Goal: Task Accomplishment & Management: Manage account settings

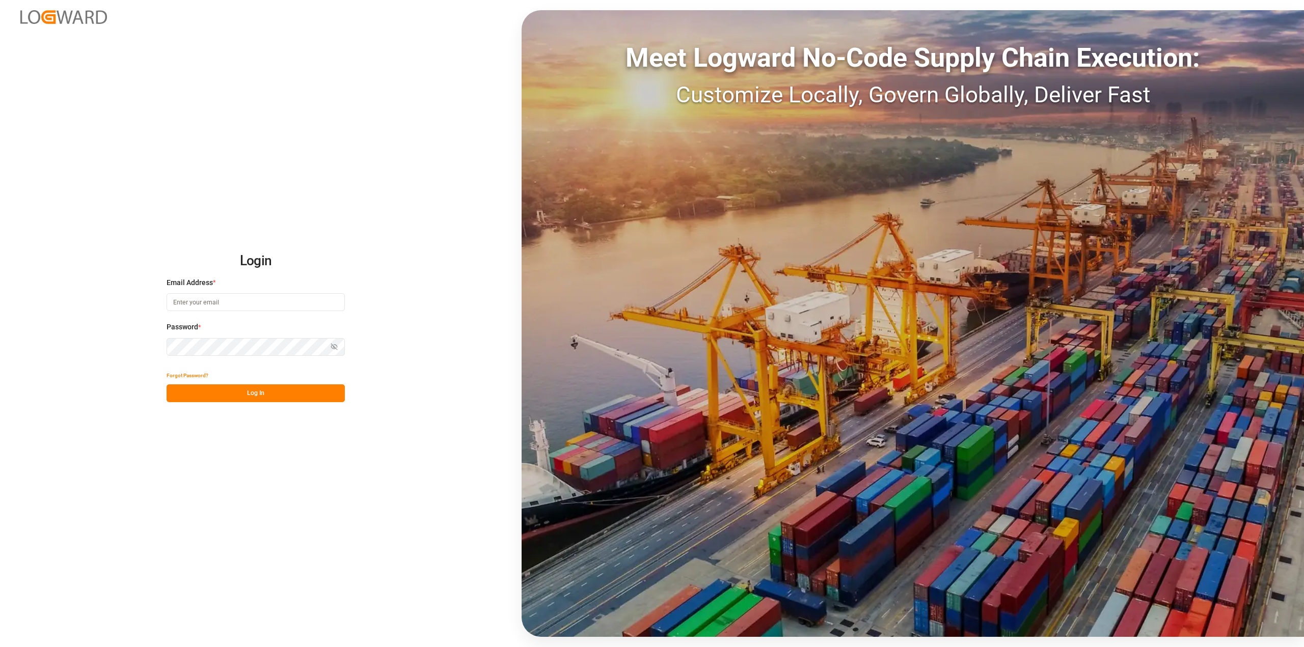
click at [215, 307] on input at bounding box center [256, 302] width 178 height 18
type input "[PERSON_NAME][EMAIL_ADDRESS][PERSON_NAME][DOMAIN_NAME]"
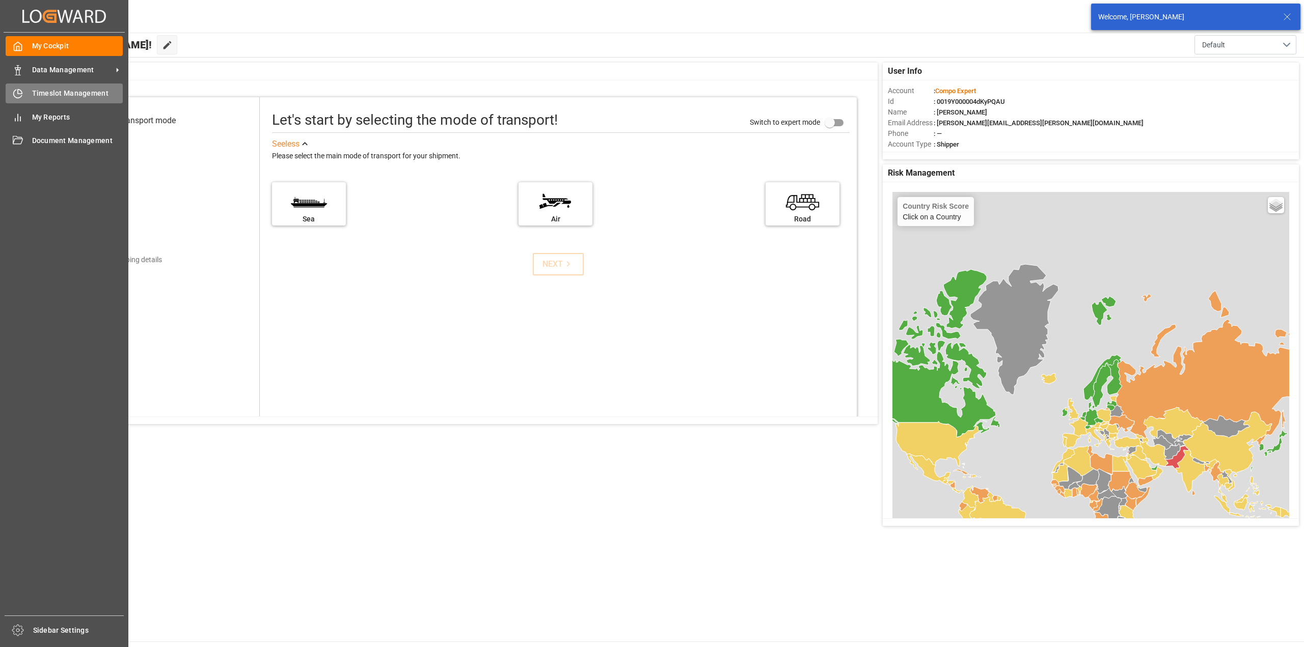
click at [29, 90] on div "Timeslot Management Timeslot Management" at bounding box center [64, 94] width 117 height 20
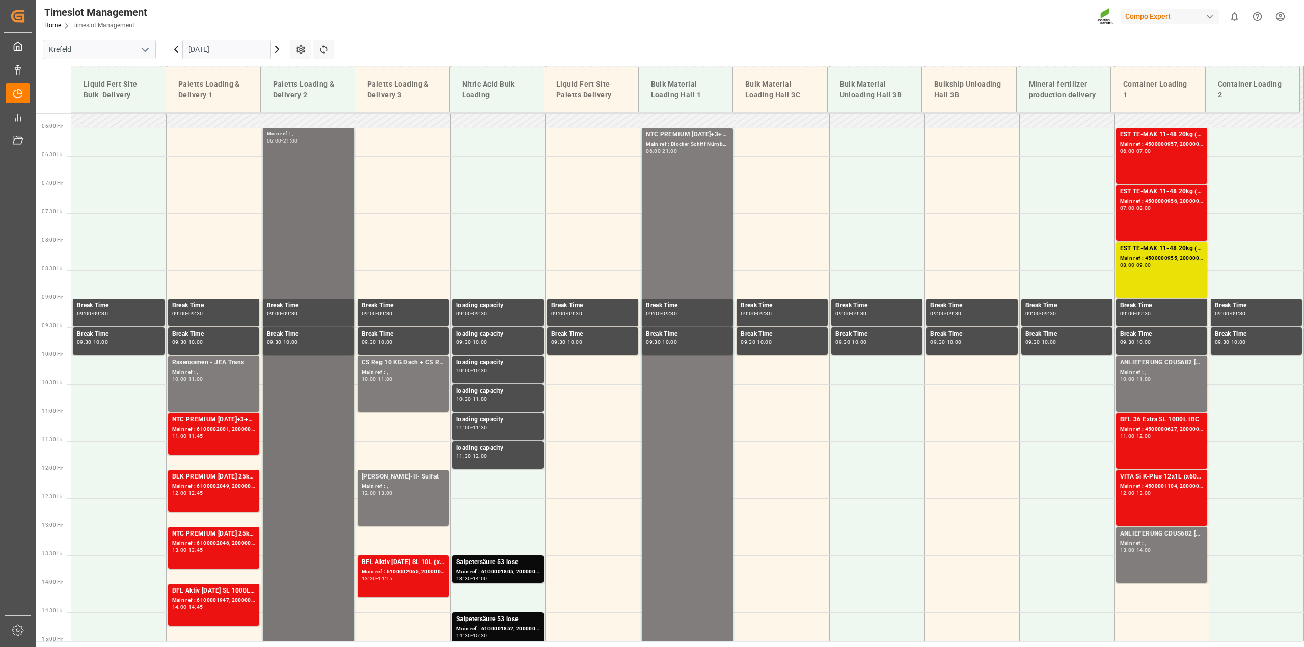
scroll to position [403, 0]
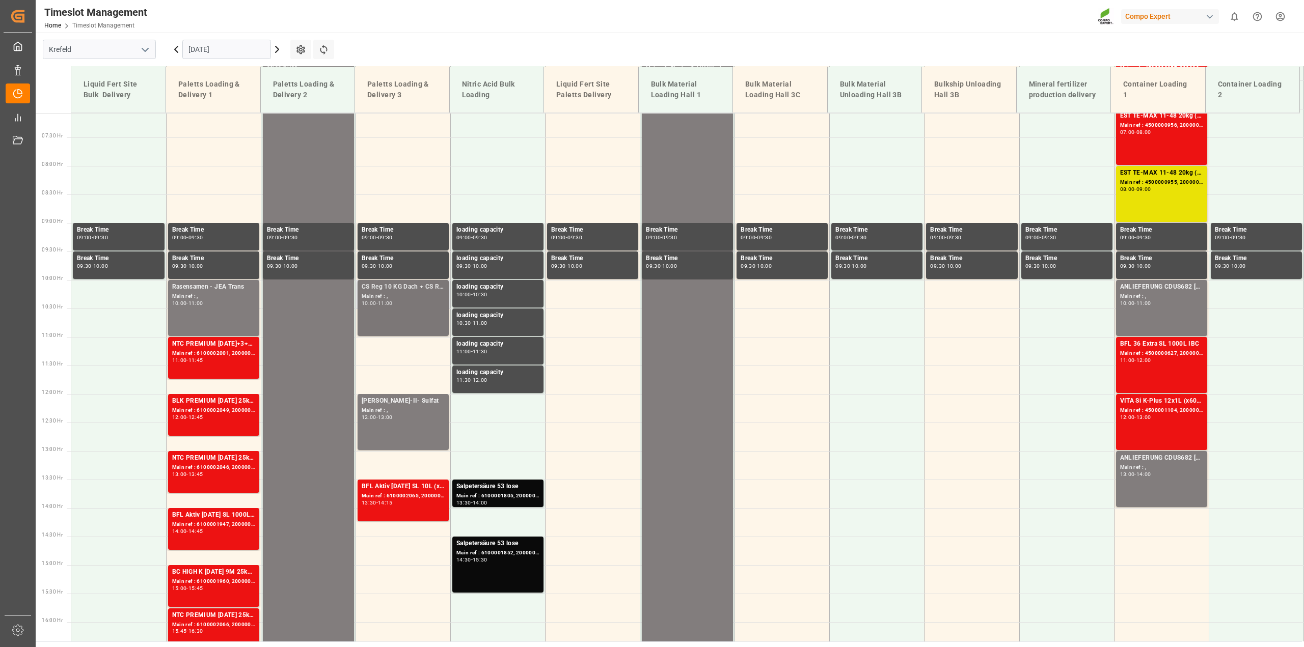
click at [380, 311] on div "CS Reg 10 KG Dach + CS Reg. Plus Main ref : , 10:00 - 11:00" at bounding box center [403, 308] width 83 height 52
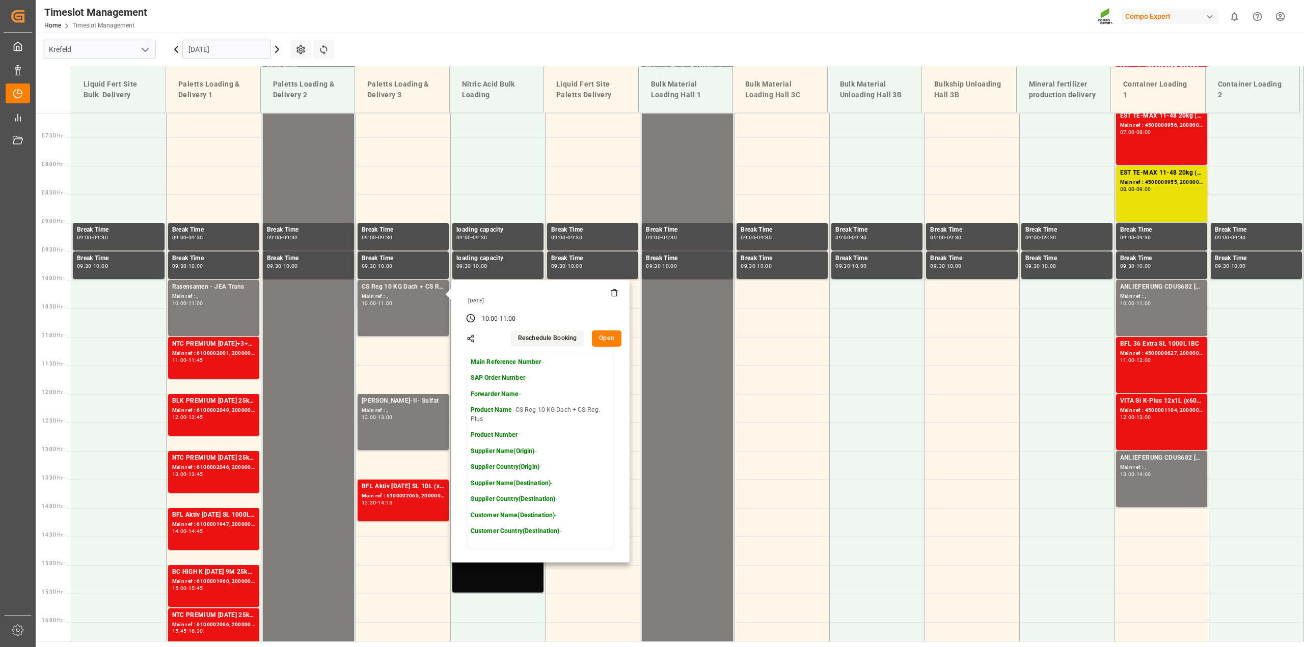
click at [613, 289] on icon at bounding box center [614, 293] width 8 height 8
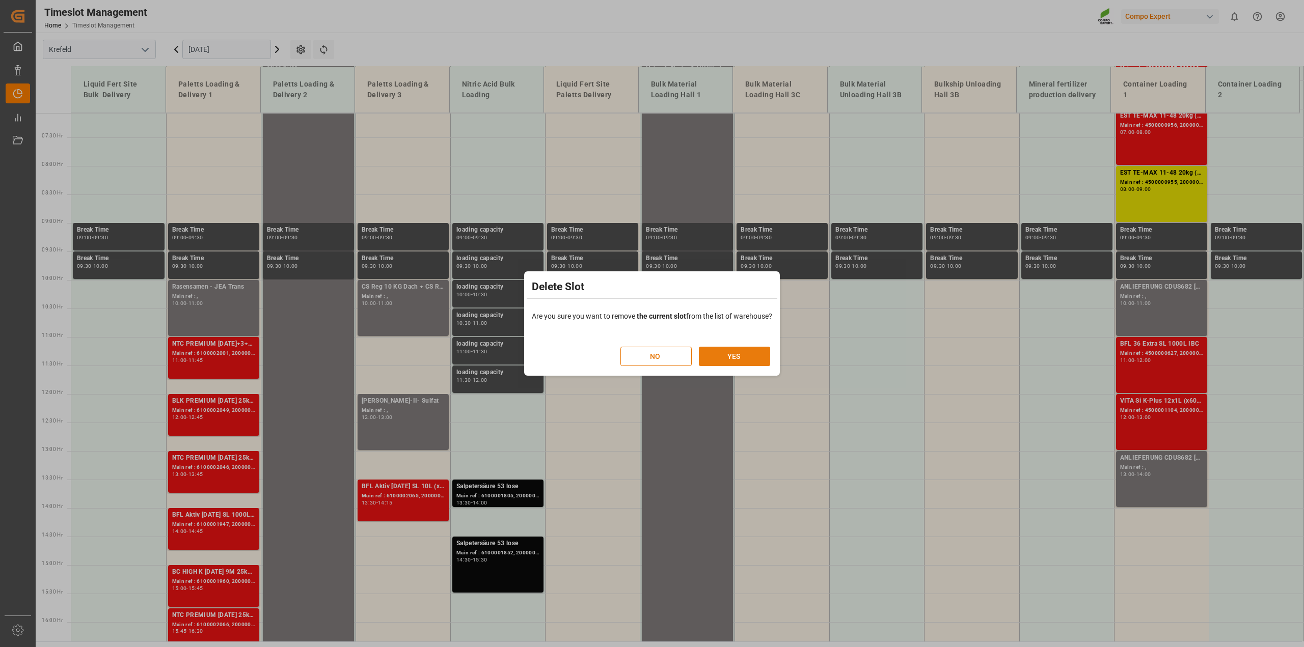
click at [713, 355] on button "YES" at bounding box center [734, 356] width 71 height 19
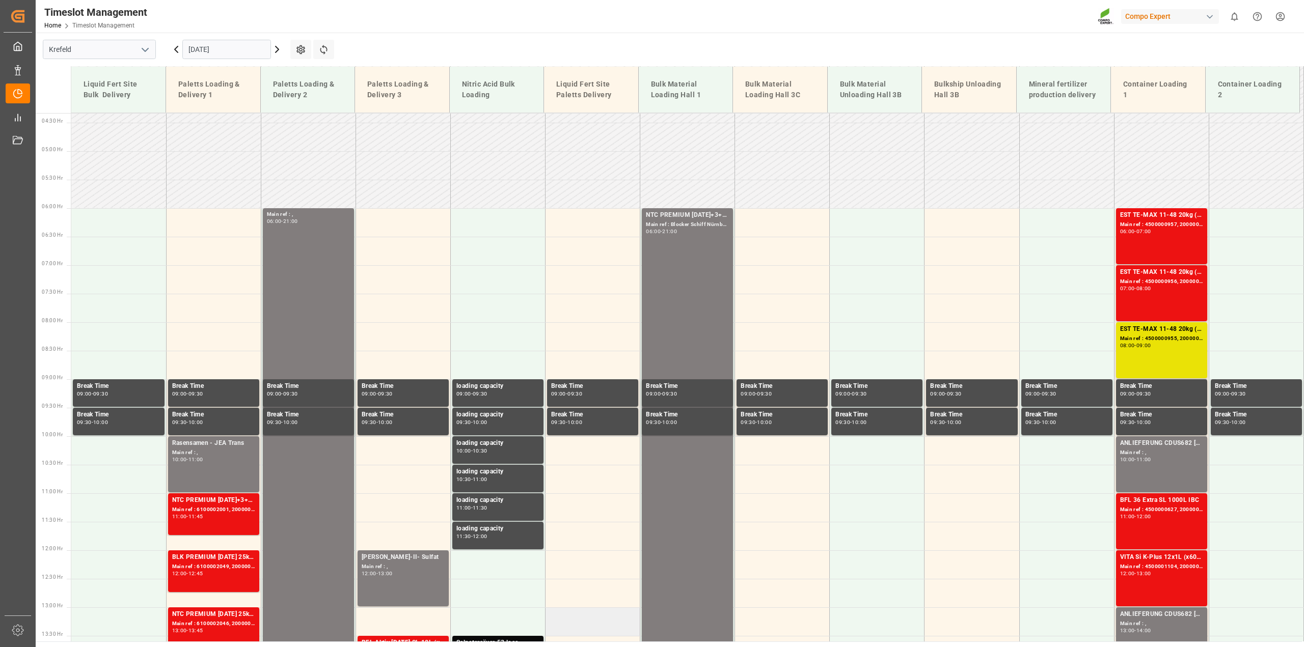
scroll to position [135, 0]
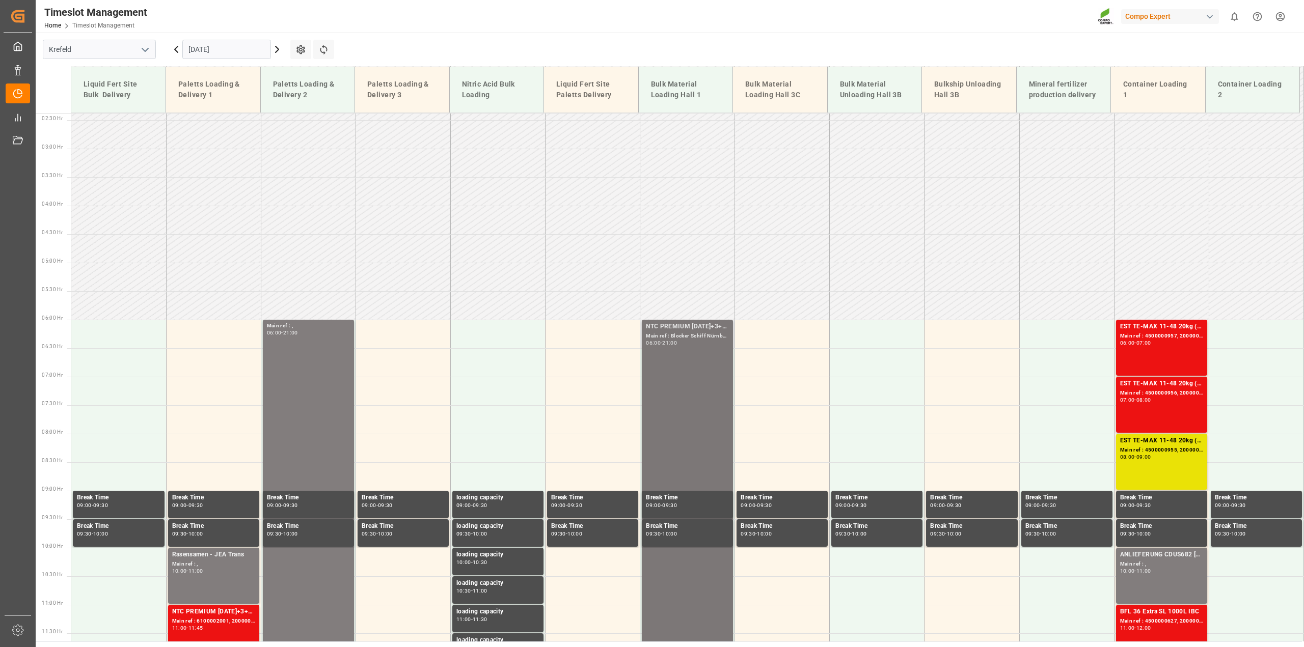
click at [212, 45] on input "[DATE]" at bounding box center [226, 49] width 89 height 19
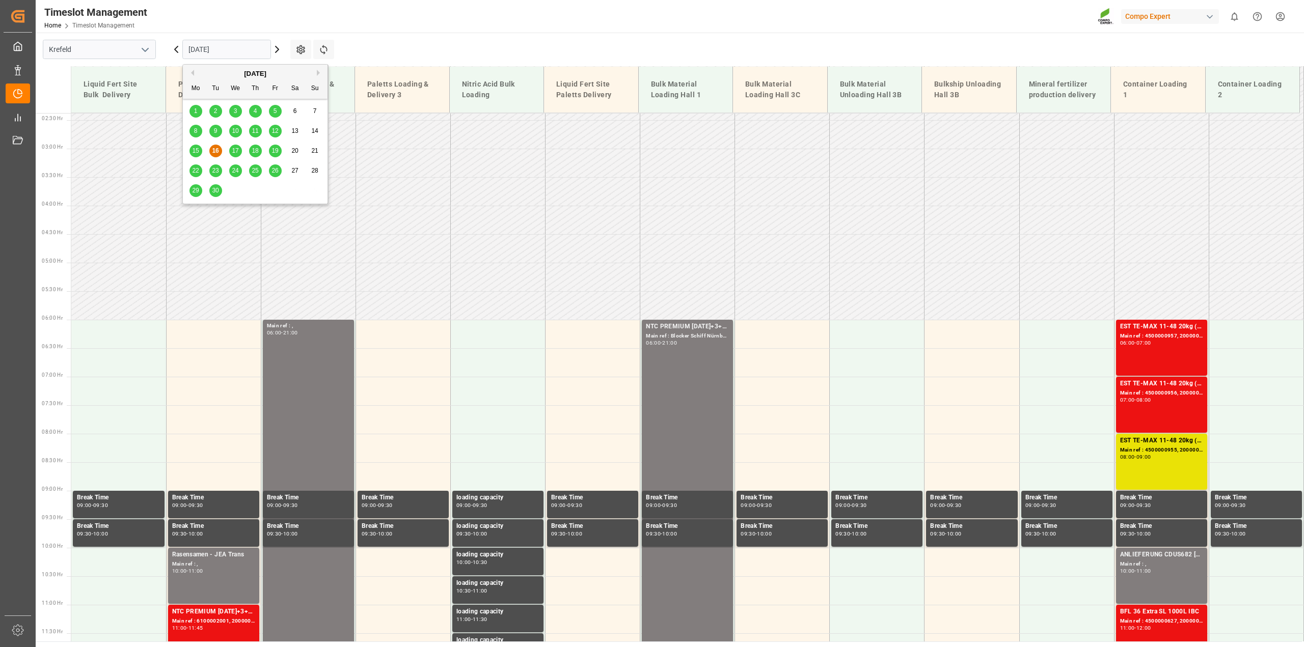
click at [217, 174] on span "23" at bounding box center [215, 170] width 7 height 7
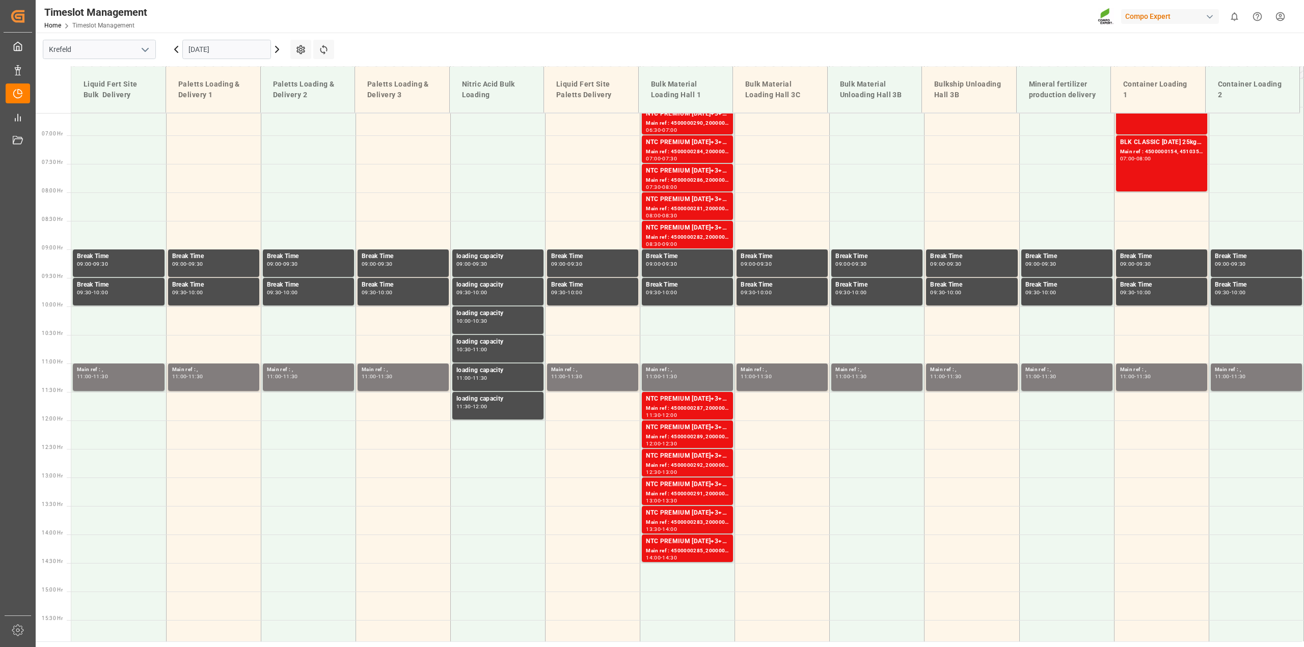
scroll to position [403, 0]
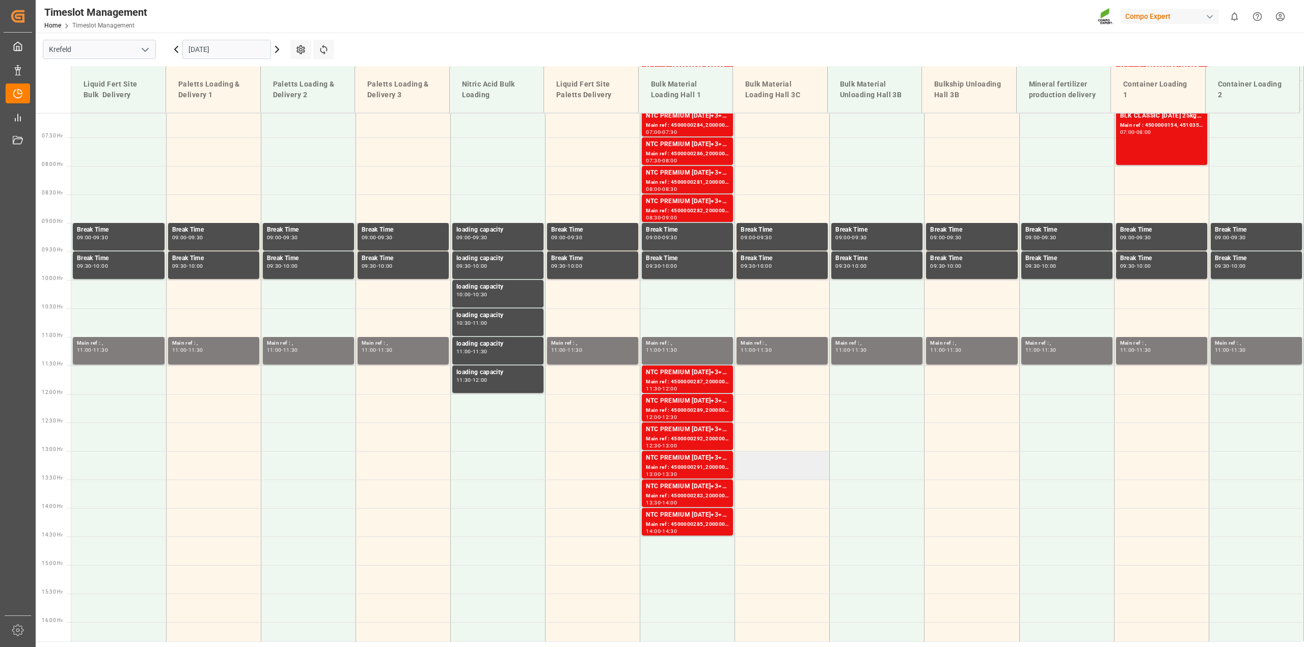
click at [713, 466] on td at bounding box center [782, 465] width 95 height 29
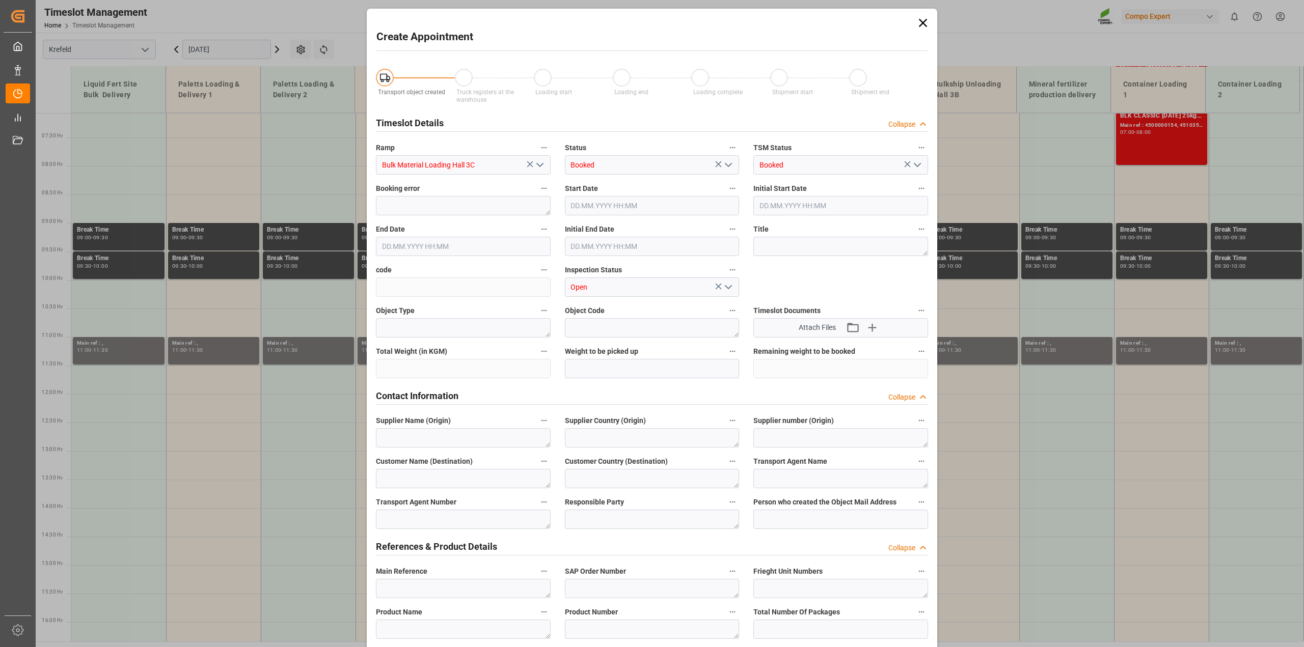
type input "[DATE] 13:00"
type input "[DATE] 13:30"
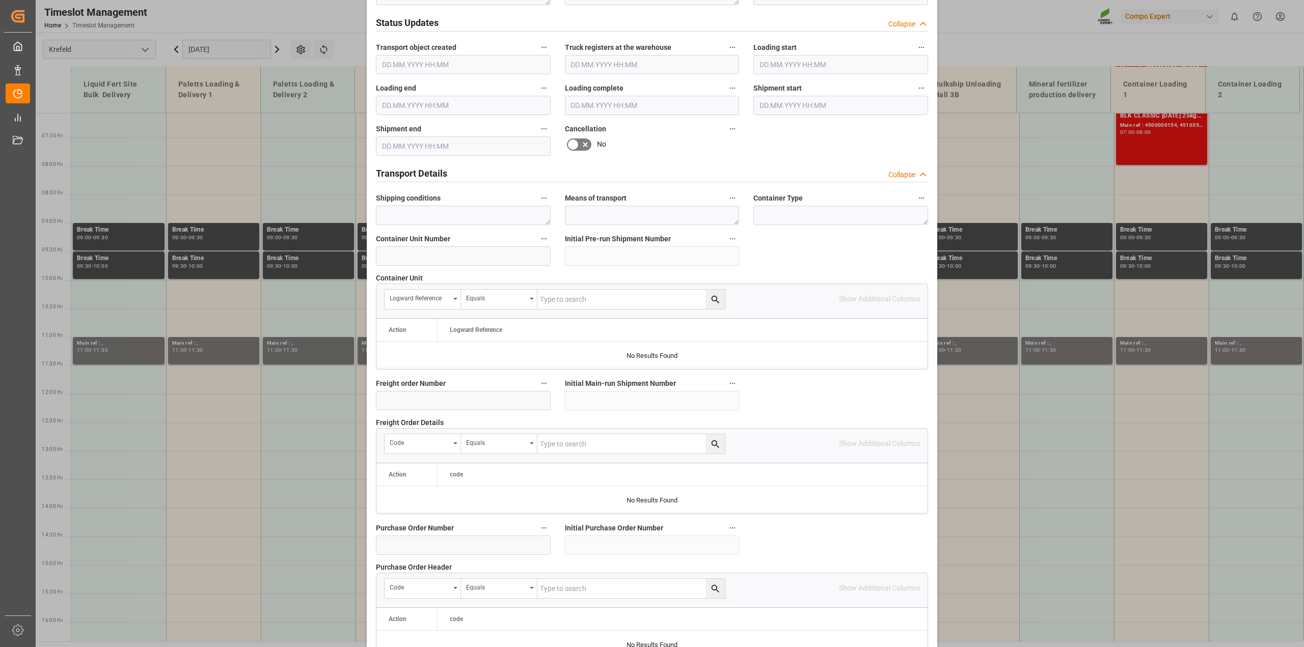
scroll to position [637, 0]
click at [409, 397] on input at bounding box center [463, 398] width 175 height 19
paste input "6100001871"
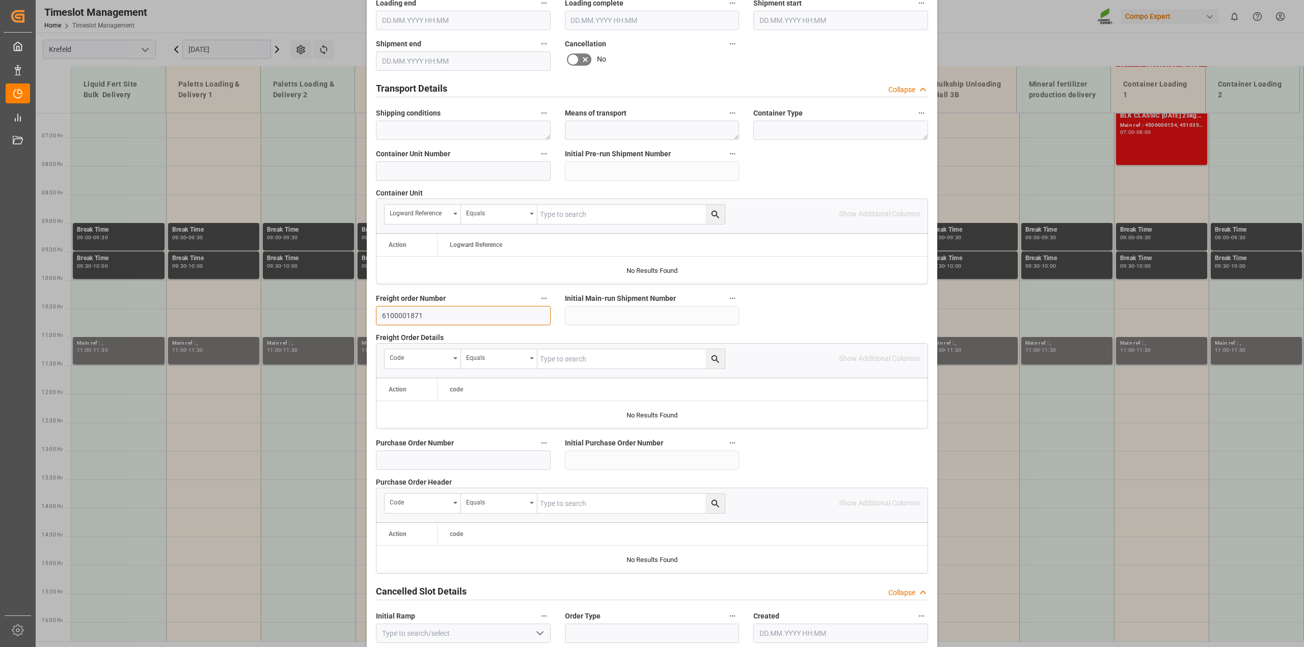
scroll to position [767, 0]
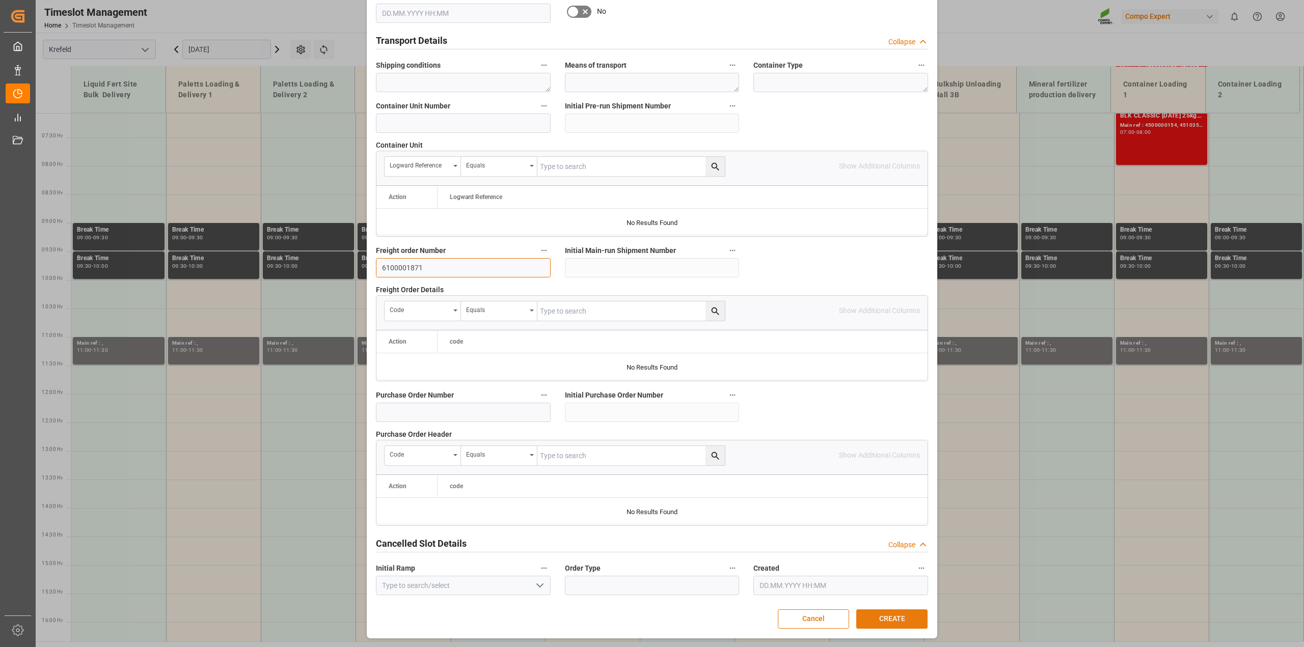
type input "6100001871"
click at [713, 466] on button "CREATE" at bounding box center [891, 619] width 71 height 19
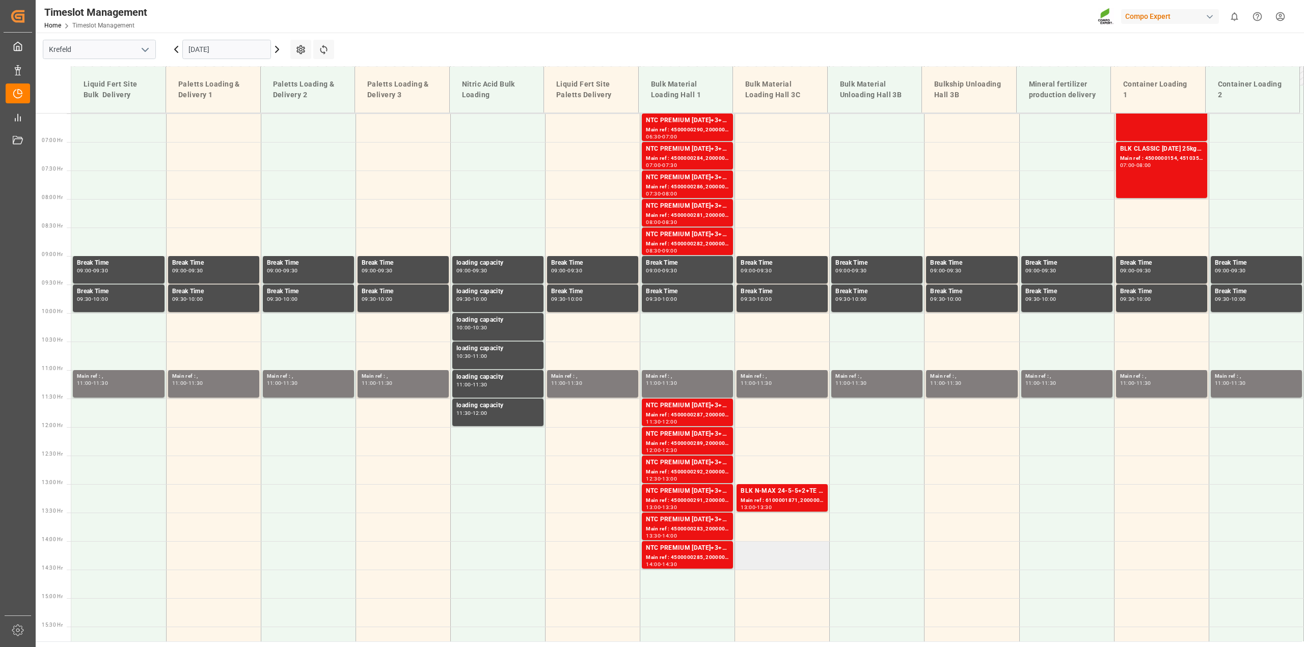
scroll to position [498, 0]
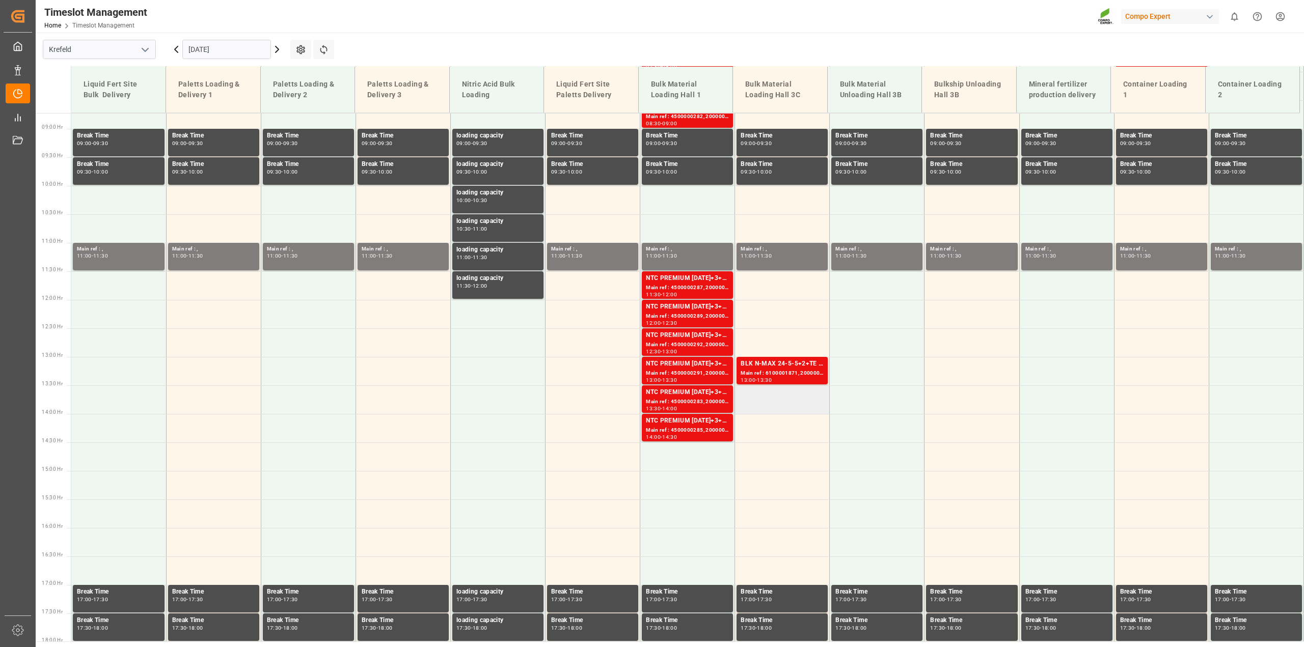
click at [713, 408] on td at bounding box center [782, 399] width 95 height 29
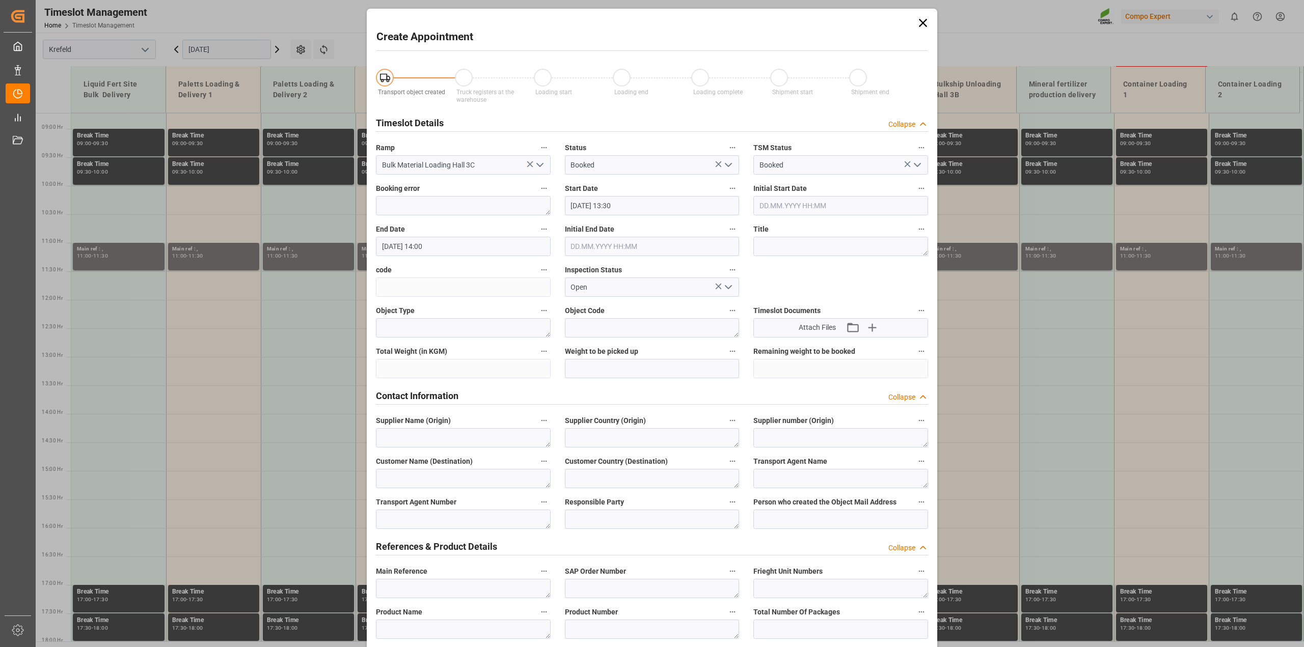
type input "[DATE] 13:30"
click at [425, 241] on input "[DATE] 14:00" at bounding box center [463, 246] width 175 height 19
type input "[DATE] 15:00"
click at [713, 250] on textarea at bounding box center [840, 246] width 175 height 19
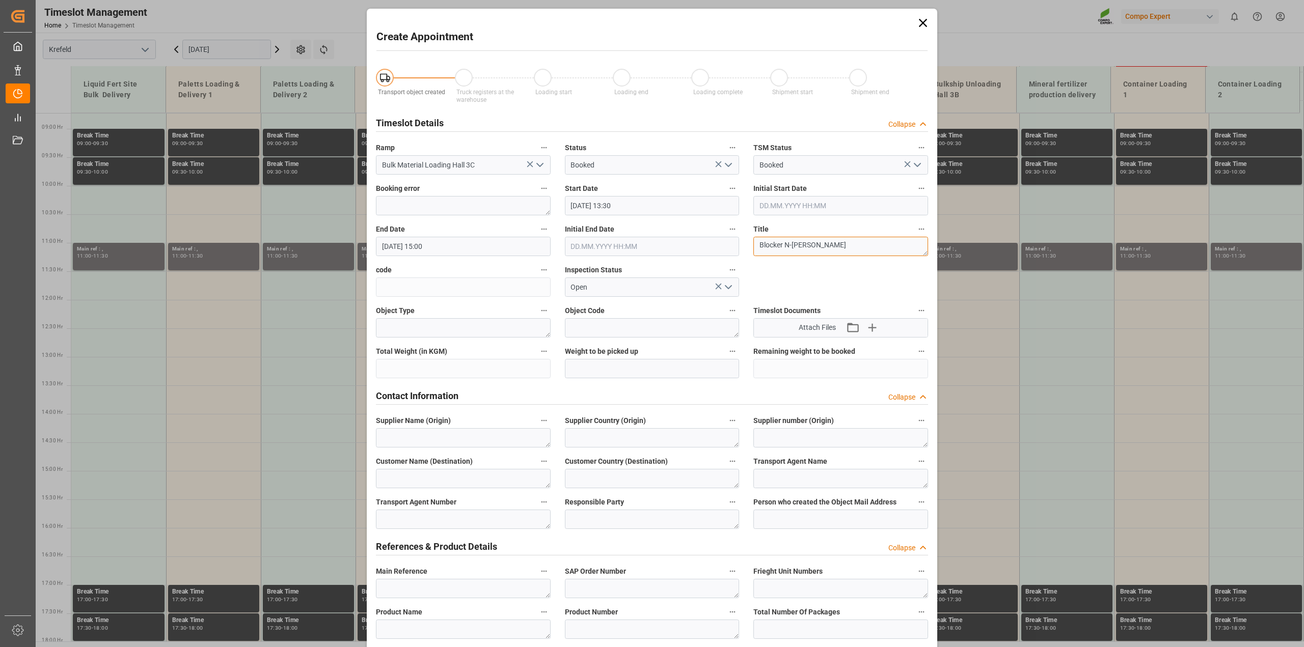
drag, startPoint x: 838, startPoint y: 238, endPoint x: 744, endPoint y: 236, distance: 93.2
click at [713, 236] on div "Title Blocker N-[PERSON_NAME]" at bounding box center [840, 239] width 189 height 41
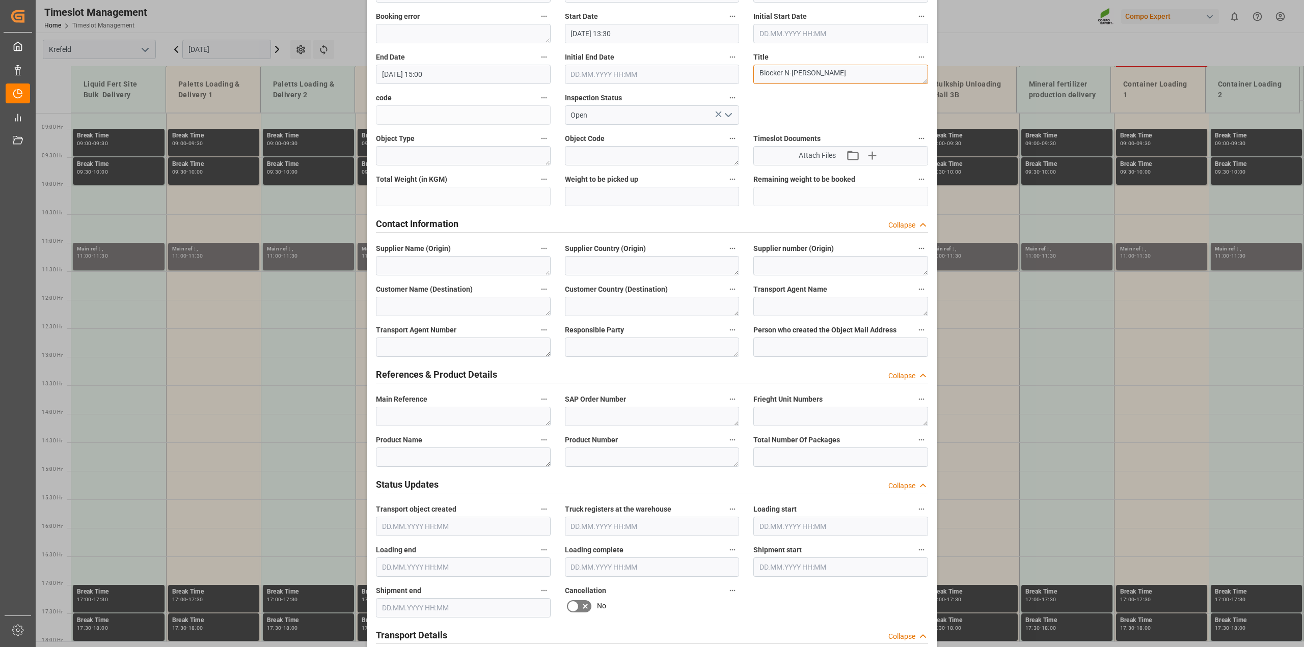
scroll to position [255, 0]
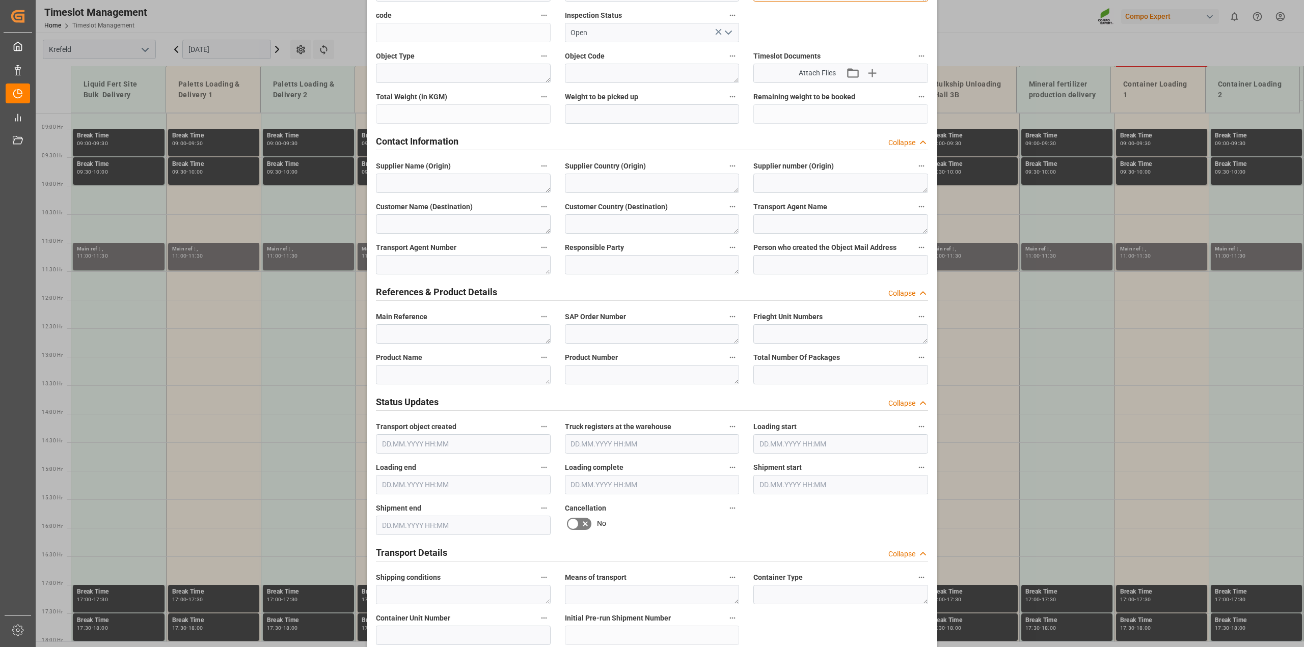
type textarea "Blocker N-[PERSON_NAME]"
click at [424, 370] on textarea at bounding box center [463, 374] width 175 height 19
paste textarea "Blocker N-[PERSON_NAME]"
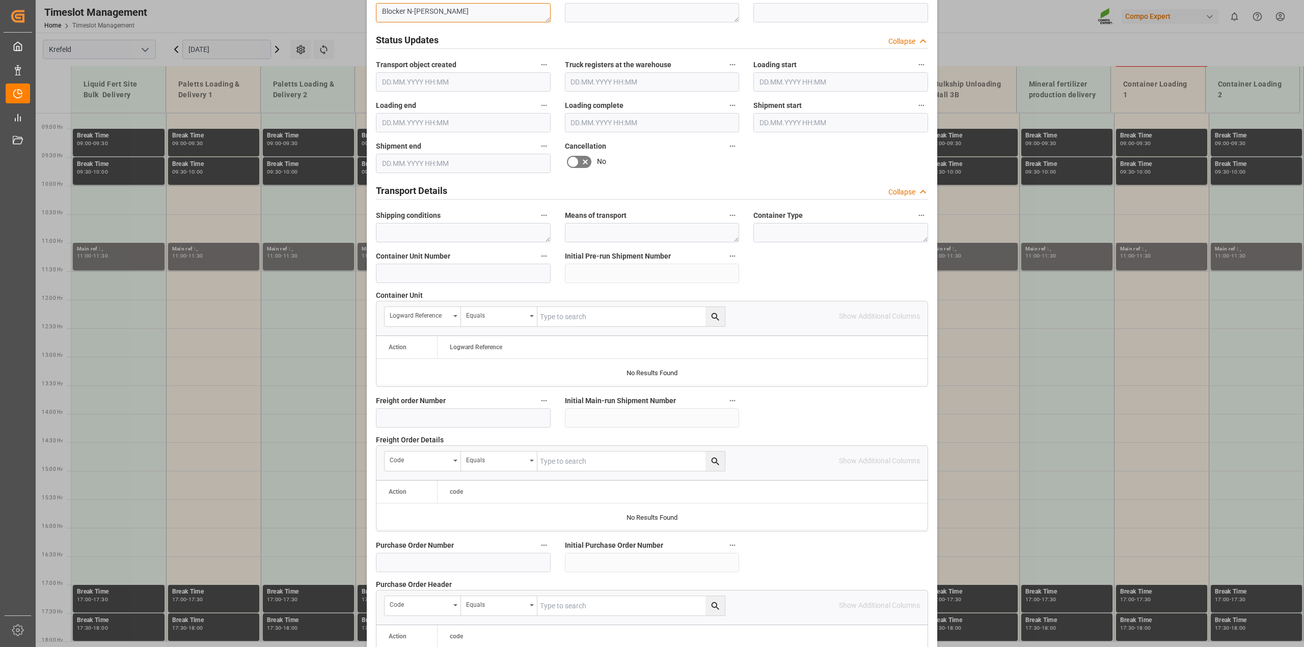
scroll to position [767, 0]
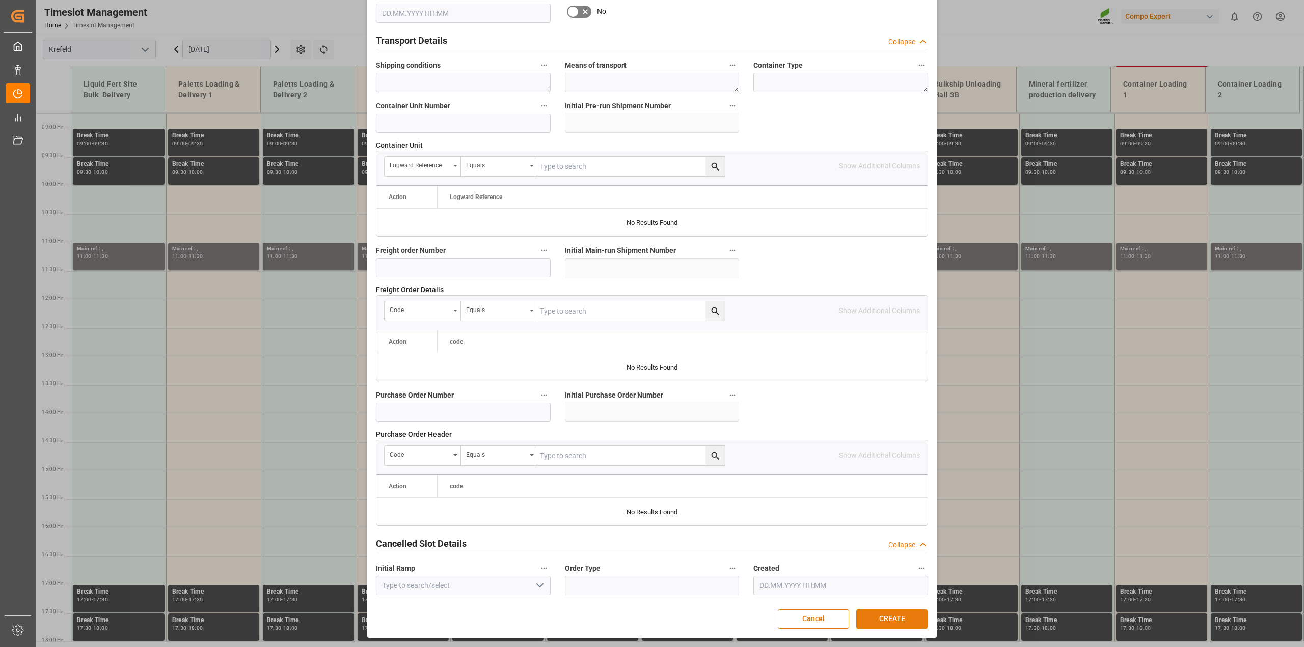
type textarea "Blocker N-[PERSON_NAME]"
click at [713, 466] on button "CREATE" at bounding box center [891, 619] width 71 height 19
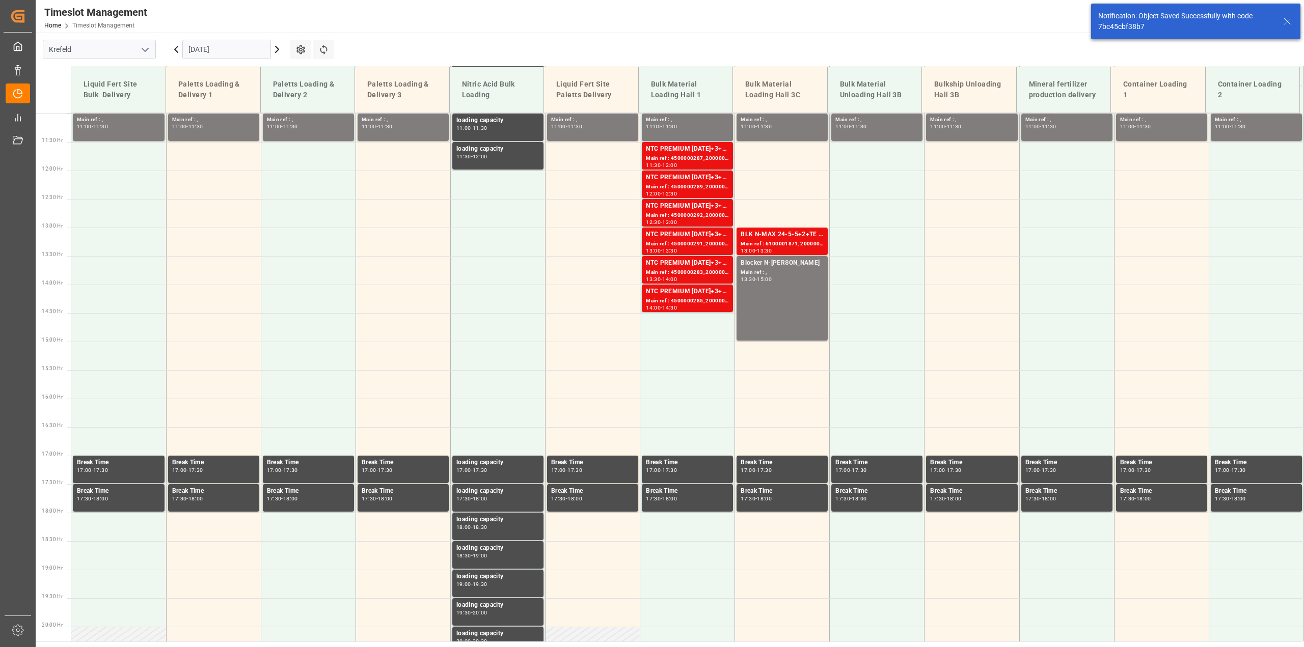
scroll to position [688, 0]
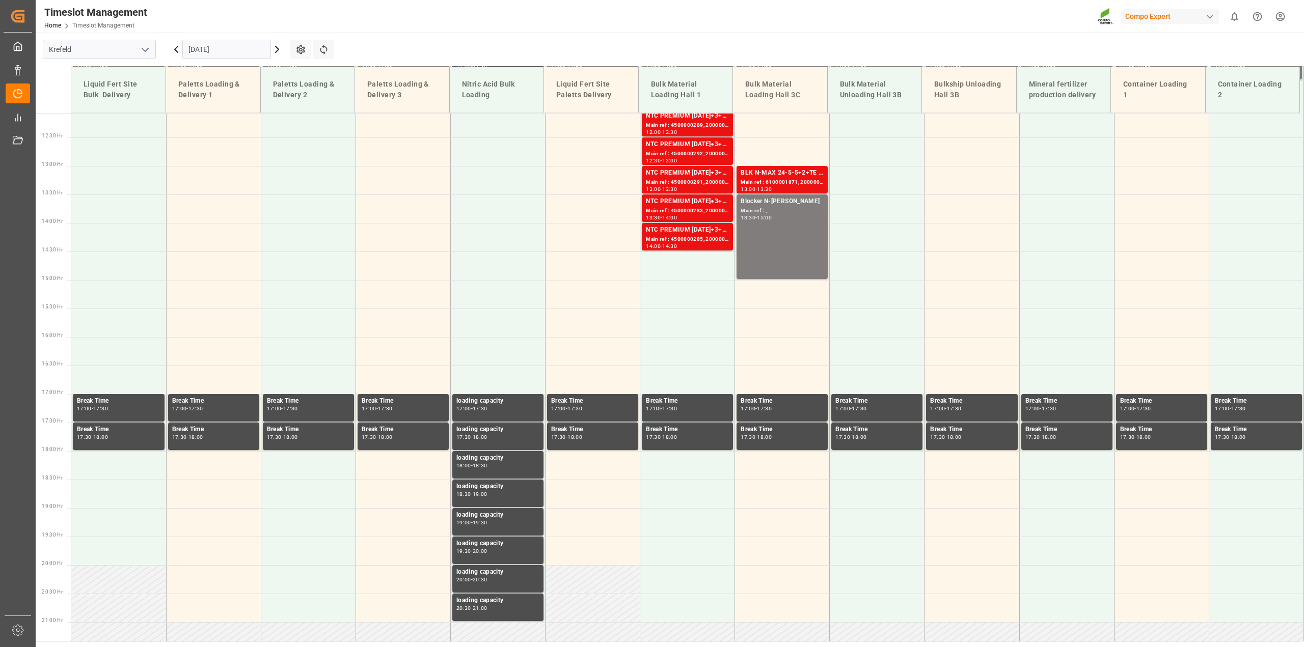
click at [207, 50] on input "[DATE]" at bounding box center [226, 49] width 89 height 19
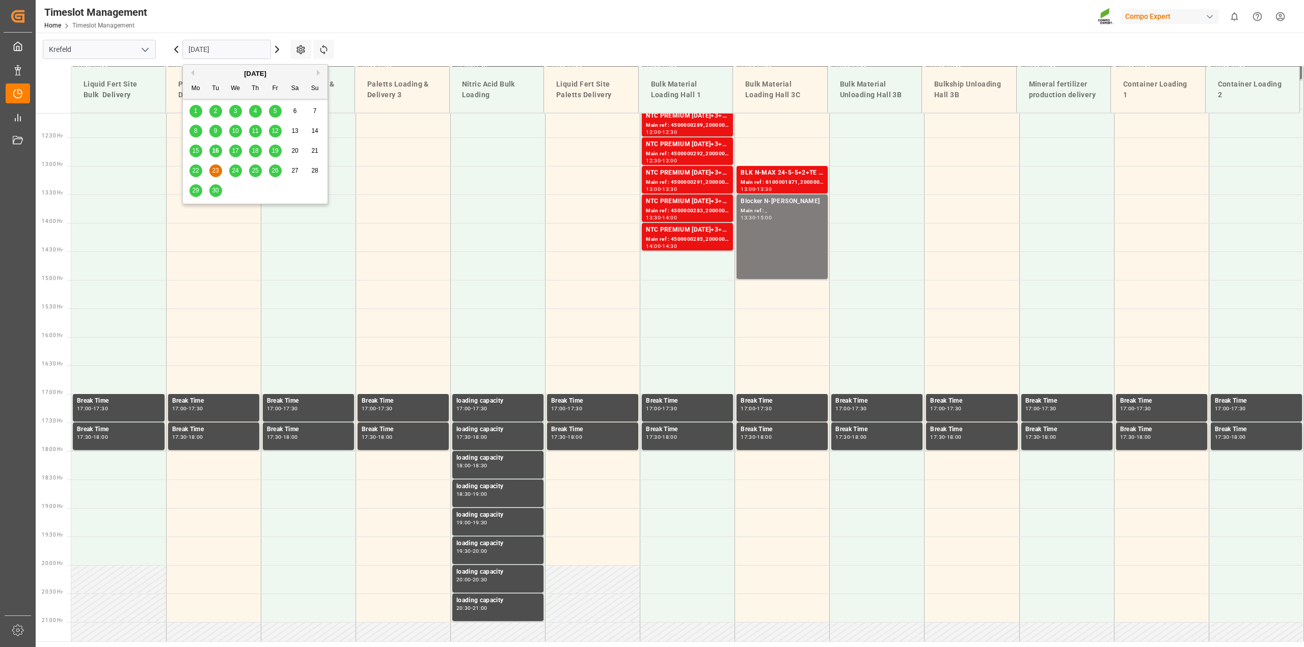
click at [234, 153] on span "17" at bounding box center [235, 150] width 7 height 7
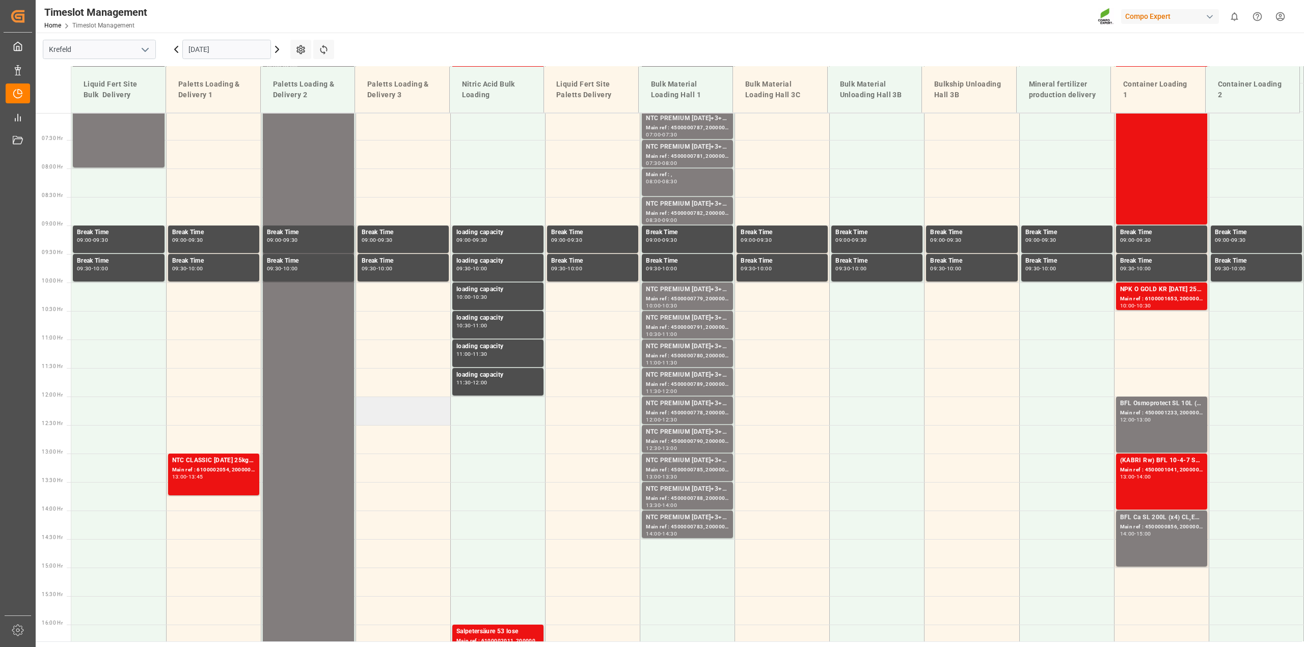
scroll to position [403, 0]
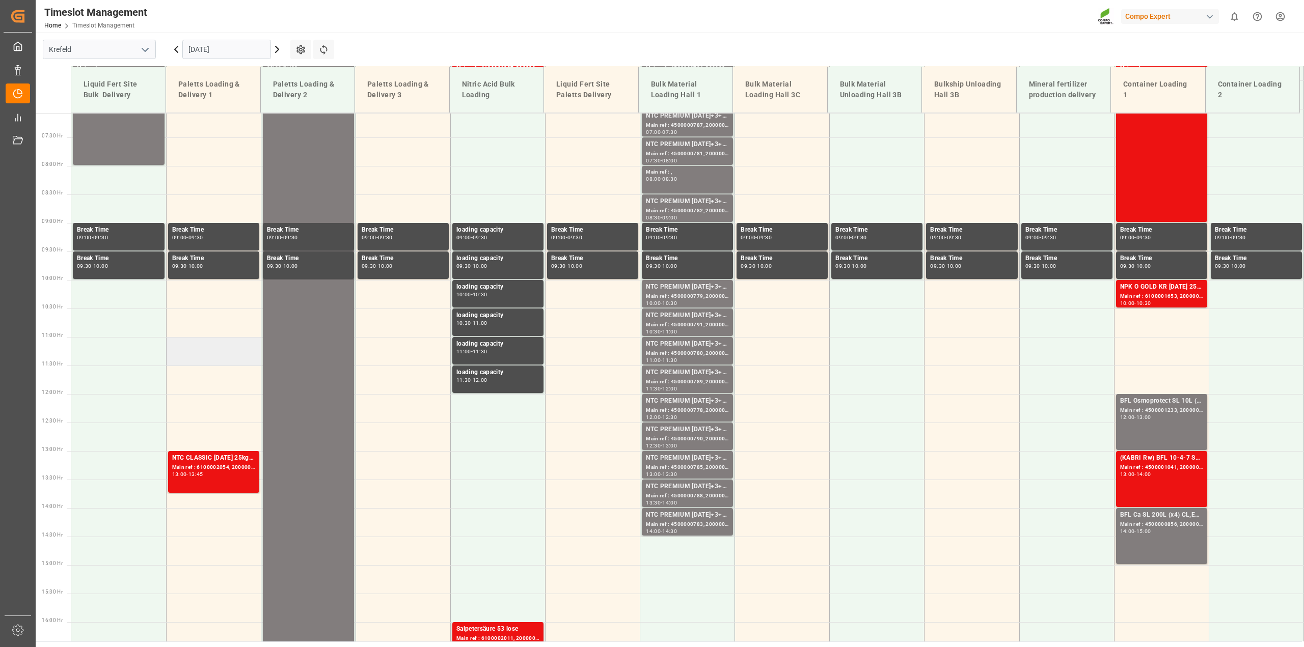
click at [185, 348] on td at bounding box center [213, 351] width 95 height 29
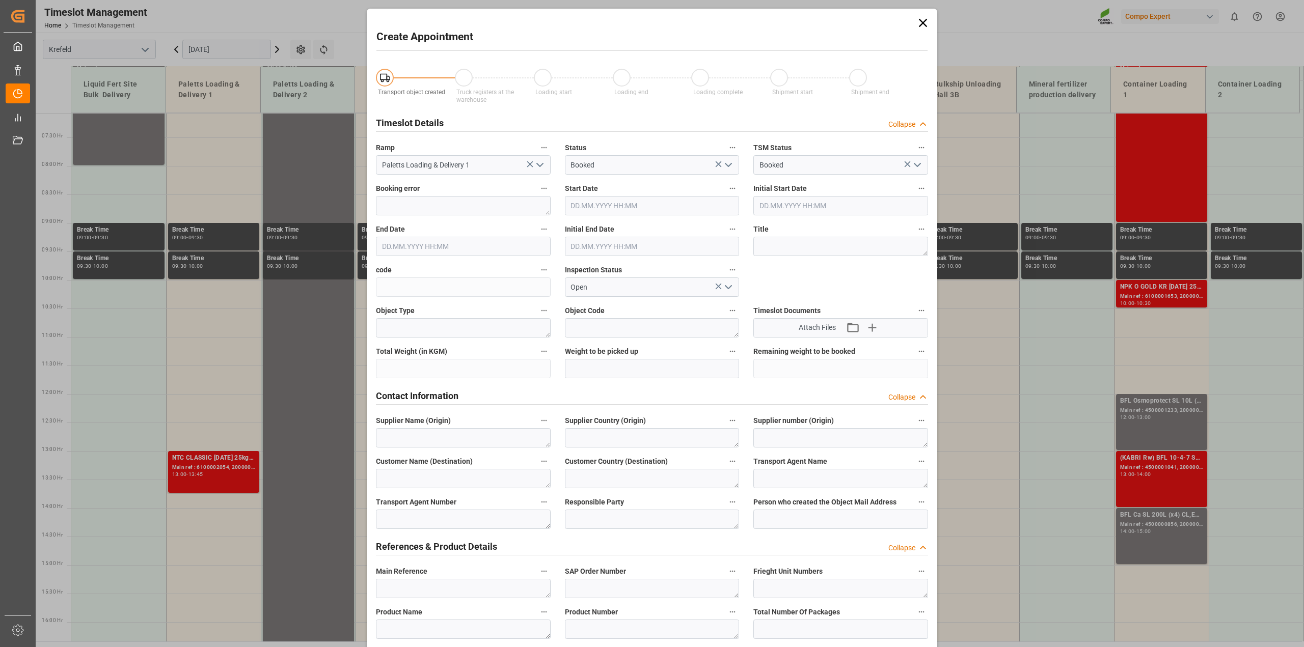
type input "[DATE] 11:00"
type input "[DATE] 11:30"
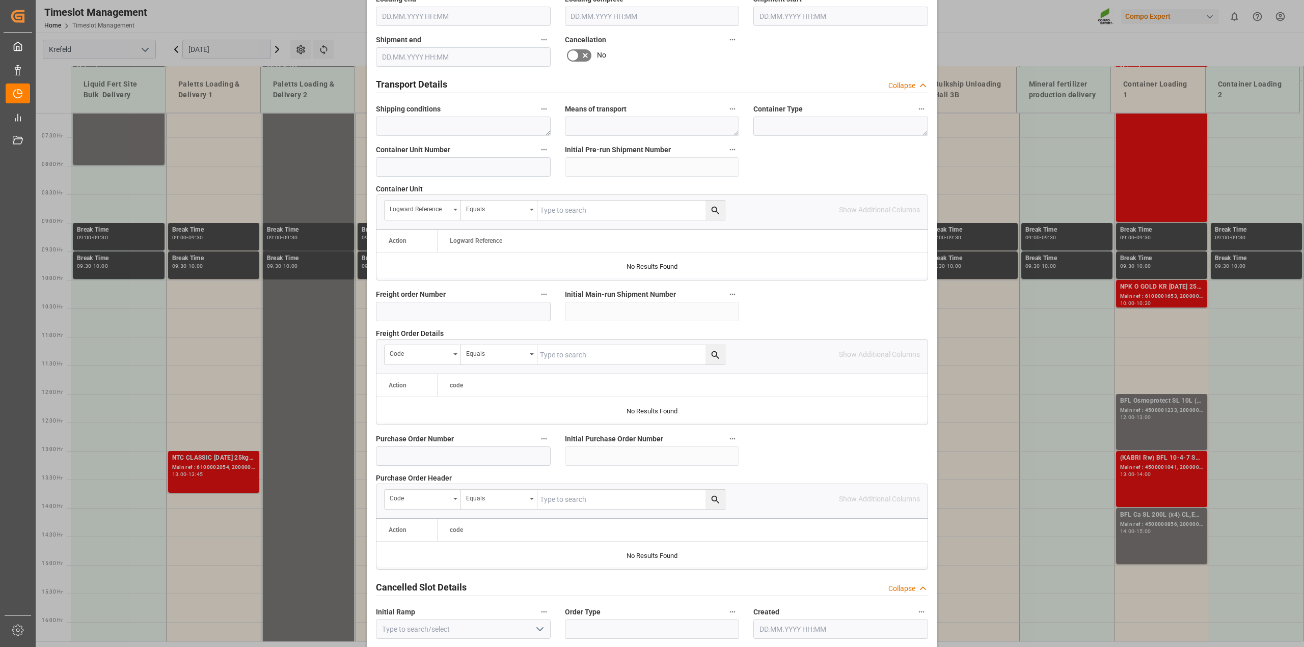
scroll to position [767, 0]
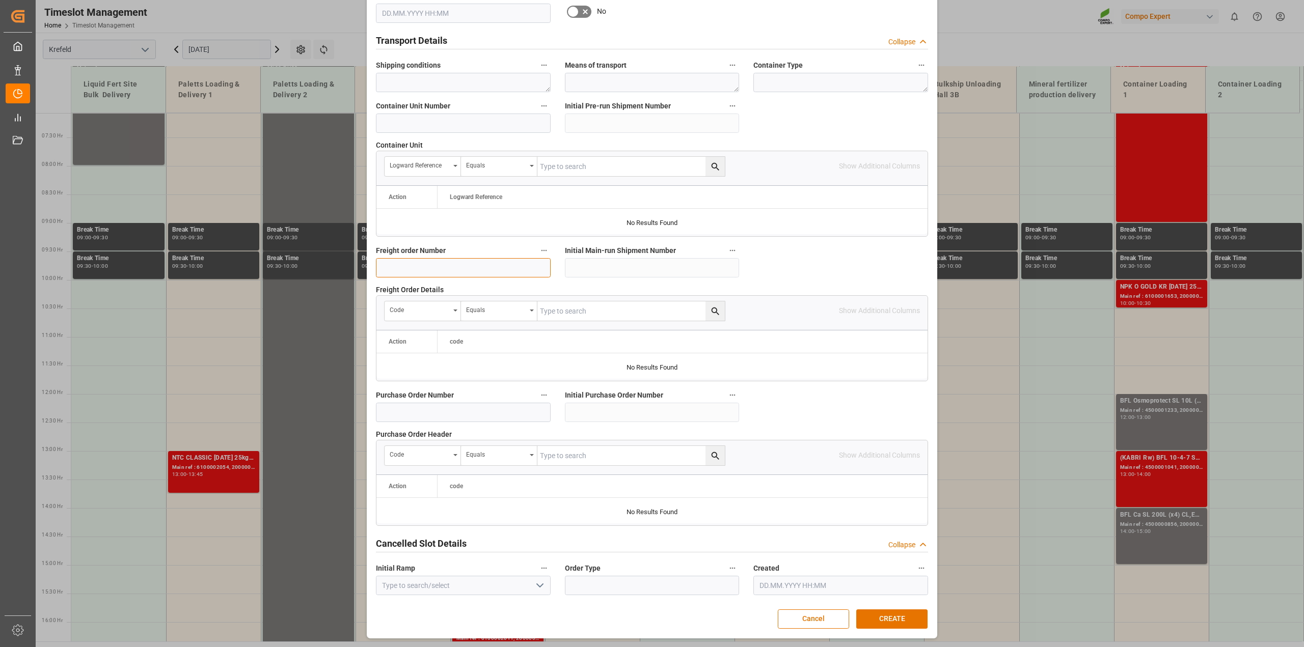
click at [403, 260] on input at bounding box center [463, 267] width 175 height 19
paste input "6100002069"
type input "6100002069"
click at [713, 466] on button "CREATE" at bounding box center [891, 619] width 71 height 19
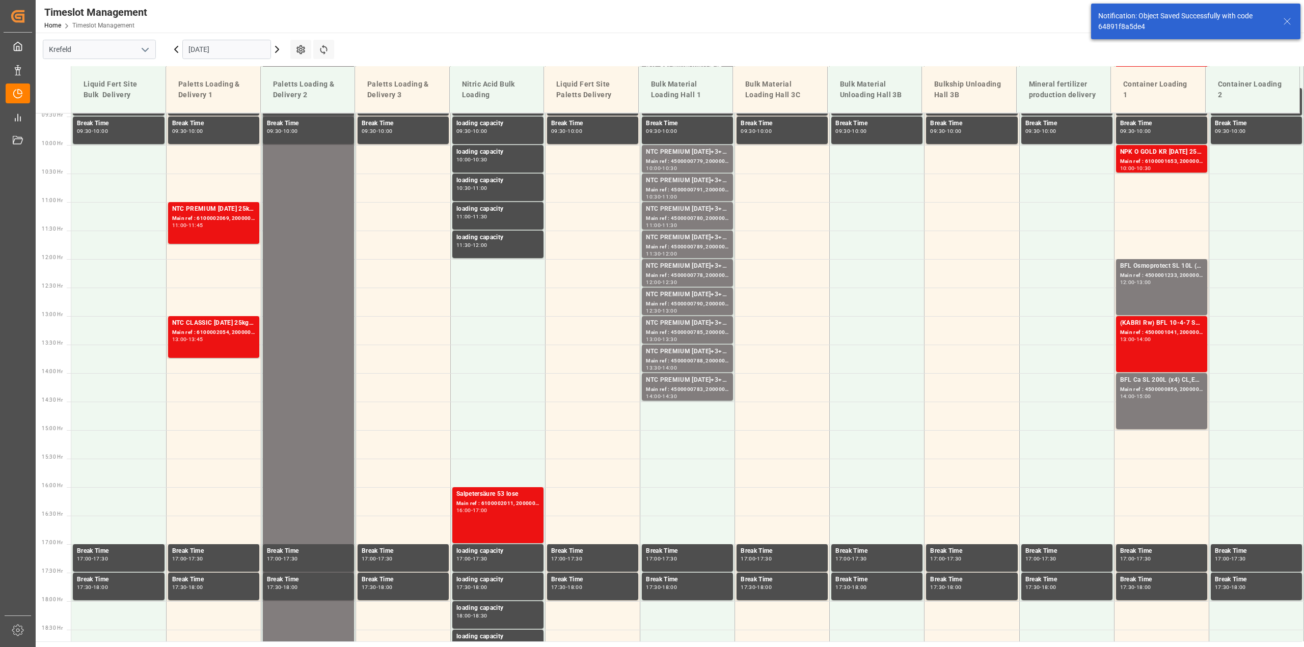
scroll to position [574, 0]
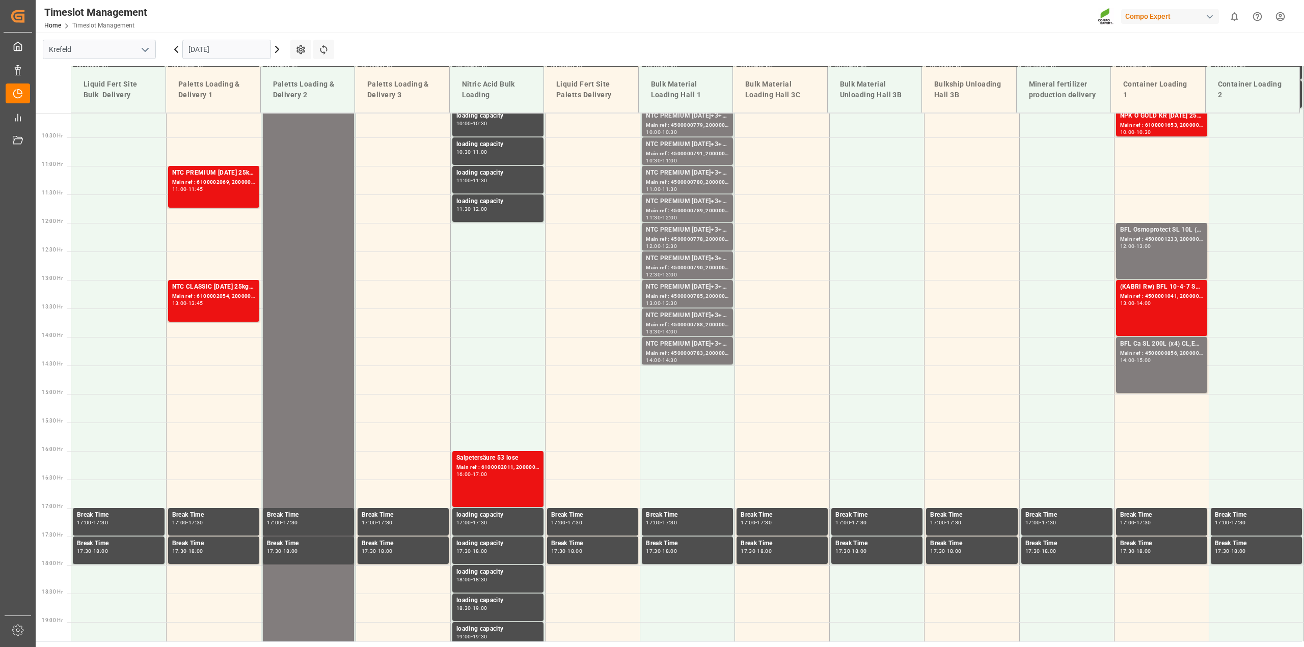
click at [176, 47] on icon at bounding box center [176, 49] width 3 height 6
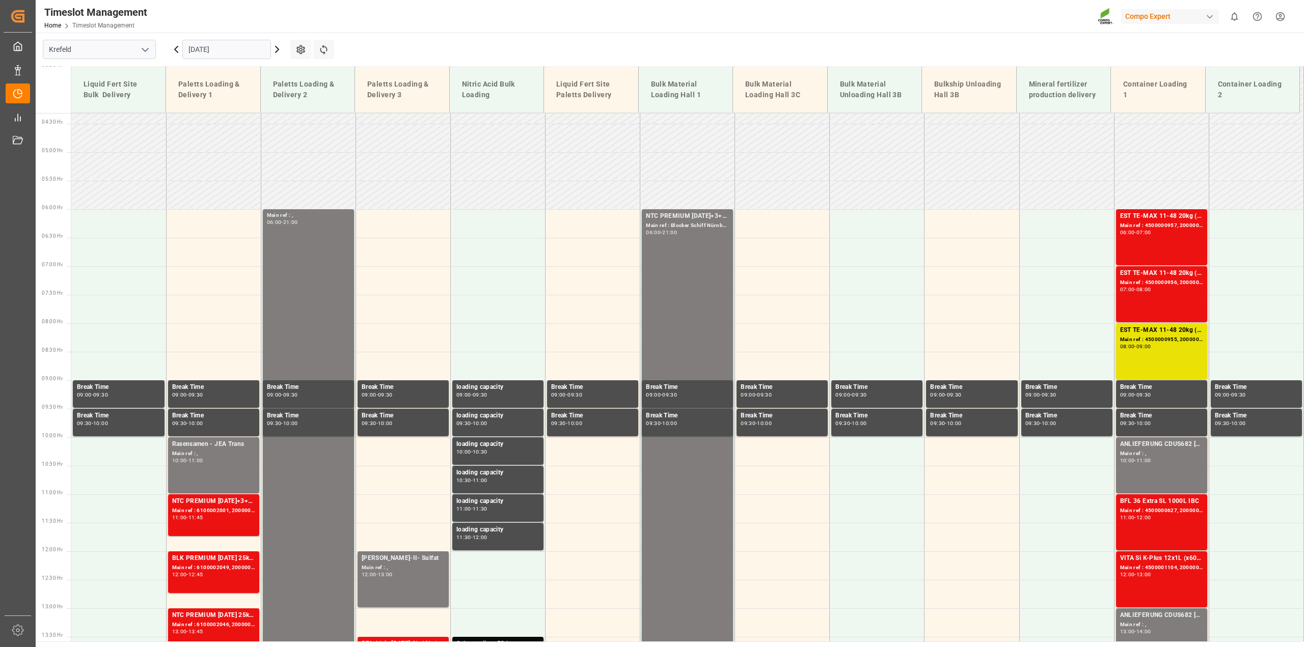
scroll to position [85, 0]
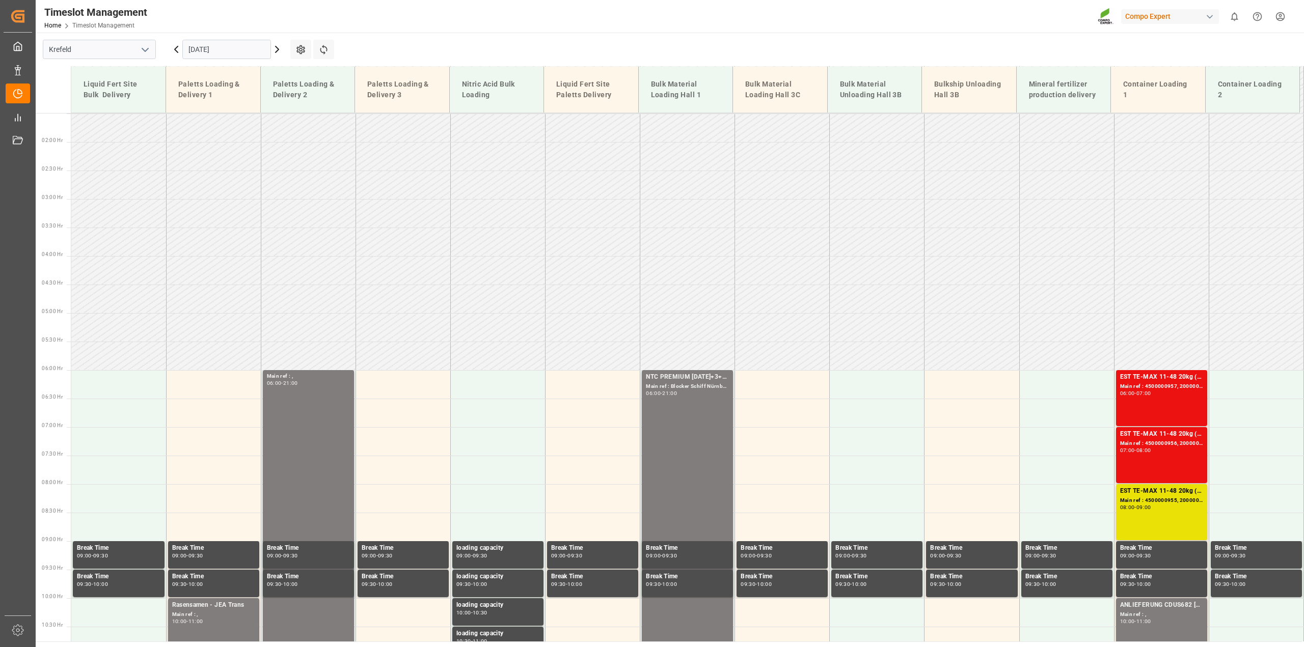
click at [673, 369] on td at bounding box center [687, 356] width 95 height 29
click at [671, 378] on div "NTC PREMIUM [DATE]+3+TE BULK" at bounding box center [687, 377] width 83 height 10
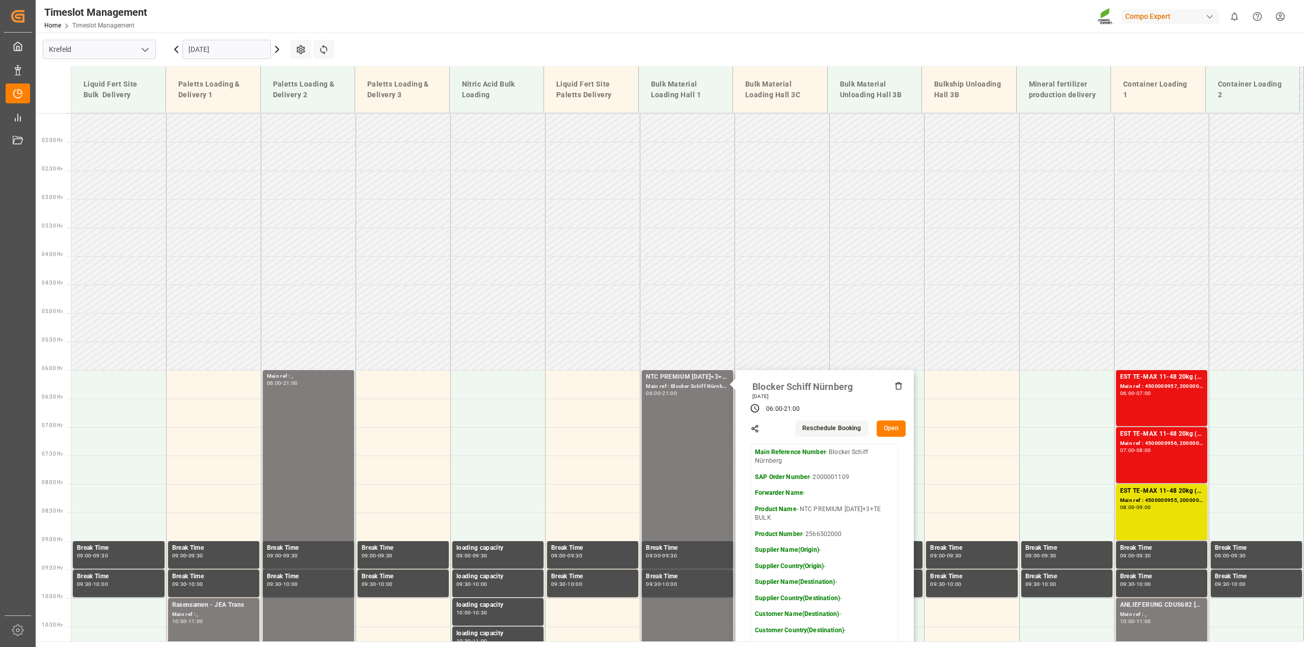
click at [713, 428] on button "Open" at bounding box center [891, 429] width 30 height 16
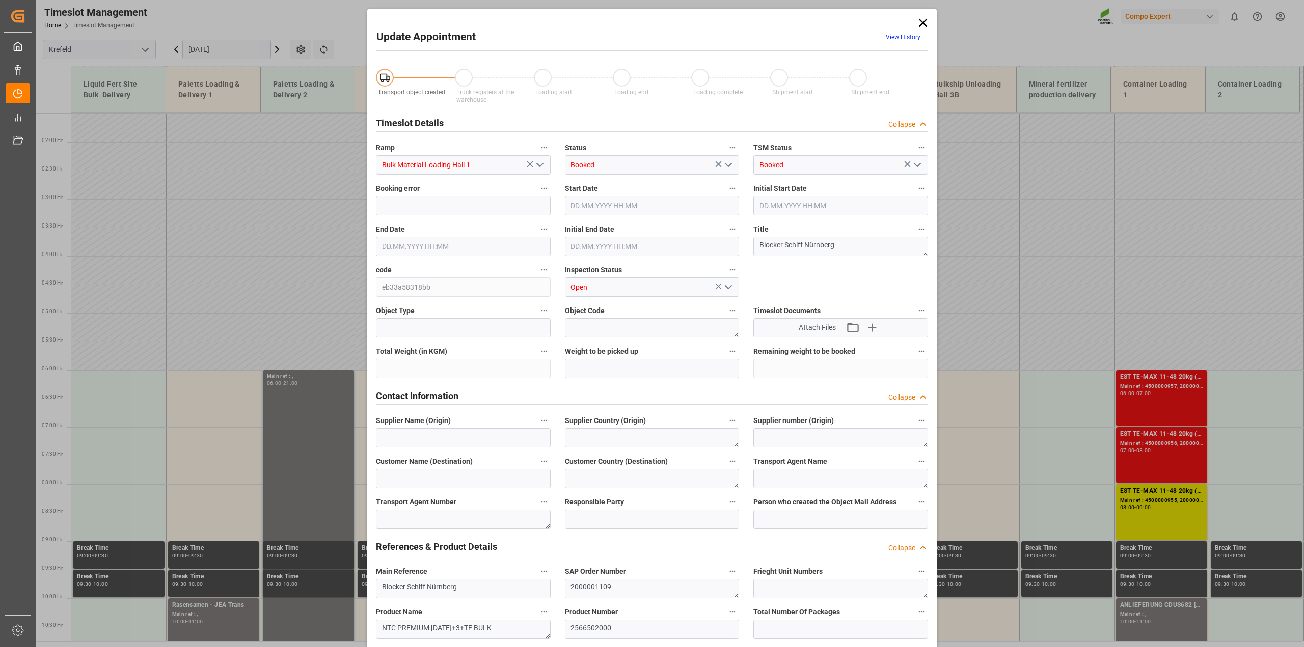
type input "800000"
type input "[DATE] 06:00"
type input "[DATE] 21:00"
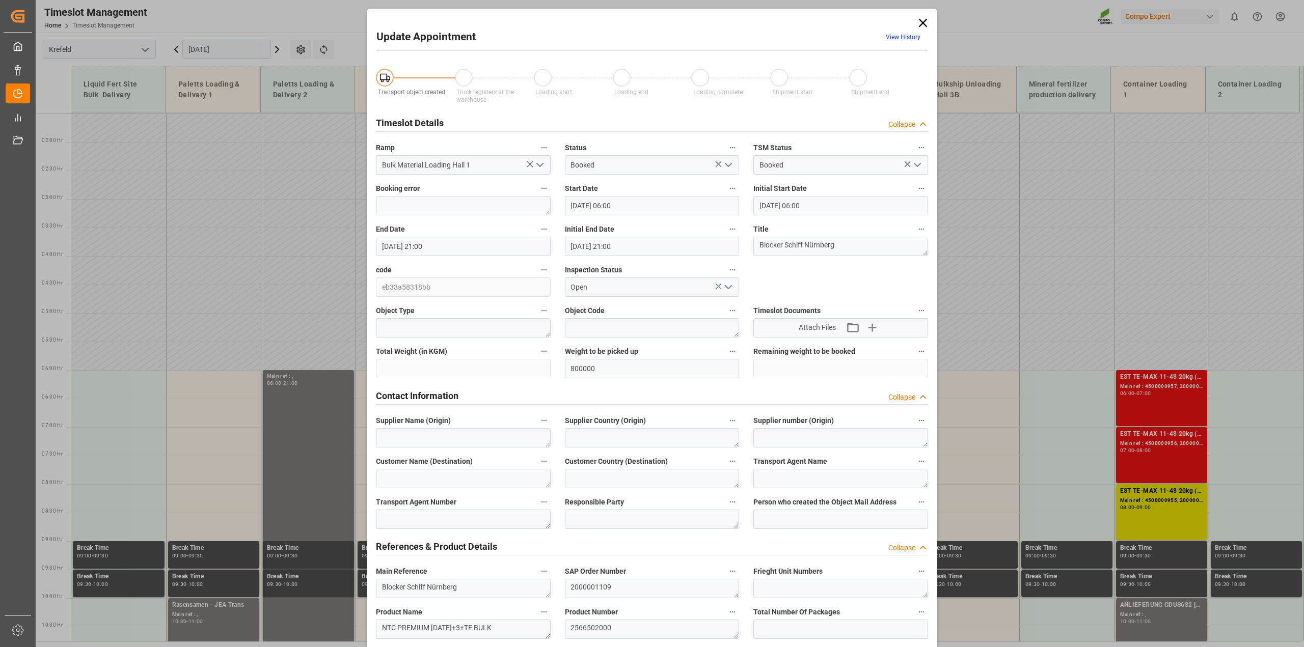
type input "[DATE] 07:58"
click at [713, 21] on icon at bounding box center [923, 23] width 8 height 8
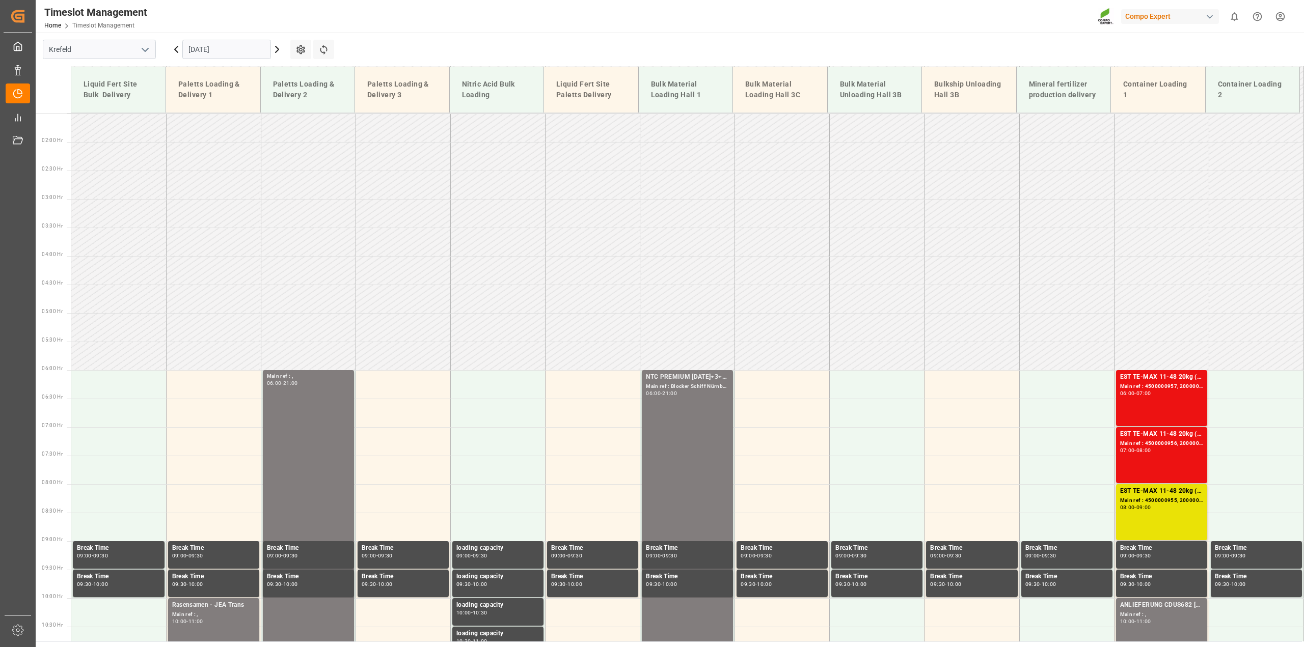
click at [173, 47] on icon at bounding box center [176, 49] width 12 height 12
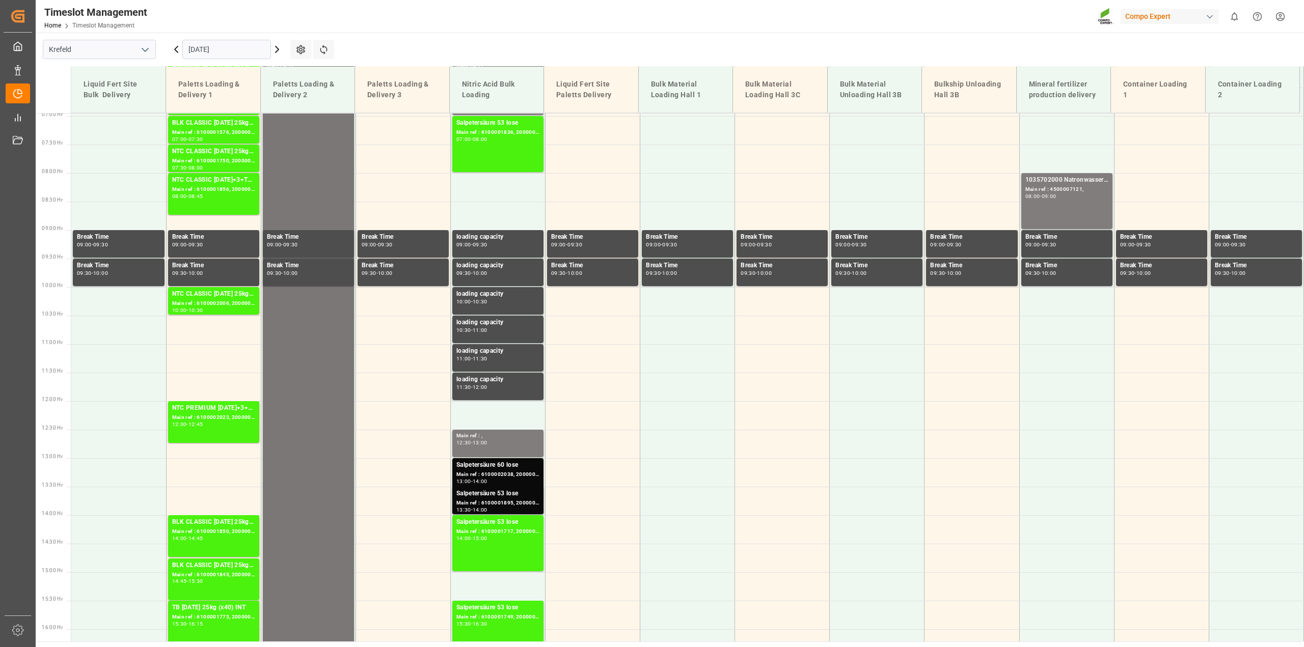
scroll to position [142, 0]
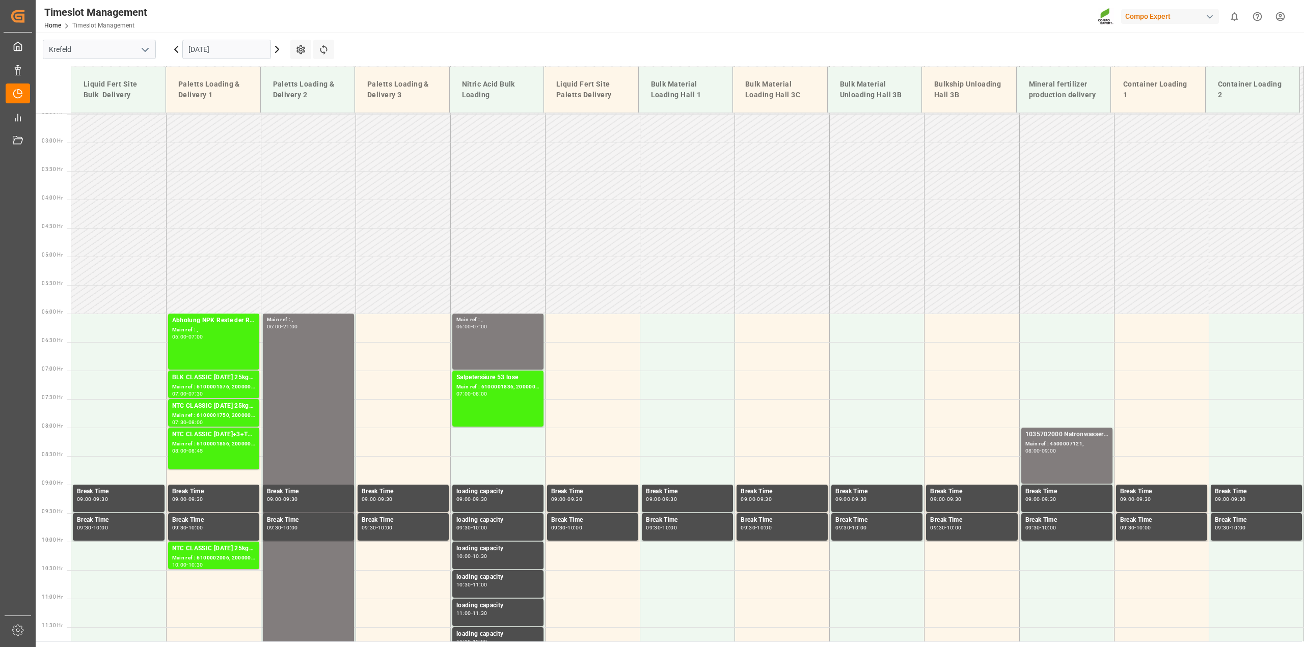
click at [280, 49] on icon at bounding box center [277, 49] width 12 height 12
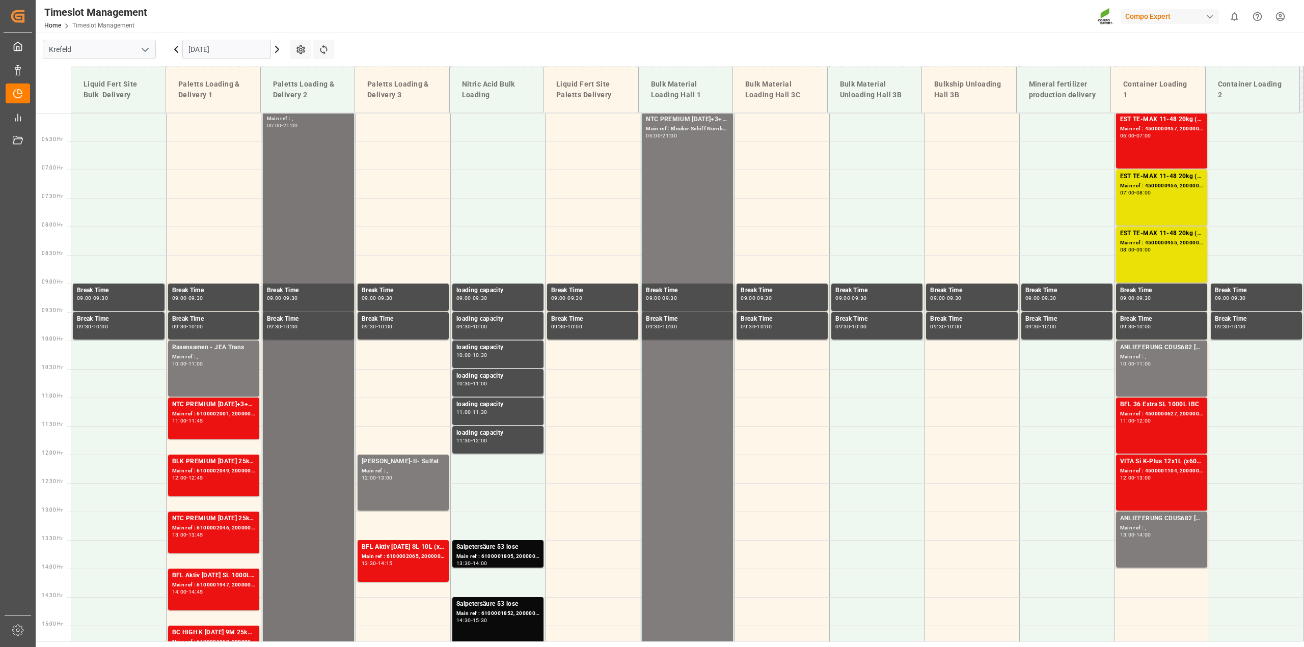
scroll to position [331, 0]
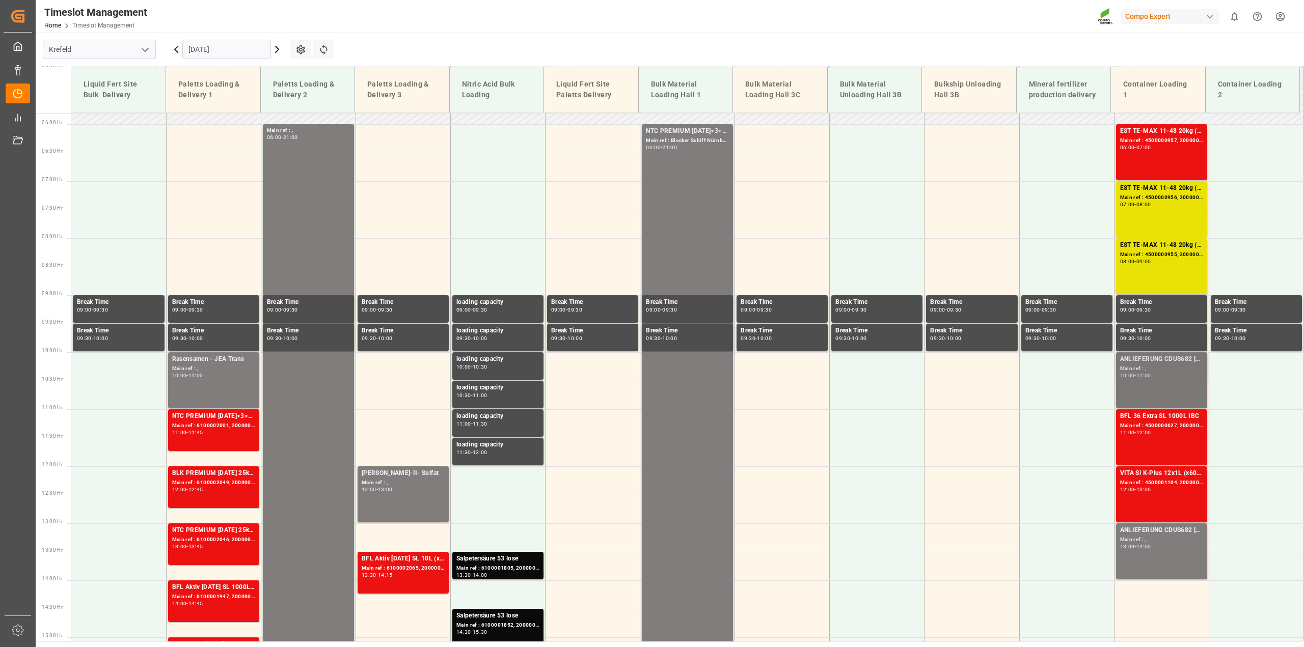
click at [713, 380] on div "ANLIEFERUNG CDUS682 [DATE] (JCAM) BigBag 900KG Main ref : , 10:00 - 11:00" at bounding box center [1161, 380] width 83 height 52
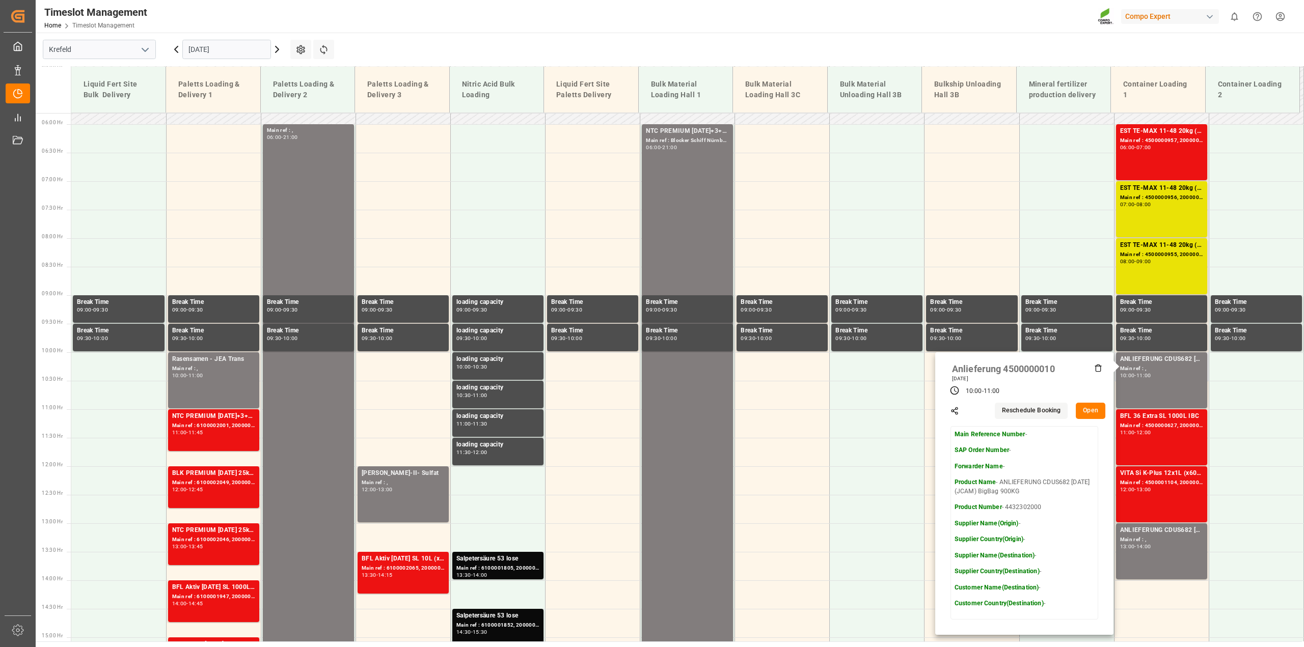
click at [713, 407] on button "Open" at bounding box center [1090, 411] width 30 height 16
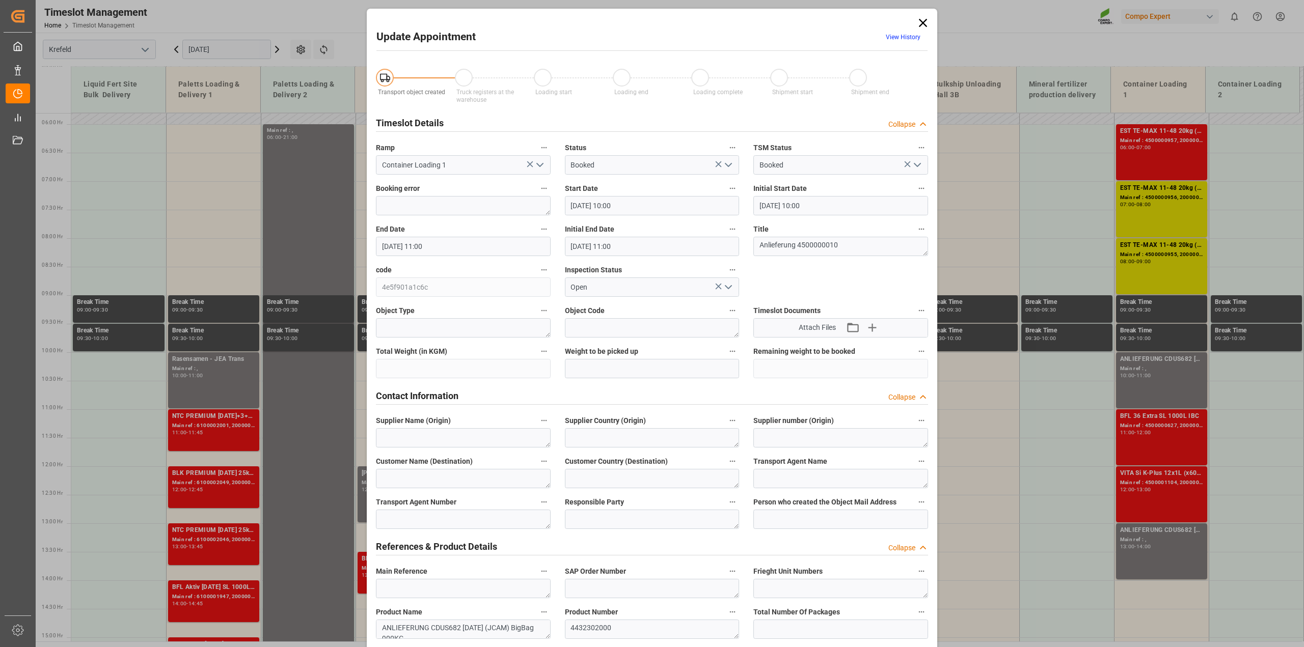
type input "[DATE] 10:00"
type input "[DATE] 11:00"
type input "[DATE] 11:33"
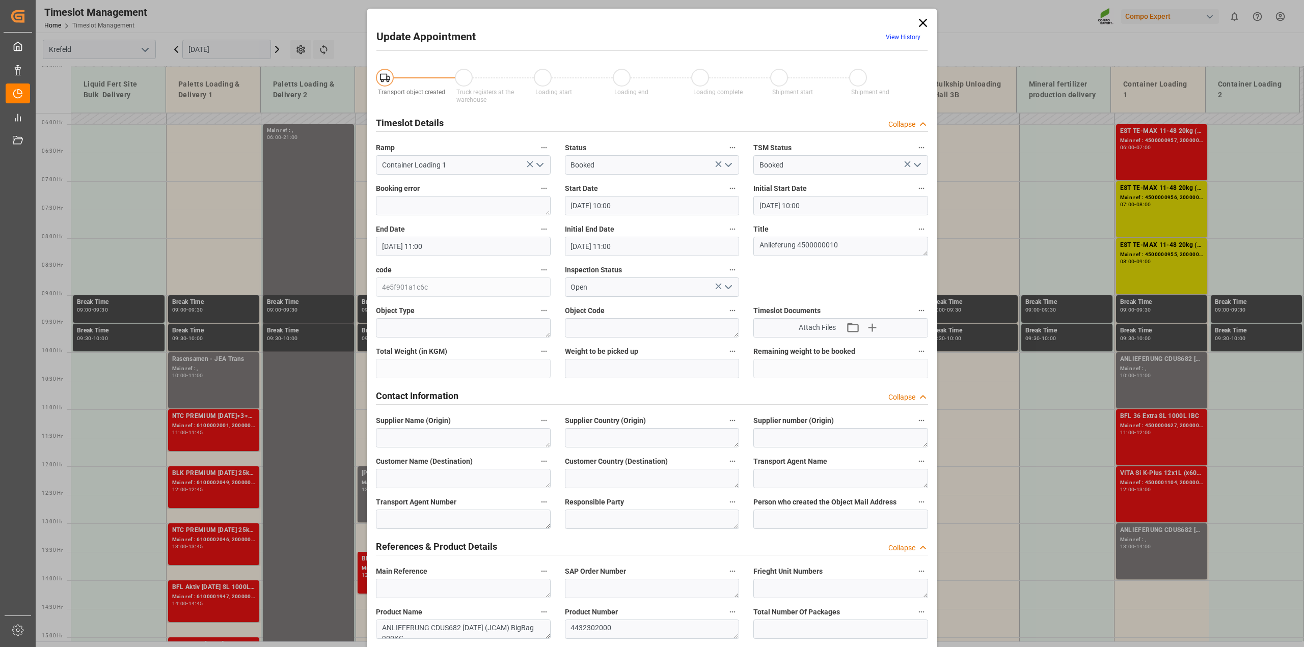
scroll to position [255, 0]
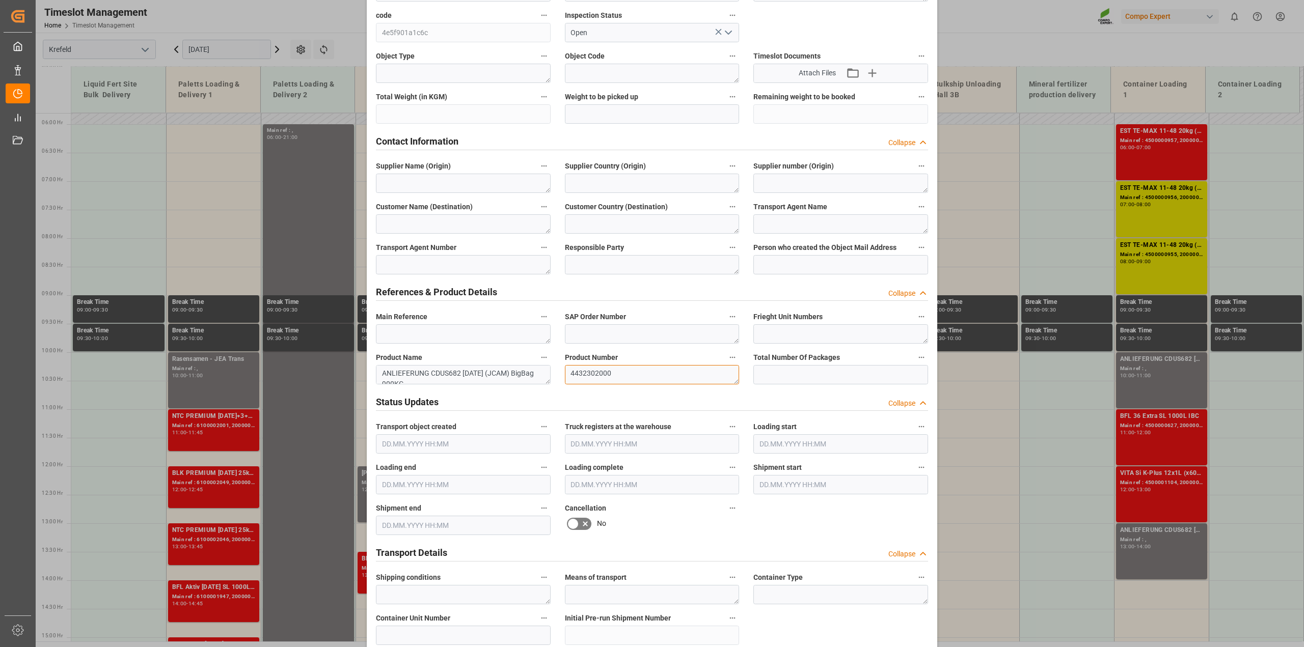
drag, startPoint x: 618, startPoint y: 371, endPoint x: 564, endPoint y: 371, distance: 53.5
click at [565, 371] on textarea "4432302000" at bounding box center [652, 374] width 175 height 19
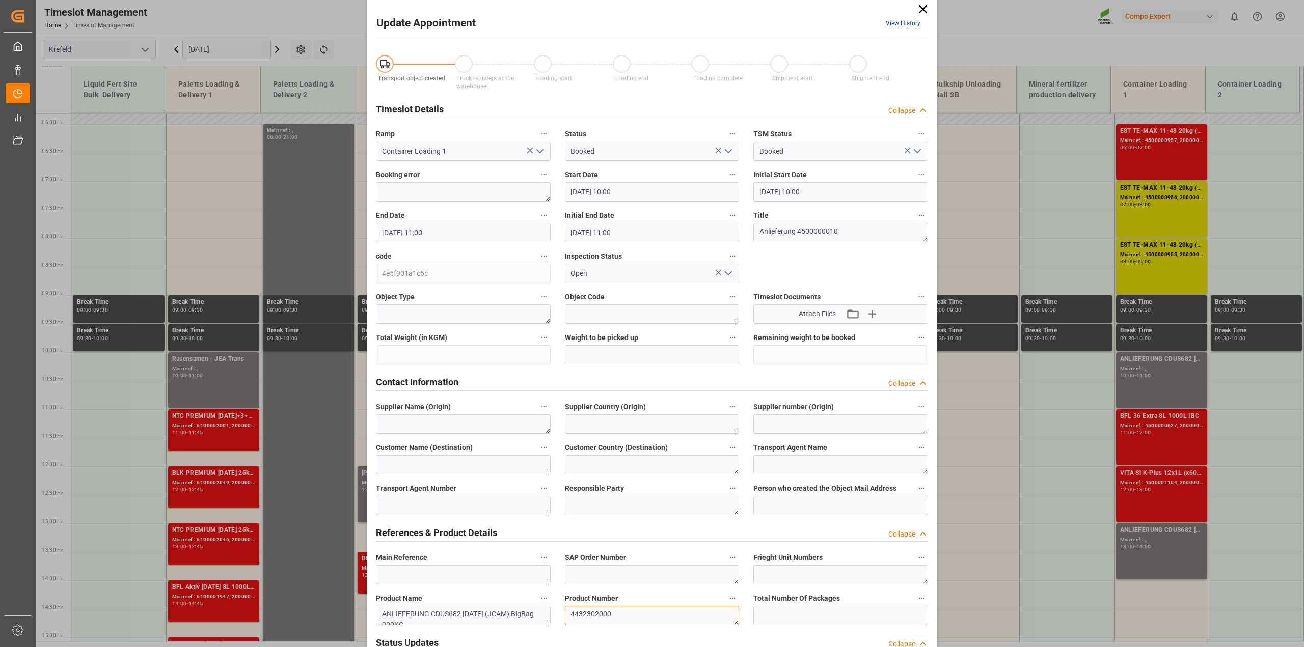
scroll to position [0, 0]
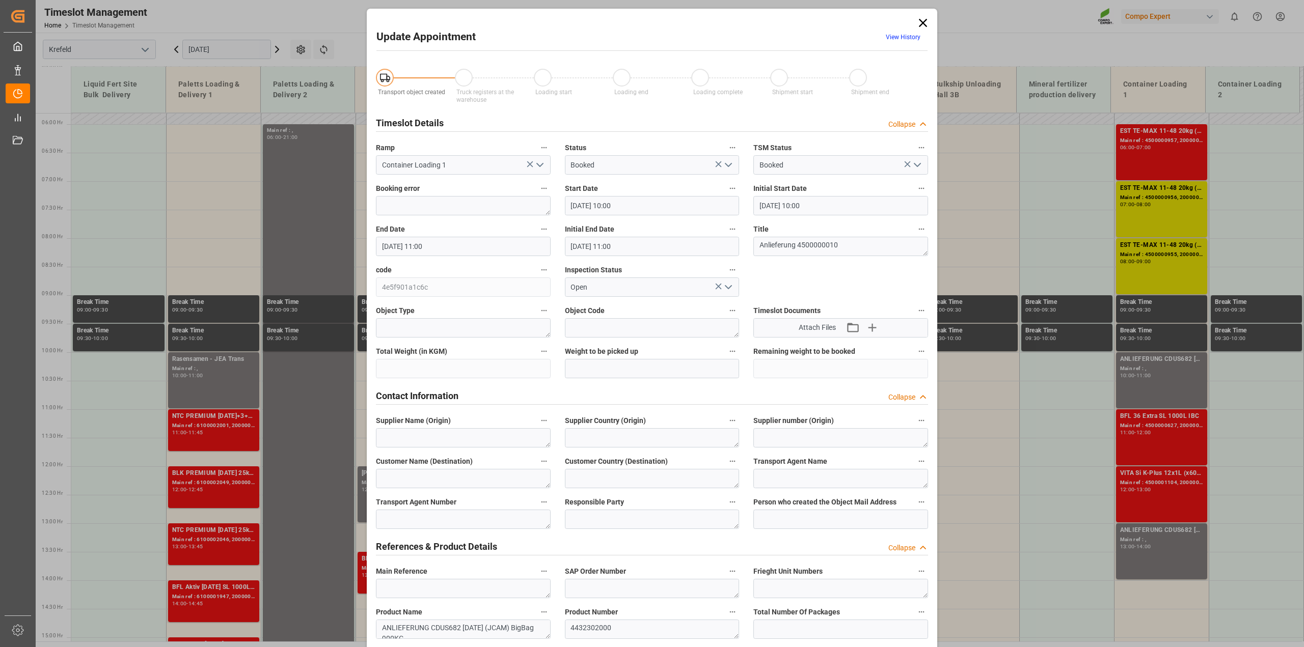
click at [713, 22] on icon at bounding box center [923, 23] width 14 height 14
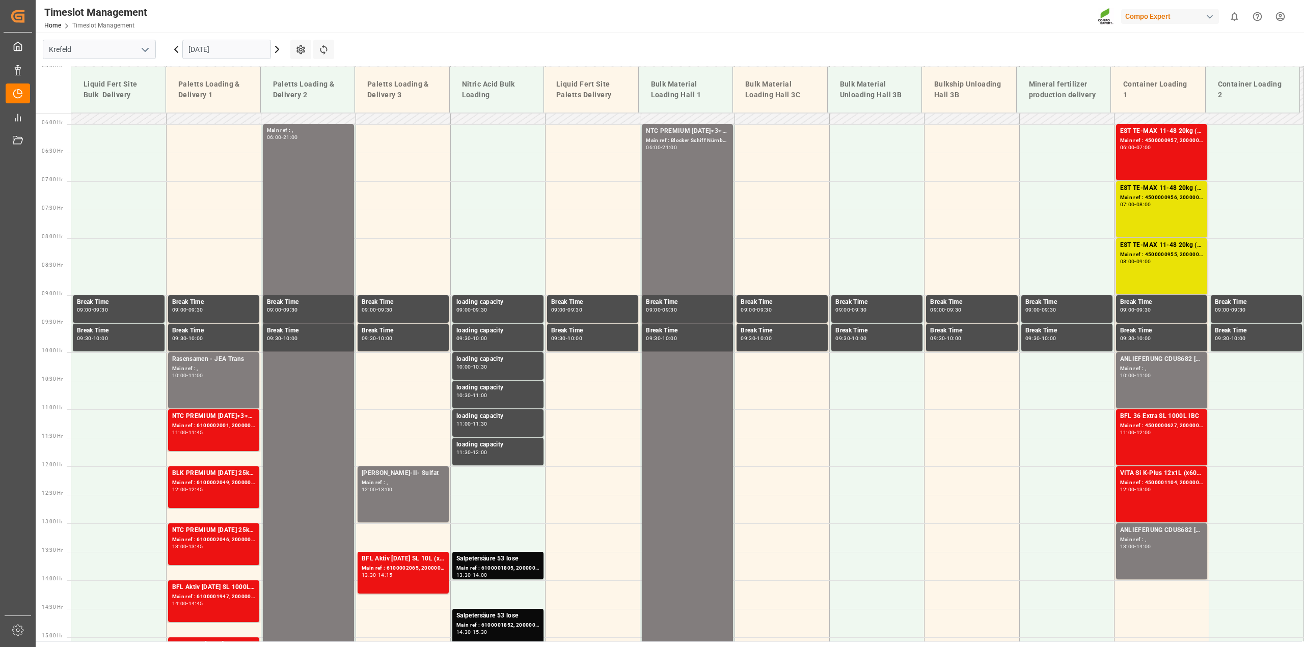
click at [215, 41] on input "[DATE]" at bounding box center [226, 49] width 89 height 19
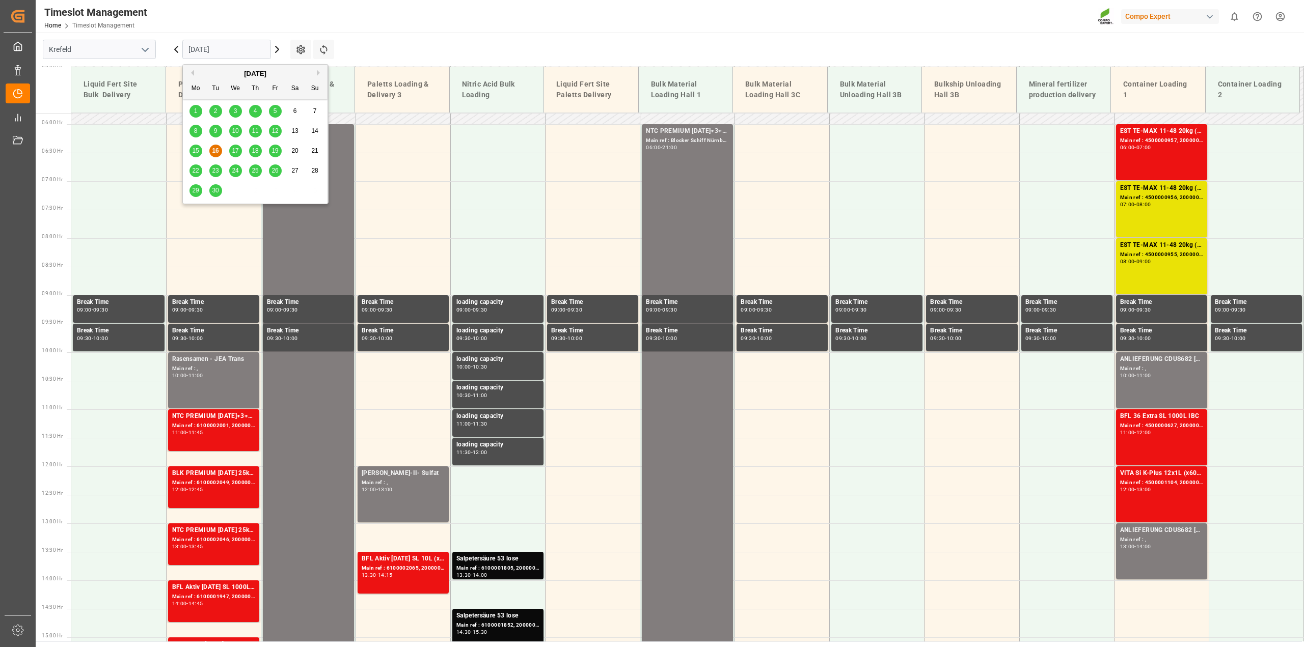
click at [319, 72] on button "Next Month" at bounding box center [320, 73] width 6 height 6
click at [198, 131] on div "6" at bounding box center [195, 131] width 13 height 12
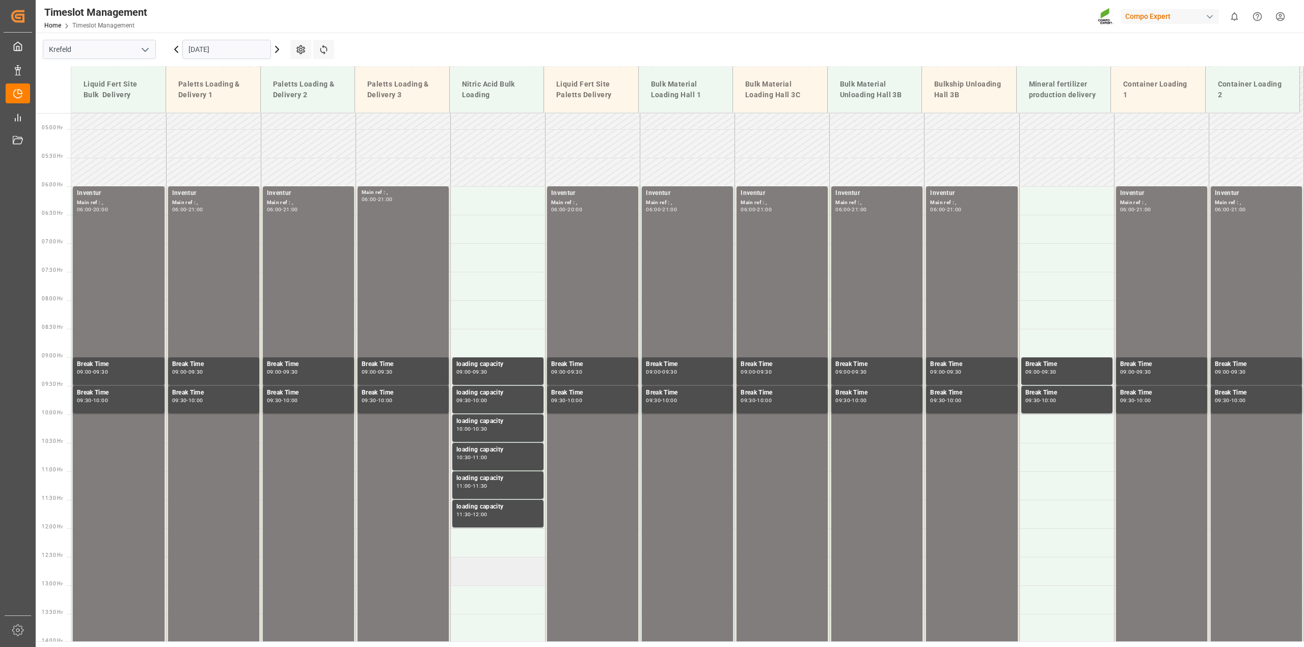
scroll to position [14, 0]
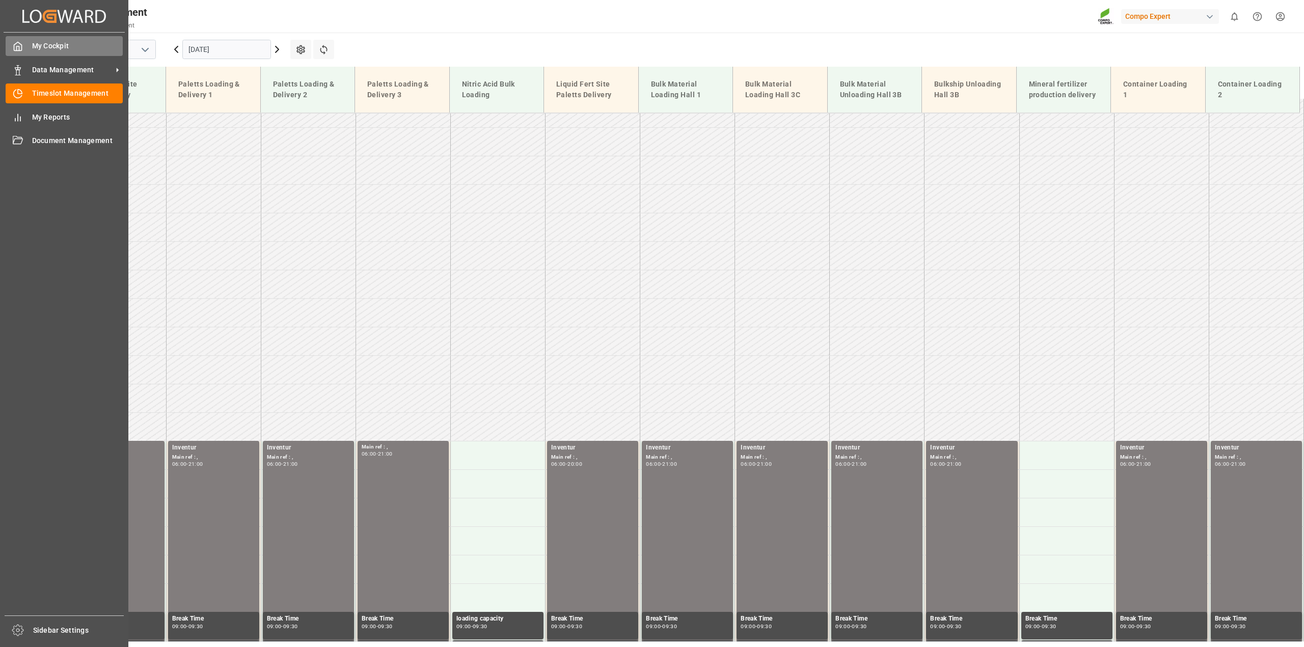
click at [27, 54] on div "My Cockpit My Cockpit" at bounding box center [64, 46] width 117 height 20
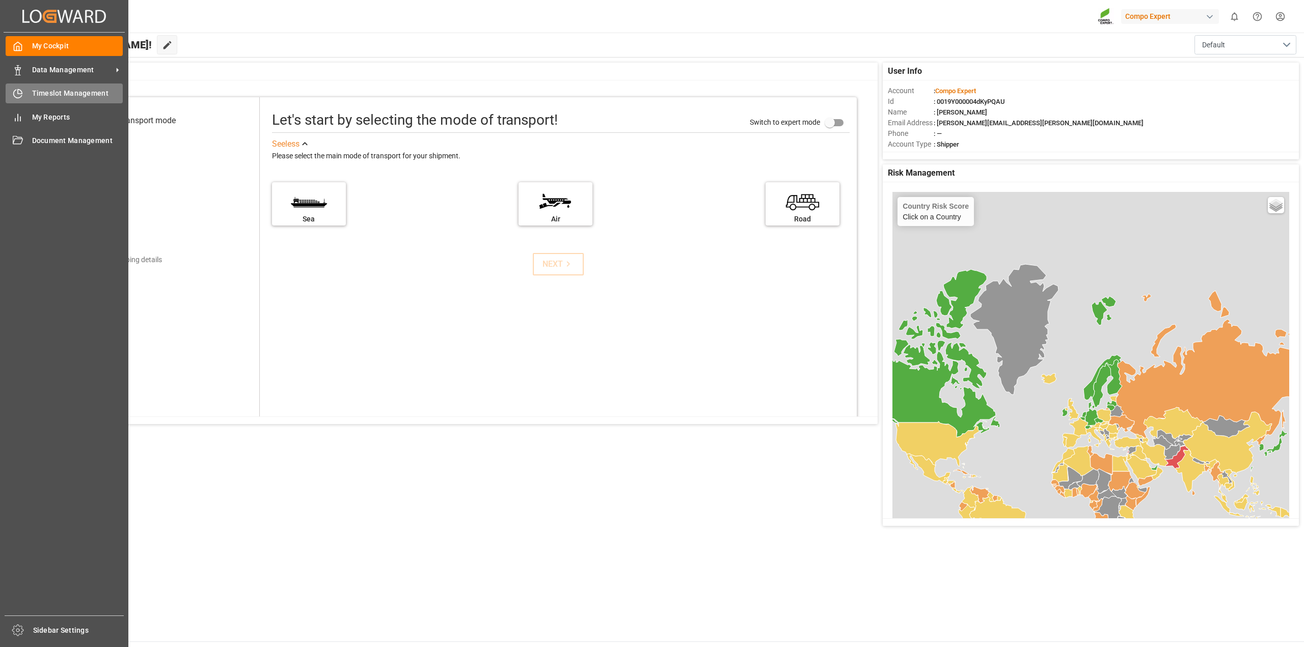
click at [21, 90] on icon at bounding box center [18, 94] width 10 height 10
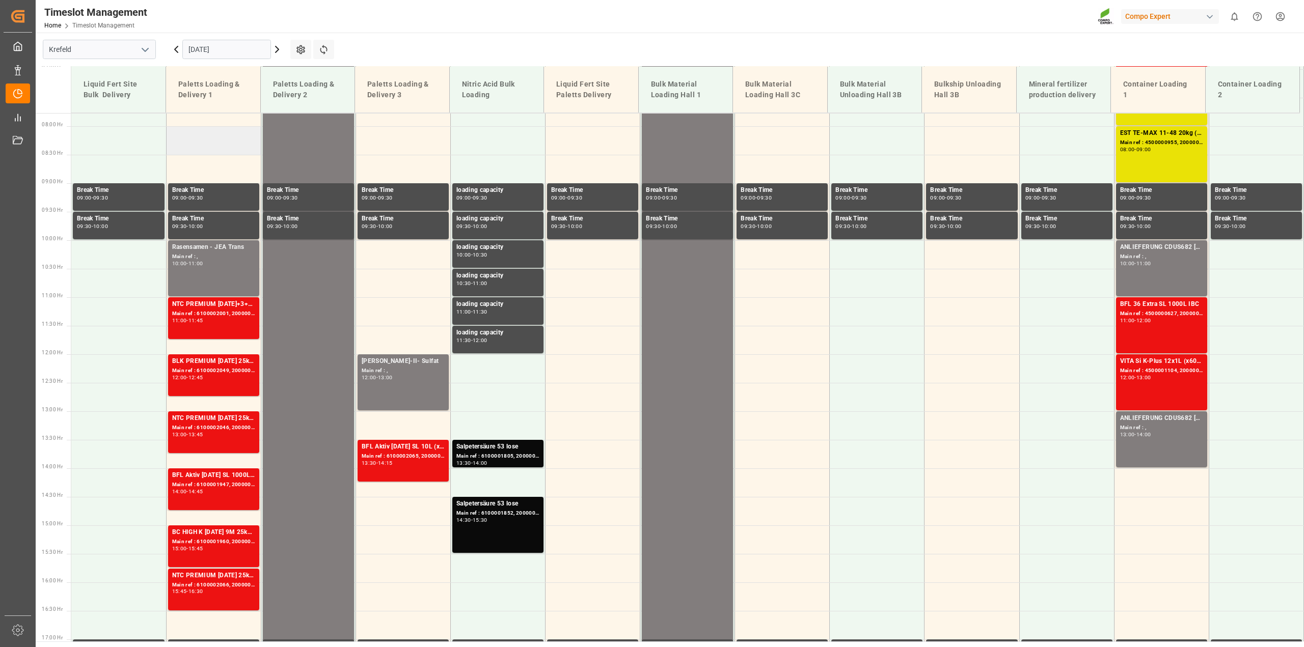
scroll to position [460, 0]
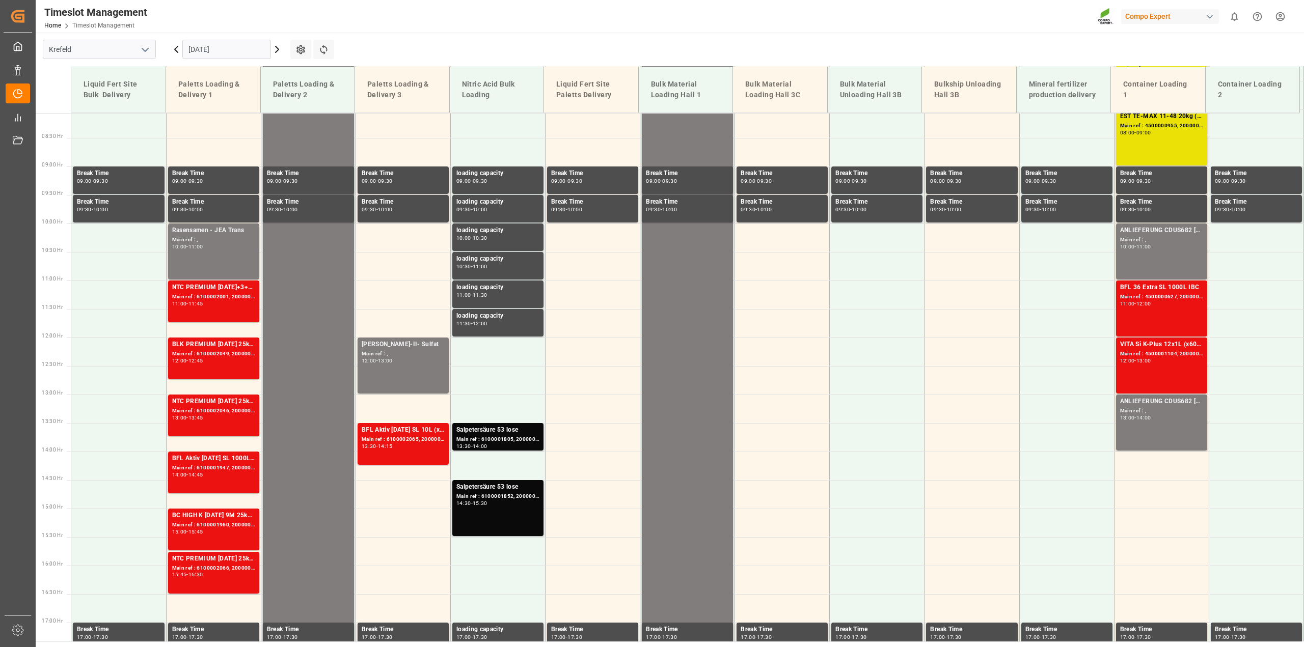
click at [276, 54] on icon at bounding box center [277, 49] width 12 height 12
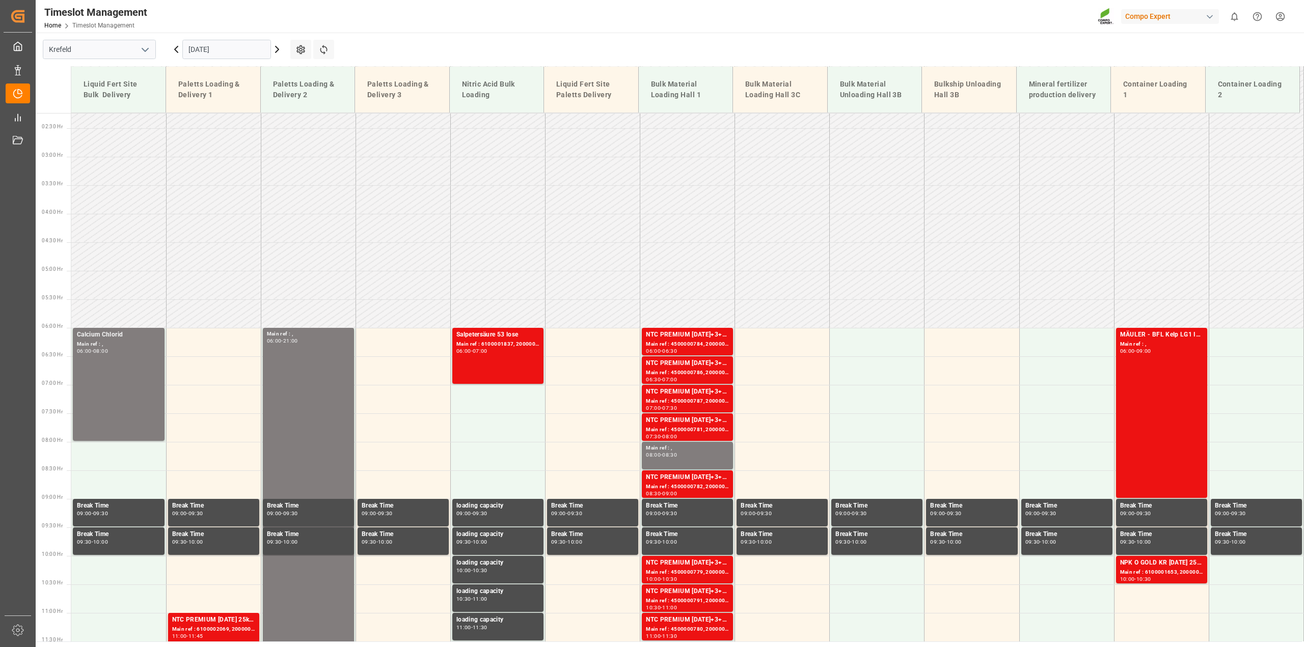
scroll to position [205, 0]
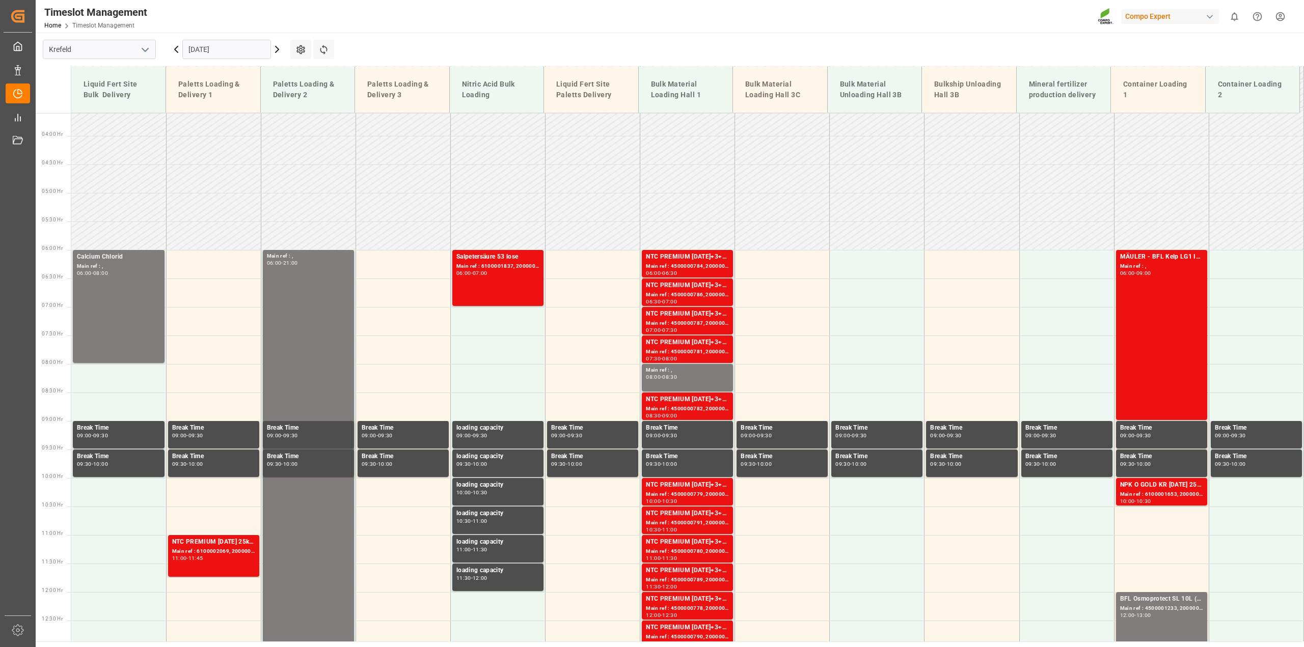
click at [206, 42] on input "[DATE]" at bounding box center [226, 49] width 89 height 19
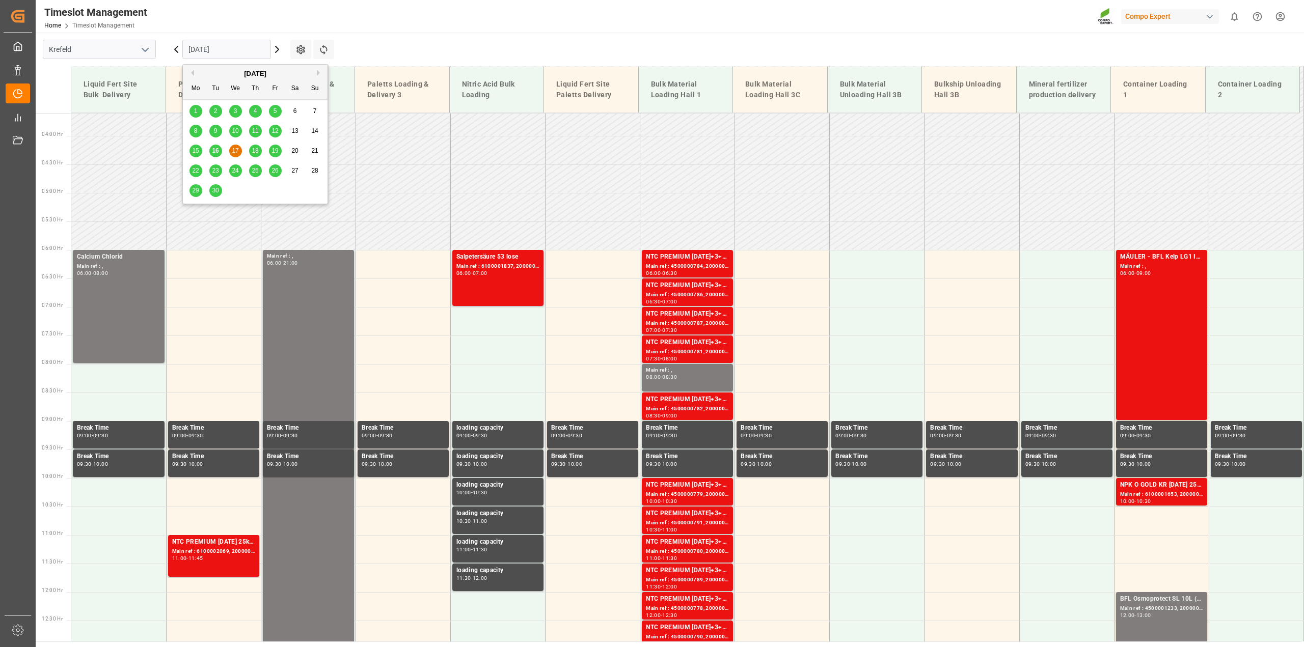
click at [218, 149] on span "16" at bounding box center [215, 150] width 7 height 7
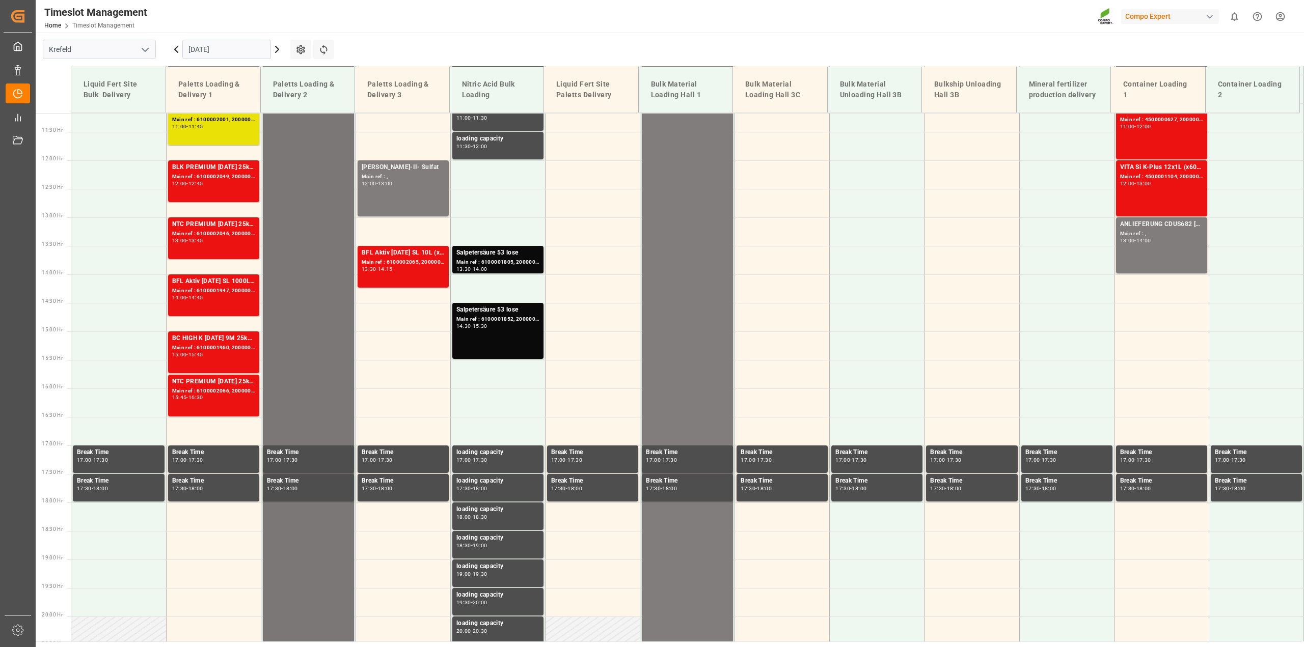
scroll to position [645, 0]
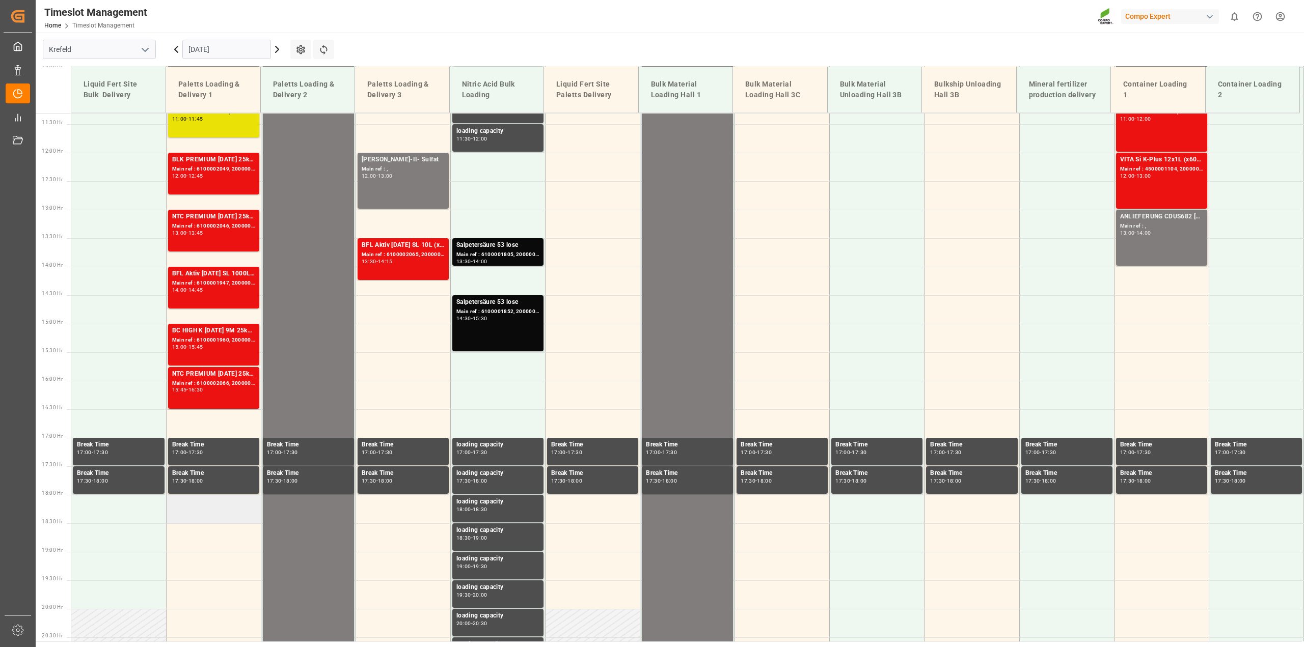
click at [210, 466] on td at bounding box center [213, 509] width 95 height 29
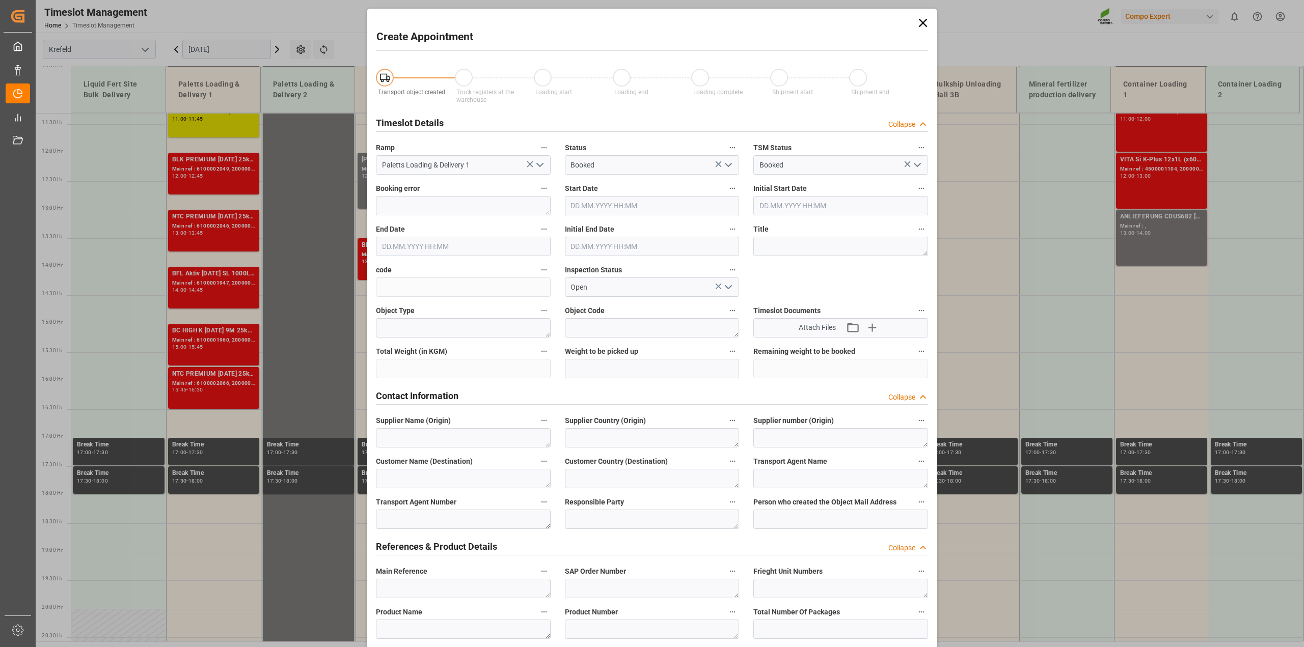
type input "[DATE] 18:00"
type input "[DATE] 18:30"
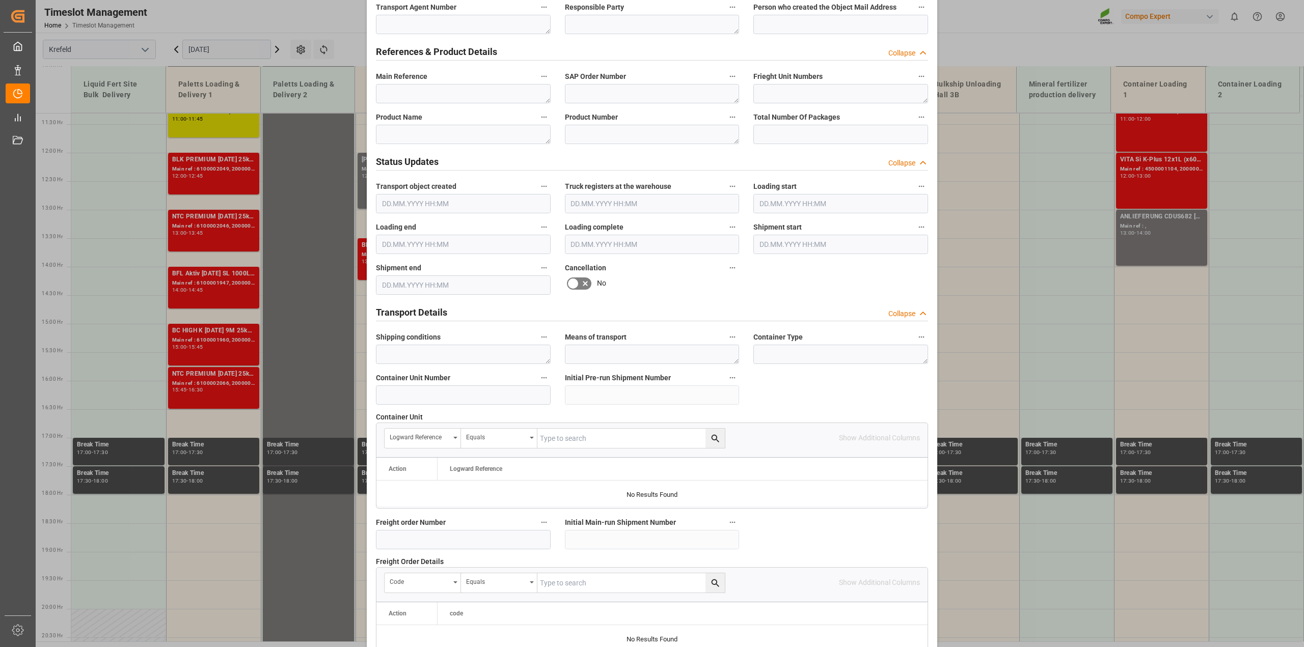
scroll to position [767, 0]
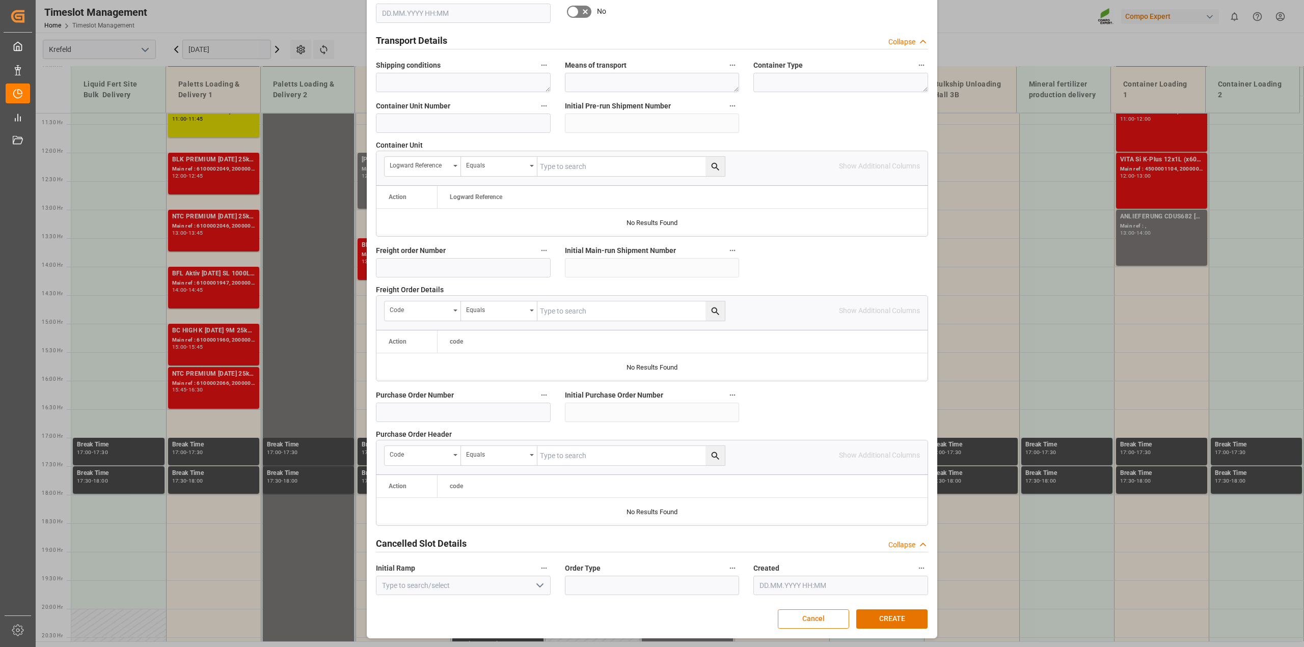
click at [713, 466] on button "Cancel" at bounding box center [813, 619] width 71 height 19
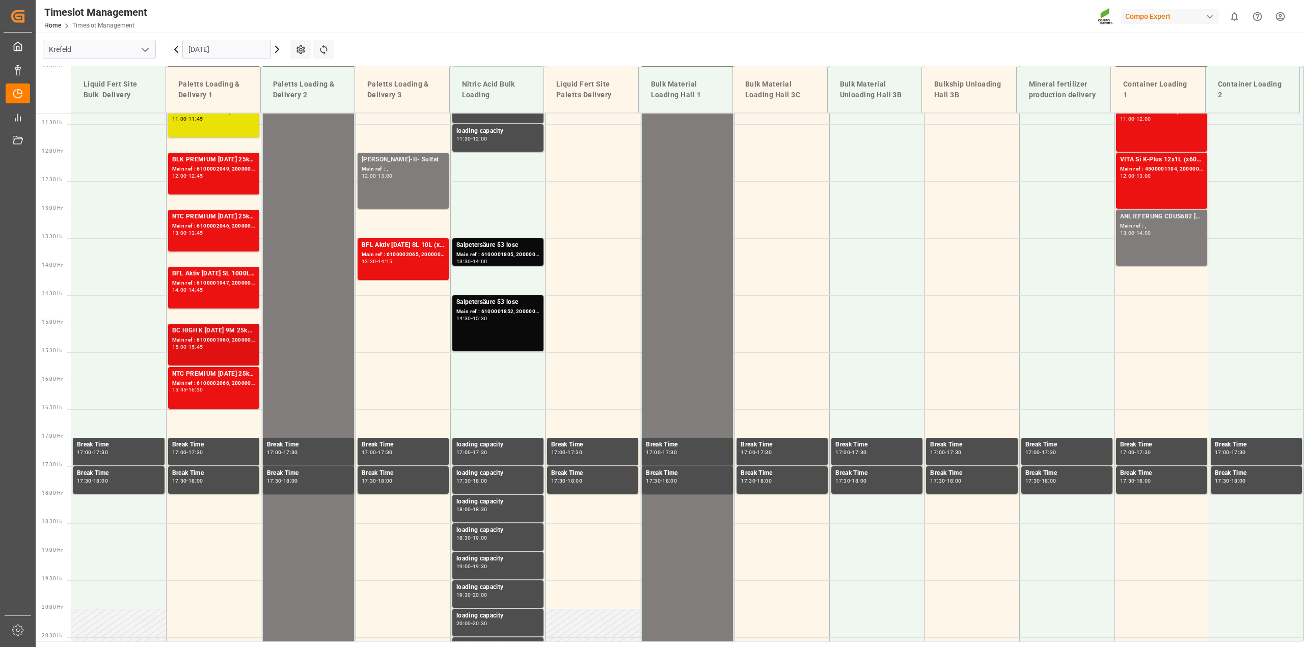
scroll to position [199, 0]
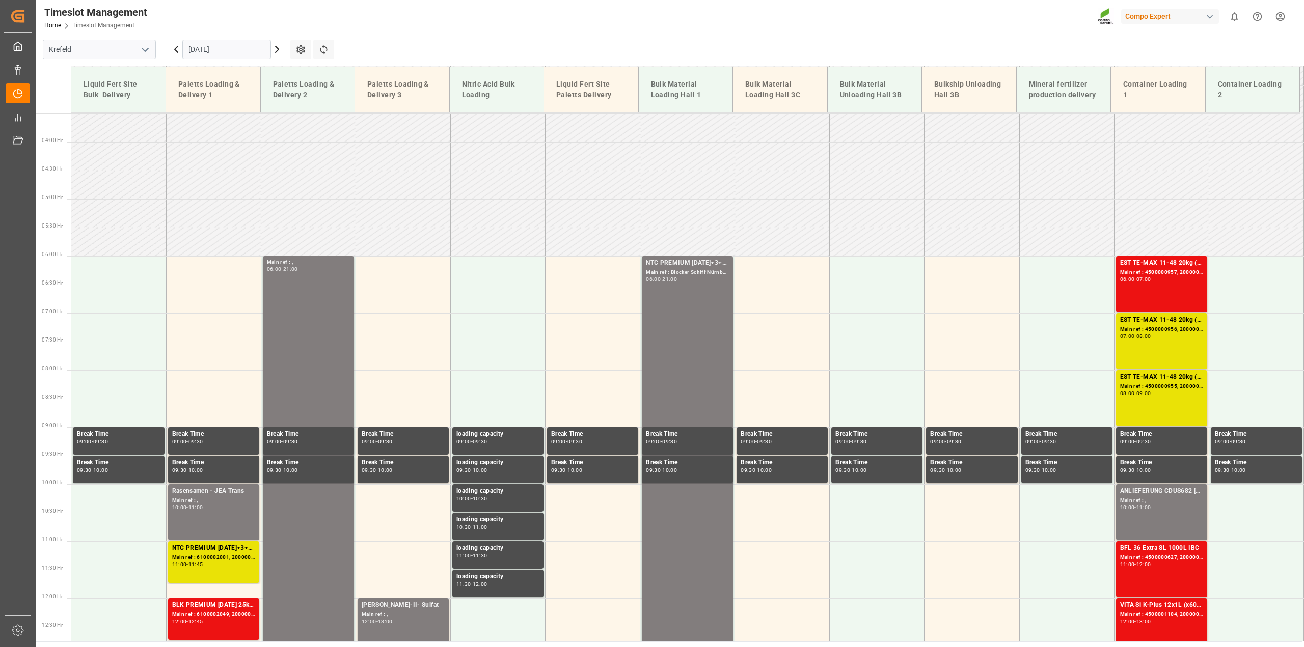
click at [279, 50] on icon at bounding box center [277, 49] width 12 height 12
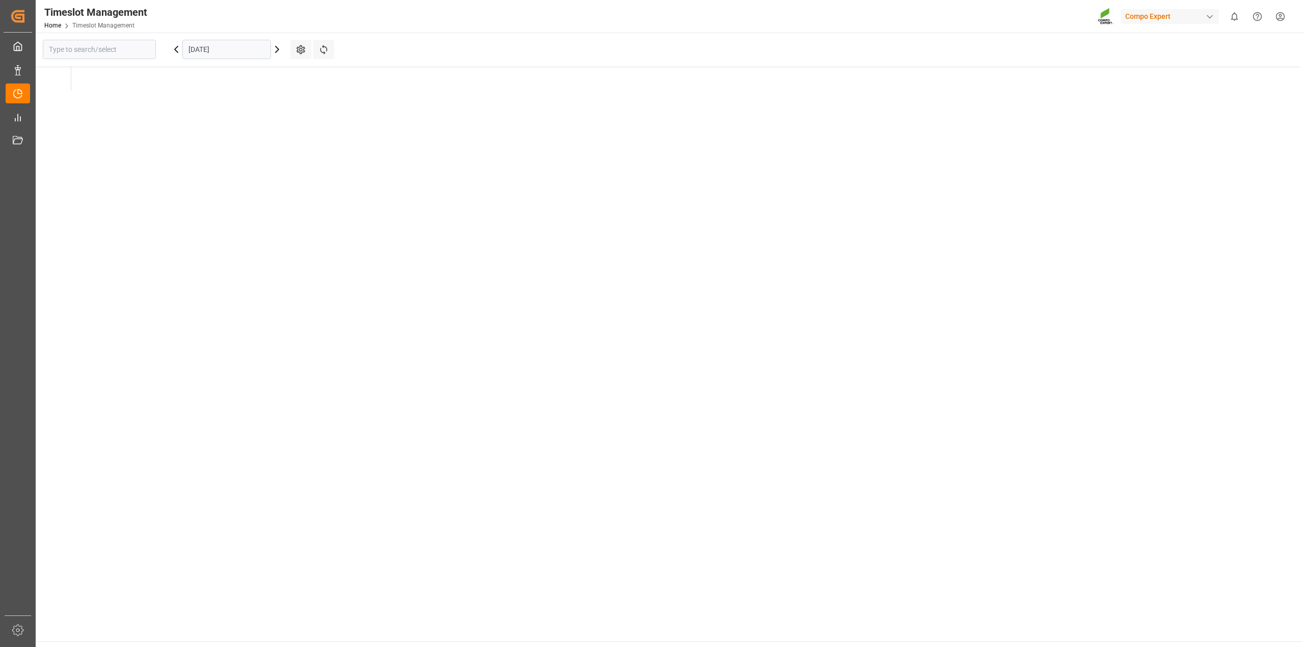
type input "Krefeld"
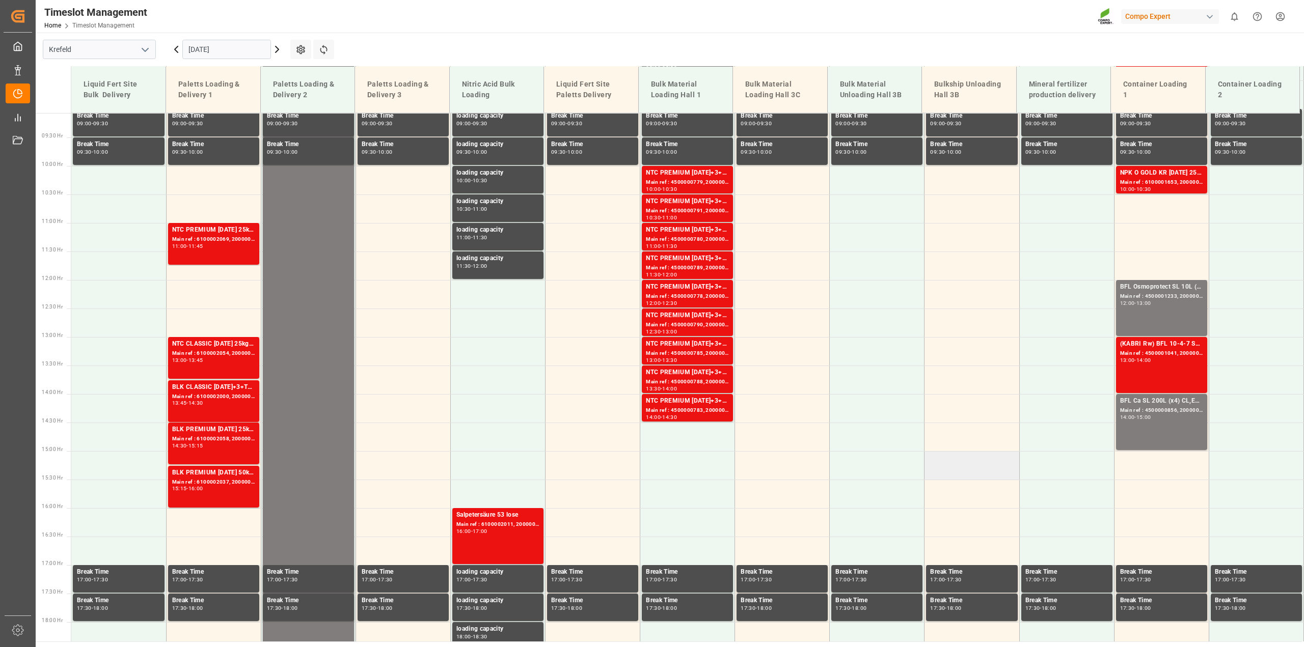
scroll to position [326, 0]
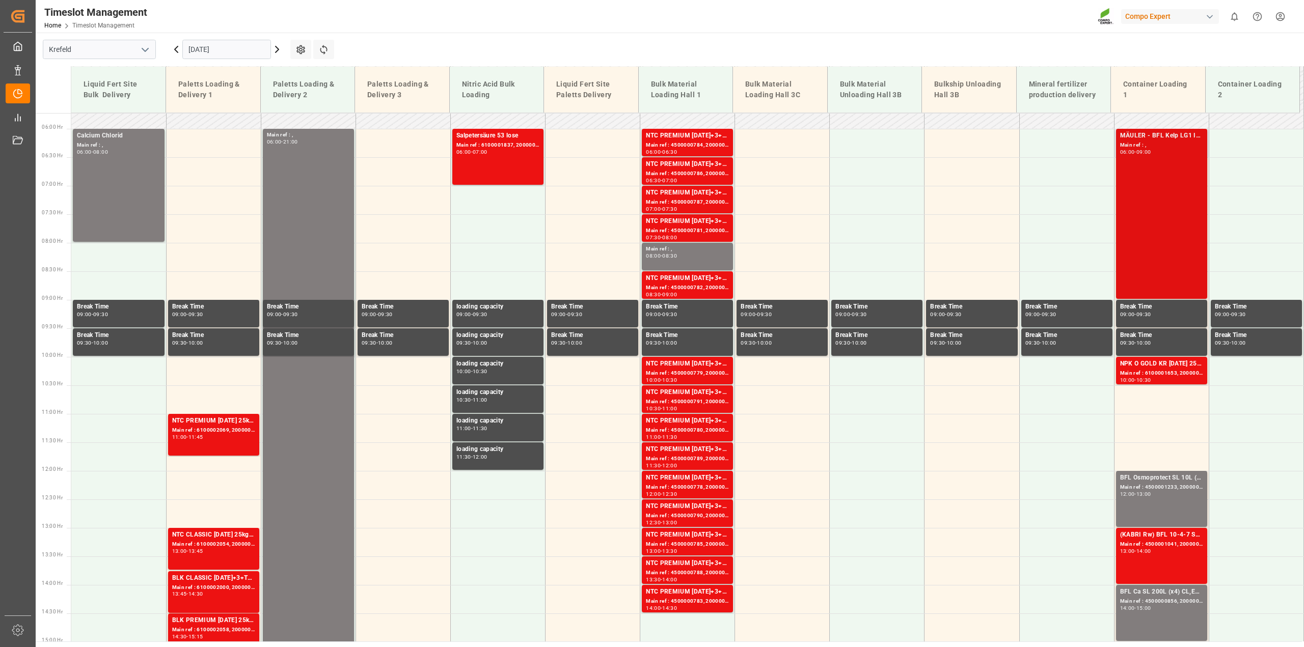
click at [713, 176] on div "MÄULER - BFL Kelp LG1 IBC 1000L (KRE) (Algenextrakt) Main ref : , 06:00 - 09:00" at bounding box center [1161, 214] width 83 height 166
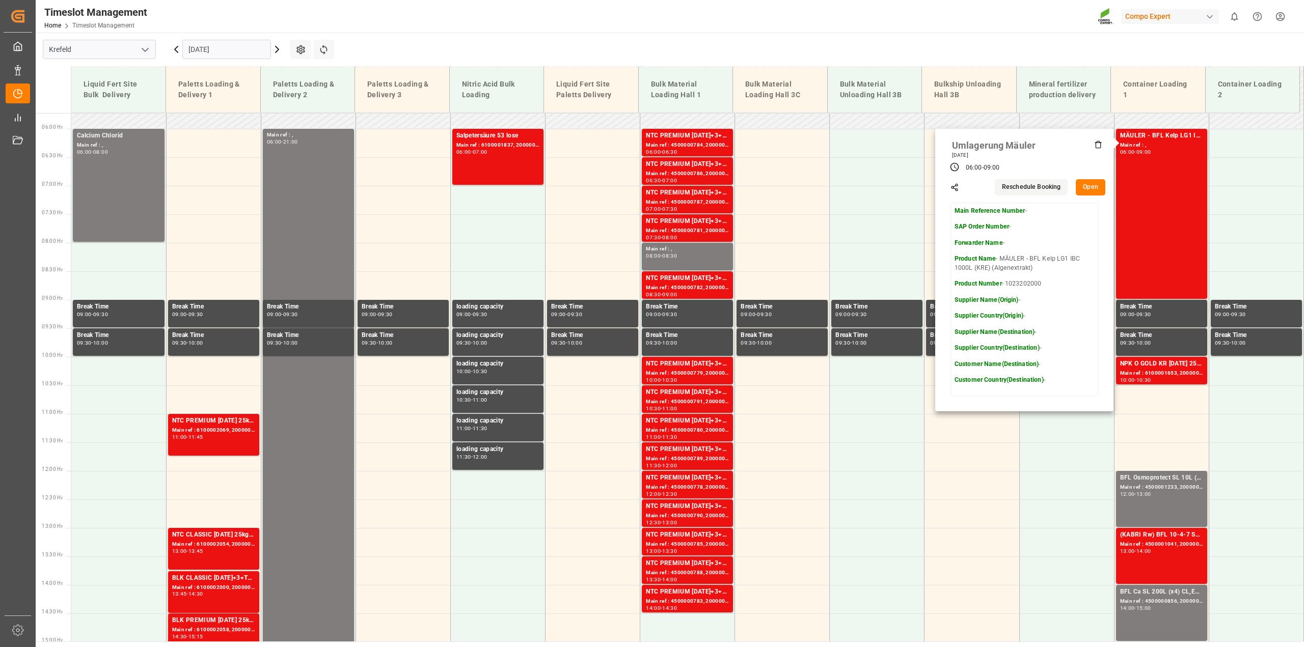
click at [713, 185] on button "Open" at bounding box center [1090, 187] width 30 height 16
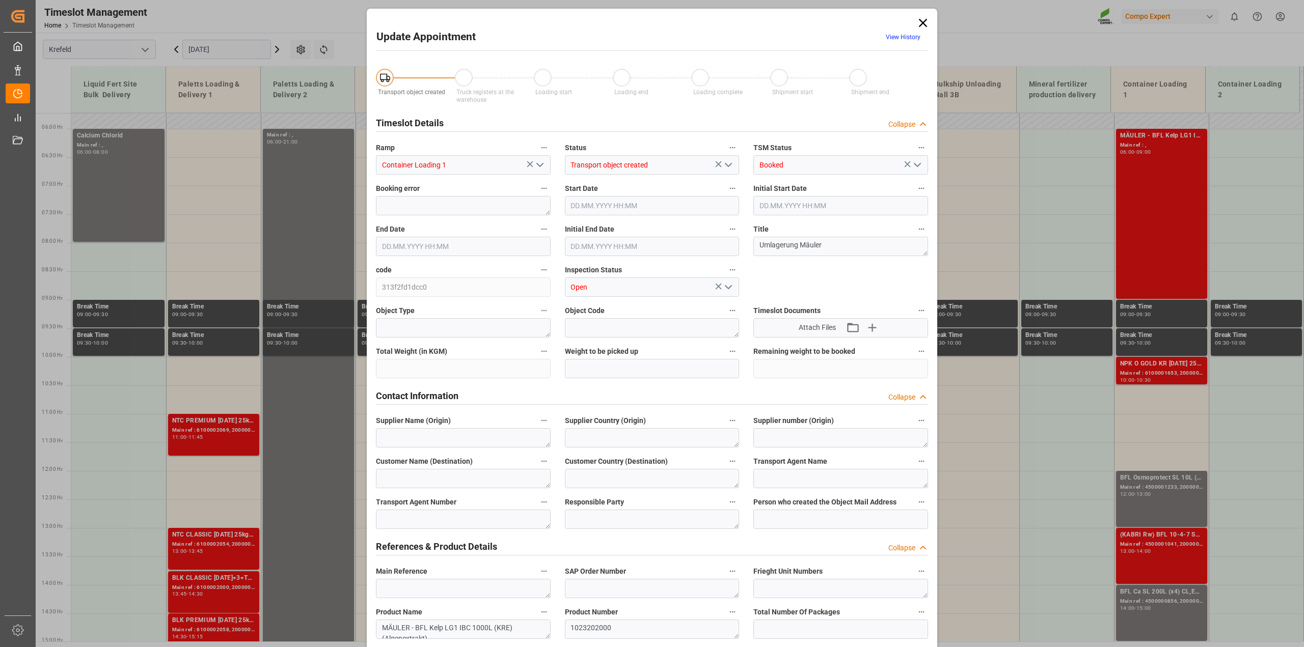
type input "[DATE] 06:00"
type input "[DATE] 09:00"
type input "[DATE] 12:54"
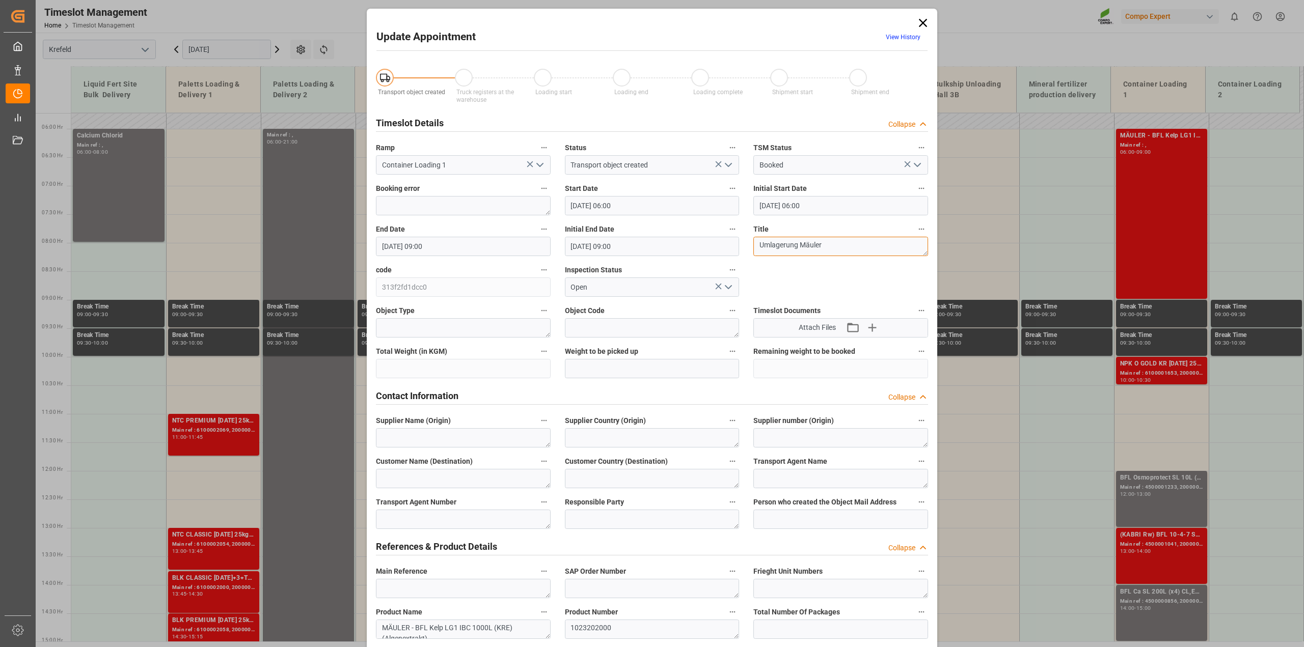
click at [713, 245] on textarea "Umlagerung Mäuler" at bounding box center [840, 246] width 175 height 19
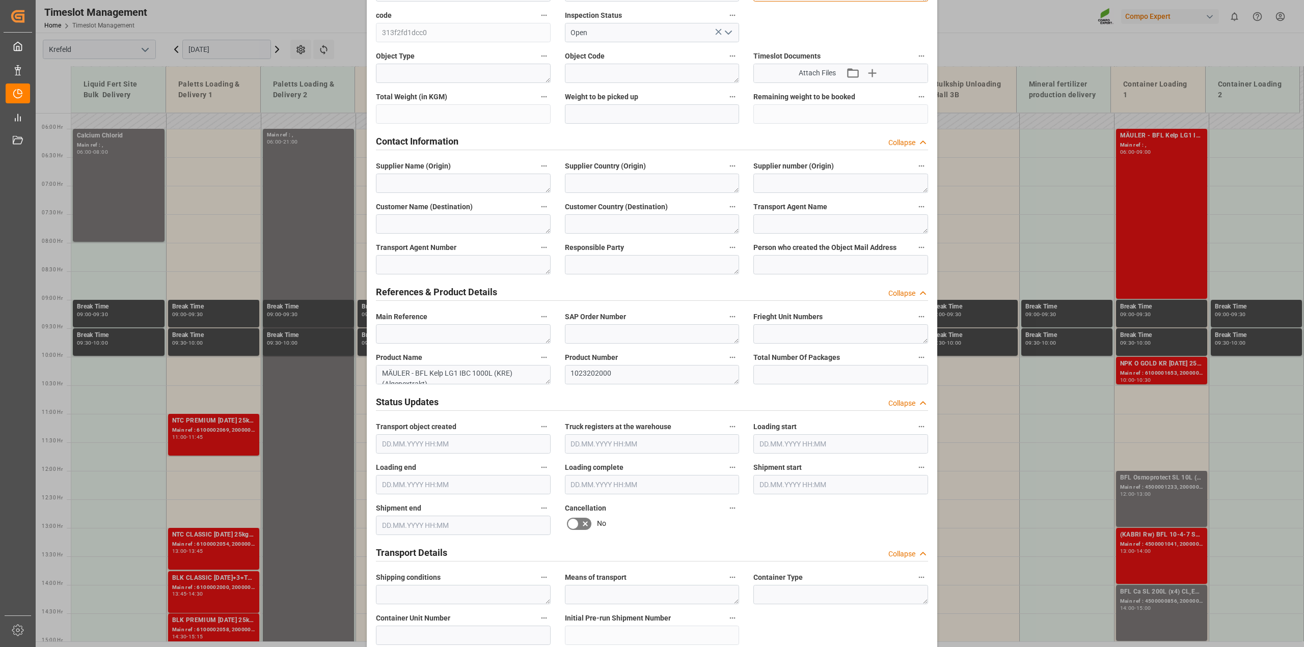
type textarea "Anlieferung Umlagerung Mäuler"
click at [380, 371] on textarea "MÄULER - BFL Kelp LG1 IBC 1000L (KRE) (Algenextrakt)" at bounding box center [463, 374] width 175 height 19
paste textarea "Anlieferung"
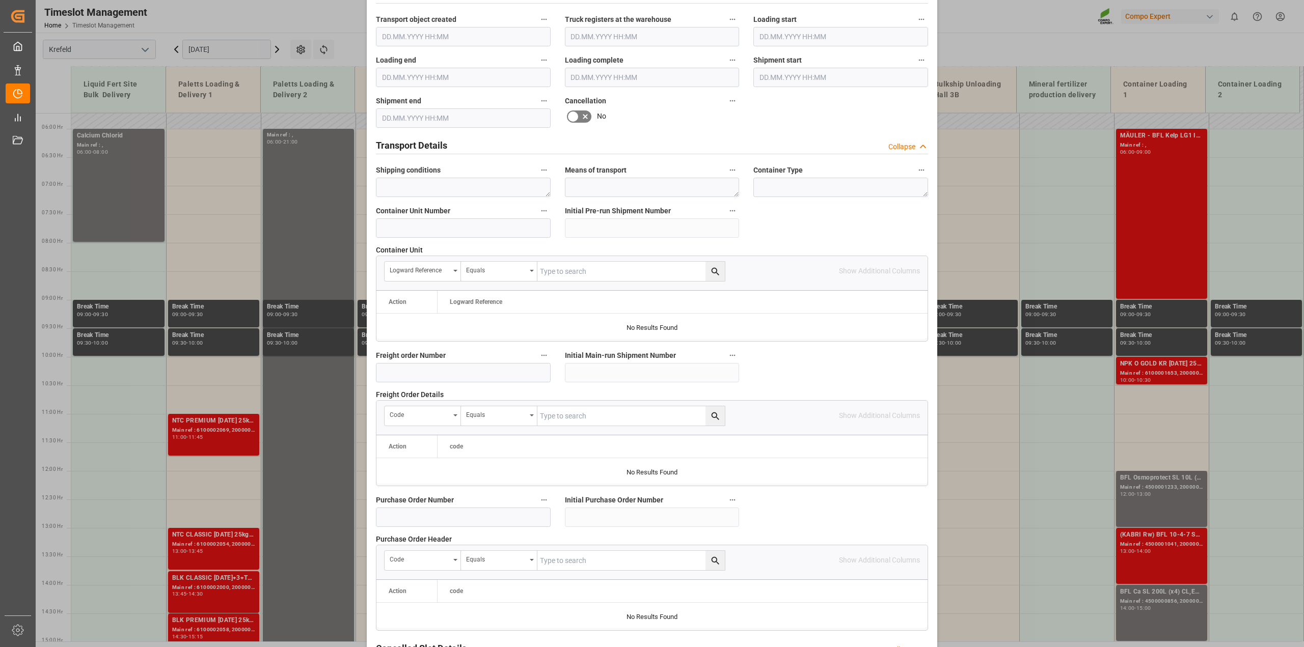
scroll to position [764, 0]
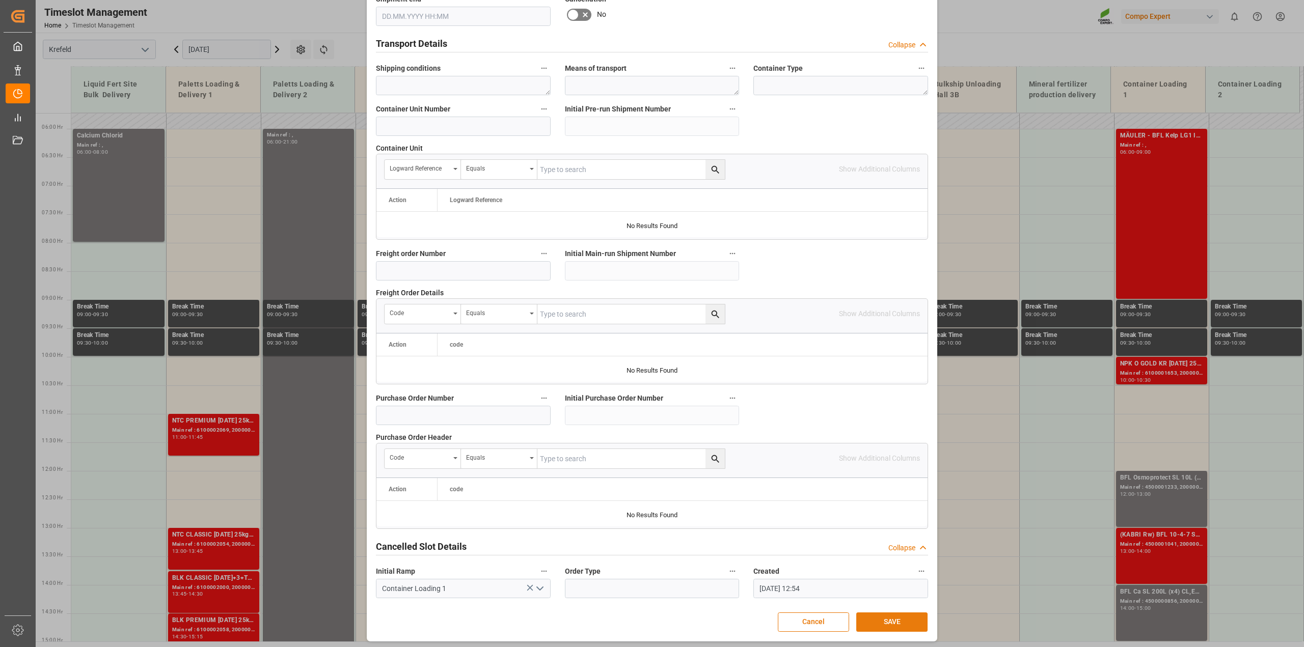
type textarea "Anlieferung - MÄULER - BFL Kelp LG1 IBC 1000L (KRE) (Algenextrakt)"
click at [713, 466] on button "SAVE" at bounding box center [891, 622] width 71 height 19
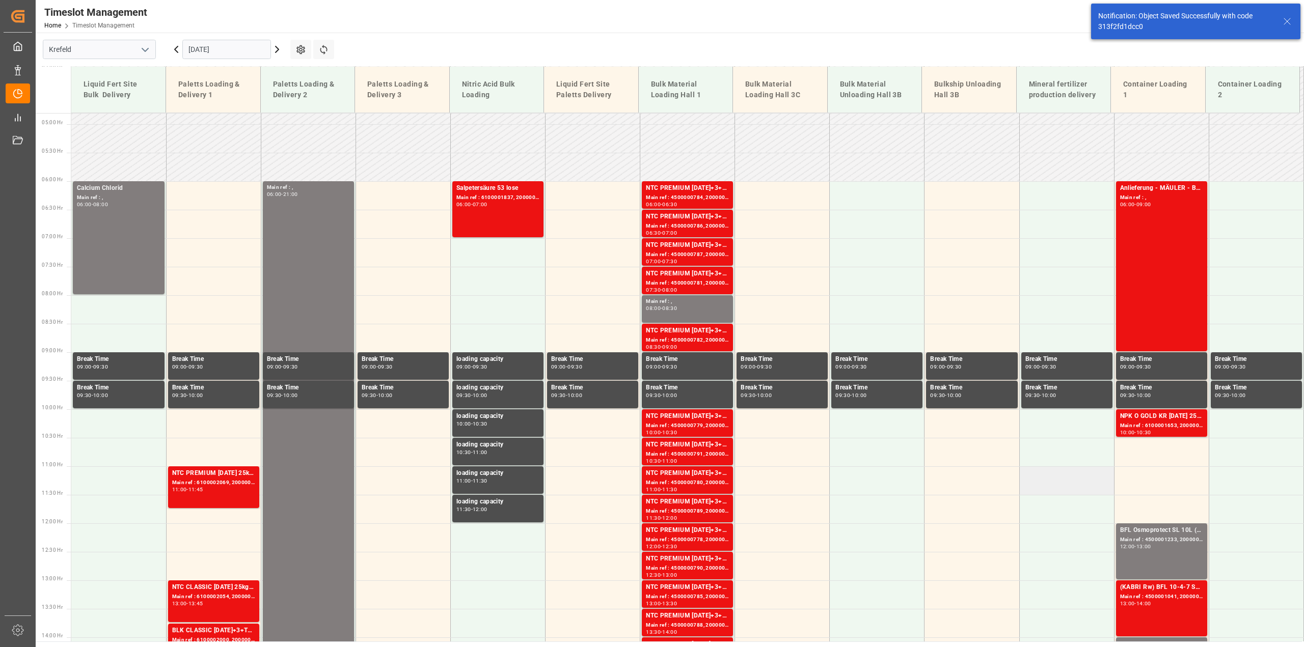
scroll to position [289, 0]
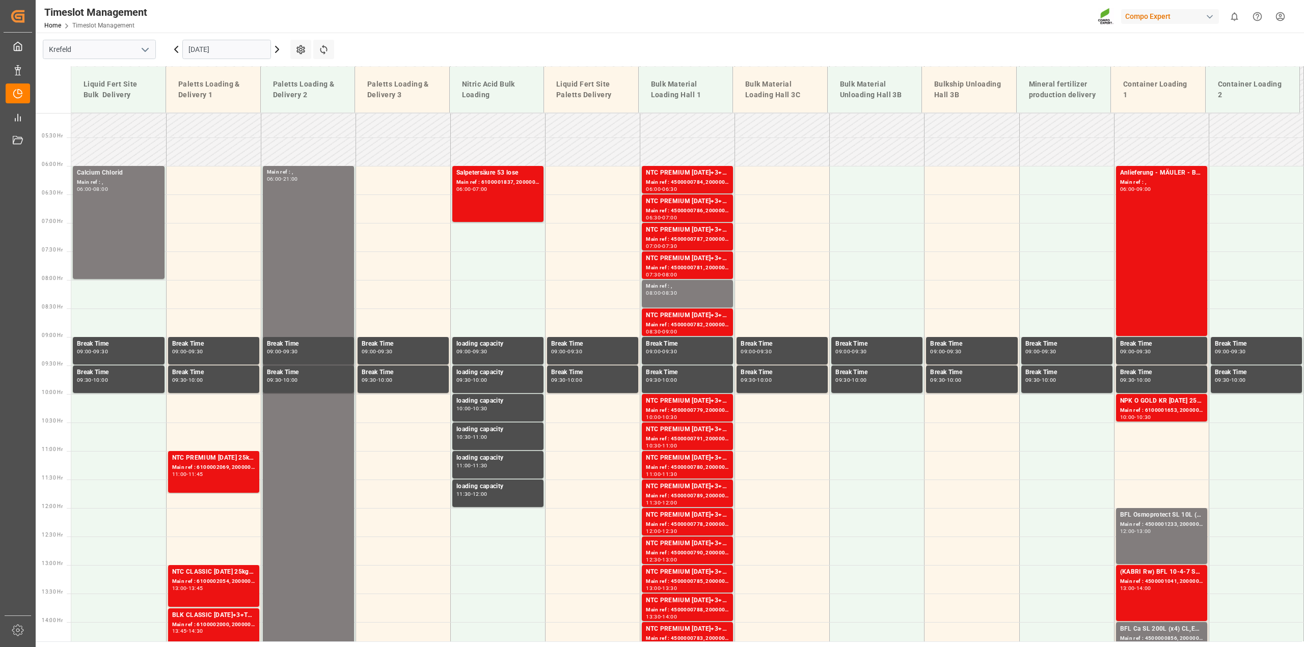
click at [173, 52] on icon at bounding box center [176, 49] width 12 height 12
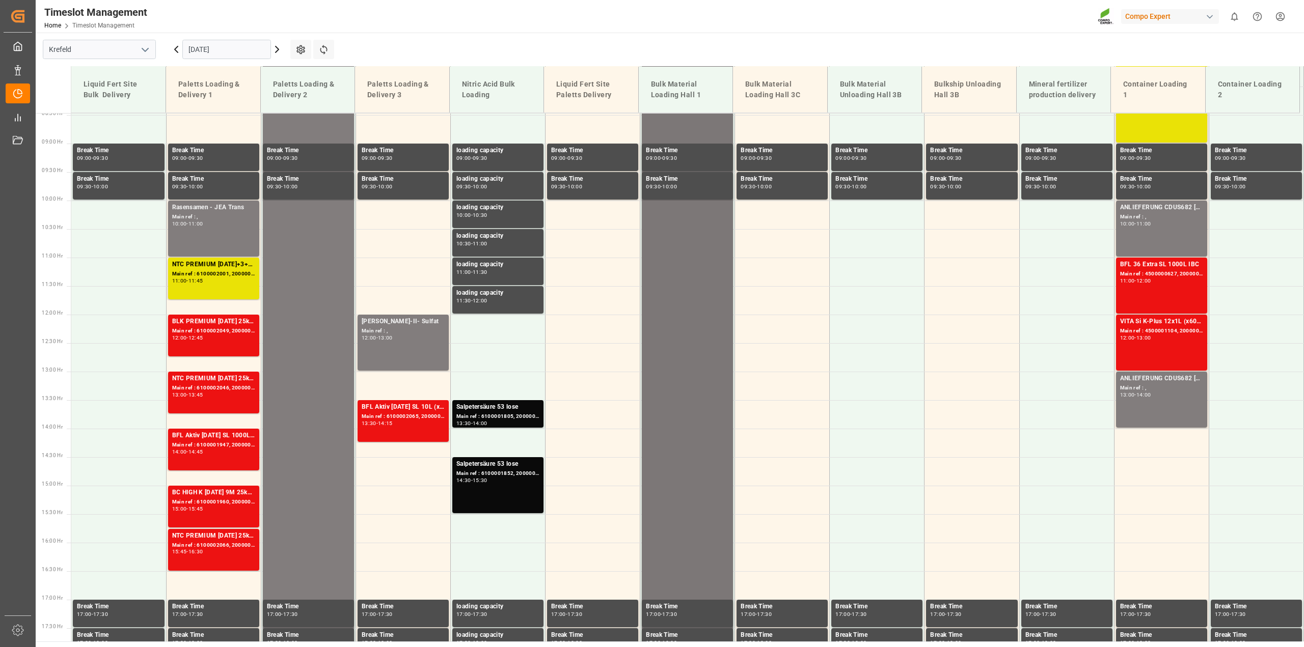
scroll to position [581, 0]
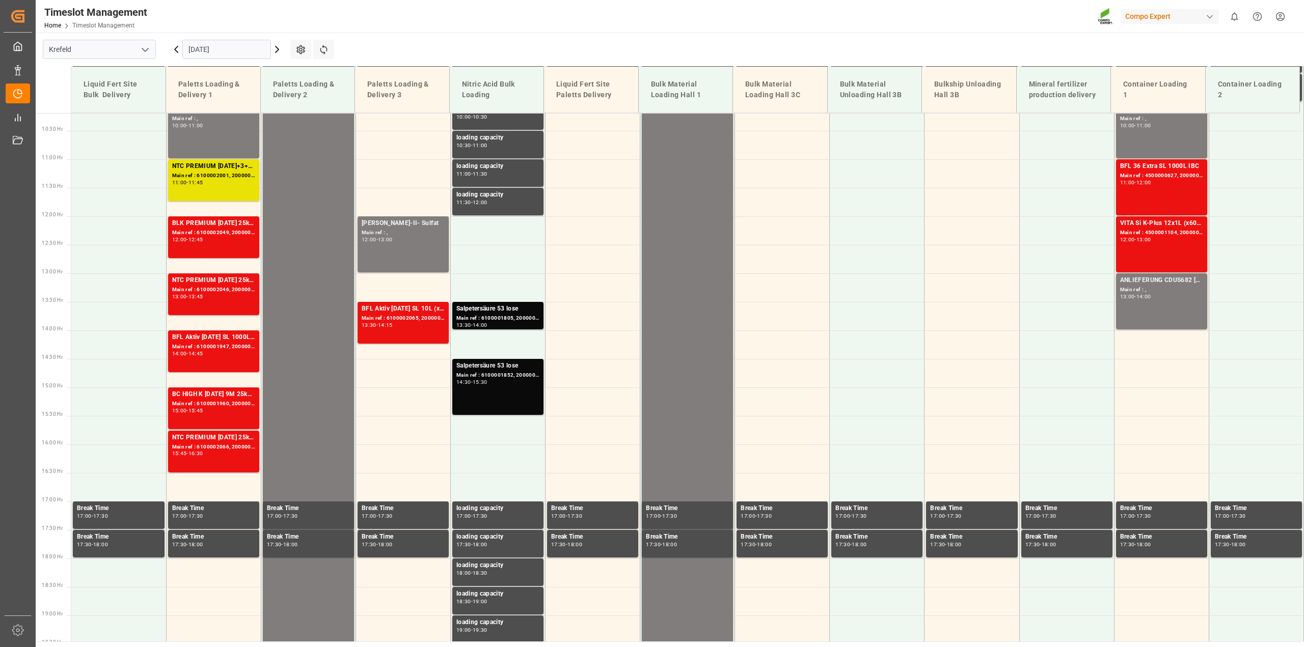
click at [509, 399] on div "Salpetersäure 53 lose Main ref : 6100001852, 2000001497 14:30 - 15:30" at bounding box center [497, 387] width 83 height 52
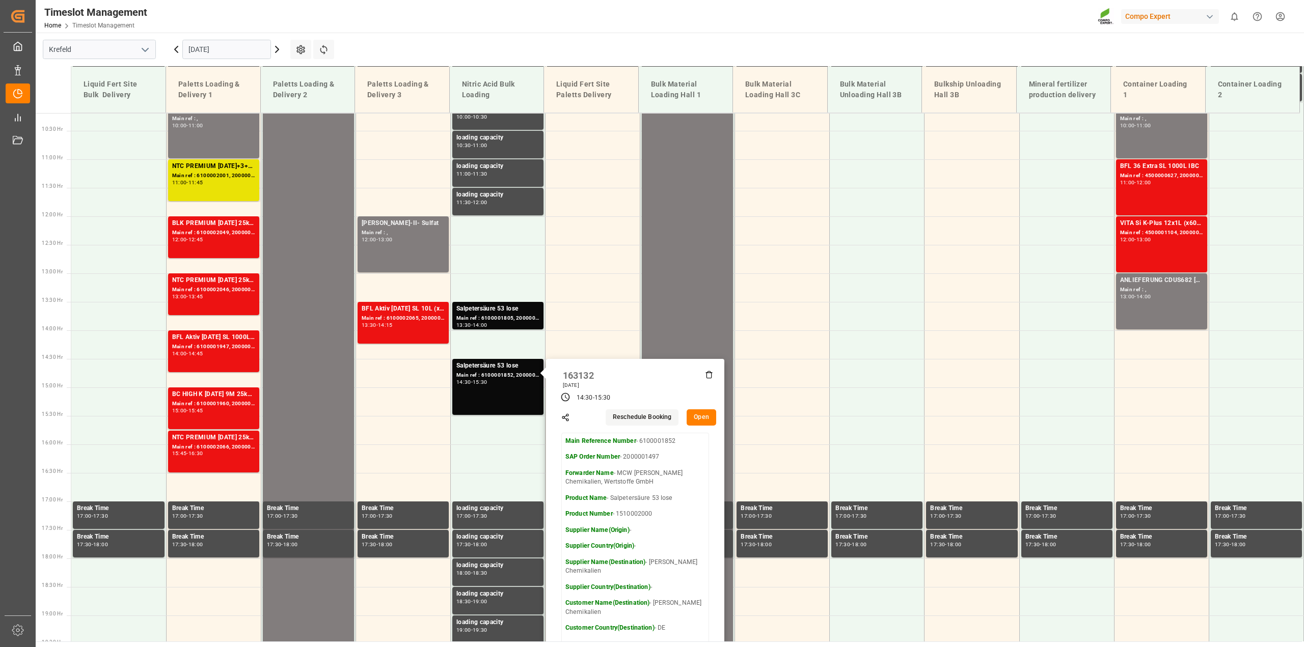
click at [699, 419] on button "Open" at bounding box center [701, 417] width 30 height 16
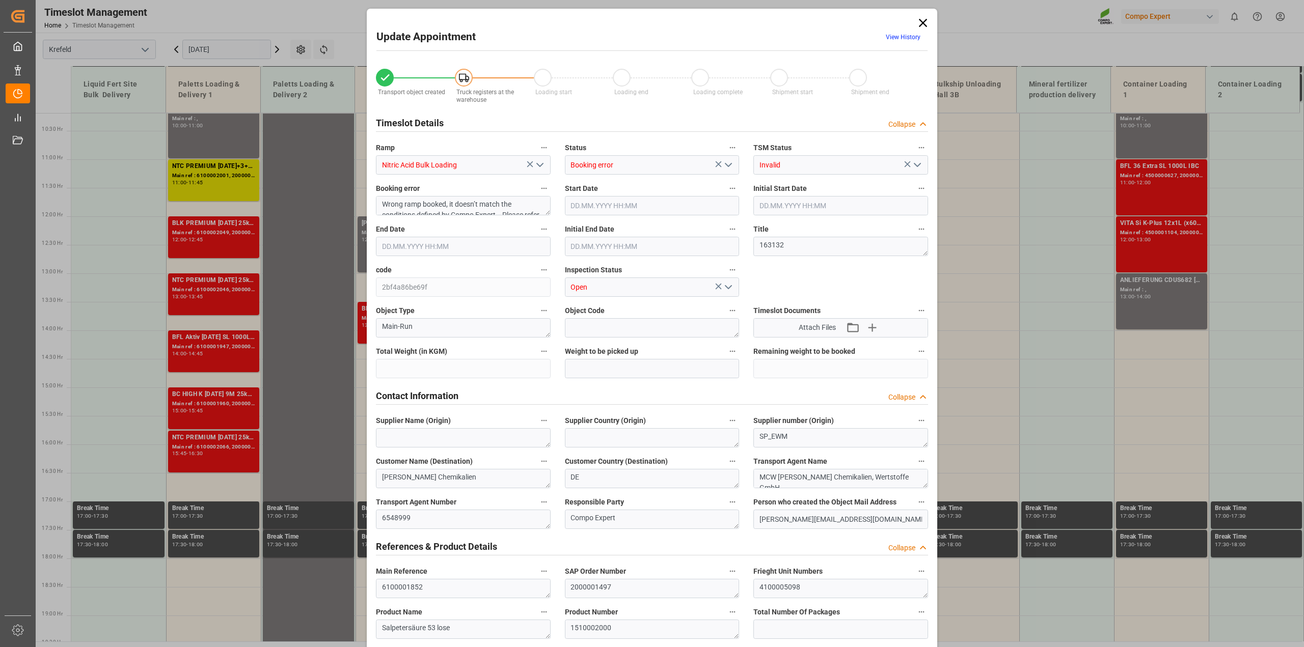
type input "23000"
type input "0"
type input "[DATE] 14:30"
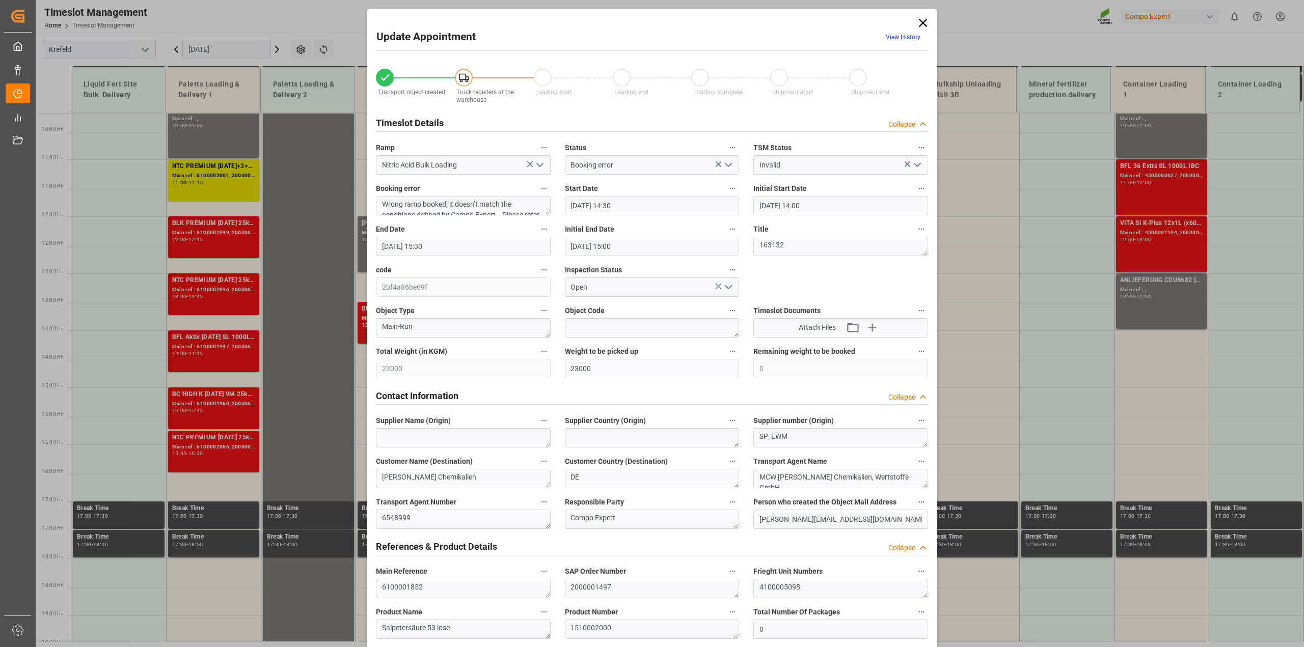
type input "[DATE] 14:00"
type input "[DATE] 15:30"
type input "[DATE] 15:00"
type input "[DATE] 10:57"
type input "[DATE] 09:25"
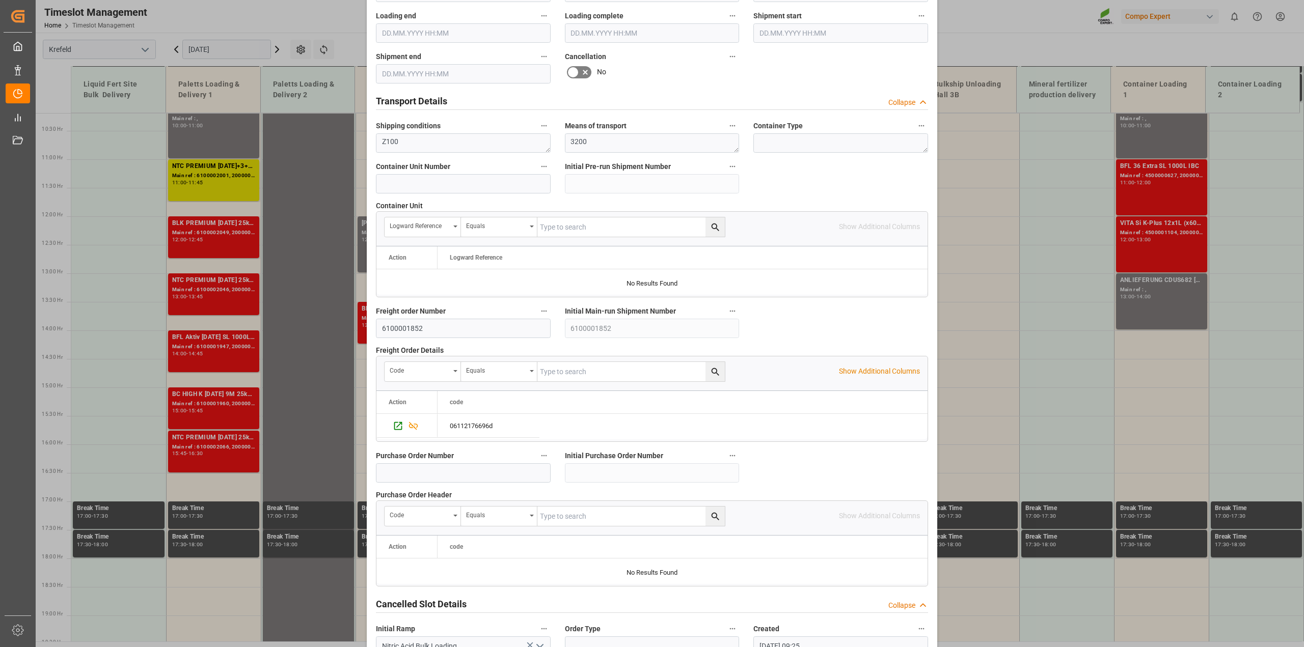
scroll to position [767, 0]
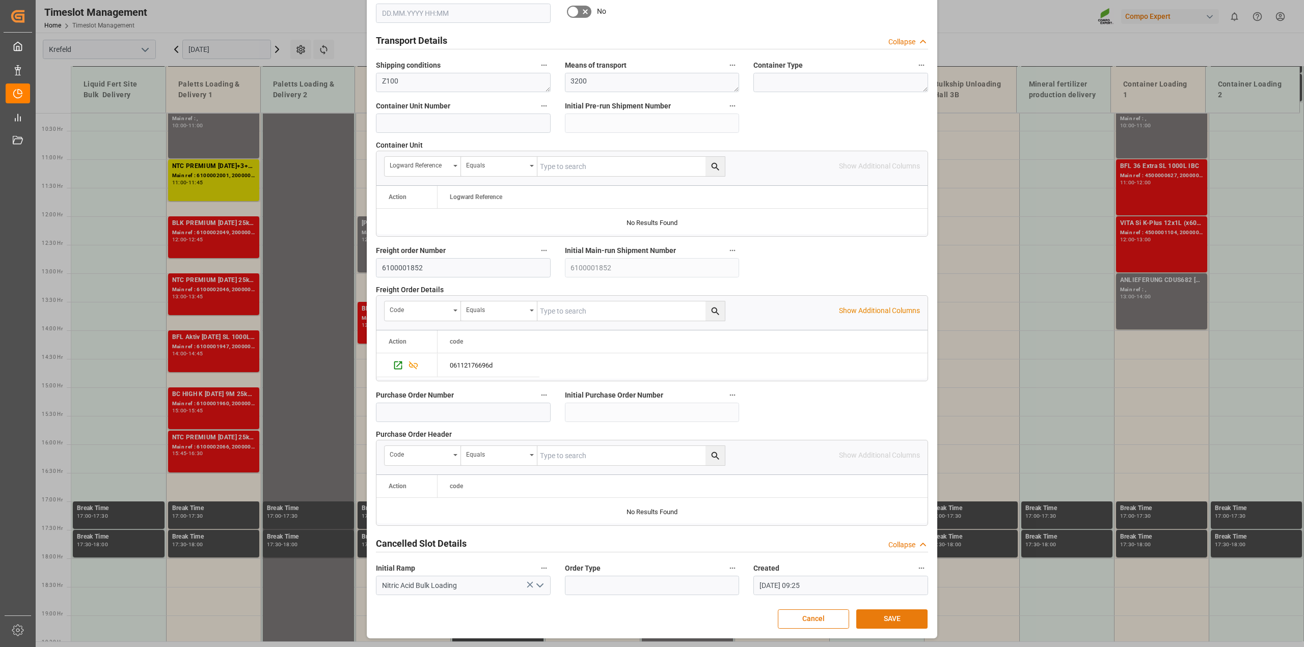
click at [713, 466] on button "SAVE" at bounding box center [891, 619] width 71 height 19
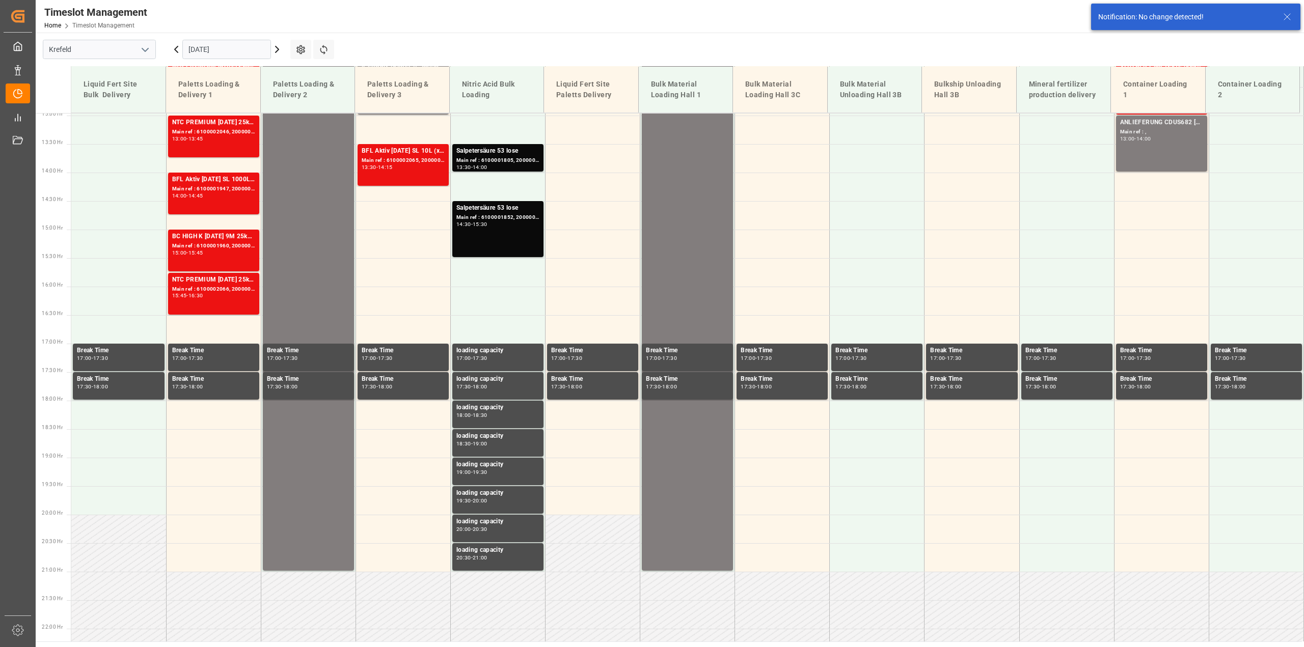
scroll to position [745, 0]
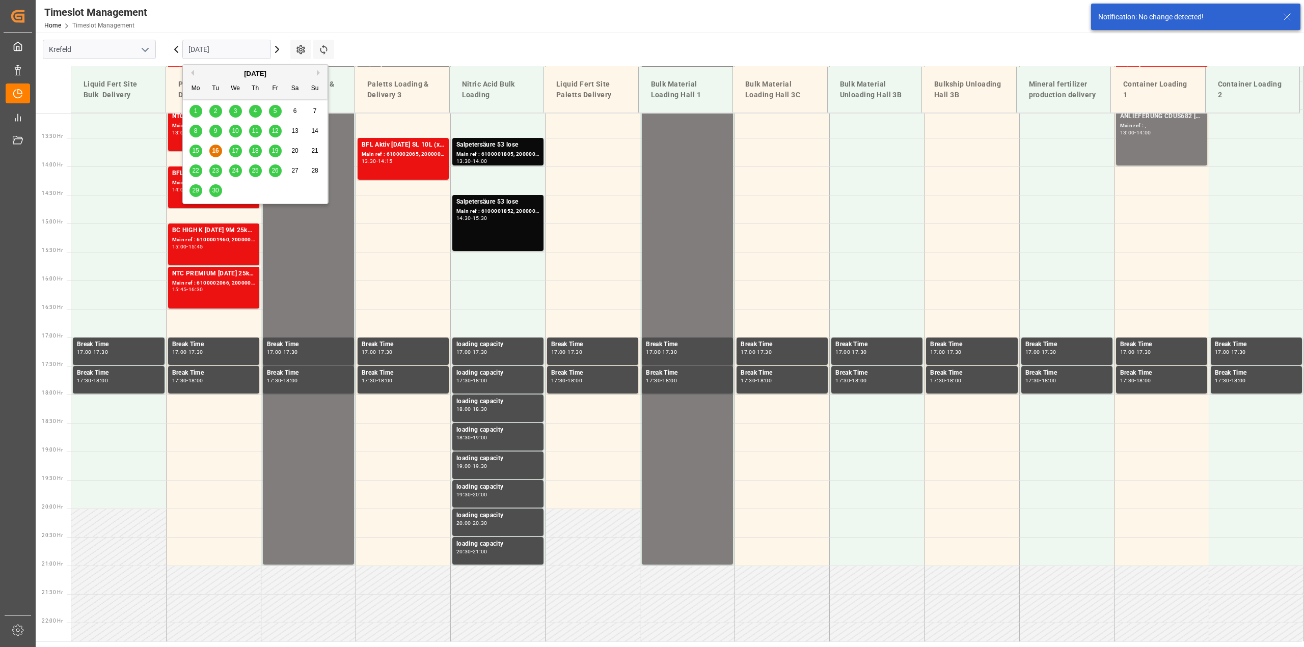
click at [206, 51] on input "[DATE]" at bounding box center [226, 49] width 89 height 19
click at [236, 154] on span "17" at bounding box center [235, 150] width 7 height 7
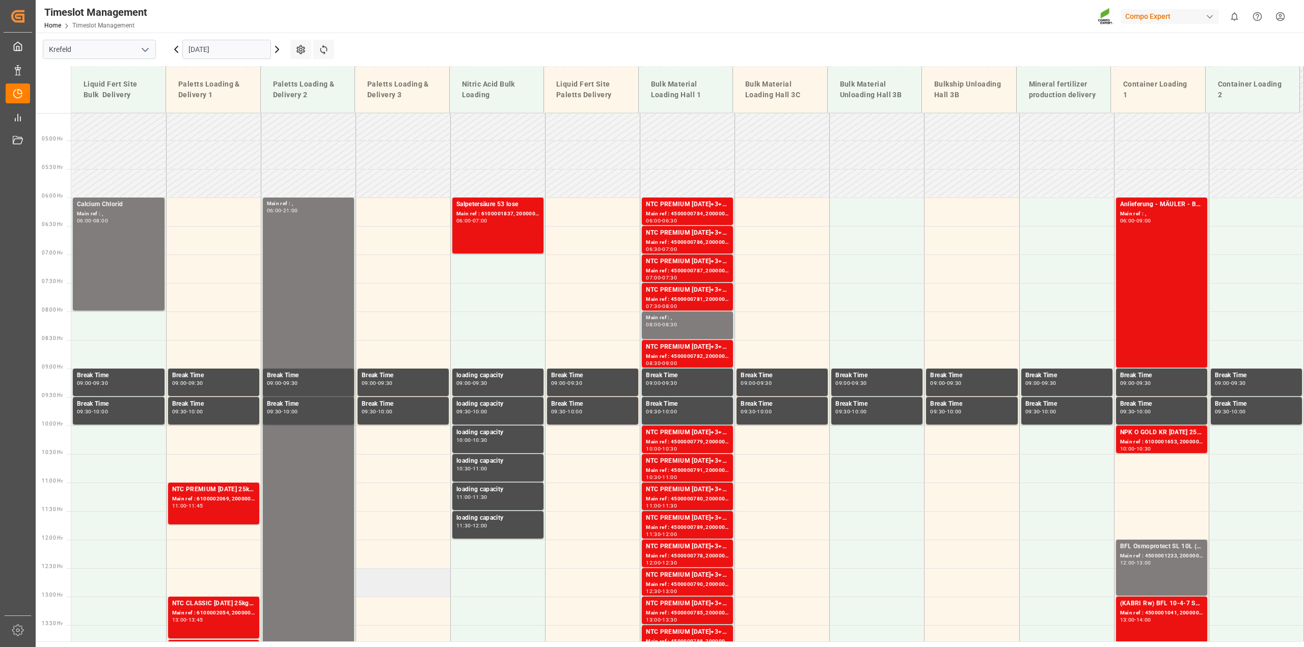
scroll to position [199, 0]
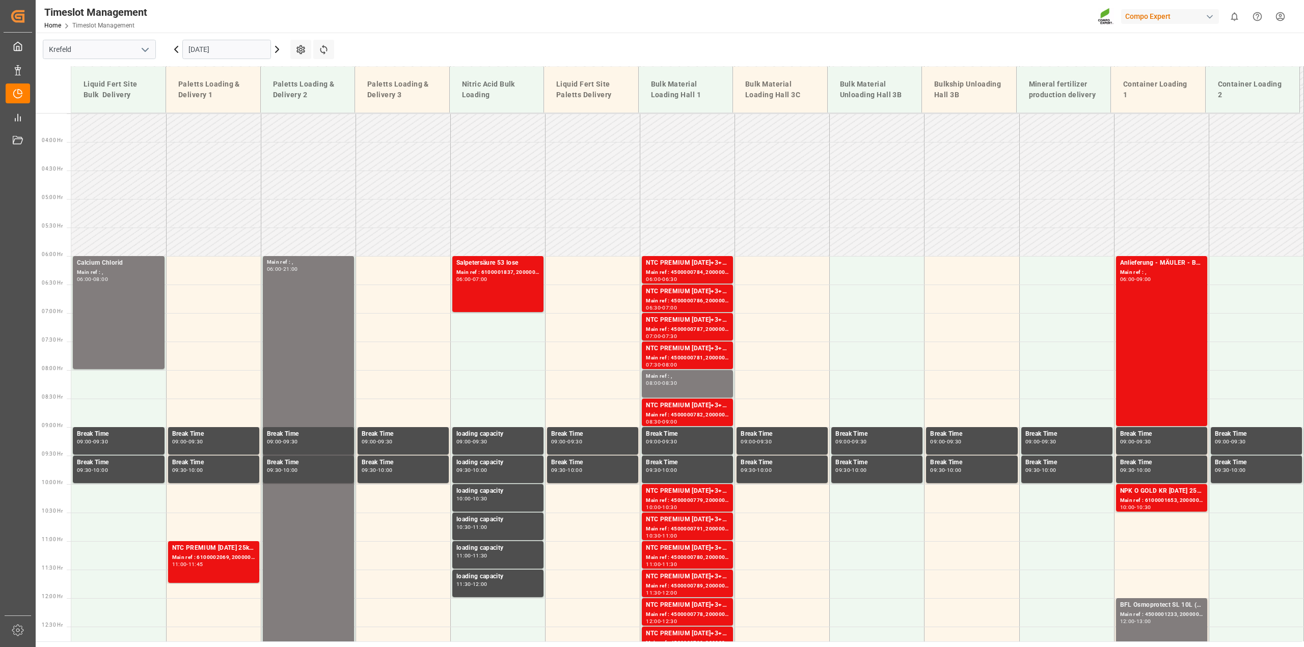
click at [222, 51] on input "[DATE]" at bounding box center [226, 49] width 89 height 19
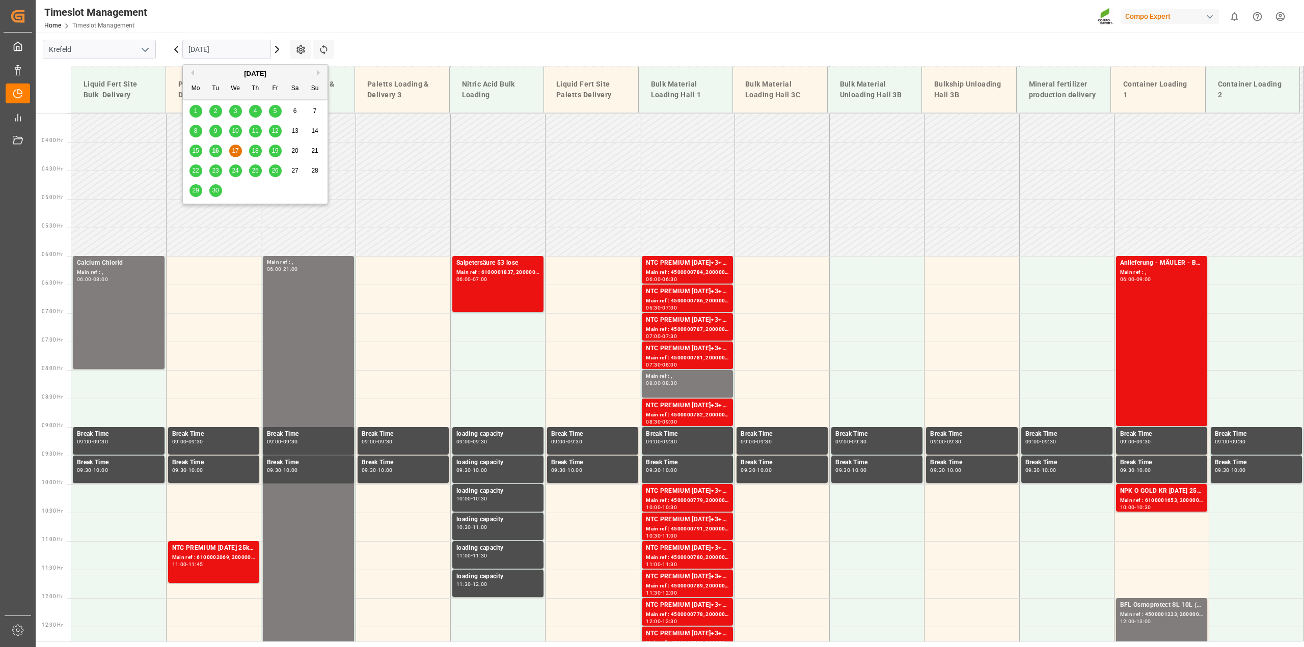
click at [256, 153] on span "18" at bounding box center [255, 150] width 7 height 7
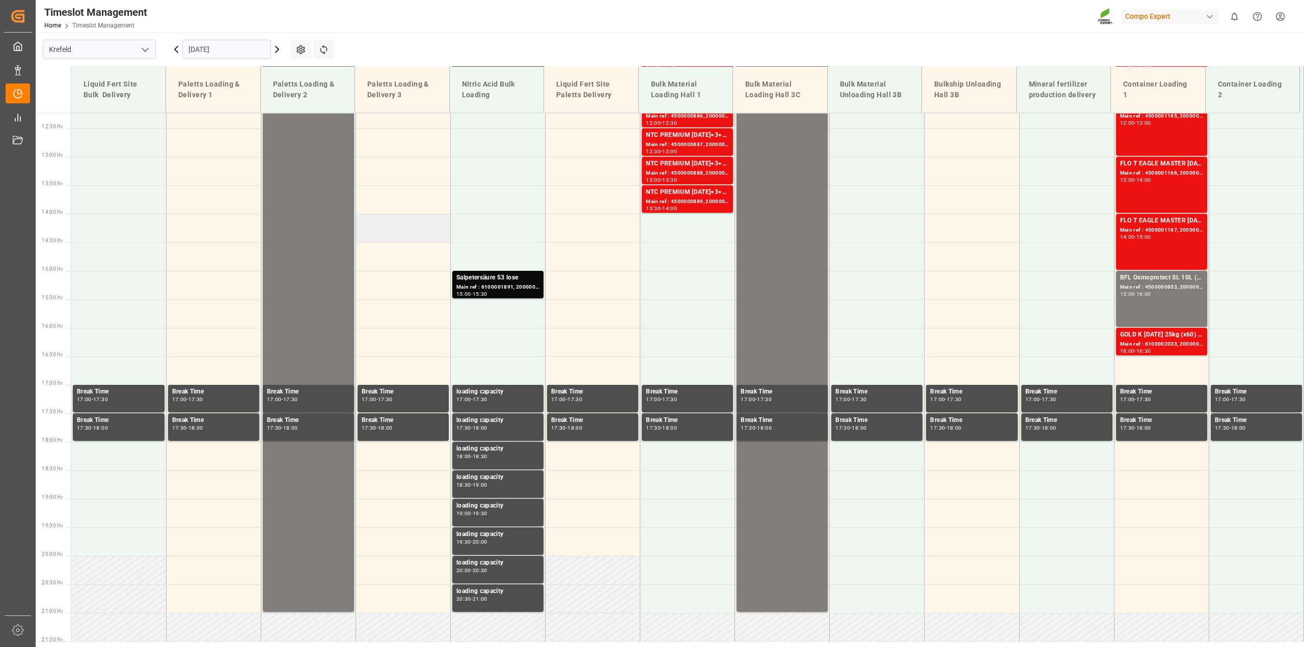
scroll to position [708, 0]
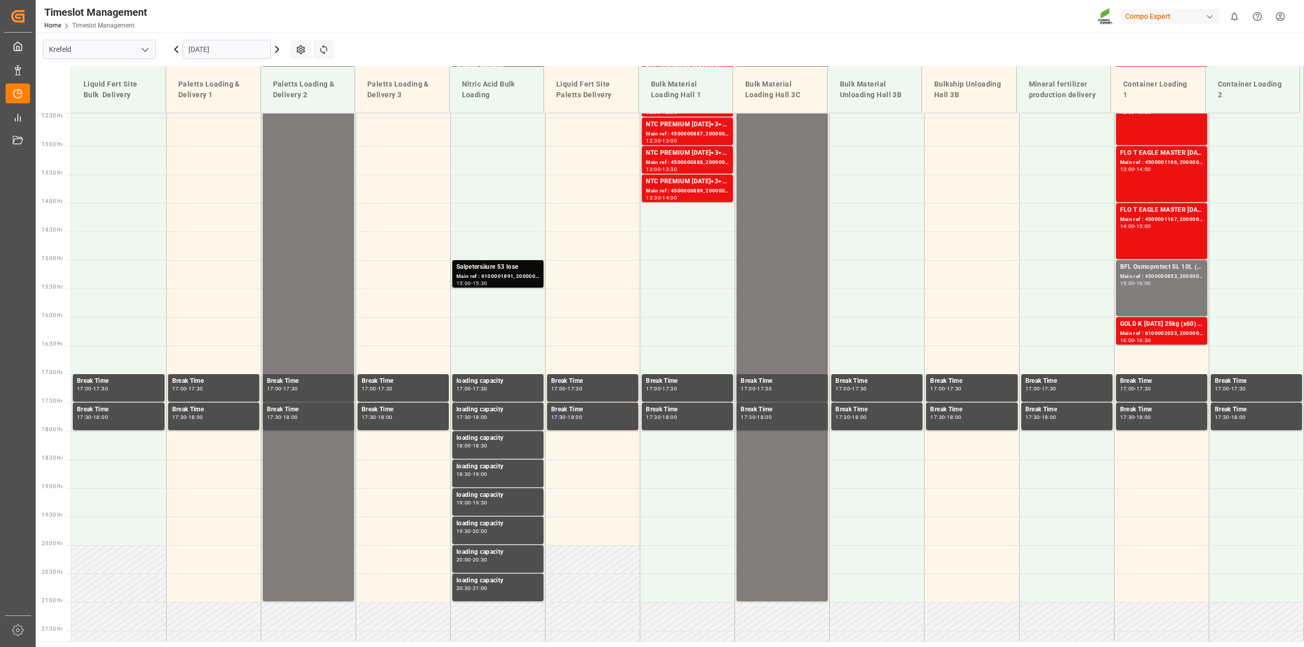
click at [496, 278] on div "Main ref : 6100001891, 2000001510" at bounding box center [497, 276] width 83 height 9
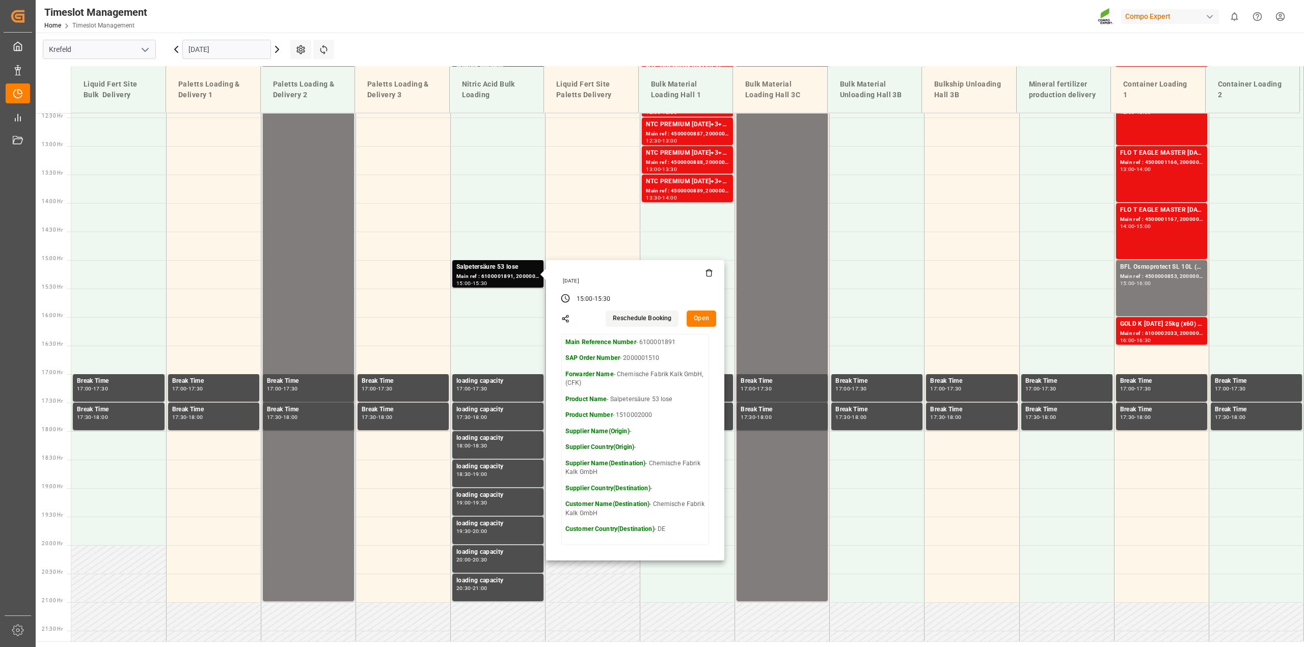
click at [701, 319] on button "Open" at bounding box center [701, 319] width 30 height 16
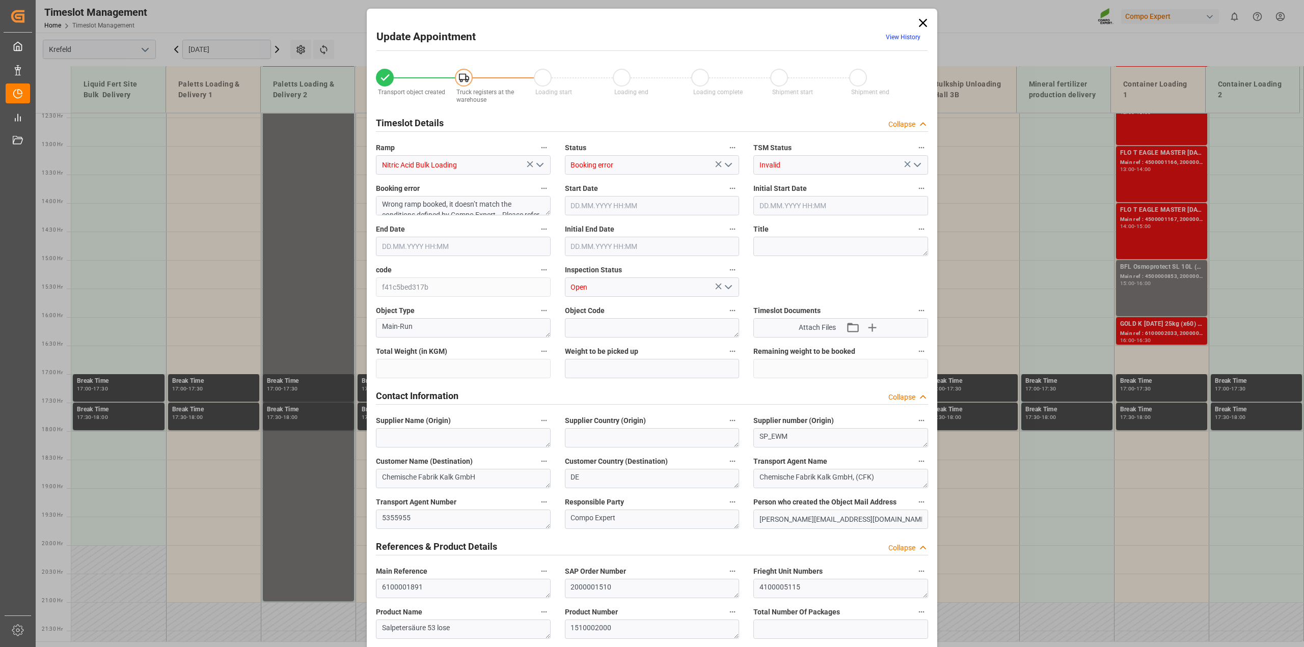
type input "40000"
type input "0"
type input "[DATE] 15:00"
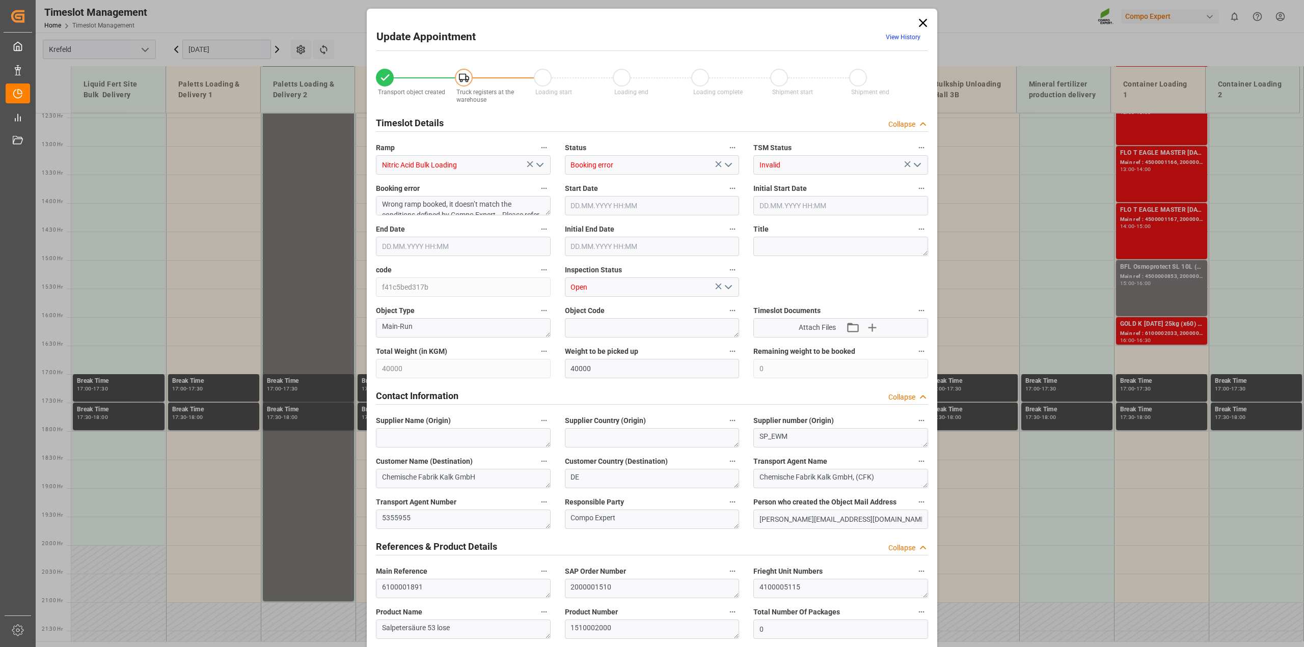
type input "[DATE] 15:00"
type input "[DATE] 15:30"
type input "[DATE] 15:37"
type input "[DATE] 07:35"
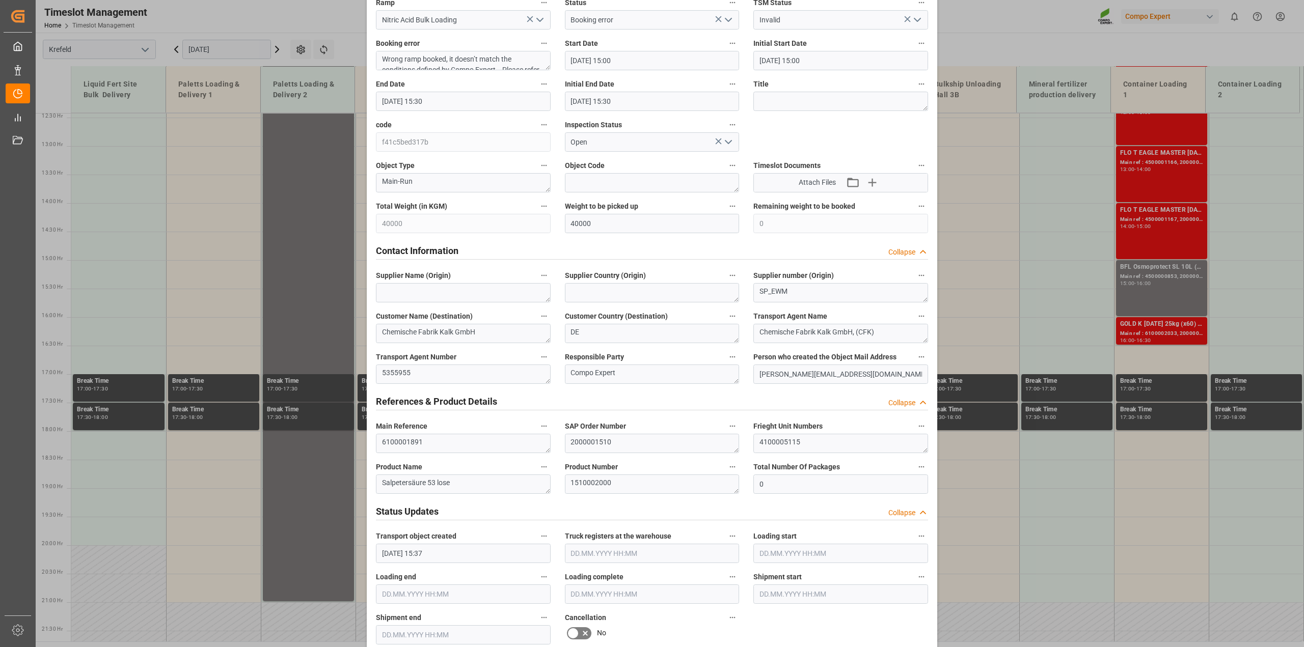
scroll to position [255, 0]
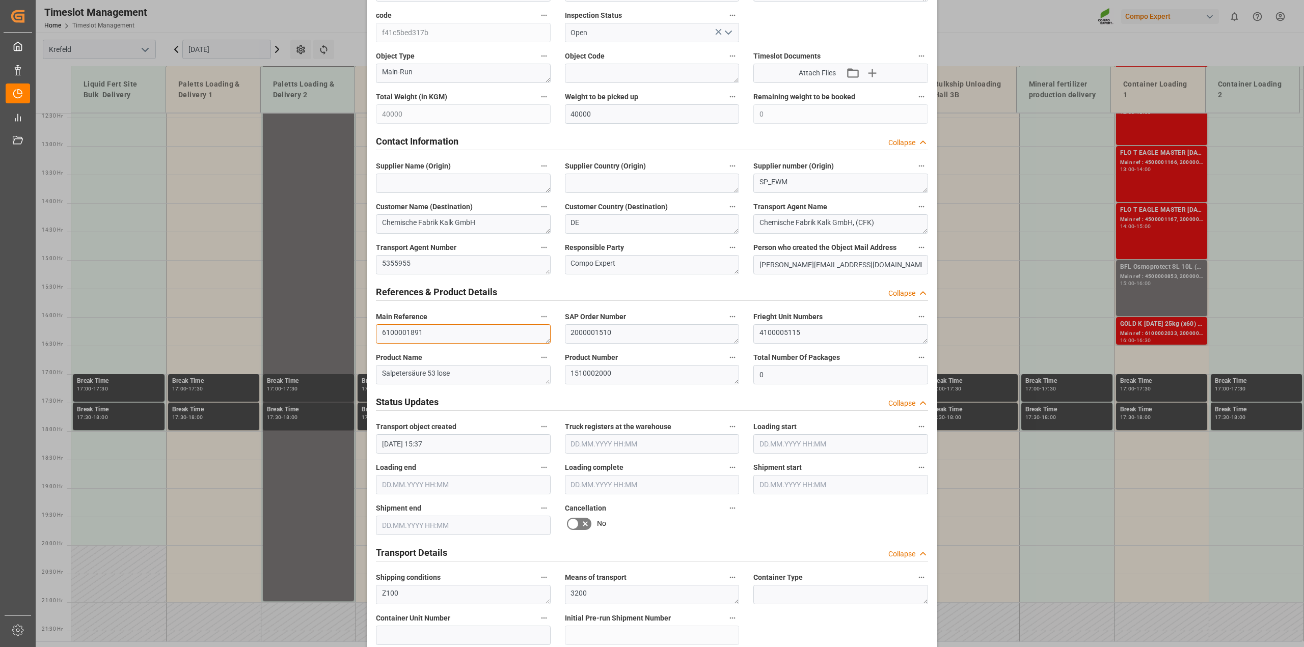
drag, startPoint x: 436, startPoint y: 331, endPoint x: 357, endPoint y: 331, distance: 78.9
click at [350, 331] on div "Update Appointment View History Transport object created Truck registers at the…" at bounding box center [652, 323] width 1304 height 647
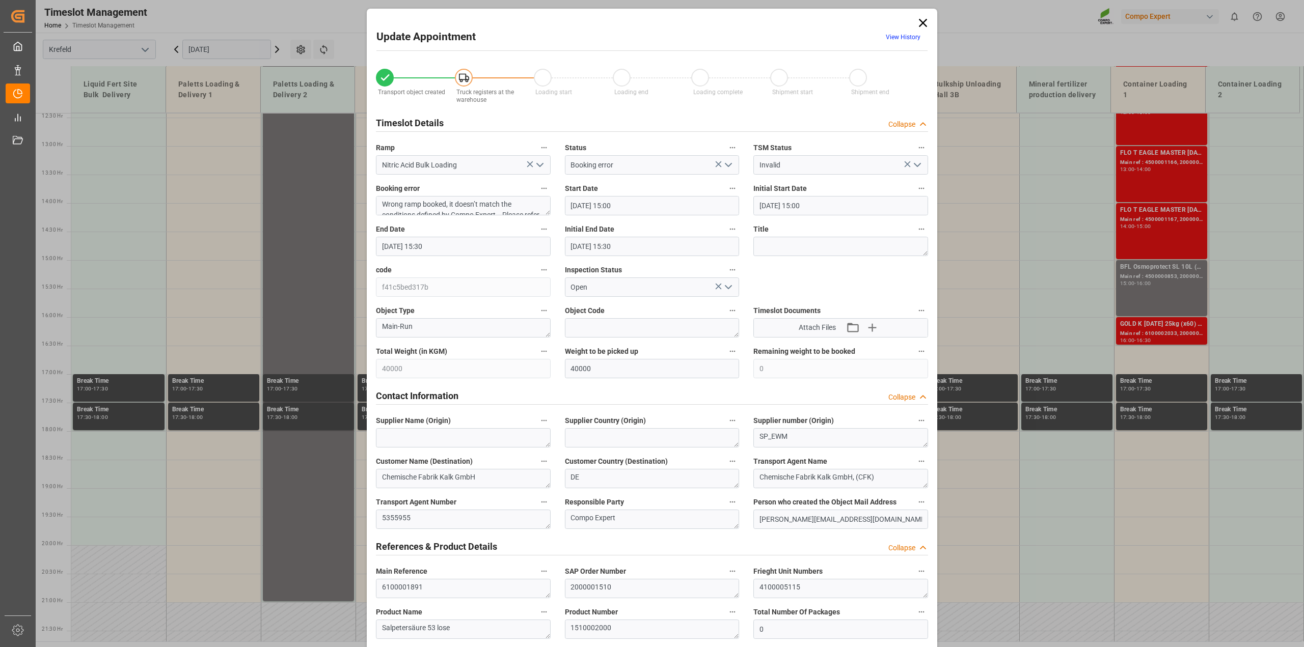
drag, startPoint x: 923, startPoint y: 23, endPoint x: 673, endPoint y: 57, distance: 252.3
click at [713, 22] on icon at bounding box center [923, 23] width 14 height 14
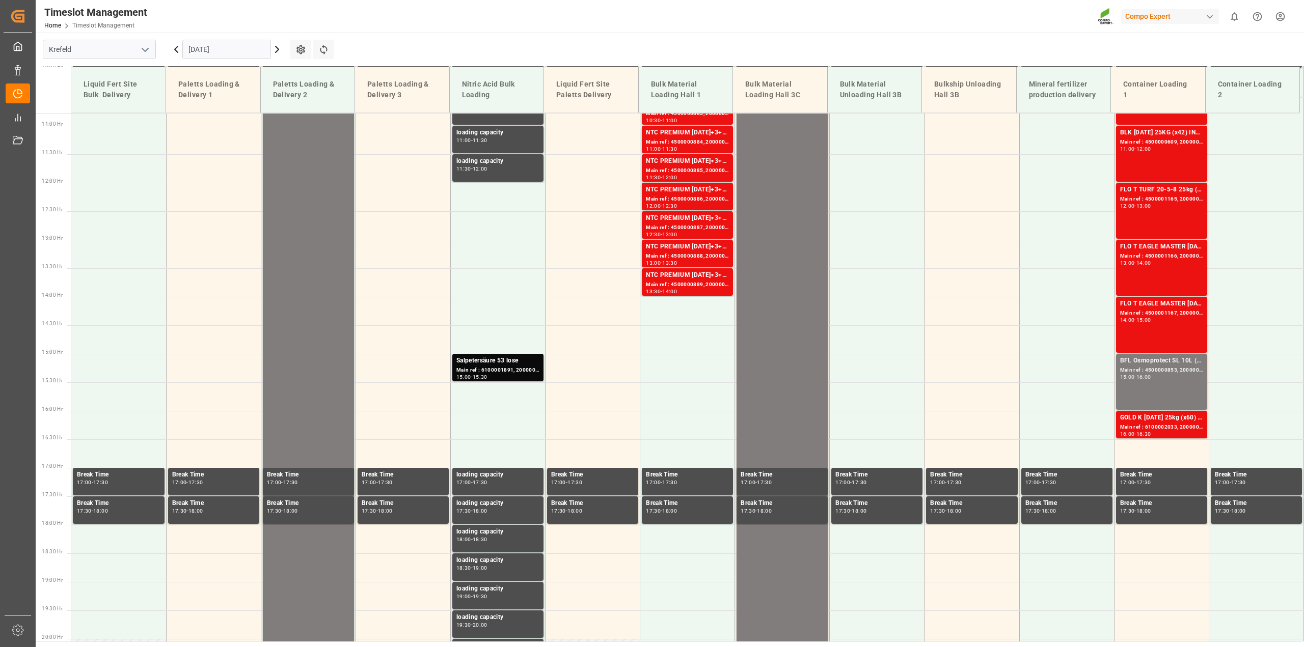
scroll to position [390, 0]
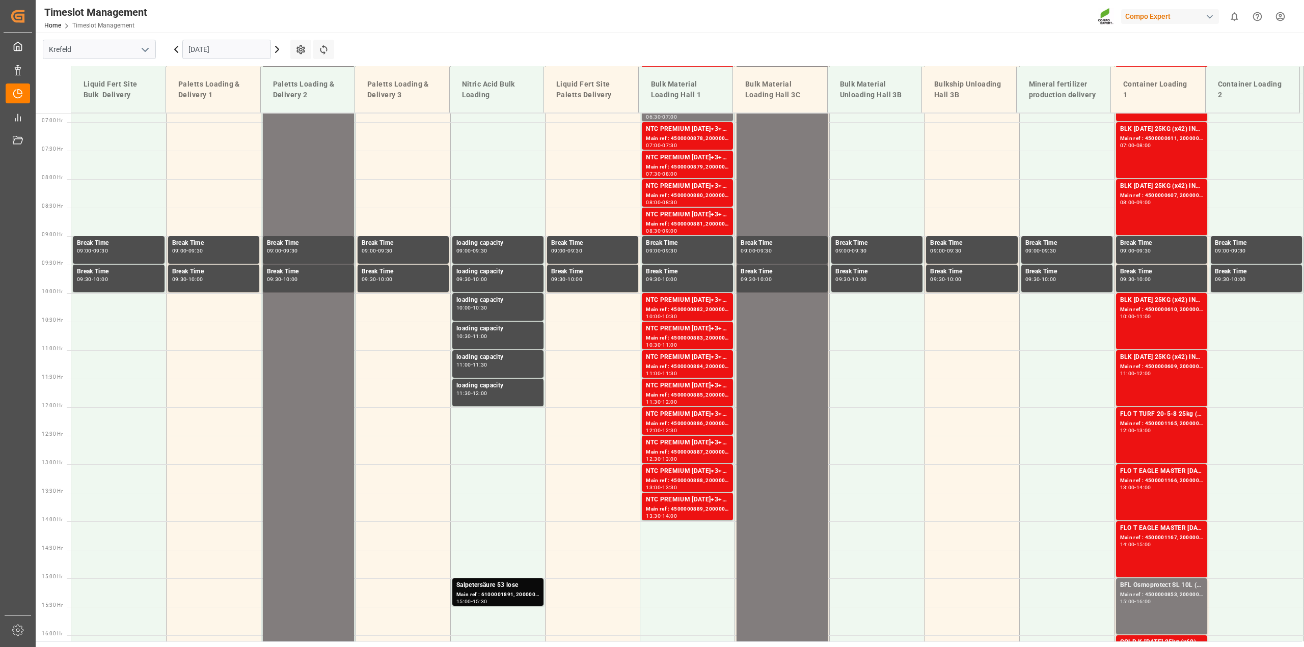
click at [224, 52] on input "[DATE]" at bounding box center [226, 49] width 89 height 19
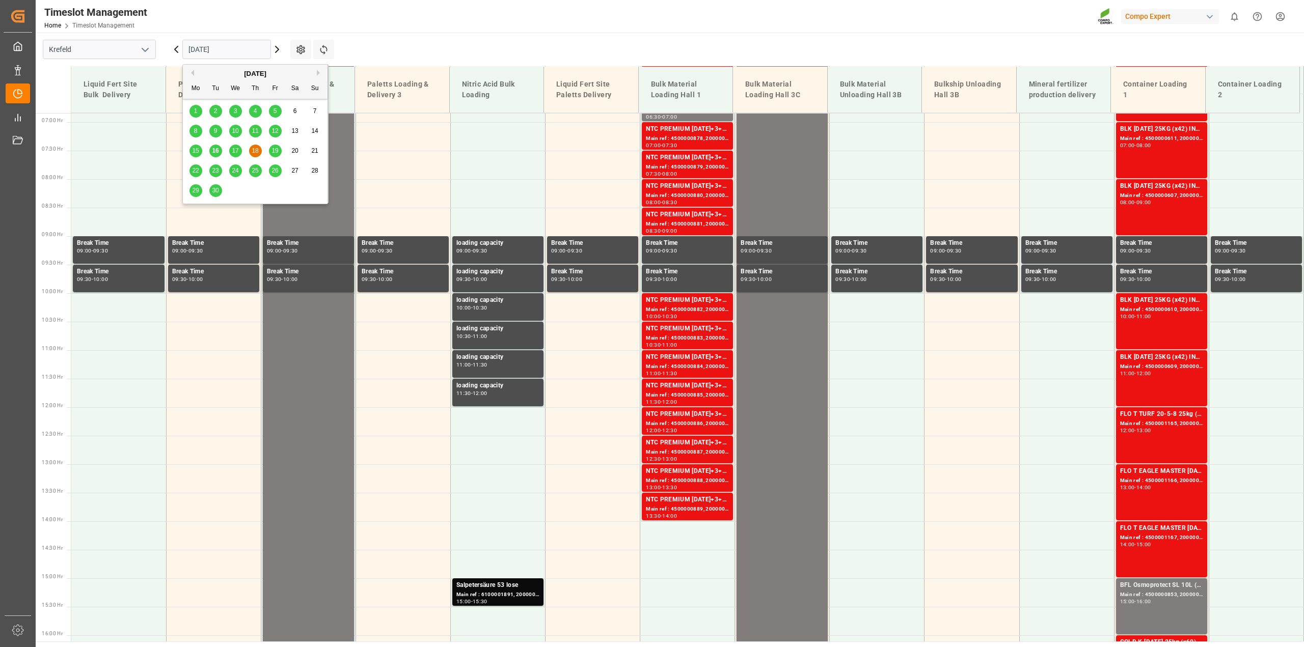
click at [195, 151] on span "15" at bounding box center [195, 150] width 7 height 7
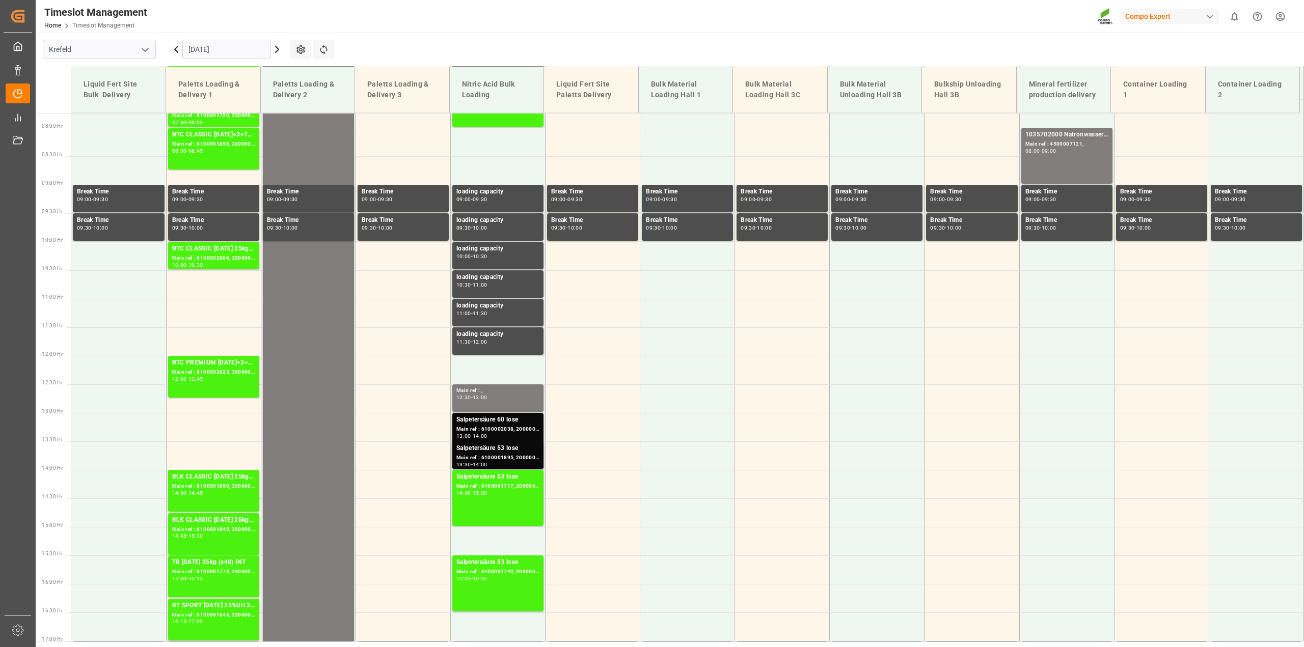
scroll to position [517, 0]
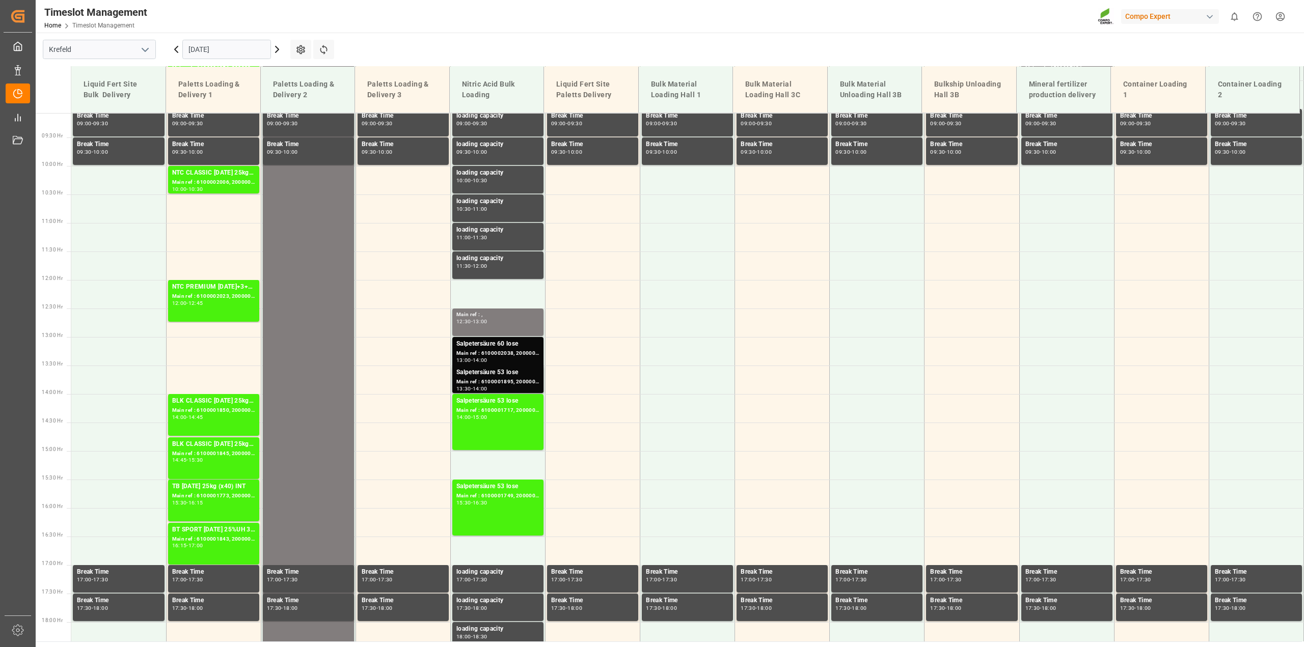
click at [276, 51] on icon at bounding box center [277, 49] width 12 height 12
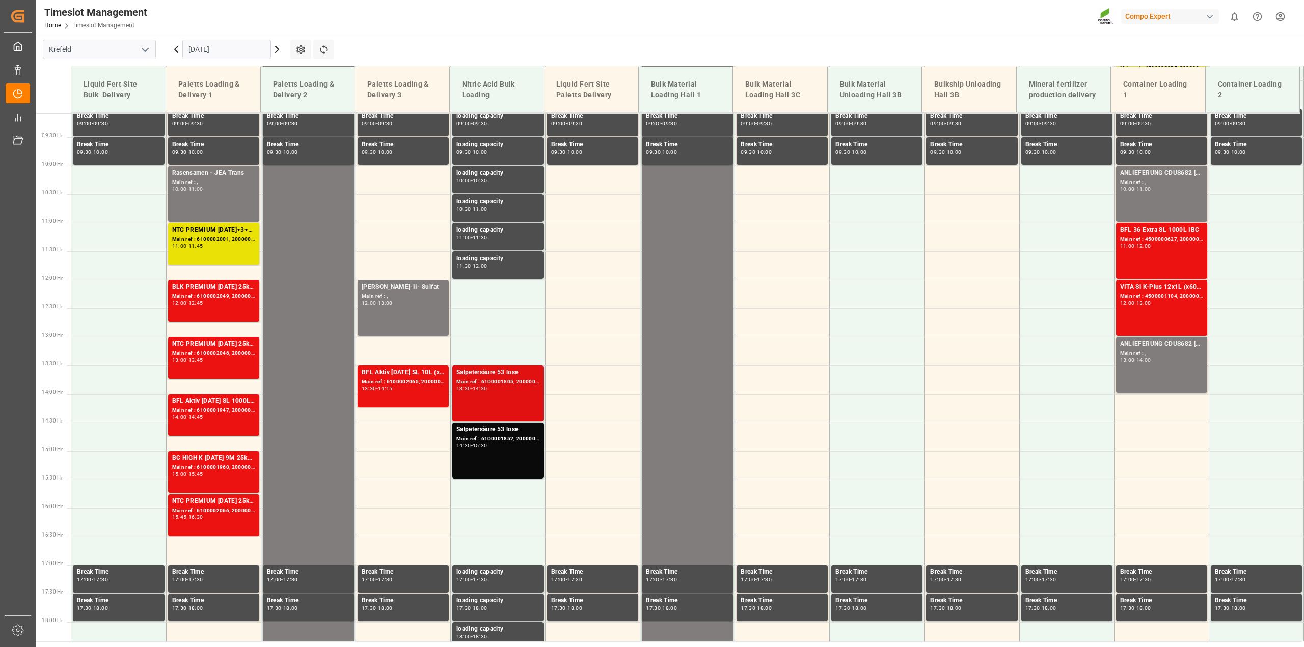
click at [499, 393] on div "Salpetersäure 53 lose Main ref : 6100001805, 2000001458 13:30 - 14:30" at bounding box center [497, 394] width 83 height 52
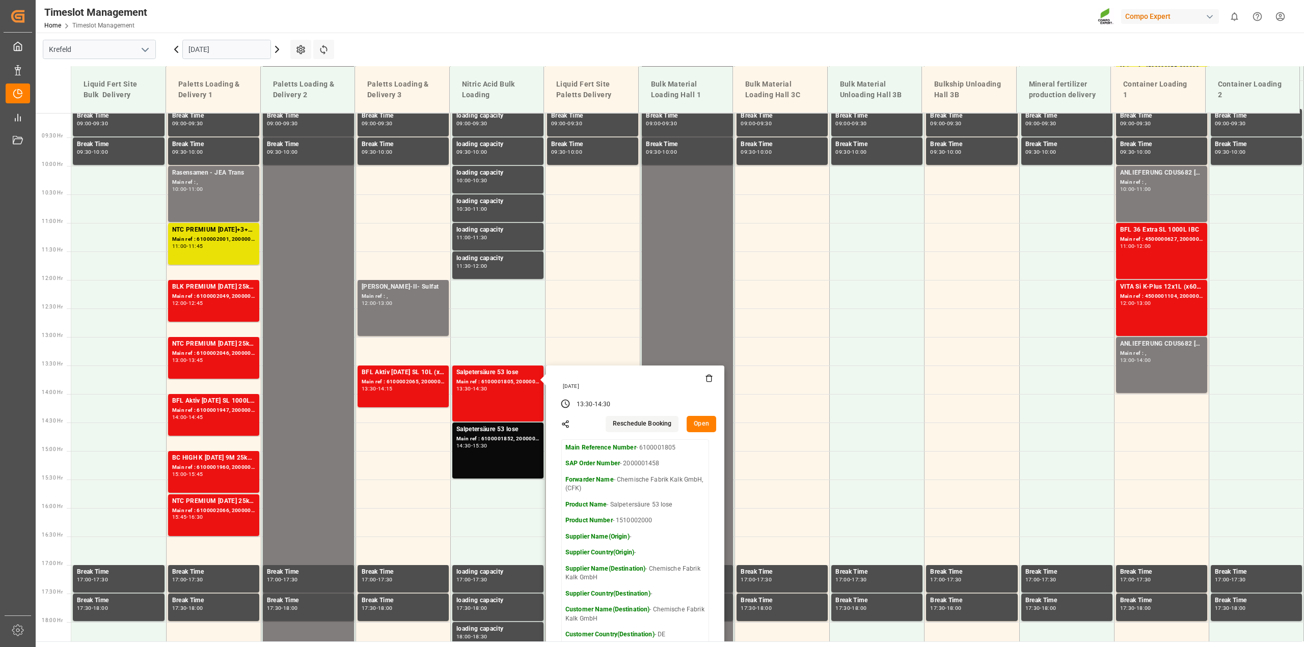
click at [706, 423] on button "Open" at bounding box center [701, 424] width 30 height 16
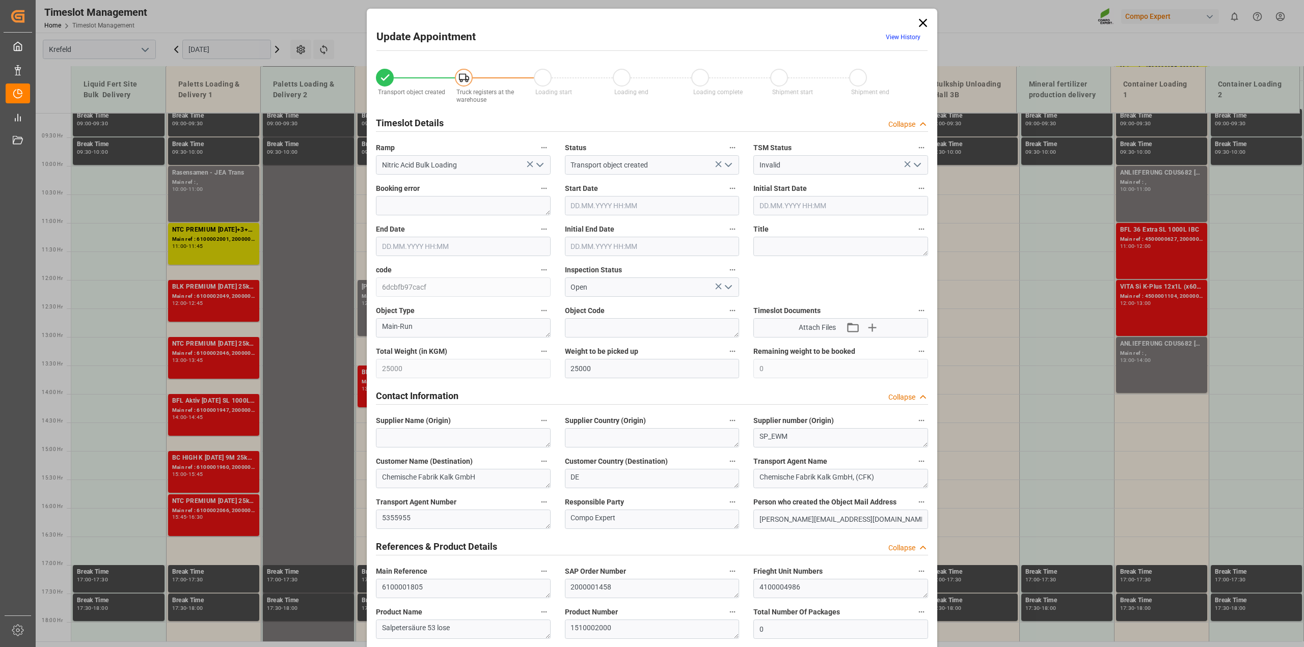
type input "25000"
type input "0"
type input "[DATE] 13:30"
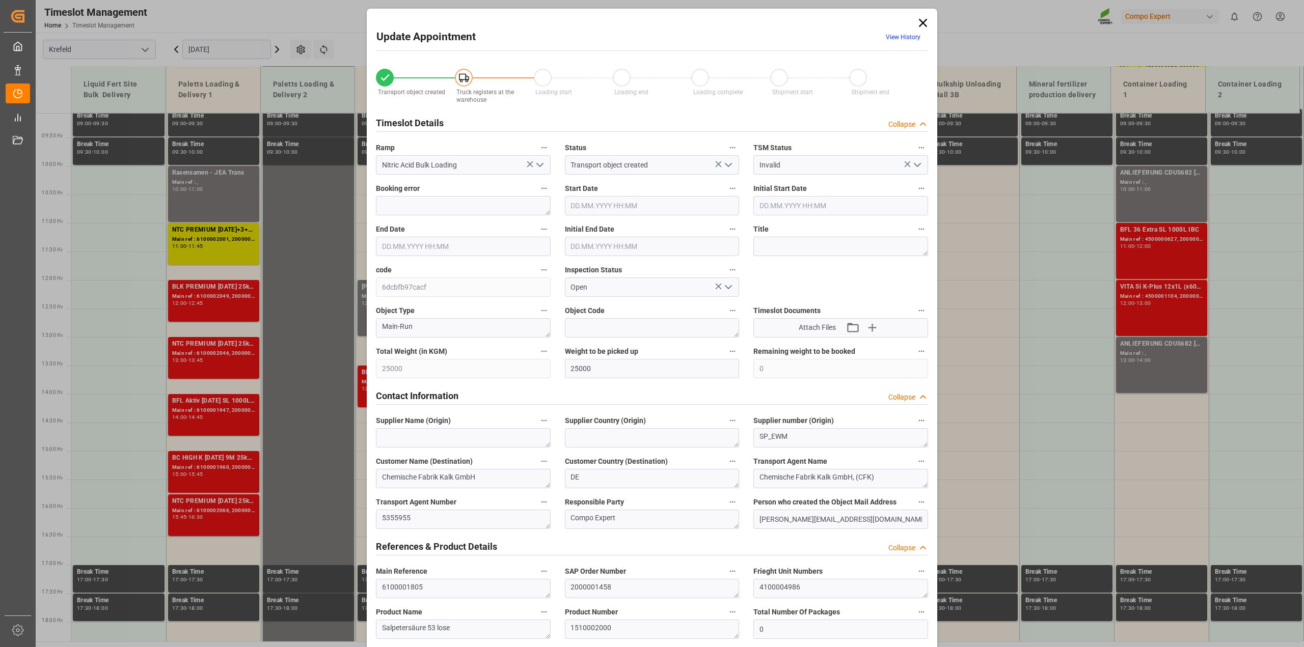
type input "[DATE] 13:30"
type input "[DATE] 14:30"
type input "[DATE] 14:00"
type input "[DATE] 17:03"
type input "[DATE] 12:35"
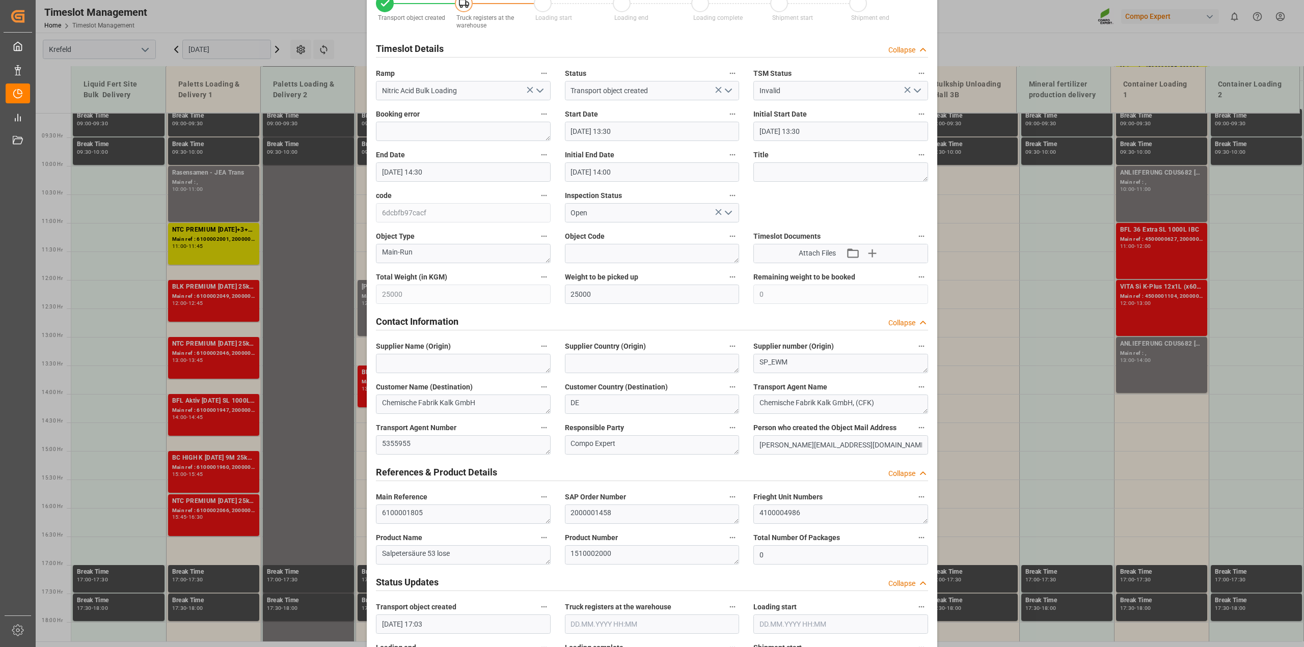
scroll to position [191, 0]
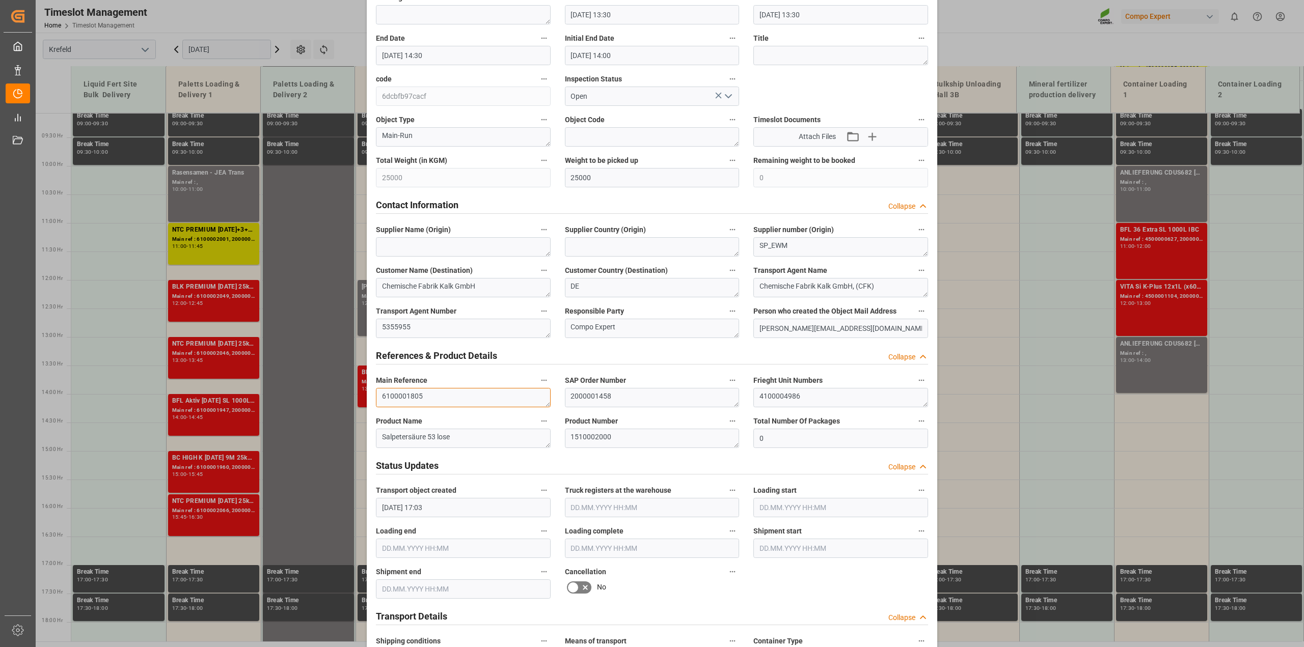
drag, startPoint x: 429, startPoint y: 398, endPoint x: 309, endPoint y: 388, distance: 121.1
click at [301, 388] on div "Update Appointment View History Transport object created Truck registers at the…" at bounding box center [652, 323] width 1304 height 647
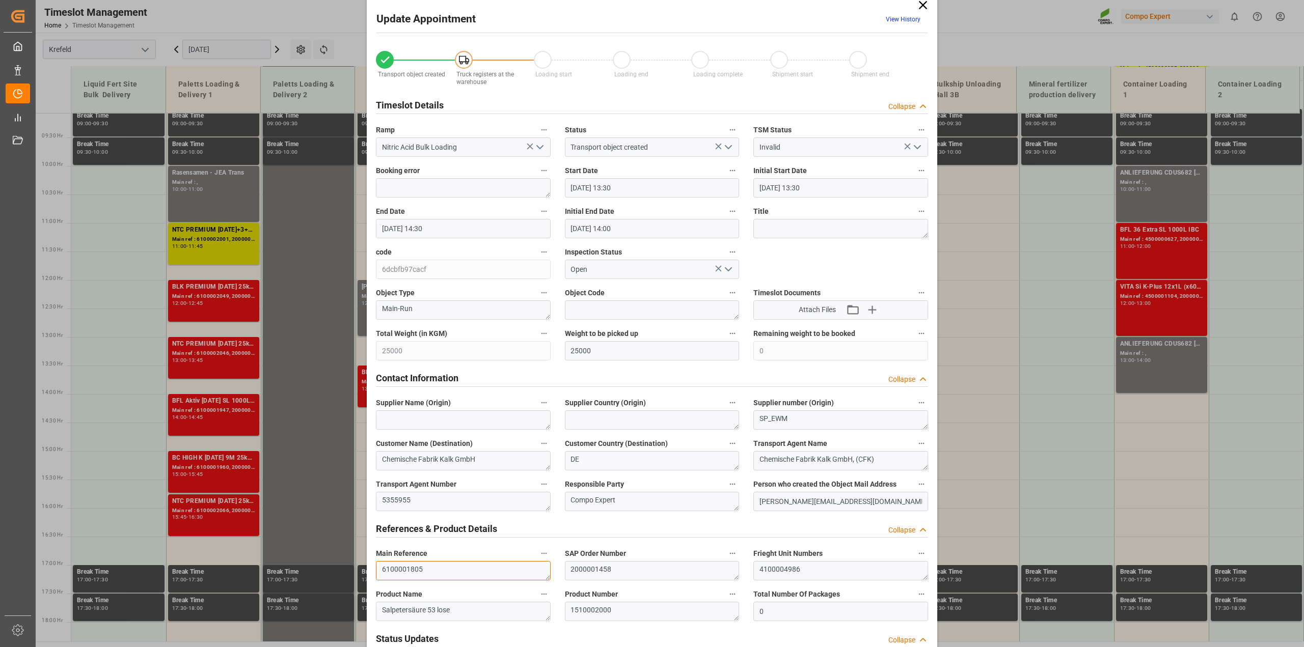
scroll to position [0, 0]
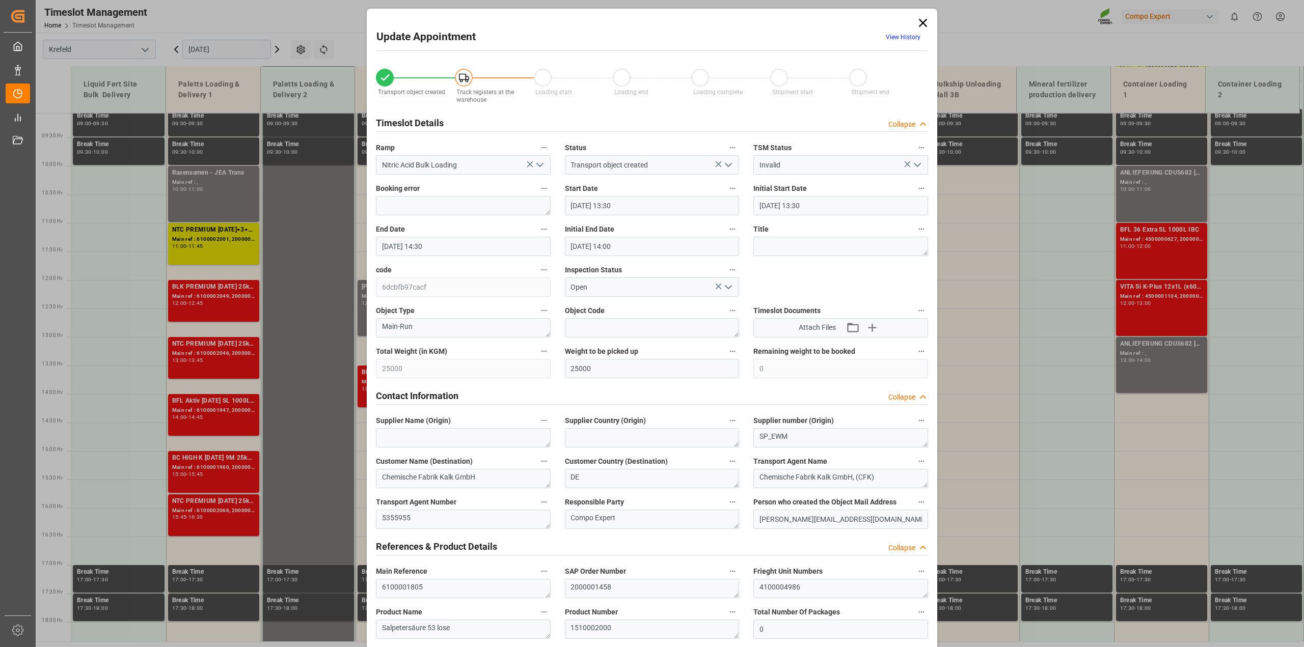
click at [713, 21] on icon at bounding box center [923, 23] width 14 height 14
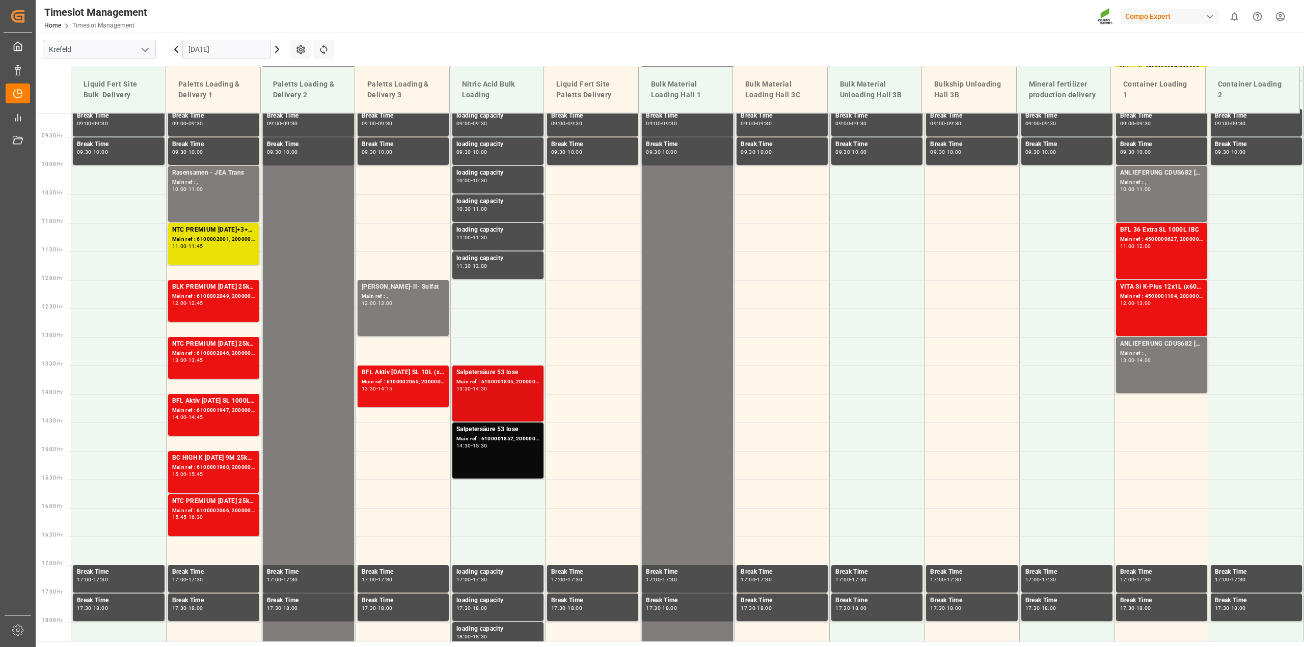
click at [504, 383] on div "Main ref : 6100001805, 2000001458" at bounding box center [497, 382] width 83 height 9
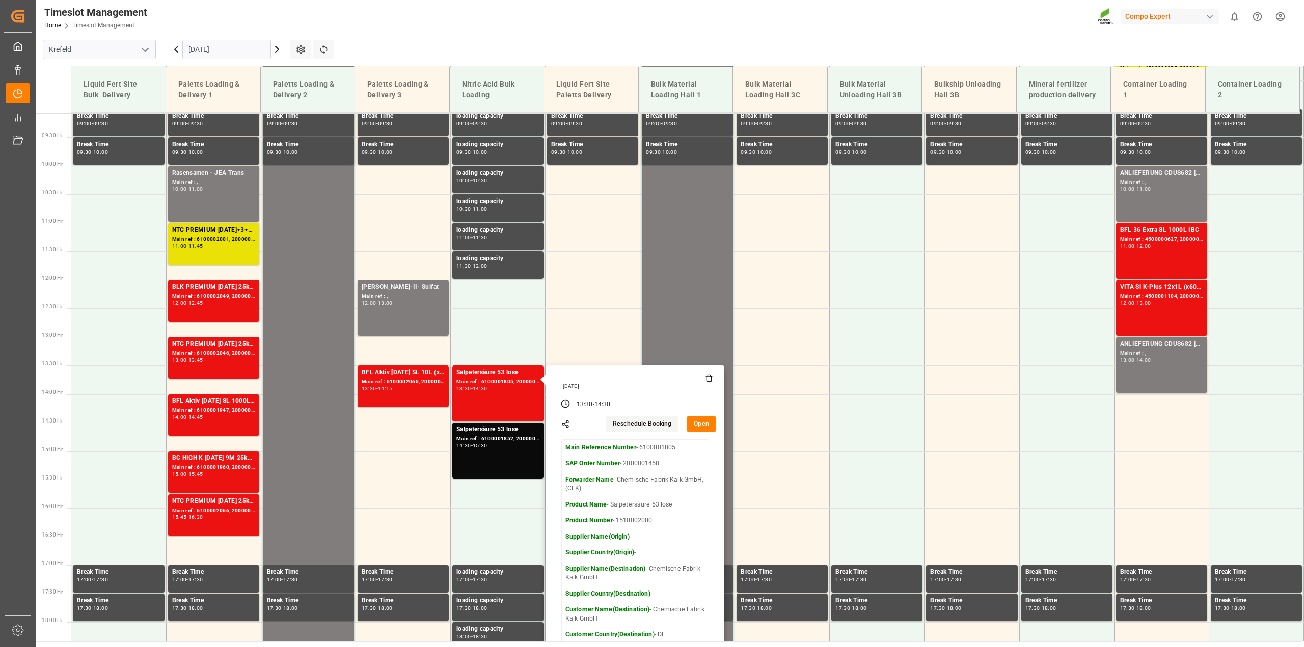
click at [696, 422] on button "Open" at bounding box center [701, 424] width 30 height 16
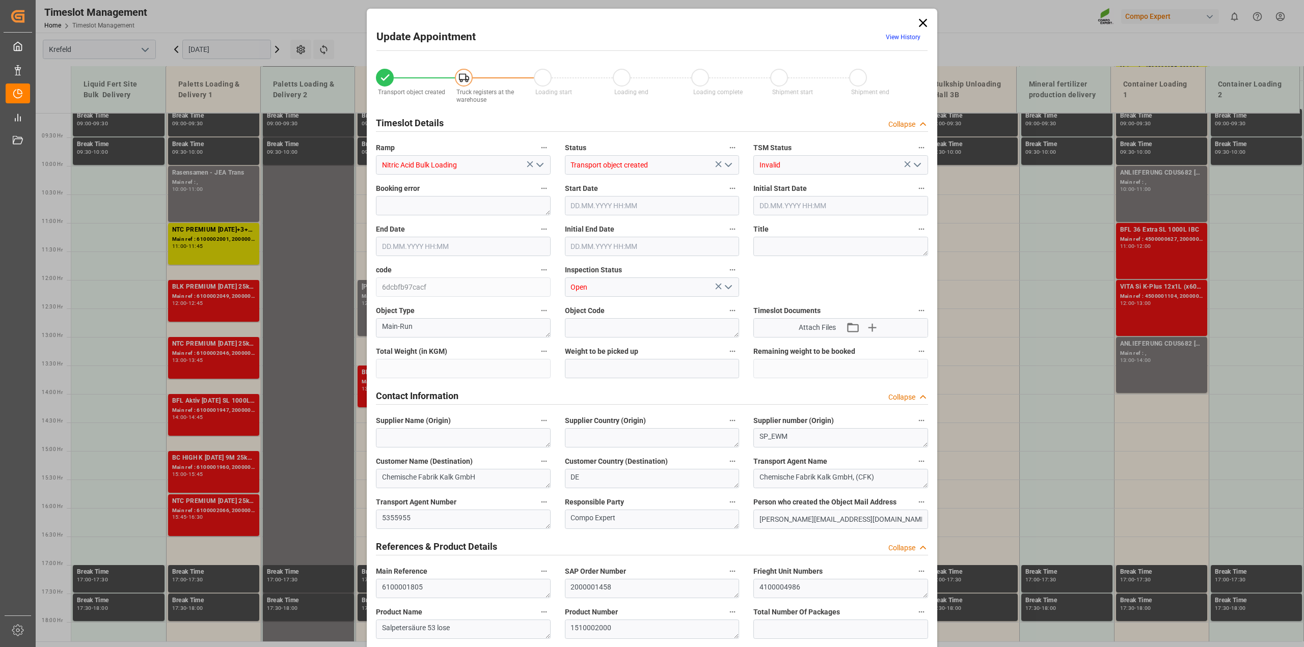
type input "25000"
type input "0"
type input "[DATE] 13:30"
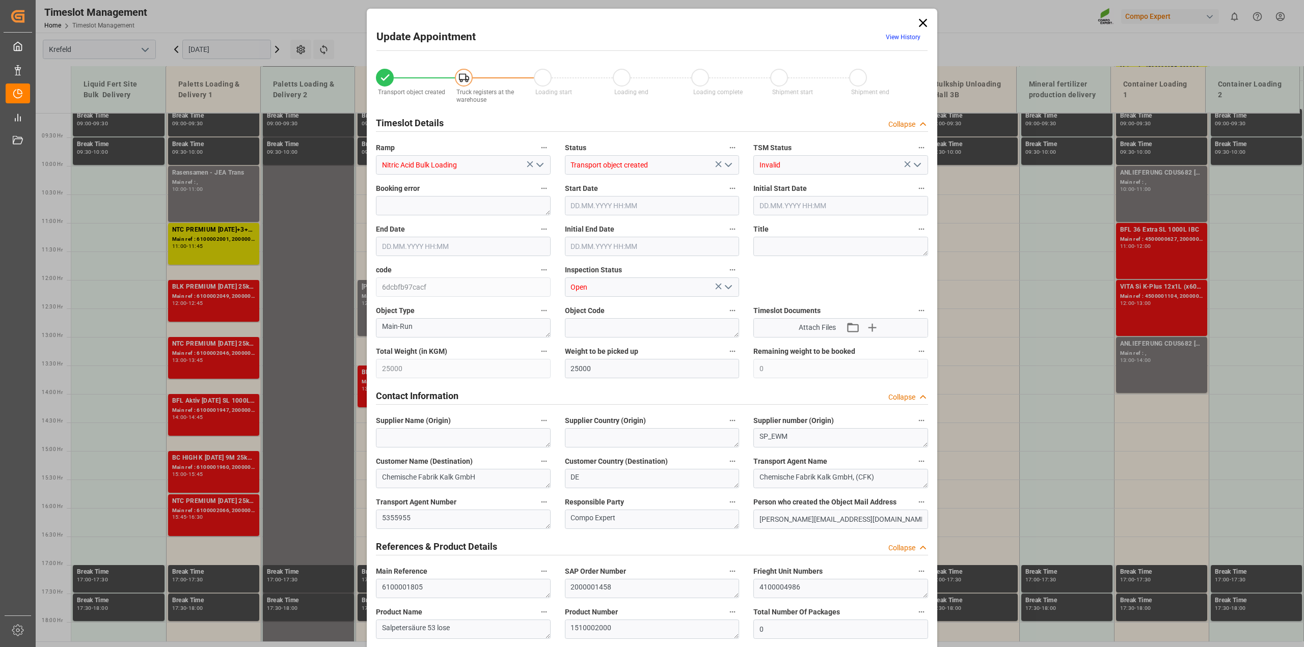
type input "[DATE] 13:30"
type input "[DATE] 14:30"
type input "[DATE] 14:00"
type input "[DATE] 17:03"
type input "[DATE] 12:35"
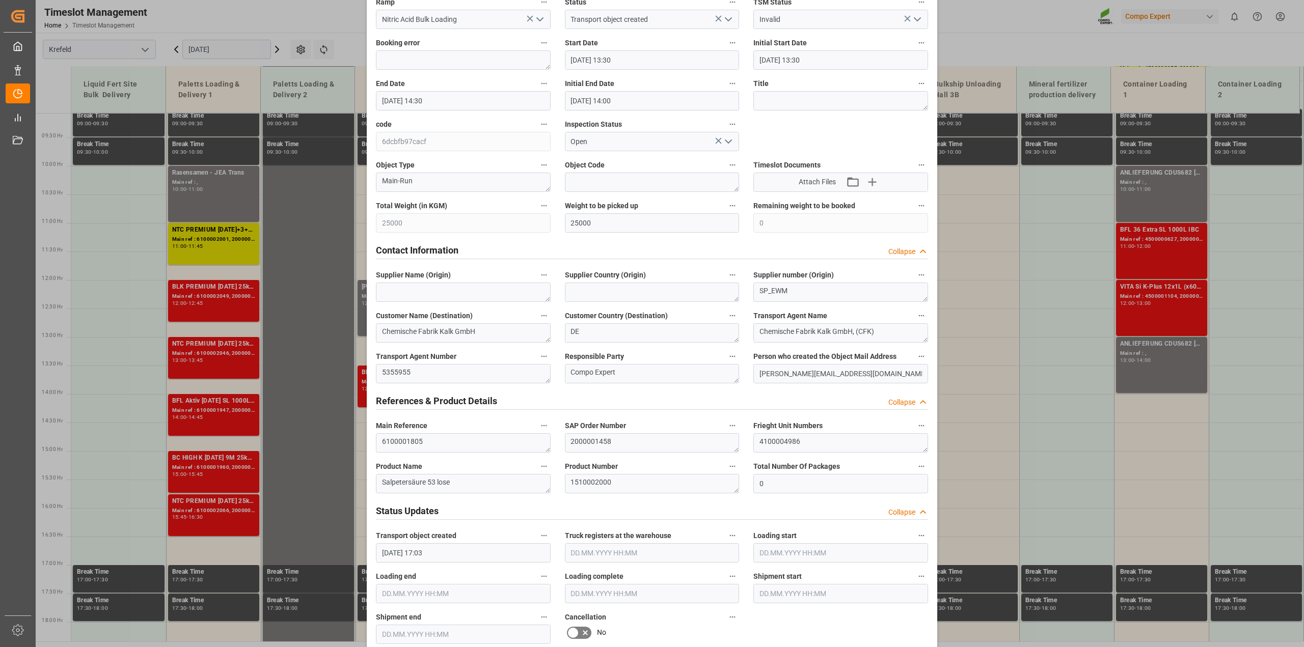
scroll to position [318, 0]
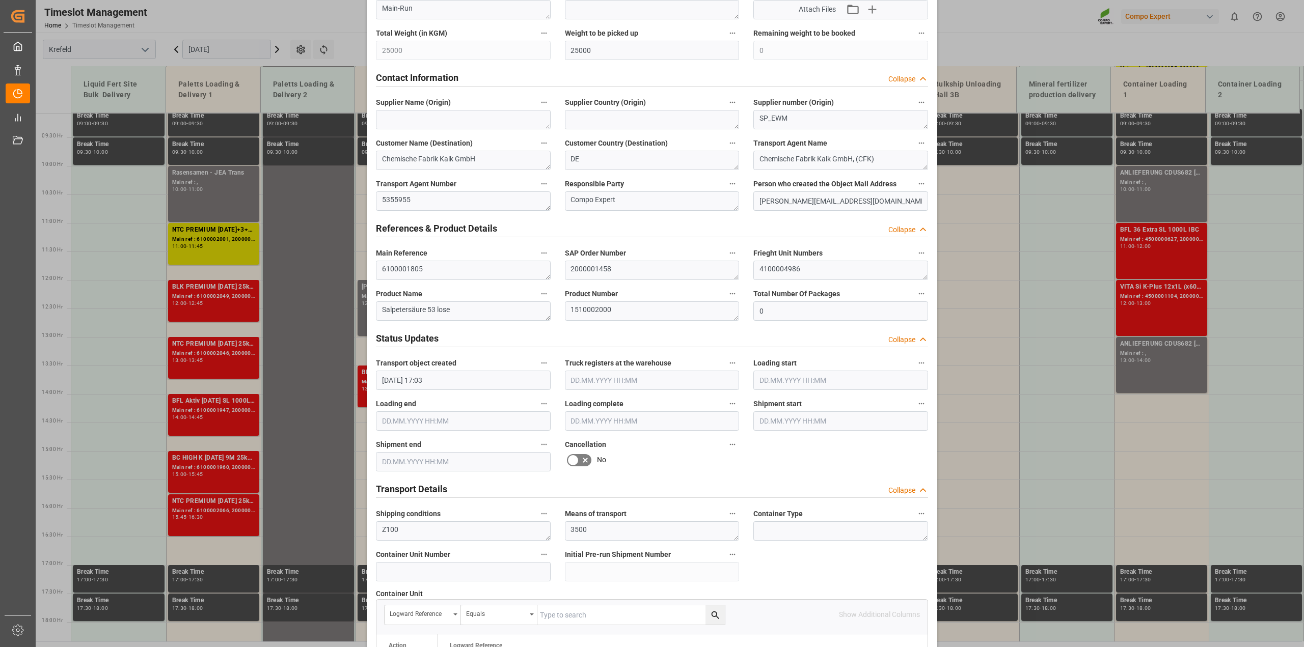
click at [587, 461] on icon at bounding box center [585, 460] width 12 height 12
click at [0, 0] on input "checkbox" at bounding box center [0, 0] width 0 height 0
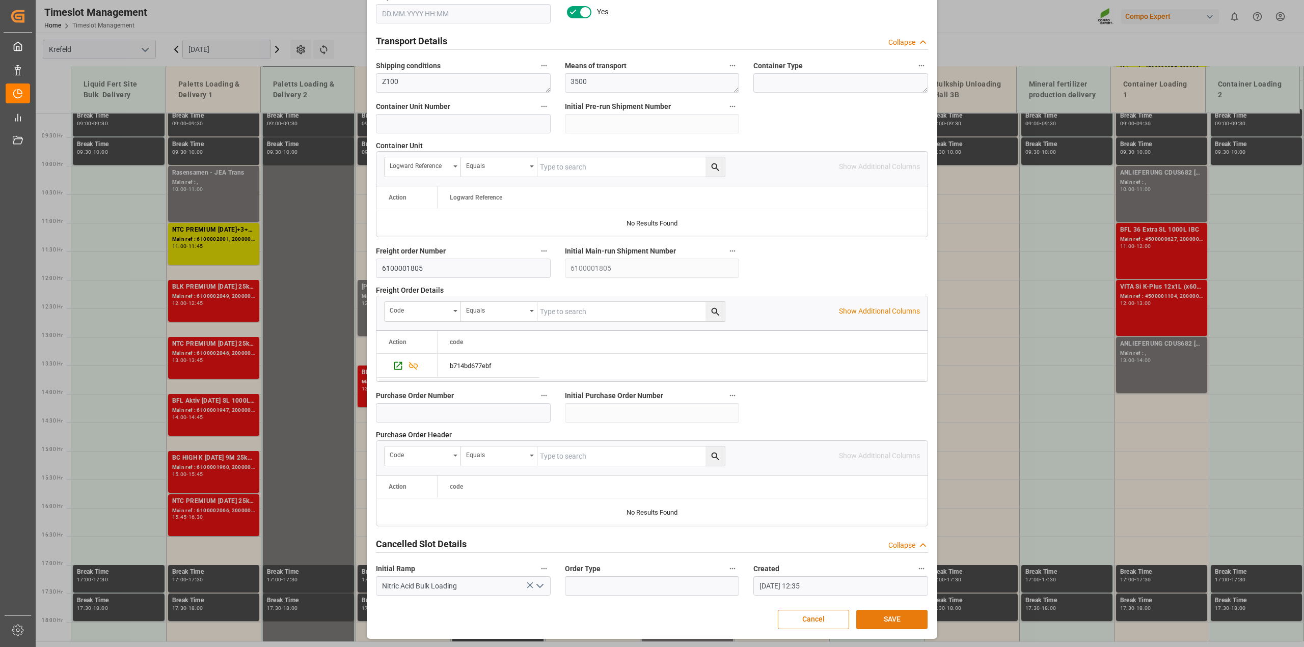
scroll to position [767, 0]
click at [713, 466] on button "SAVE" at bounding box center [891, 619] width 71 height 19
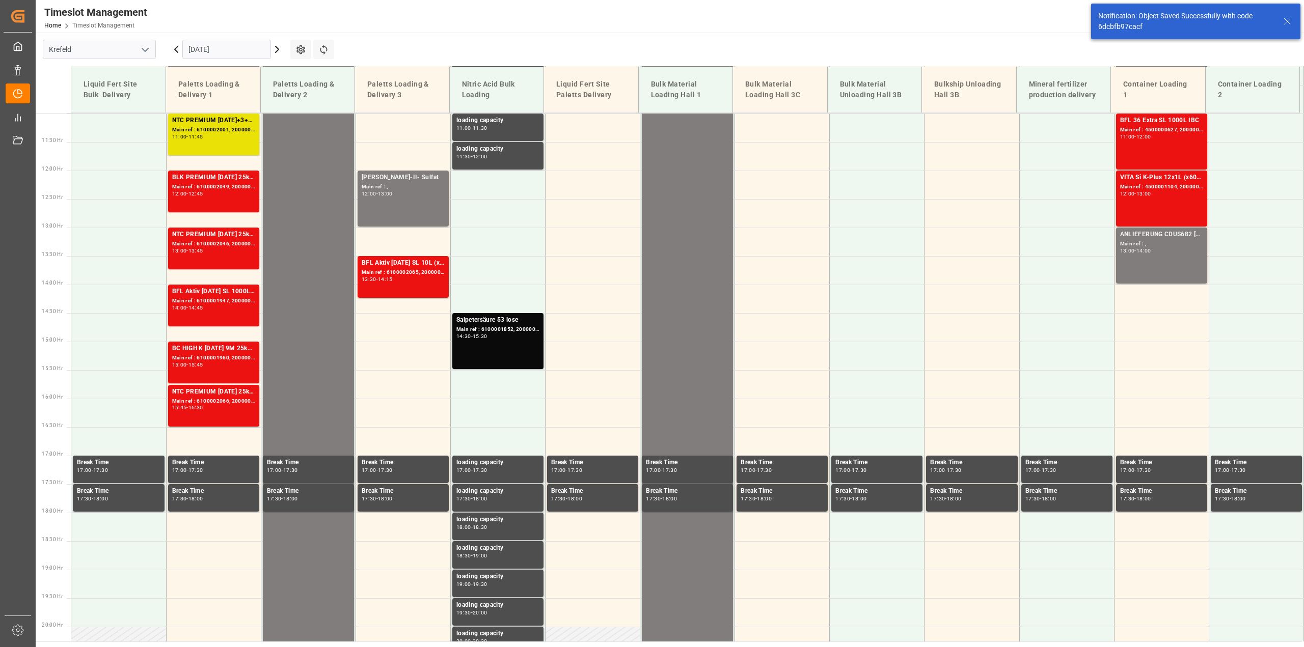
scroll to position [688, 0]
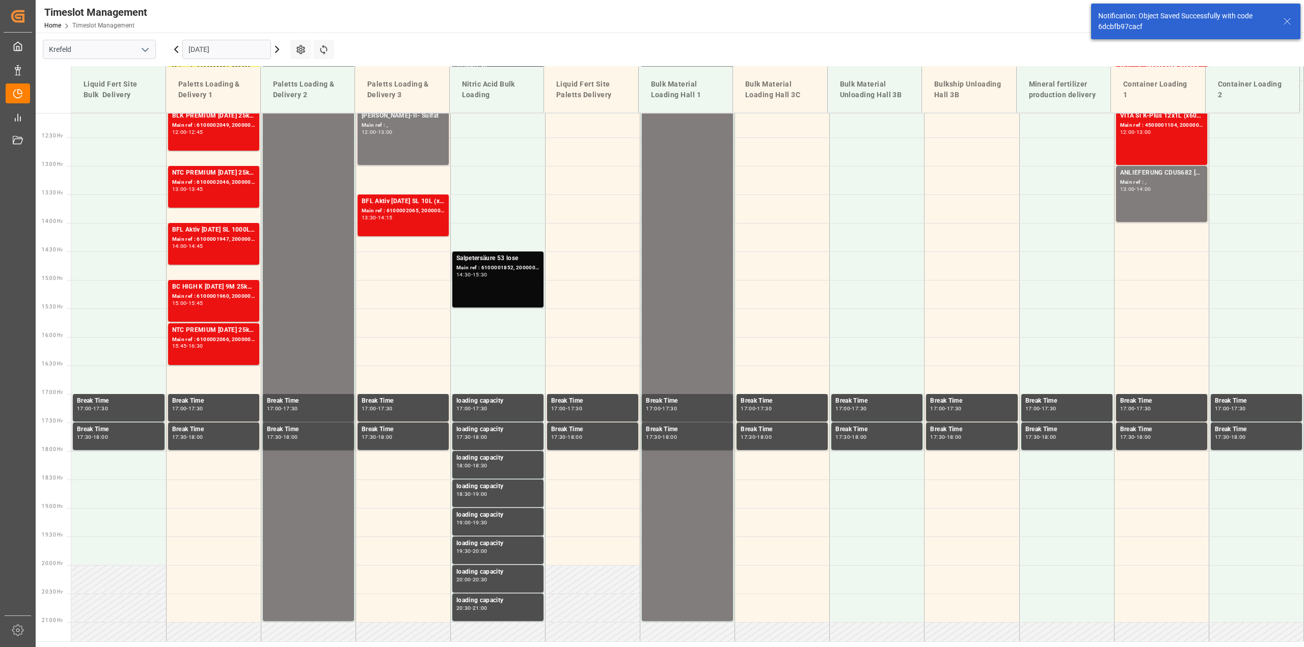
click at [490, 288] on div "Salpetersäure 53 lose Main ref : 6100001852, 2000001497 14:30 - 15:30" at bounding box center [497, 280] width 83 height 52
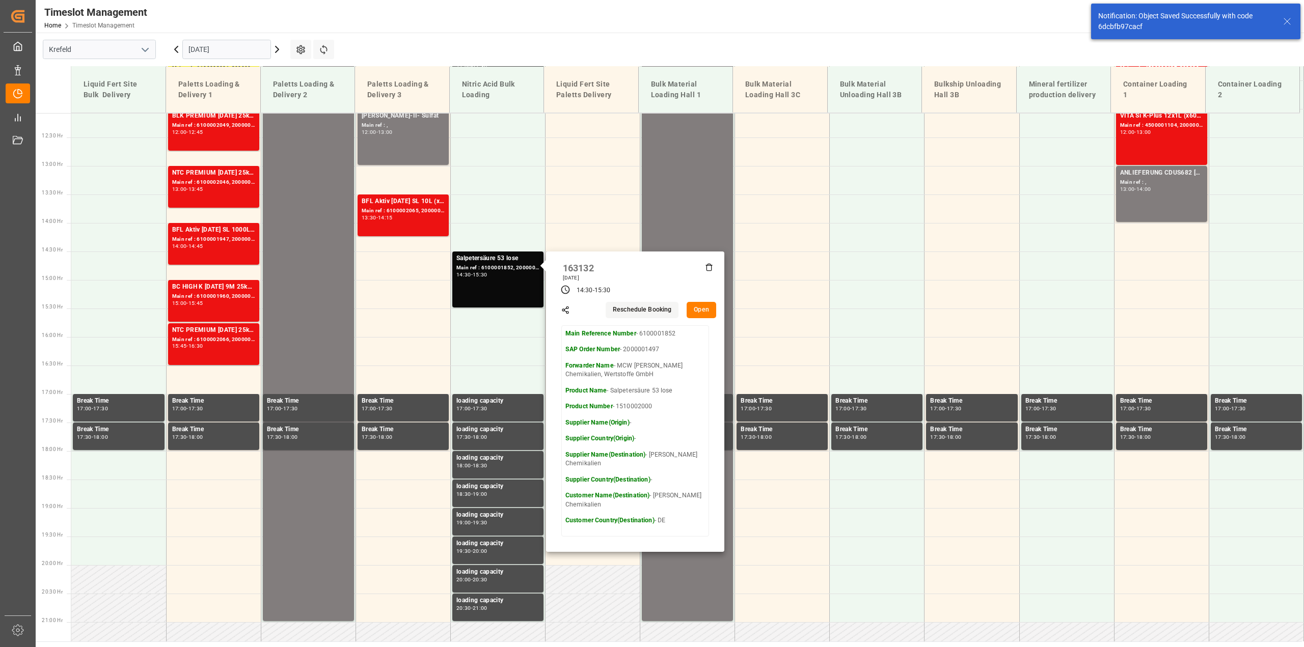
click at [701, 310] on button "Open" at bounding box center [701, 310] width 30 height 16
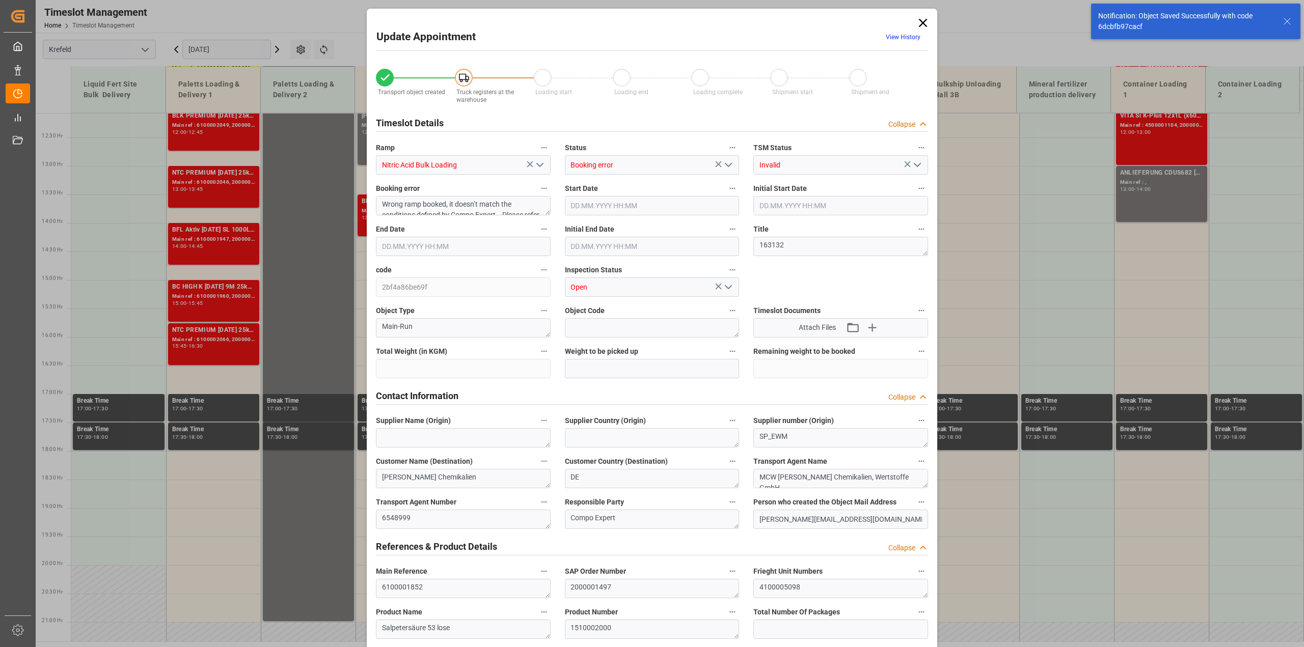
type input "23000"
type input "0"
type input "[DATE] 14:30"
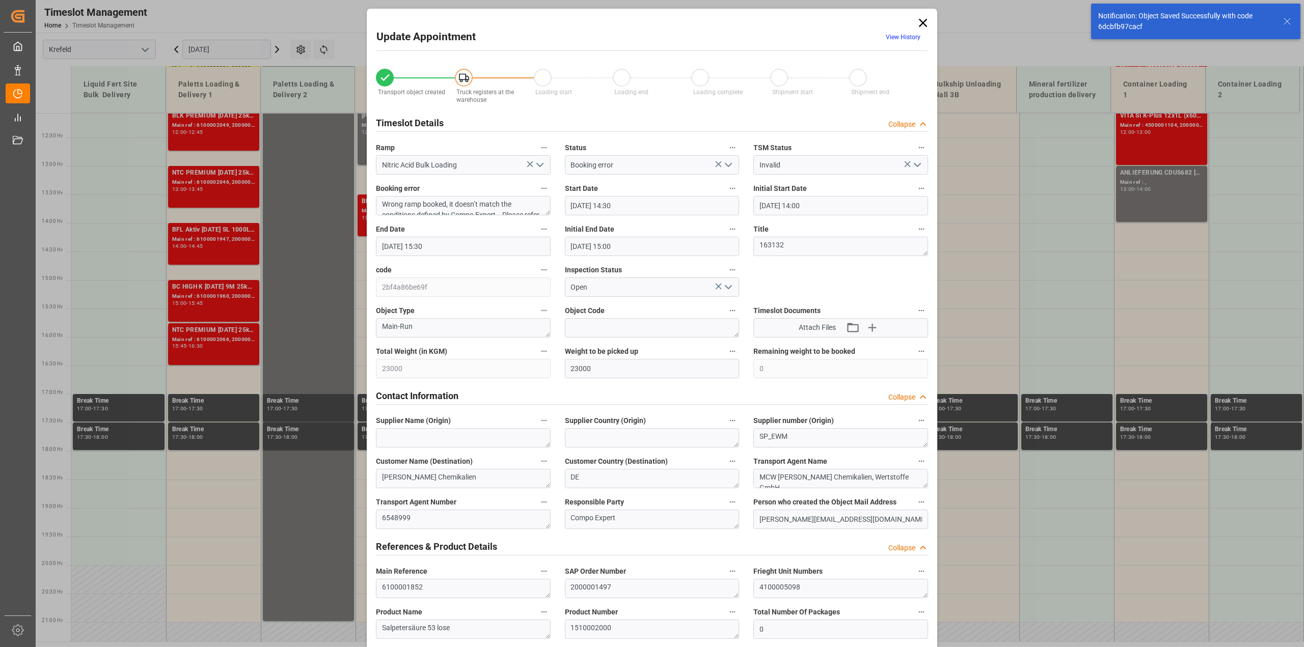
type input "[DATE] 14:00"
type input "[DATE] 15:30"
type input "[DATE] 15:00"
type input "[DATE] 10:57"
type input "[DATE] 09:25"
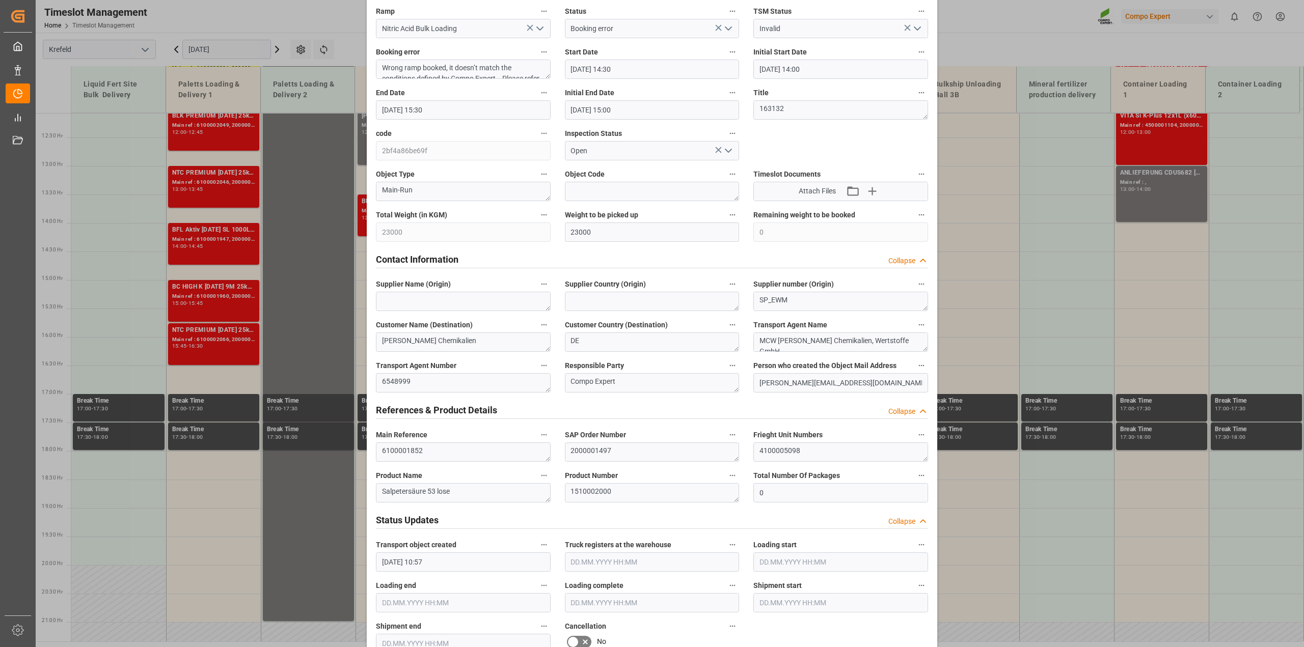
scroll to position [191, 0]
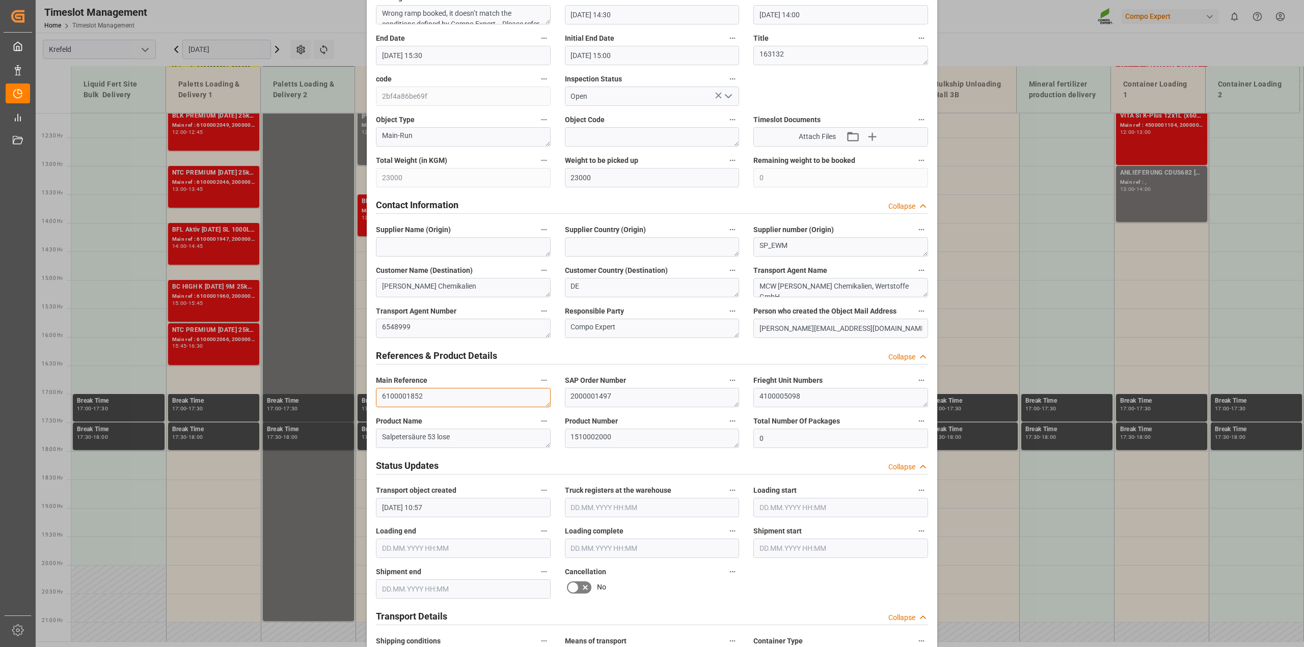
drag, startPoint x: 436, startPoint y: 393, endPoint x: 298, endPoint y: 403, distance: 138.3
click at [279, 391] on div "Update Appointment View History Transport object created Truck registers at the…" at bounding box center [652, 323] width 1304 height 647
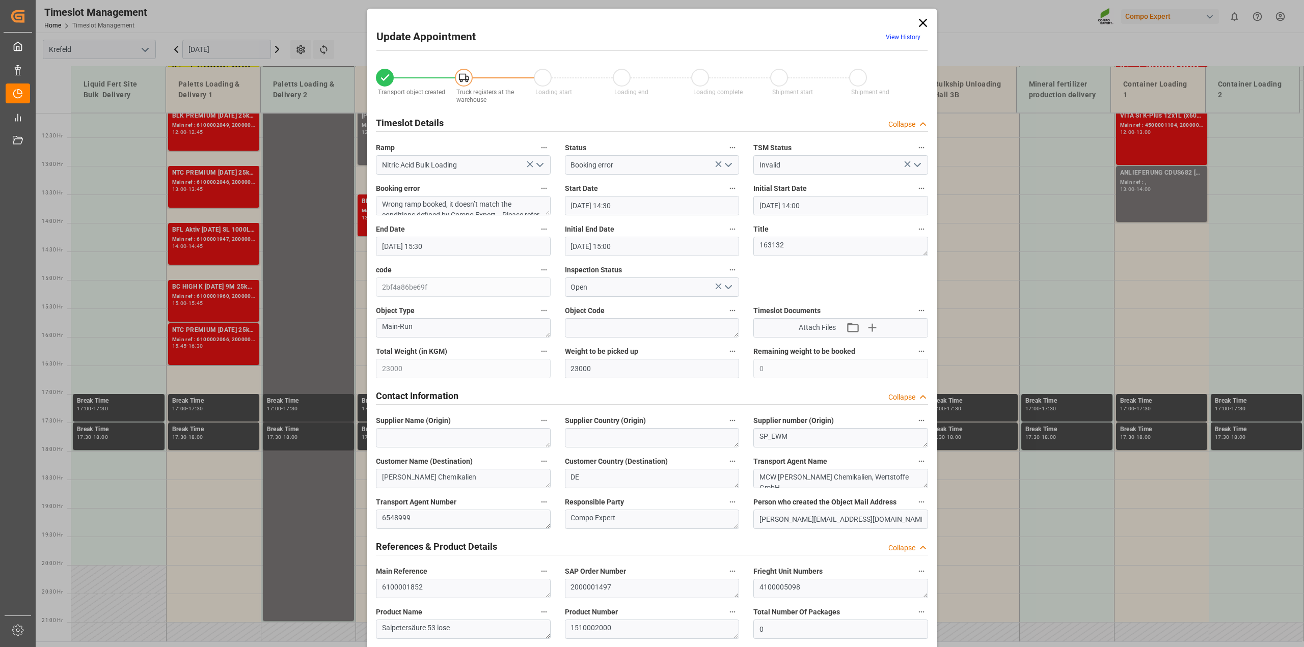
click at [713, 21] on icon at bounding box center [923, 23] width 14 height 14
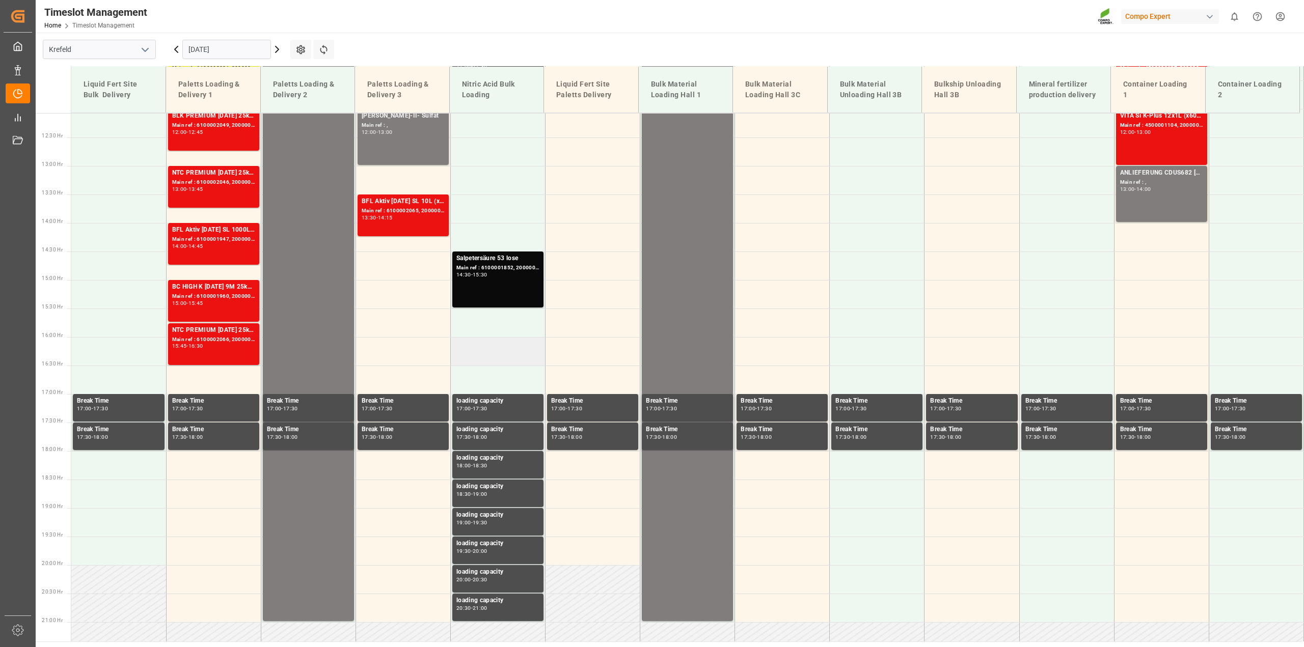
scroll to position [498, 0]
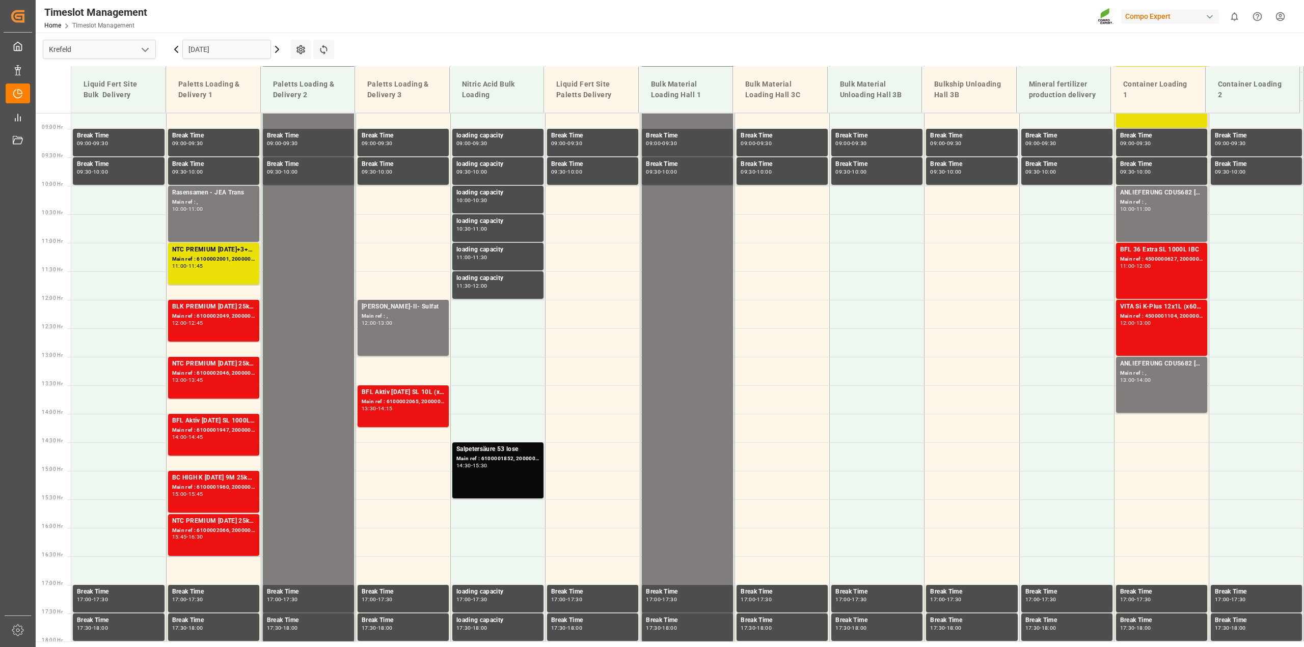
click at [176, 49] on icon at bounding box center [176, 49] width 3 height 6
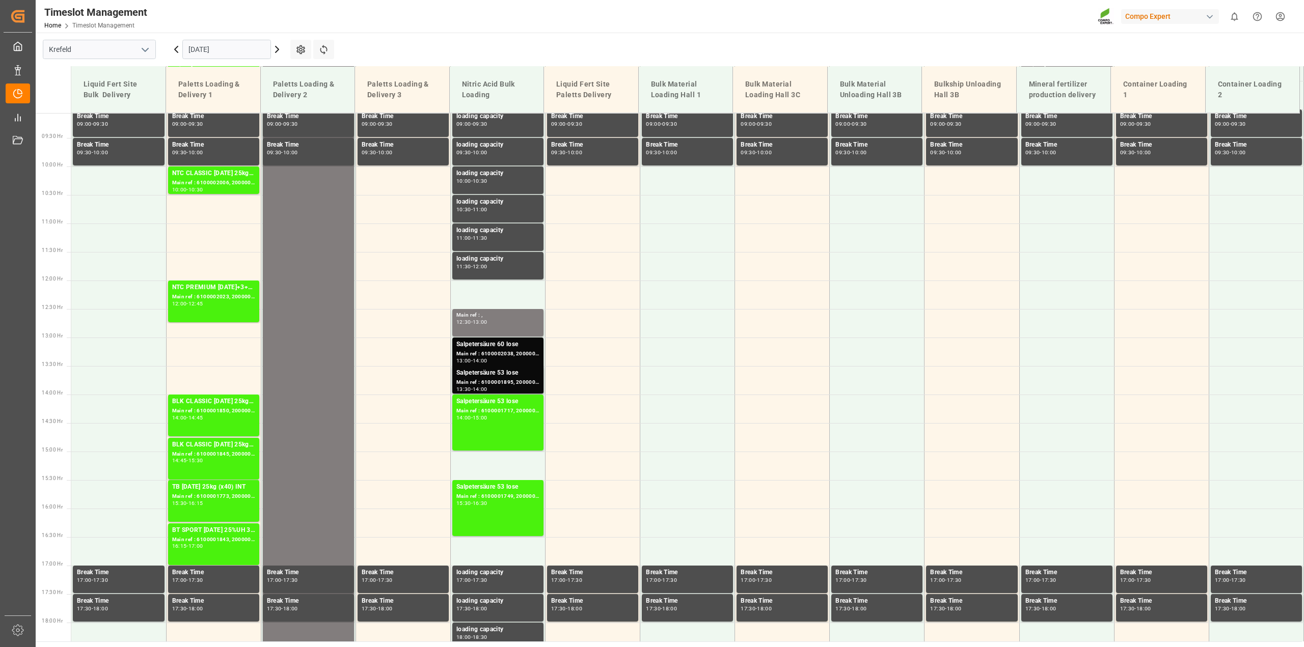
scroll to position [517, 0]
click at [176, 49] on icon at bounding box center [176, 49] width 3 height 6
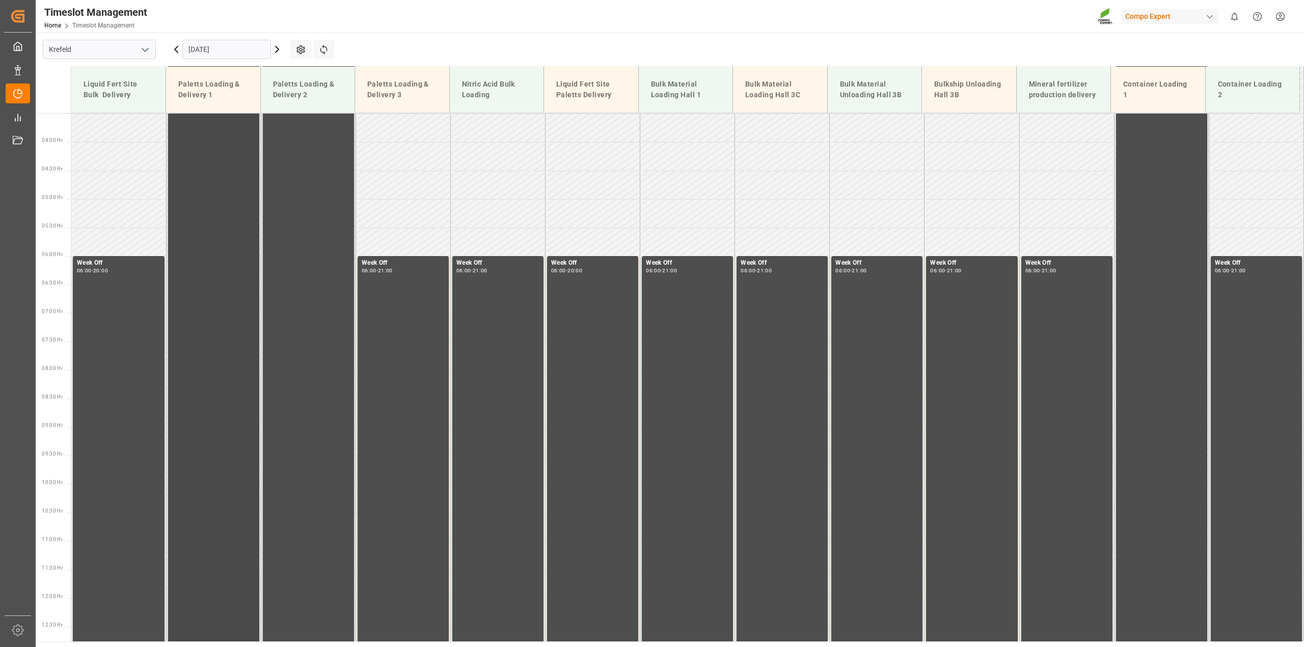
scroll to position [0, 0]
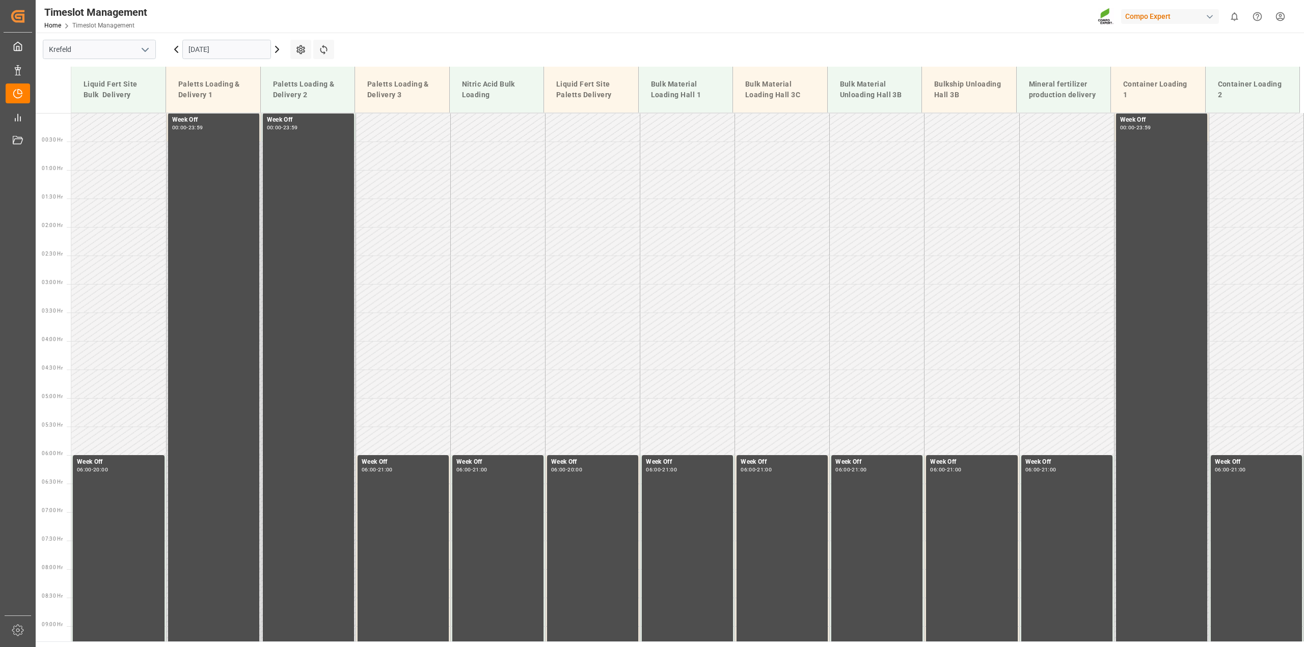
click at [191, 51] on input "[DATE]" at bounding box center [226, 49] width 89 height 19
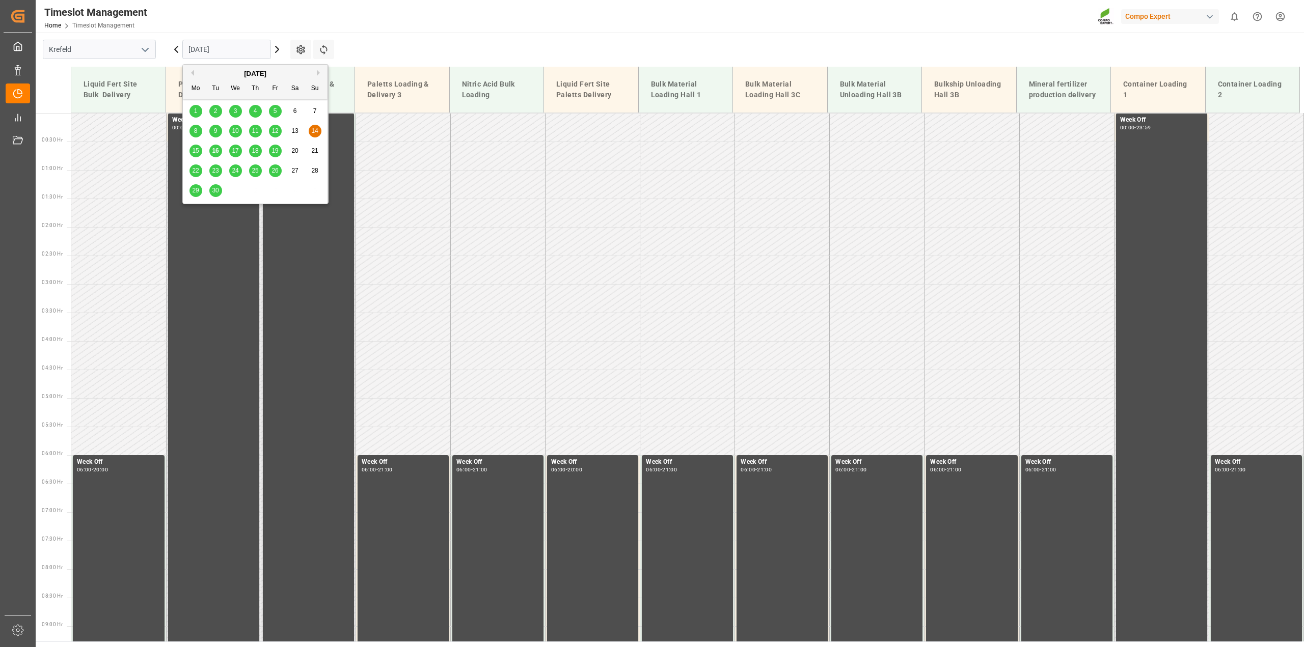
click at [272, 133] on span "12" at bounding box center [274, 130] width 7 height 7
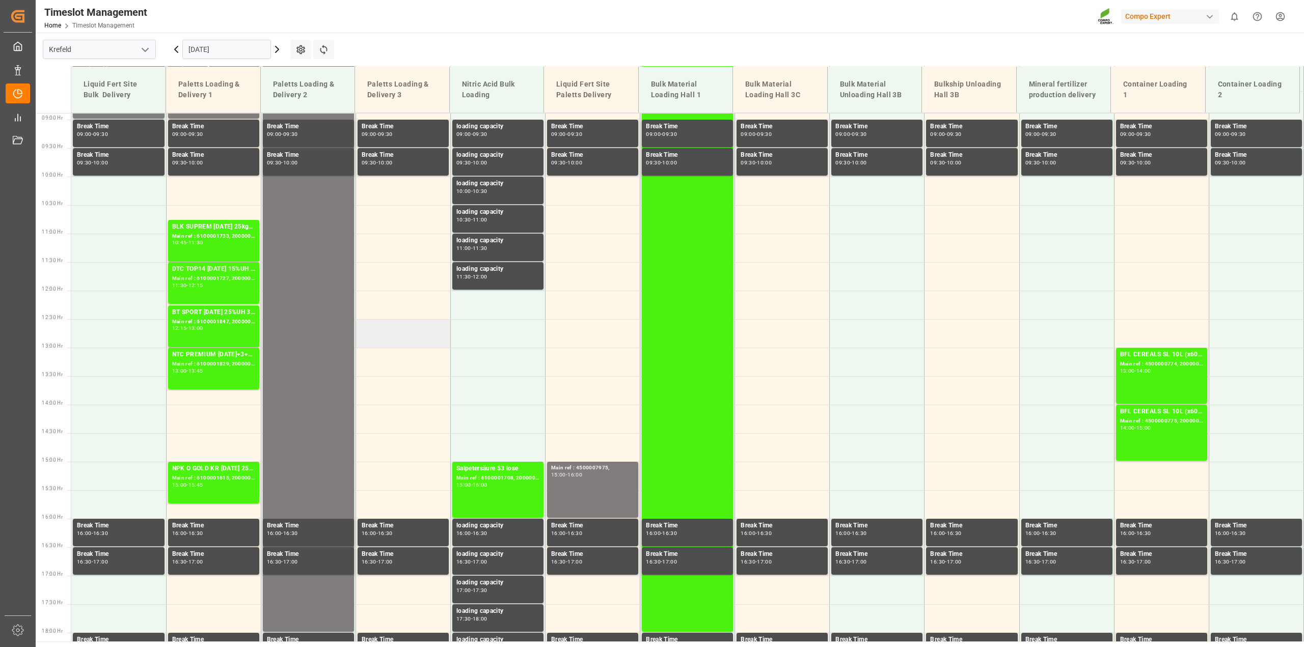
scroll to position [517, 0]
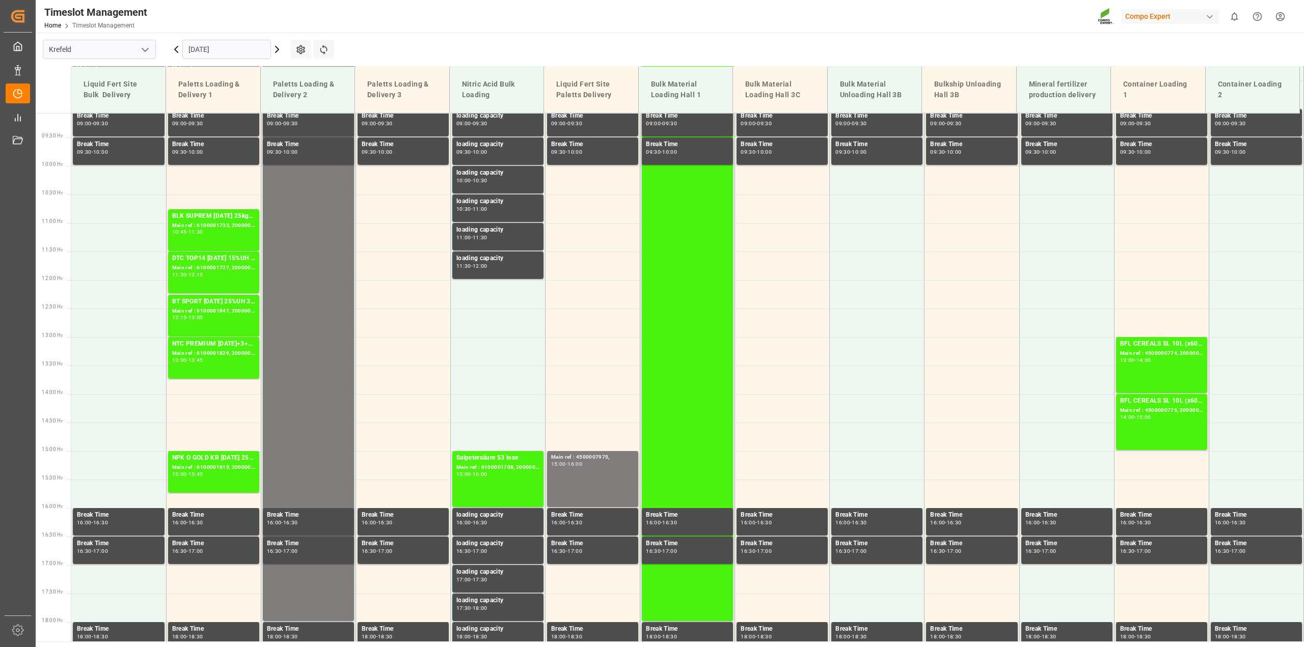
click at [176, 48] on icon at bounding box center [176, 49] width 3 height 6
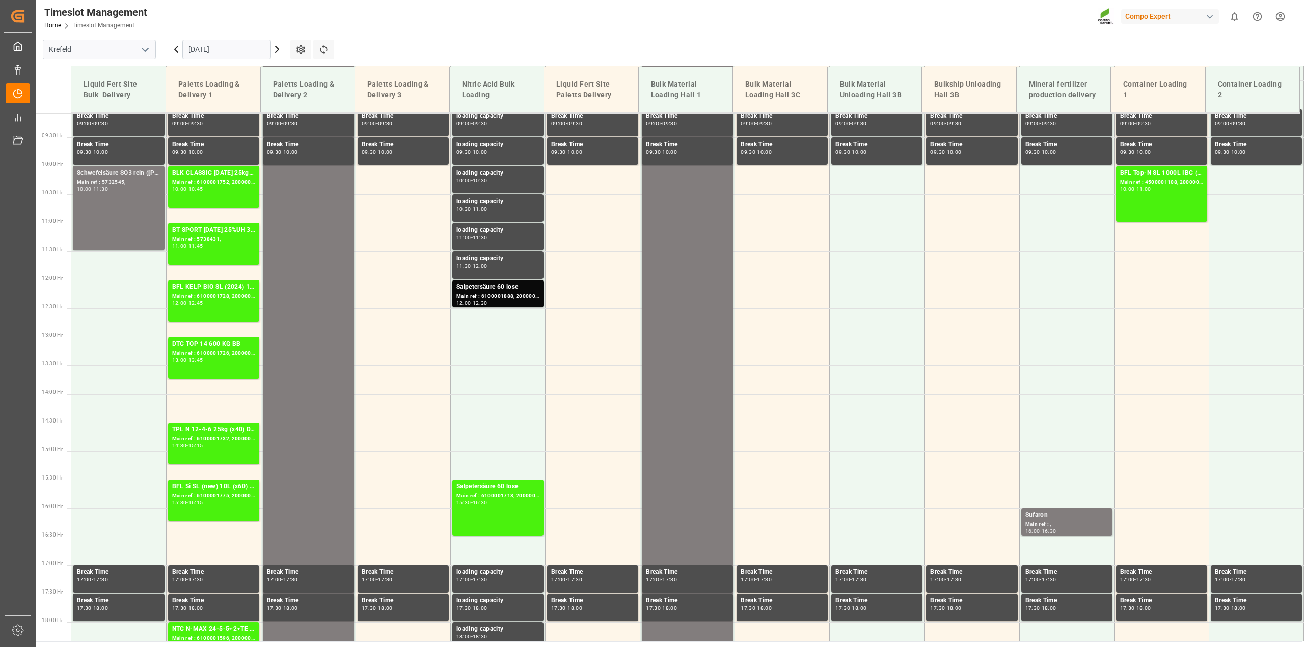
click at [176, 48] on icon at bounding box center [176, 49] width 3 height 6
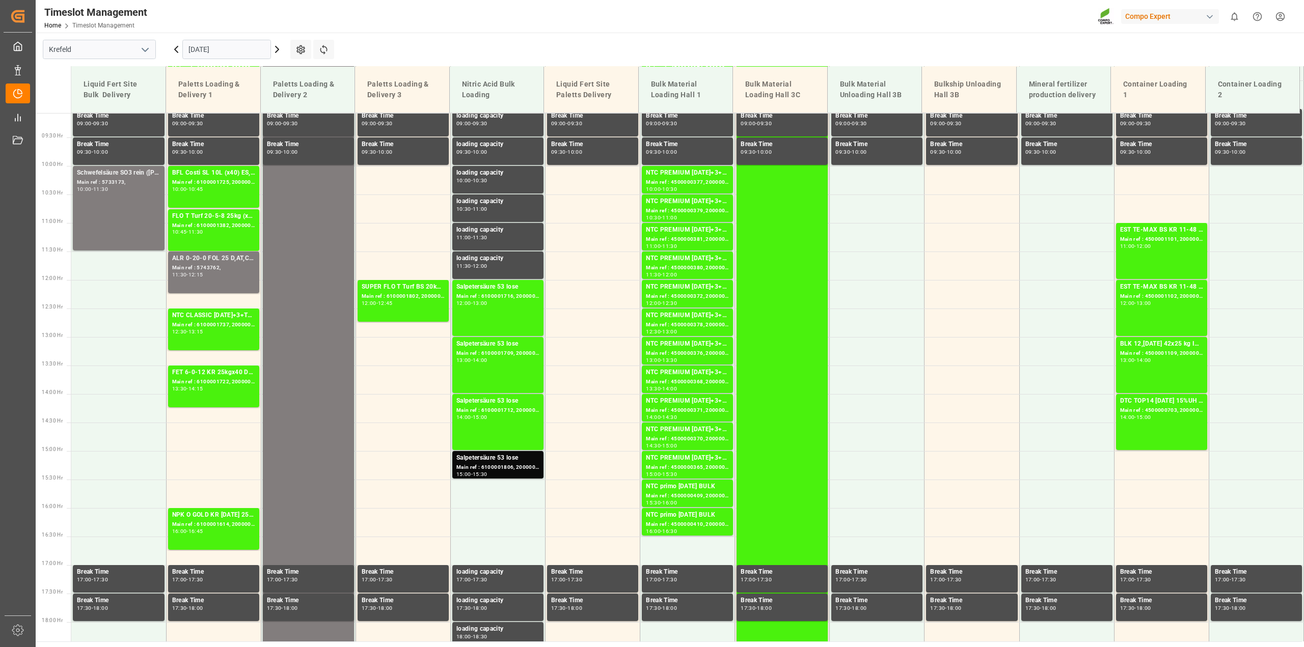
click at [275, 49] on icon at bounding box center [277, 49] width 12 height 12
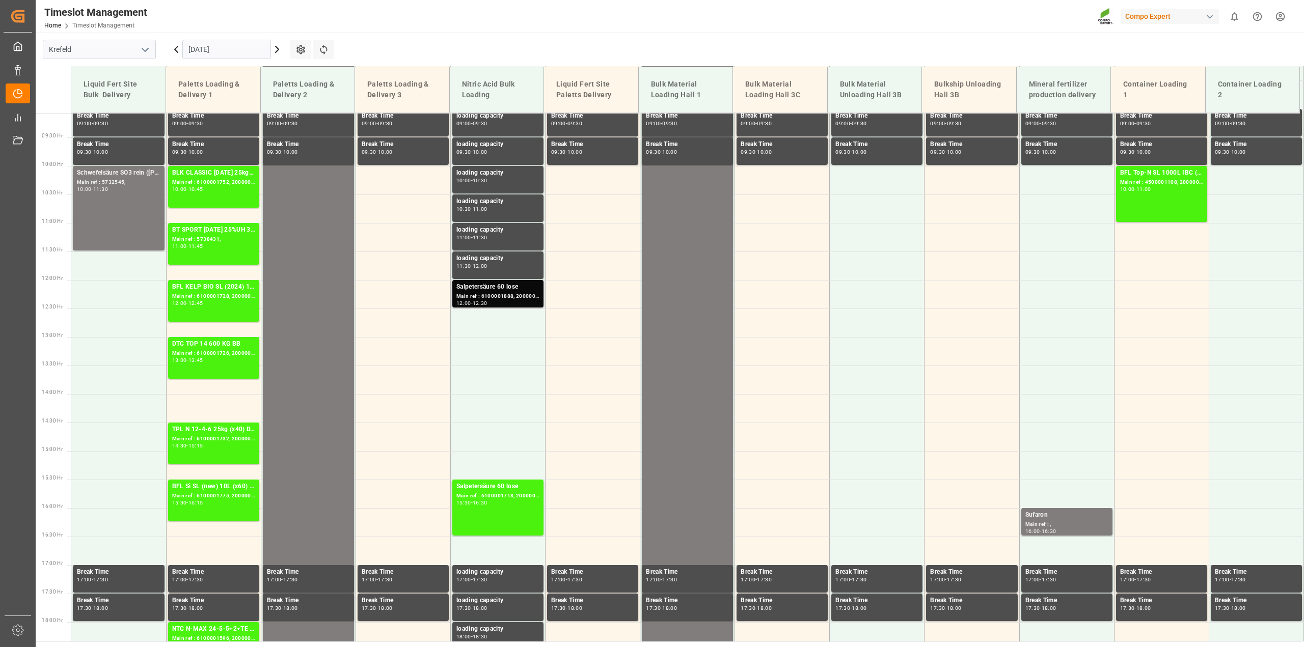
click at [496, 299] on div "Main ref : 6100001888, 2000001508" at bounding box center [497, 296] width 83 height 9
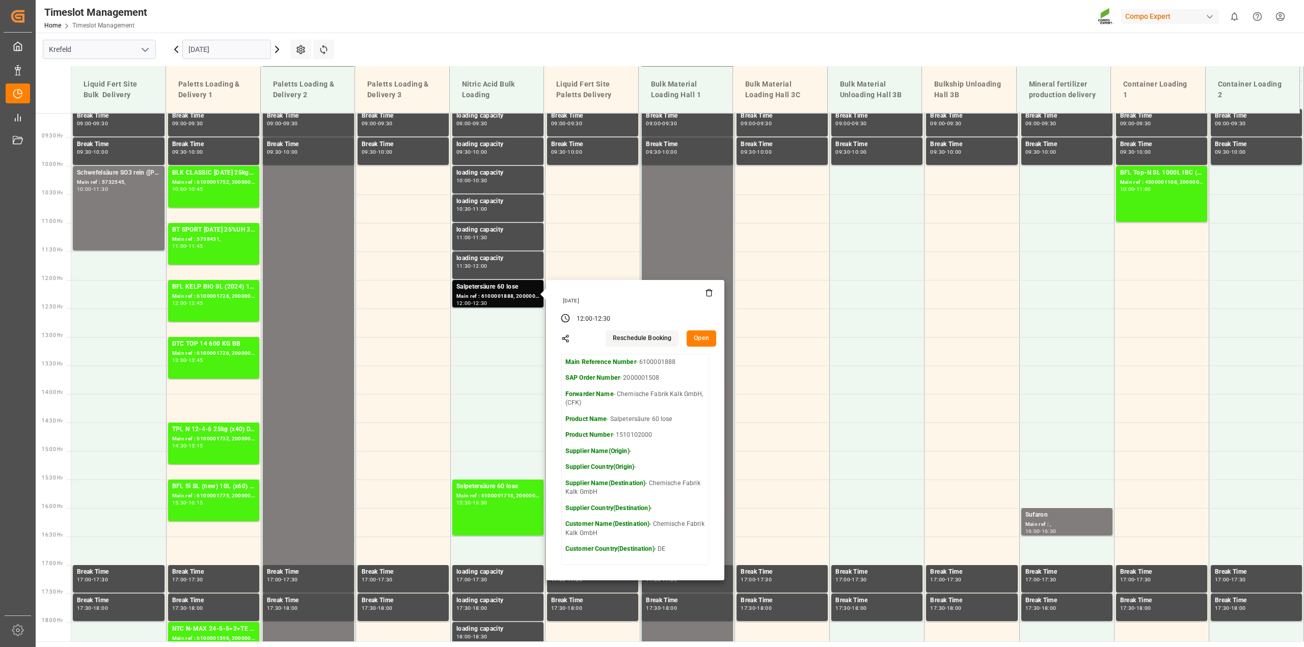
click at [694, 335] on button "Open" at bounding box center [701, 338] width 30 height 16
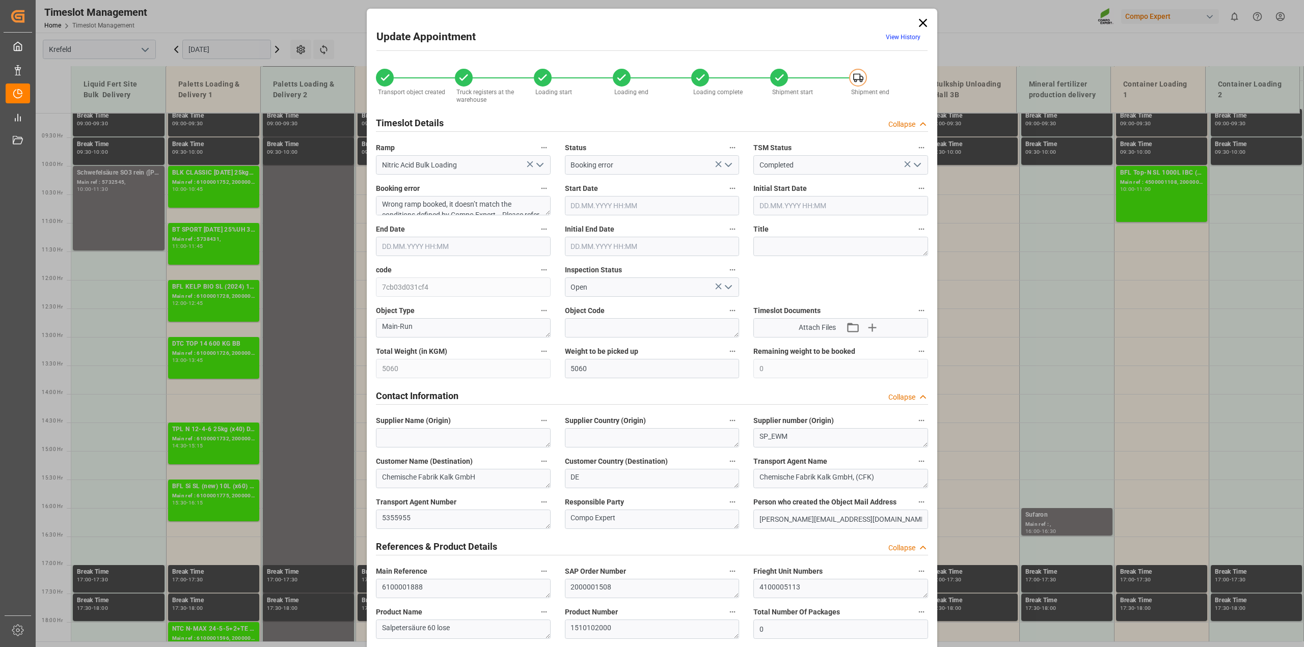
type input "[DATE] 12:00"
type input "[DATE] 12:30"
type input "[DATE] 15:09"
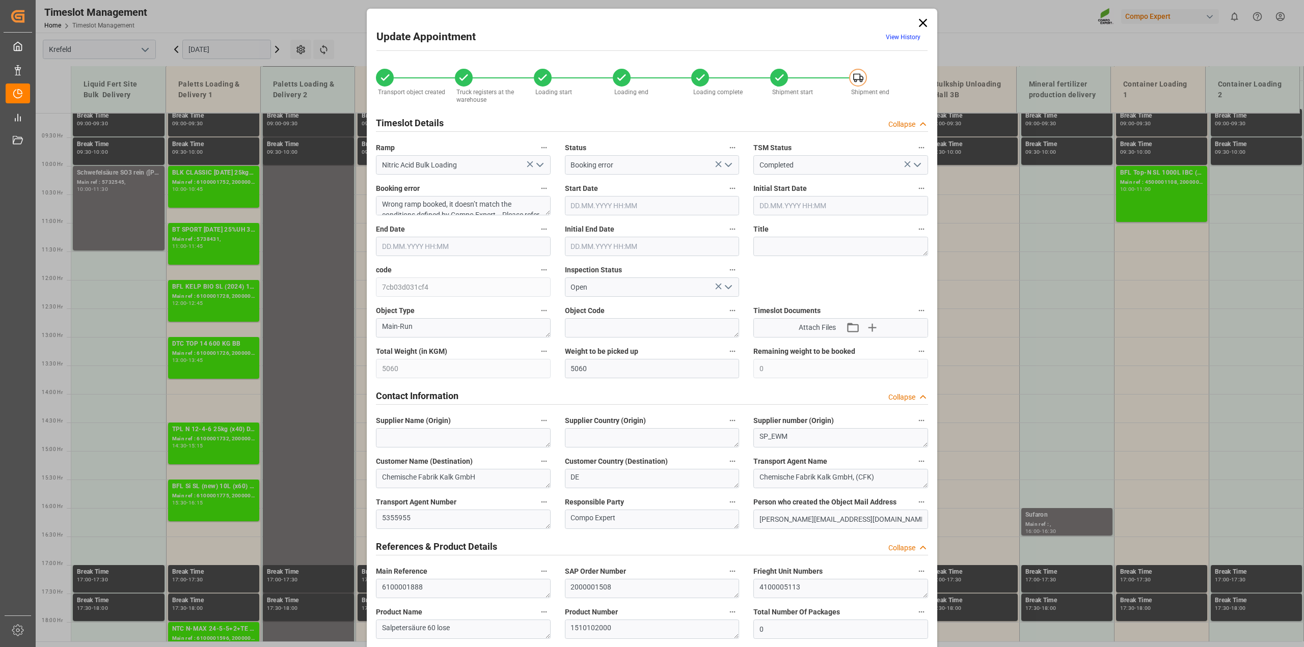
type input "[DATE] 14:46"
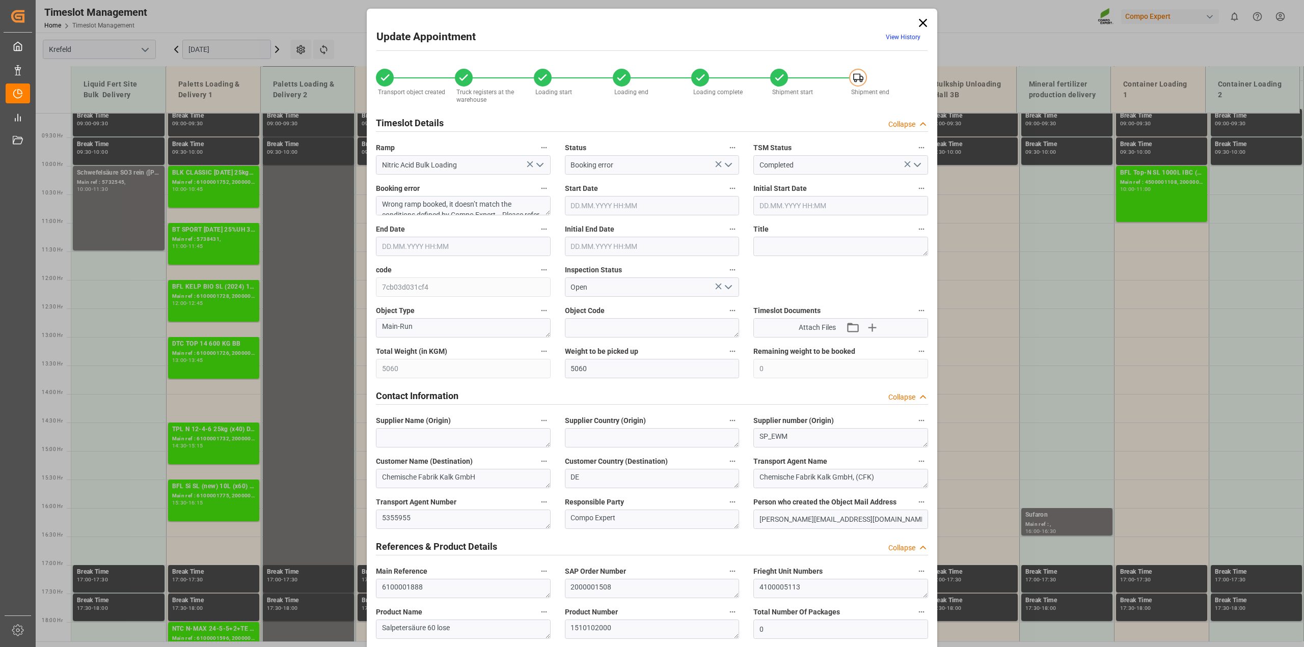
type input "[DATE] 13:48"
click at [713, 19] on icon at bounding box center [923, 23] width 14 height 14
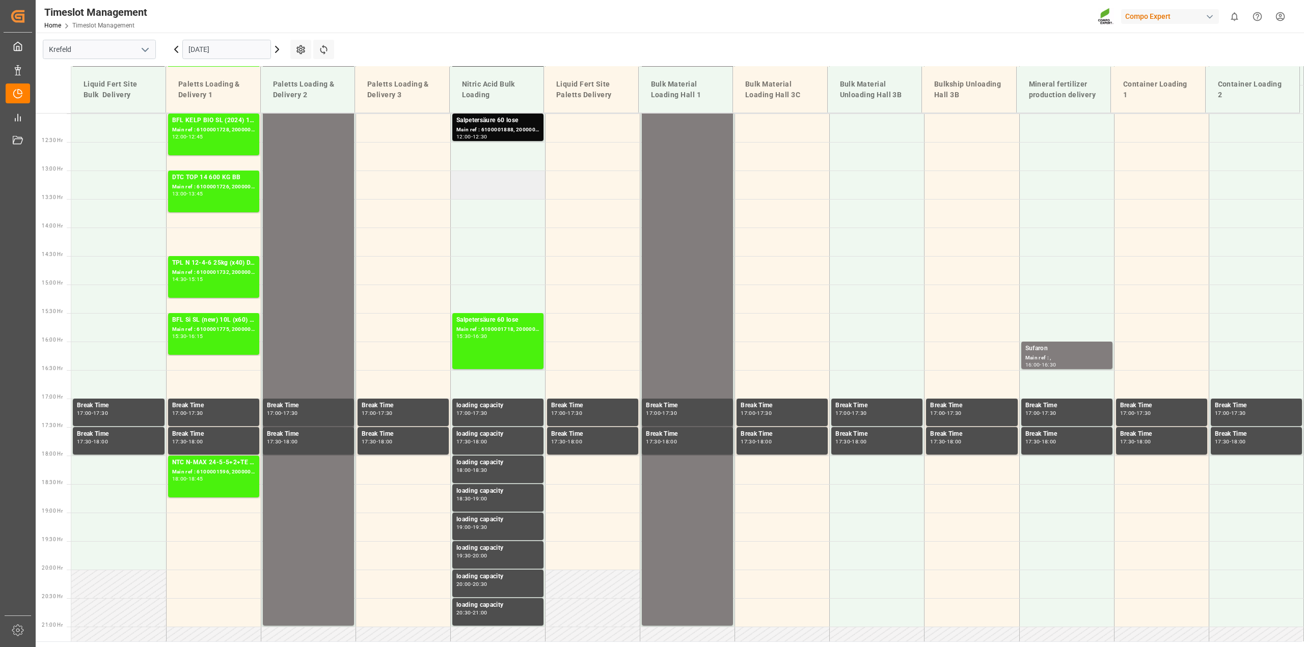
scroll to position [454, 0]
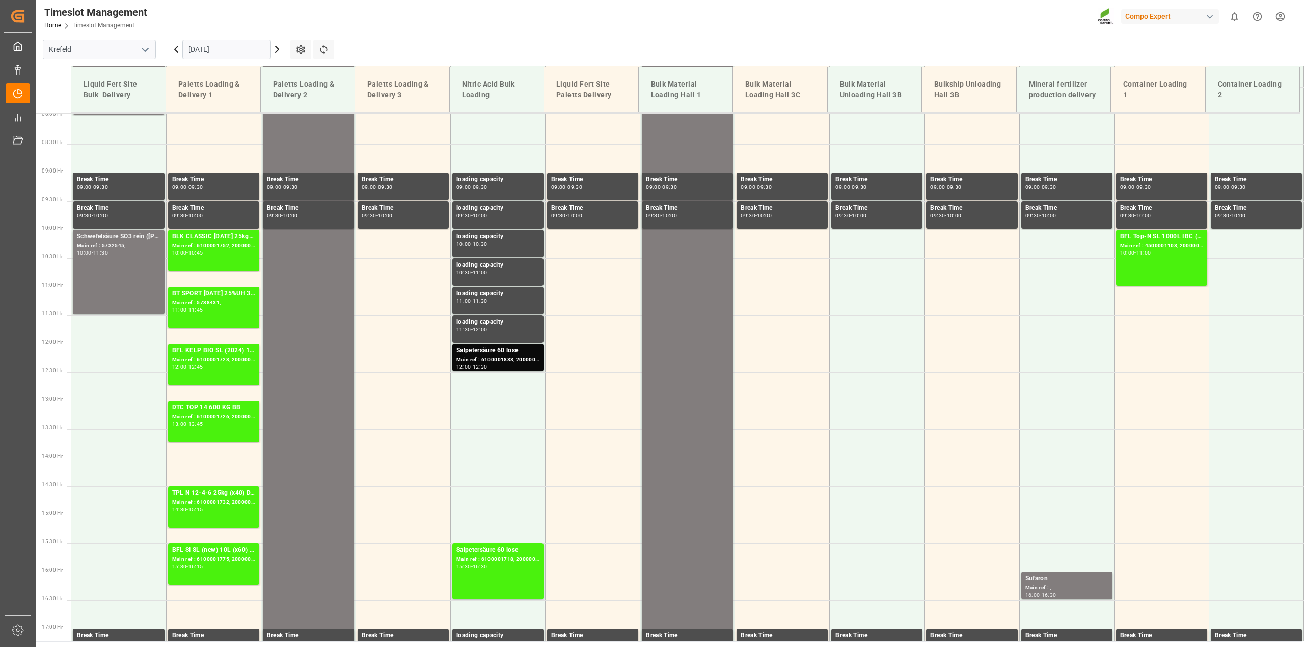
click at [173, 48] on icon at bounding box center [176, 49] width 12 height 12
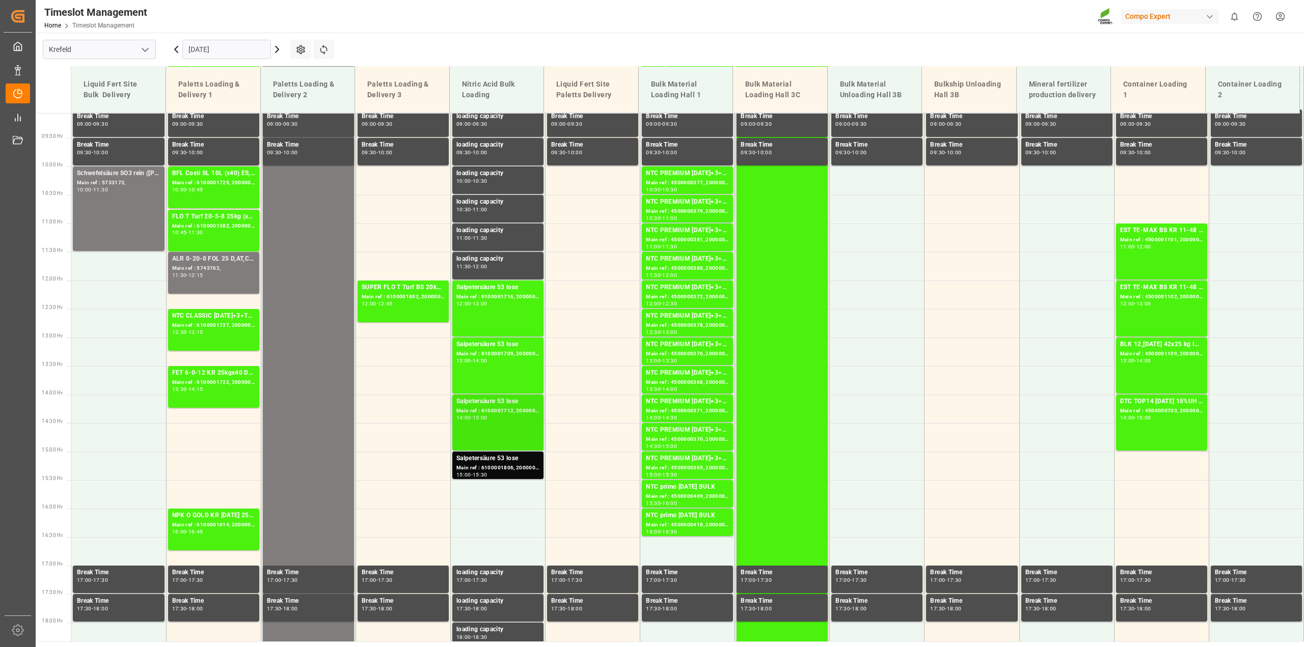
scroll to position [517, 0]
click at [488, 461] on div "Salpetersäure 53 lose" at bounding box center [497, 458] width 83 height 10
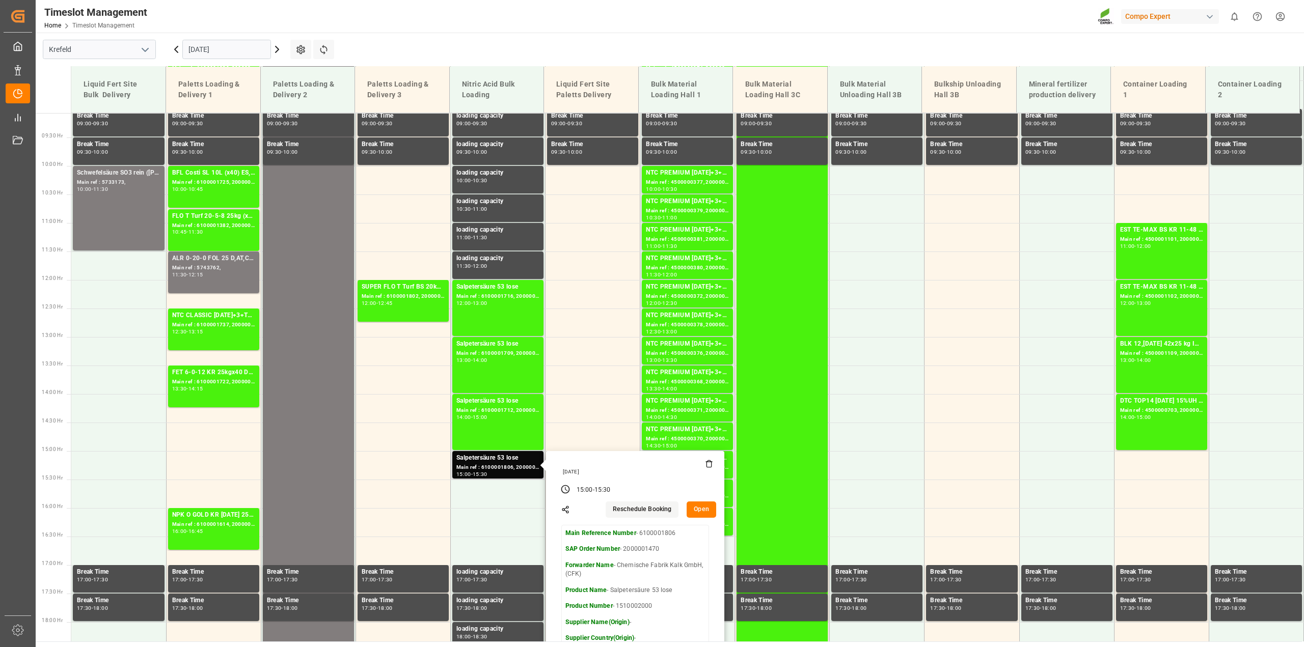
click at [706, 466] on button "Open" at bounding box center [701, 510] width 30 height 16
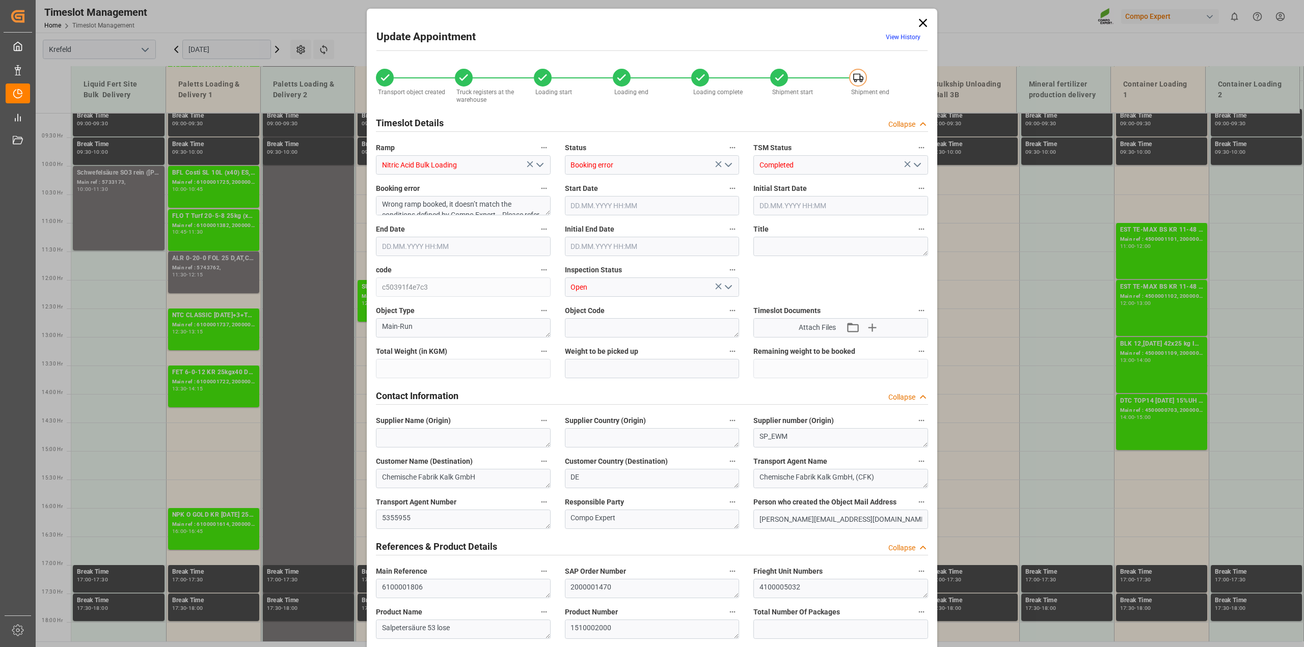
type input "19840"
type input "0"
type input "[DATE] 15:00"
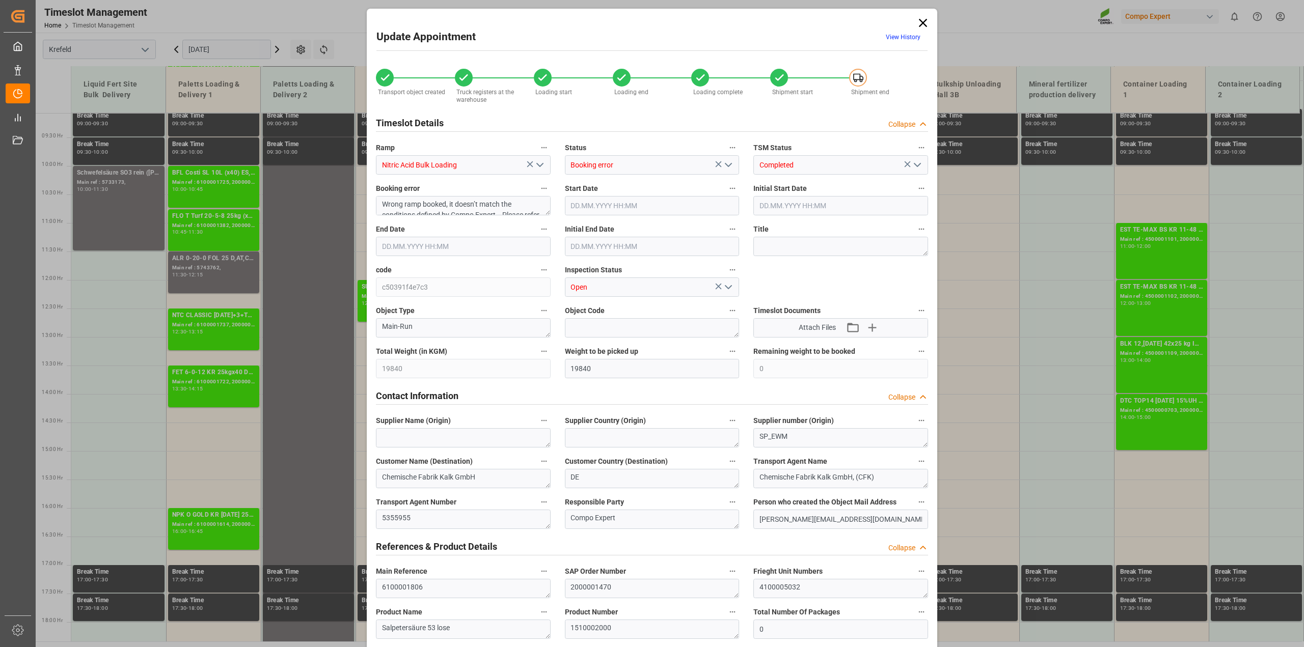
type input "[DATE] 15:00"
type input "[DATE] 15:30"
type input "[DATE] 17:03"
type input "[DATE] 07:54"
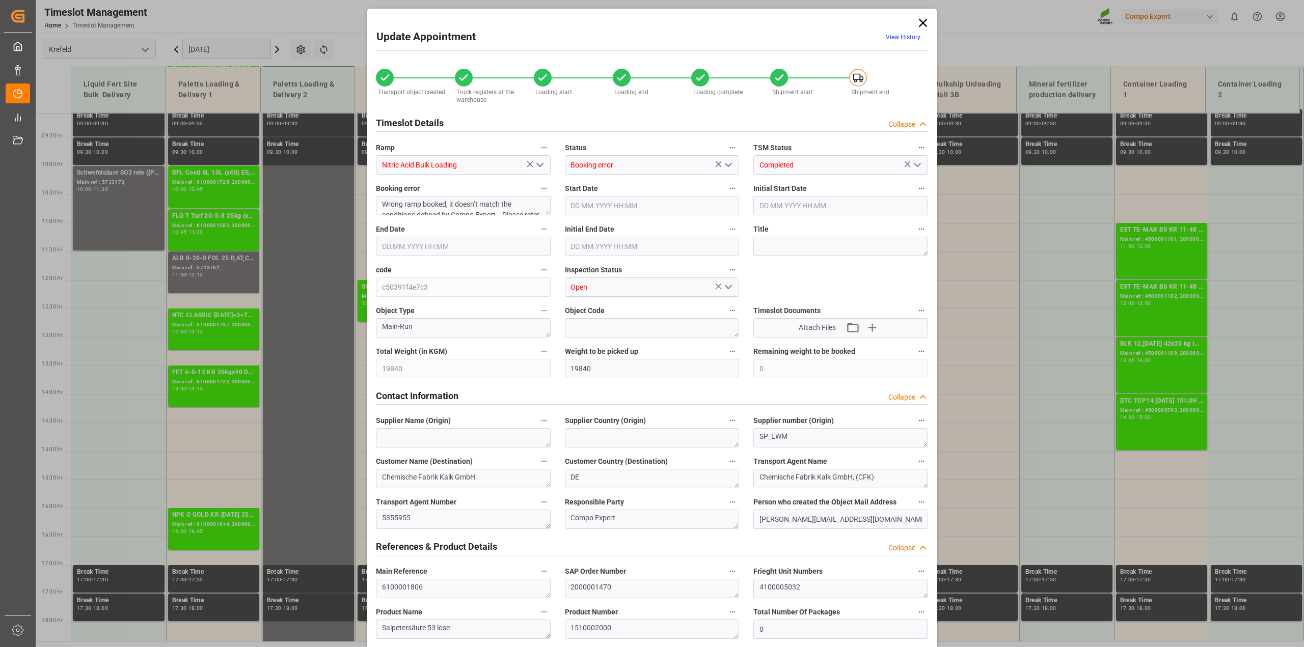
type input "[DATE] 07:54"
type input "[DATE] 07:10"
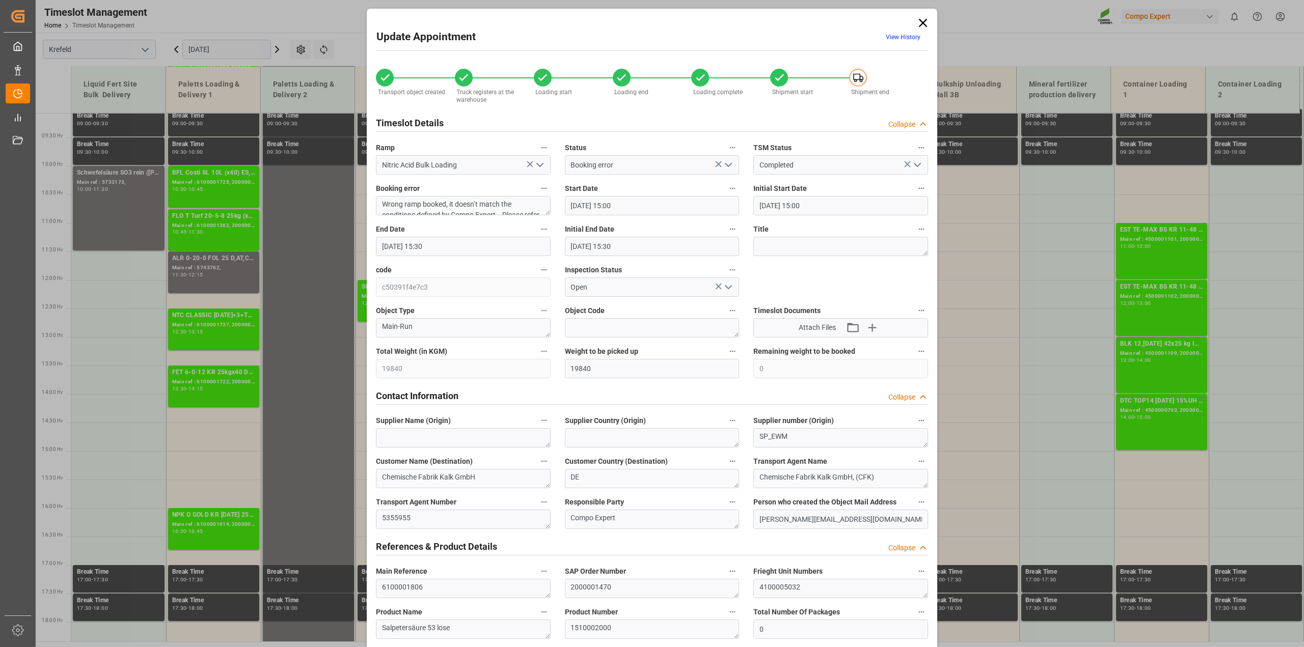
click at [713, 23] on icon at bounding box center [923, 23] width 14 height 14
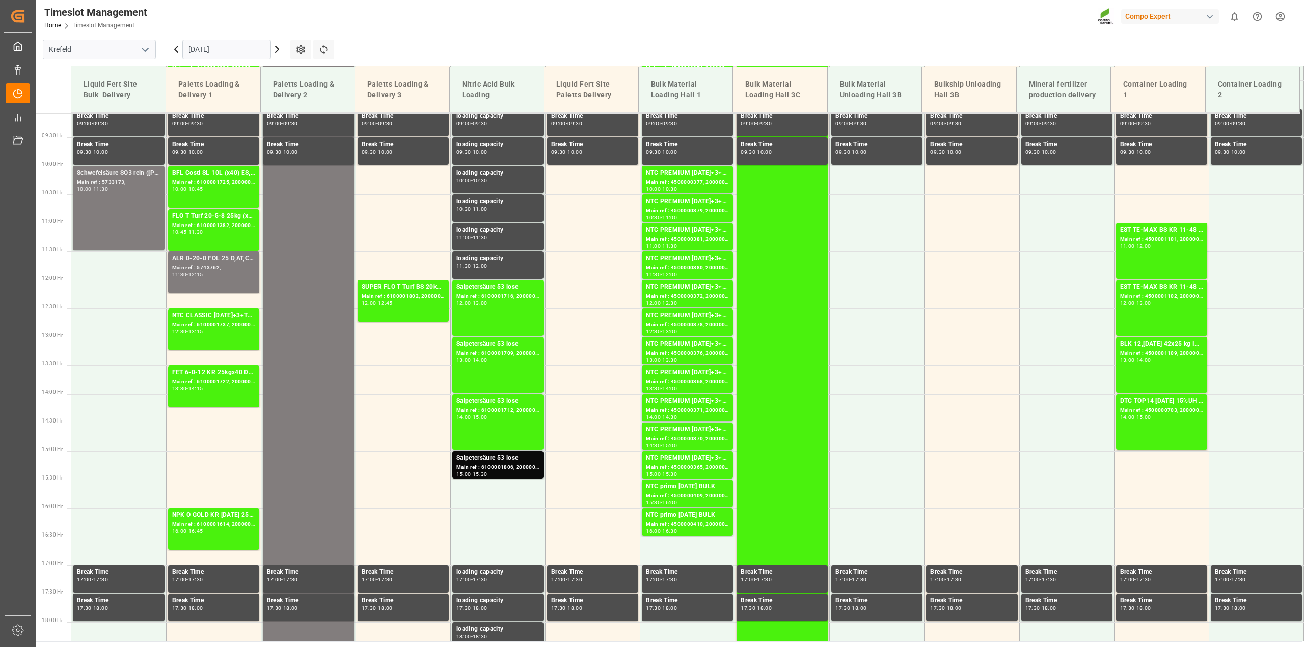
click at [174, 48] on icon at bounding box center [176, 49] width 12 height 12
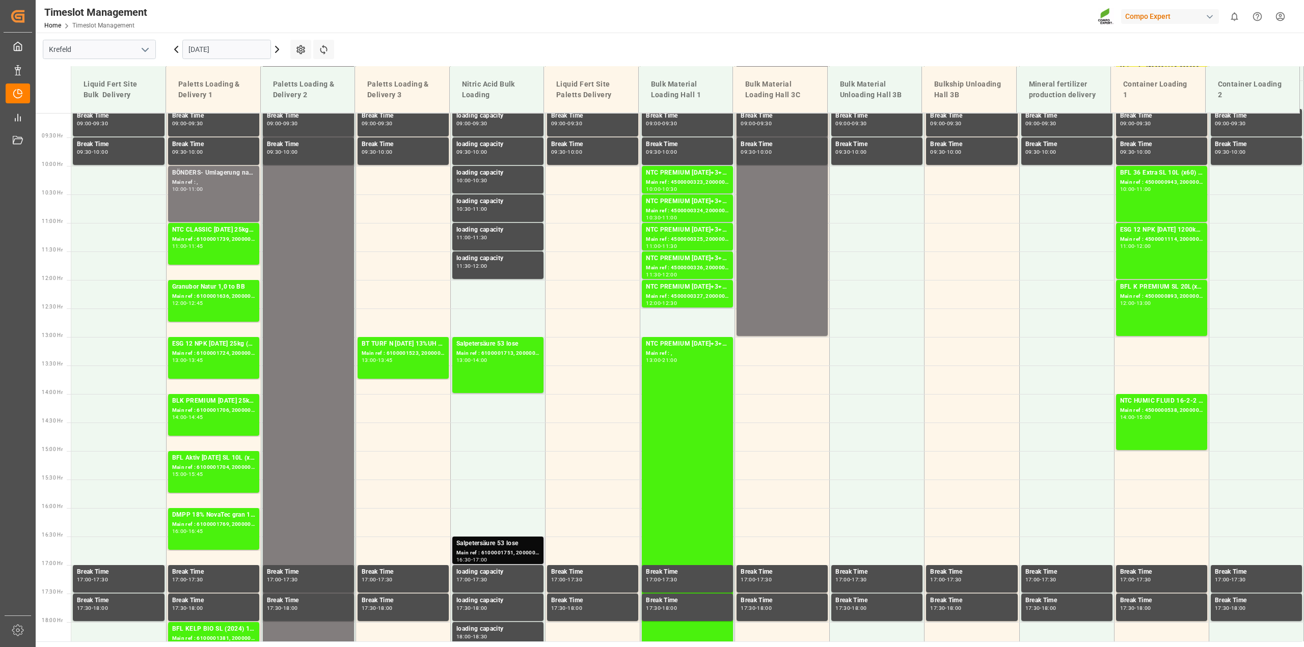
click at [498, 466] on div "Main ref : 6100001751, 2000001455" at bounding box center [497, 553] width 83 height 9
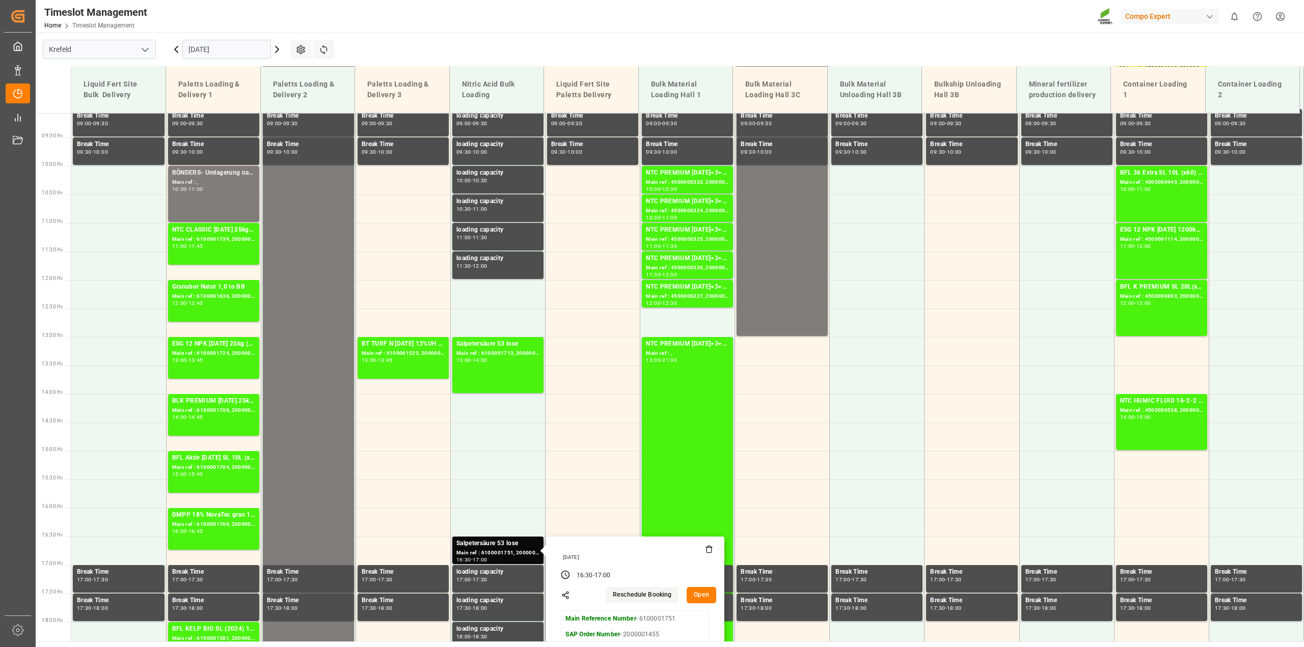
click at [702, 466] on button "Open" at bounding box center [701, 595] width 30 height 16
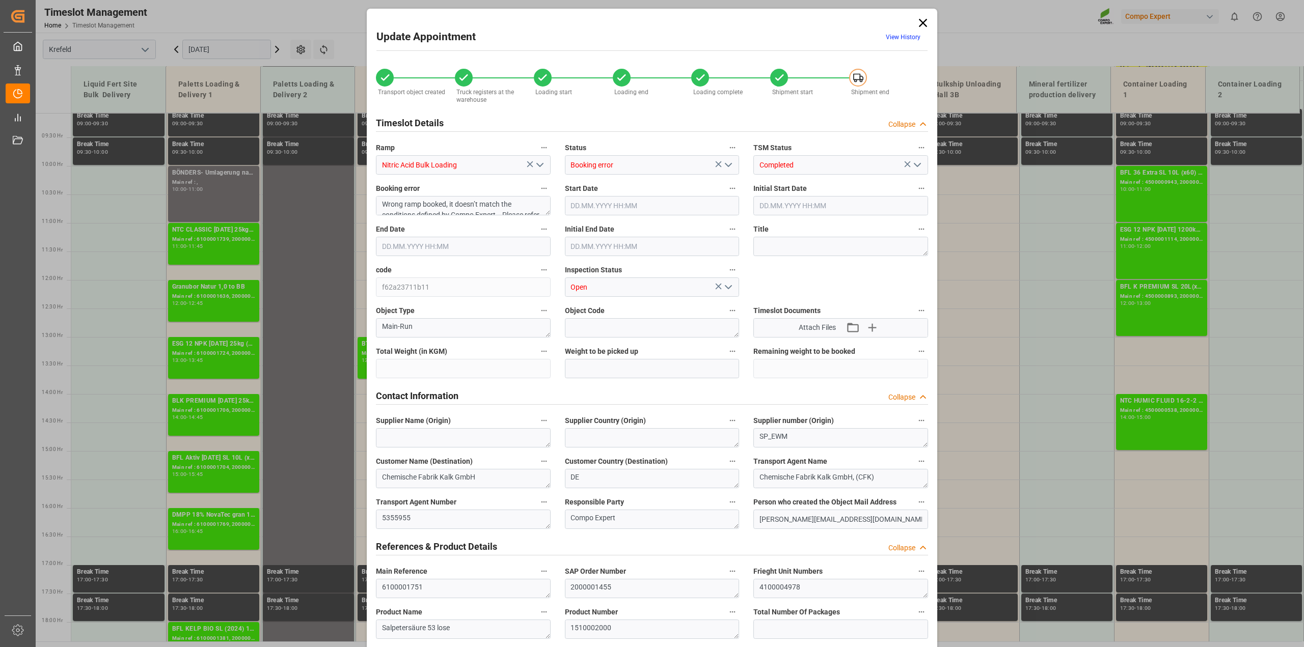
type input "20760"
type input "0"
type input "[DATE] 16:30"
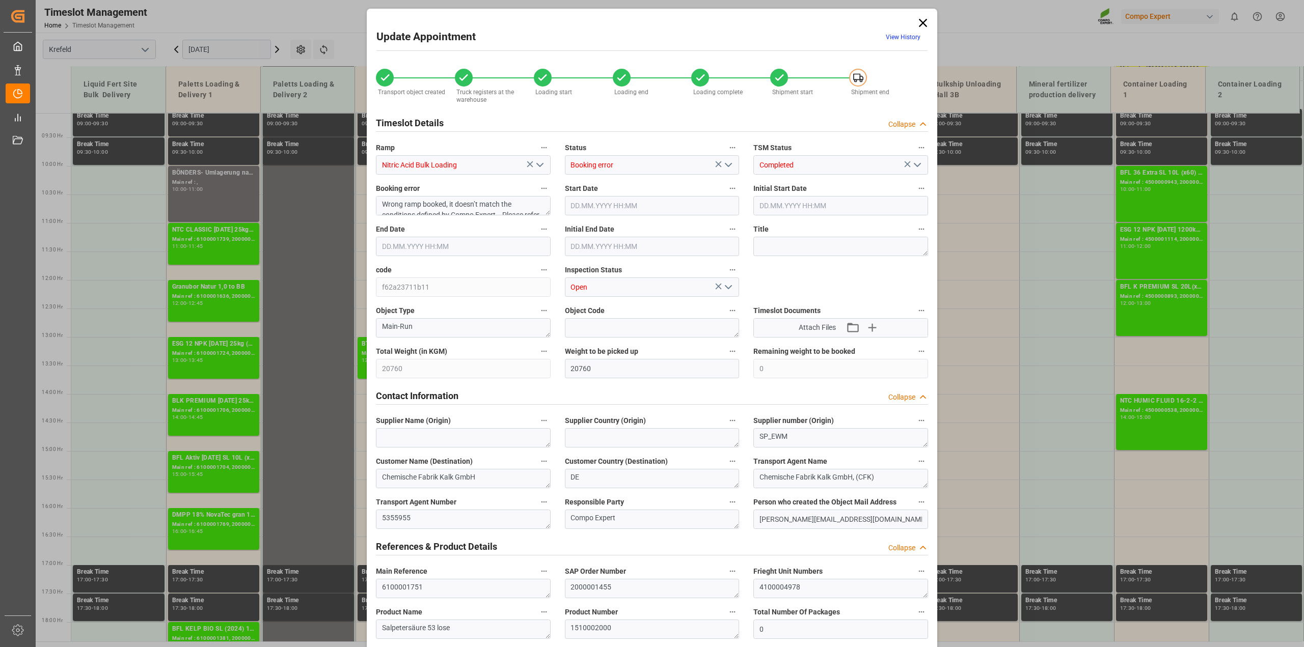
type input "[DATE] 16:30"
type input "[DATE] 17:00"
type input "[DATE] 08:50"
type input "[DATE] 15:49"
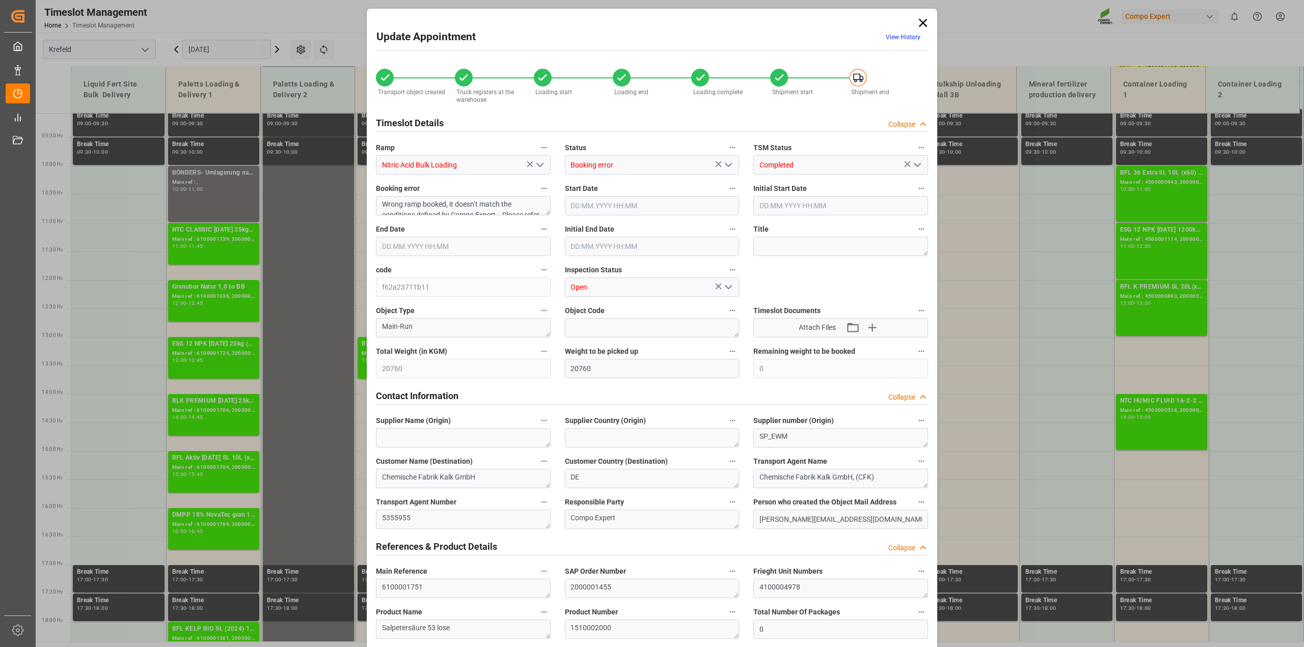
type input "[DATE] 15:49"
type input "[DATE] 08:13"
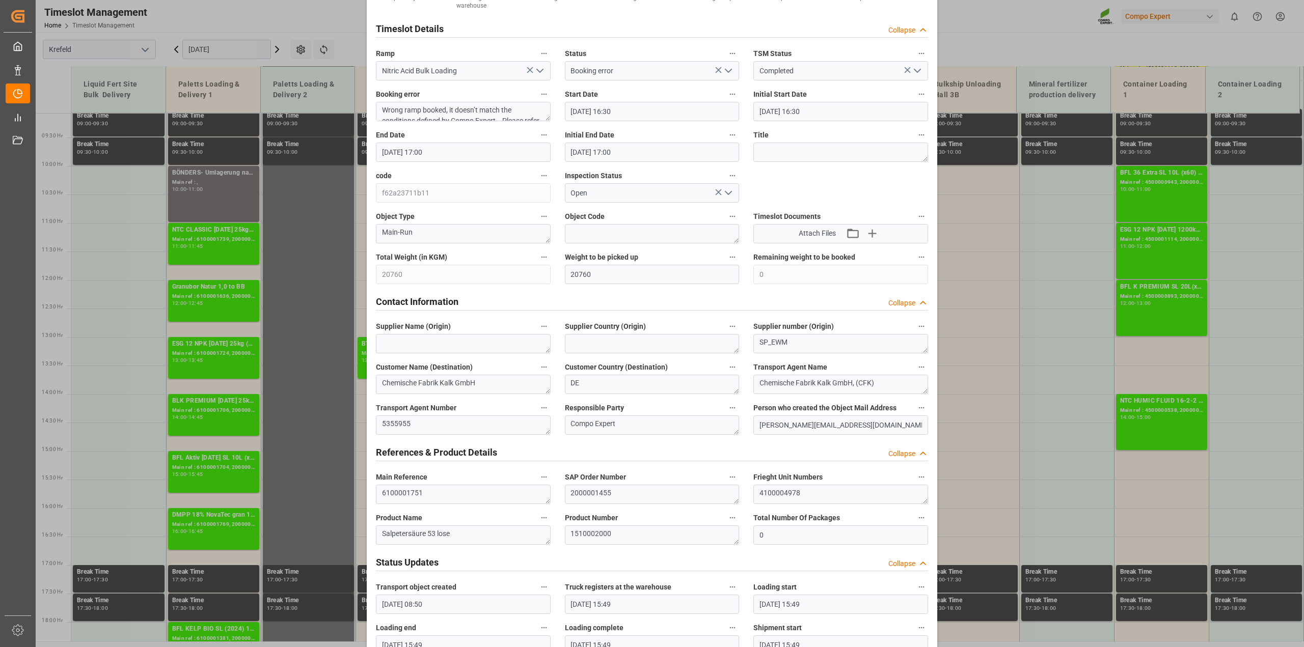
scroll to position [0, 0]
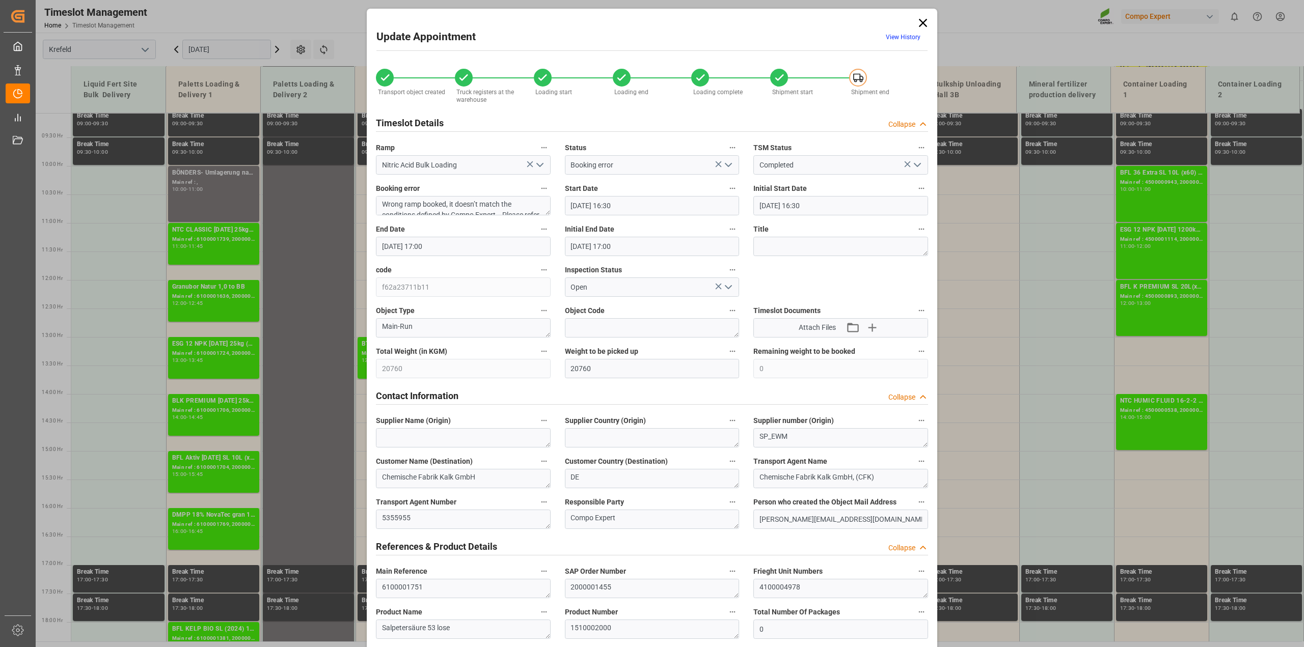
click at [713, 21] on icon at bounding box center [923, 23] width 8 height 8
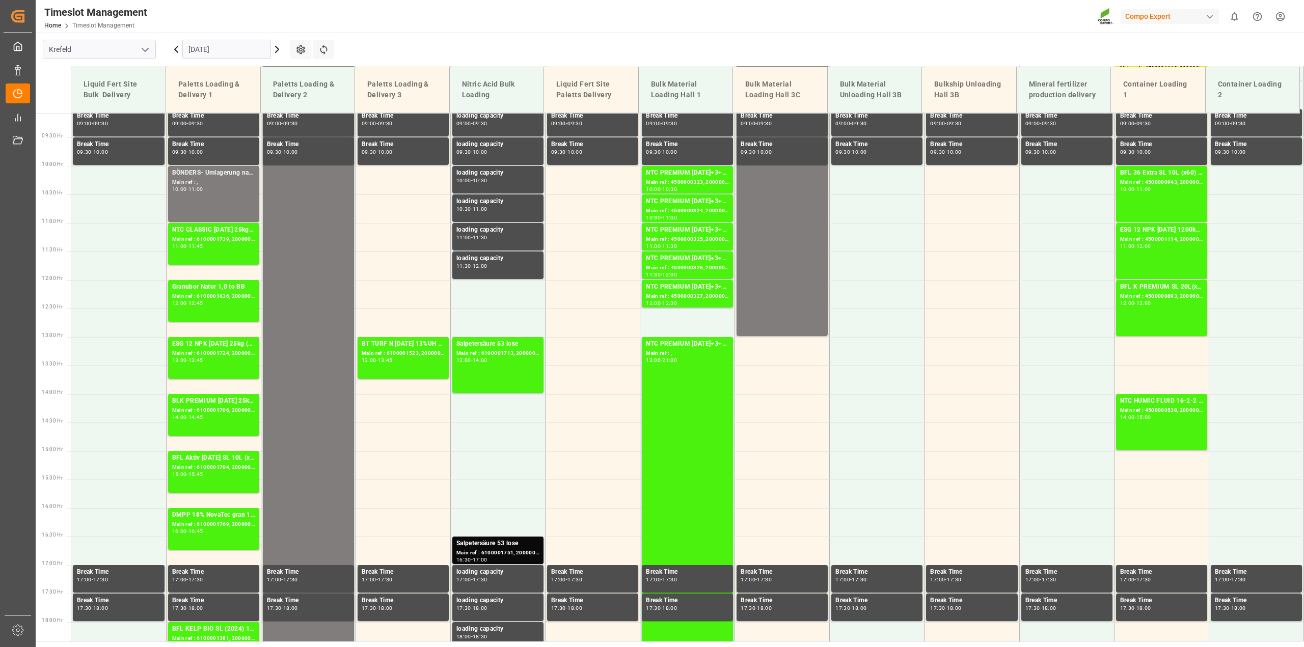
click at [178, 47] on icon at bounding box center [176, 49] width 12 height 12
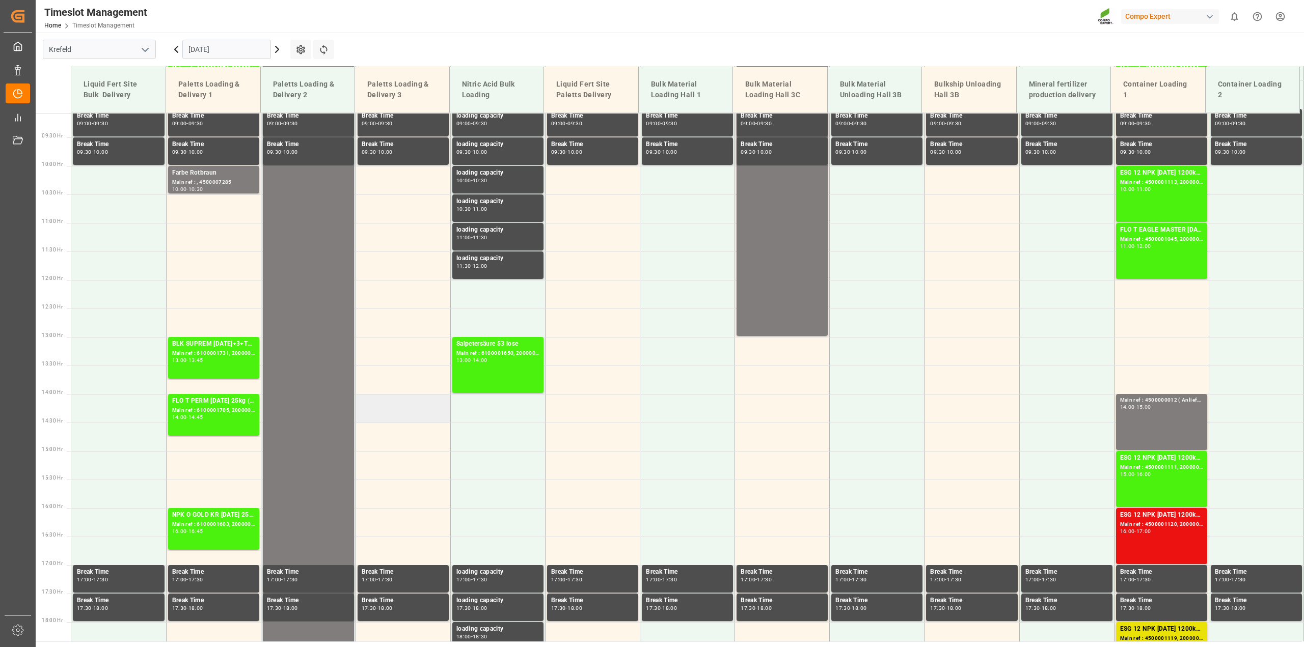
scroll to position [199, 0]
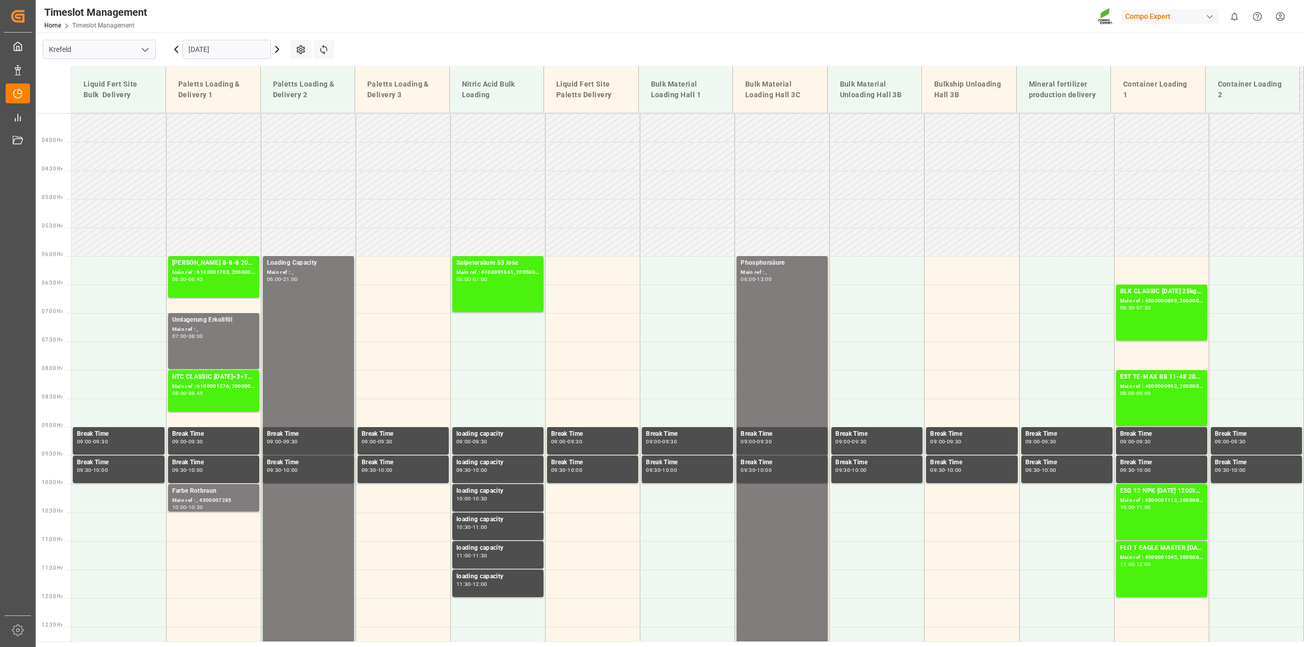
click at [174, 51] on icon at bounding box center [176, 49] width 12 height 12
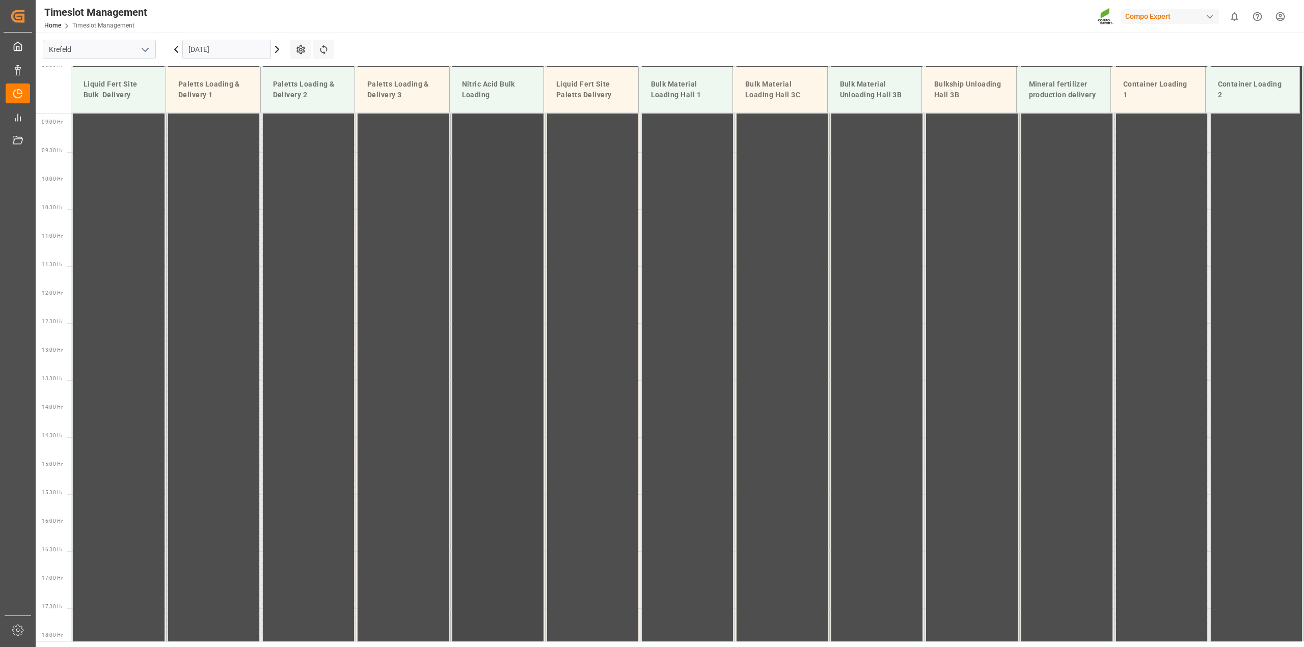
scroll to position [517, 0]
click at [171, 54] on icon at bounding box center [176, 49] width 12 height 12
click at [175, 51] on icon at bounding box center [176, 49] width 12 height 12
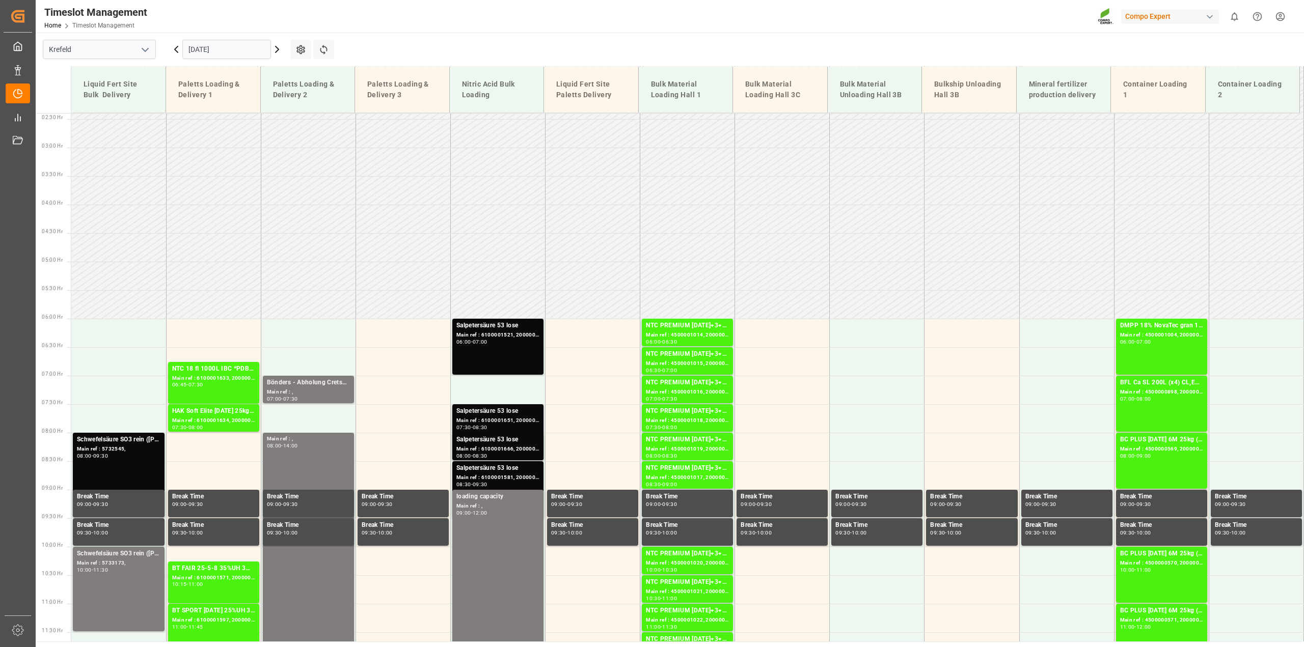
scroll to position [135, 0]
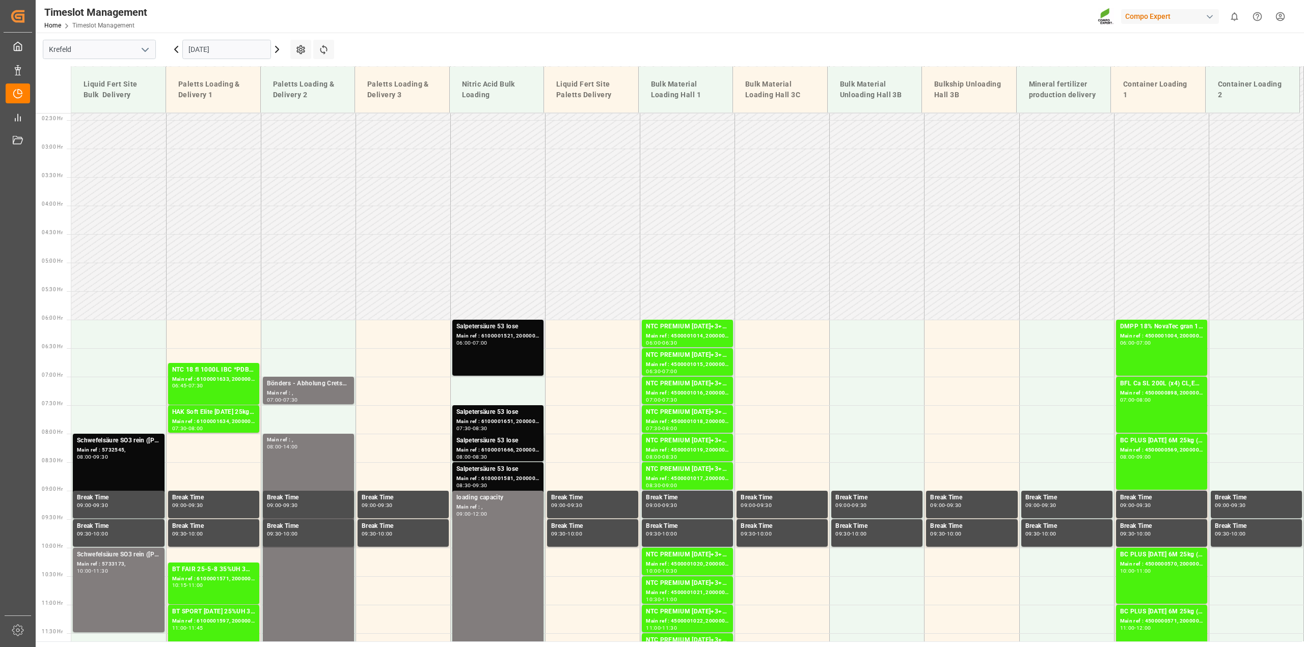
click at [498, 367] on div "Salpetersäure 53 lose Main ref : 6100001521, 2000001338 06:00 - 07:00" at bounding box center [497, 348] width 83 height 52
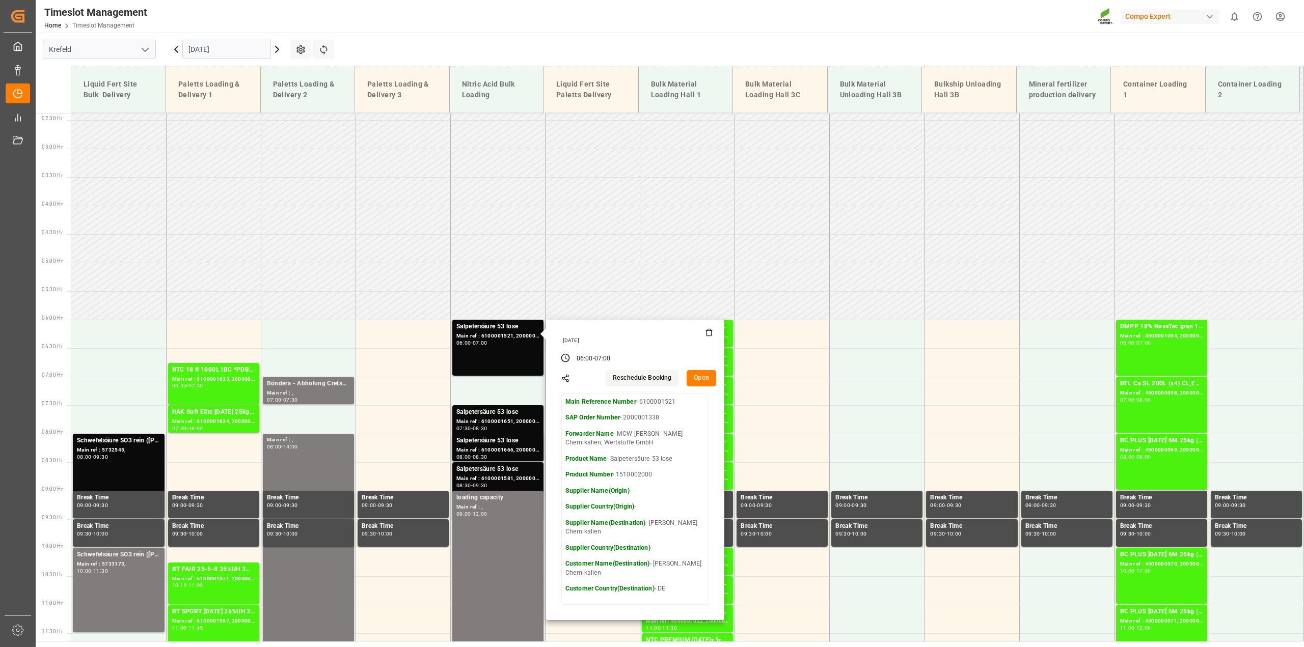
click at [706, 377] on button "Open" at bounding box center [701, 378] width 30 height 16
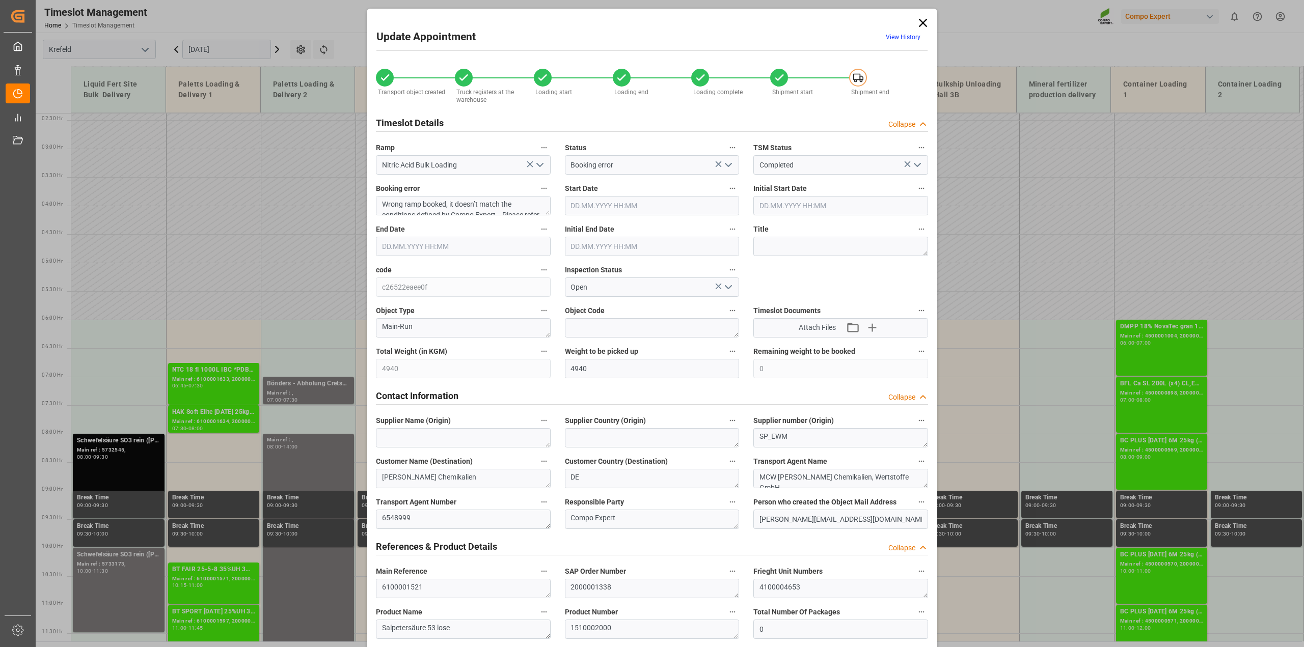
type input "[DATE] 06:00"
type input "[DATE] 07:00"
type input "[DATE] 06:30"
type input "[DATE] 11:10"
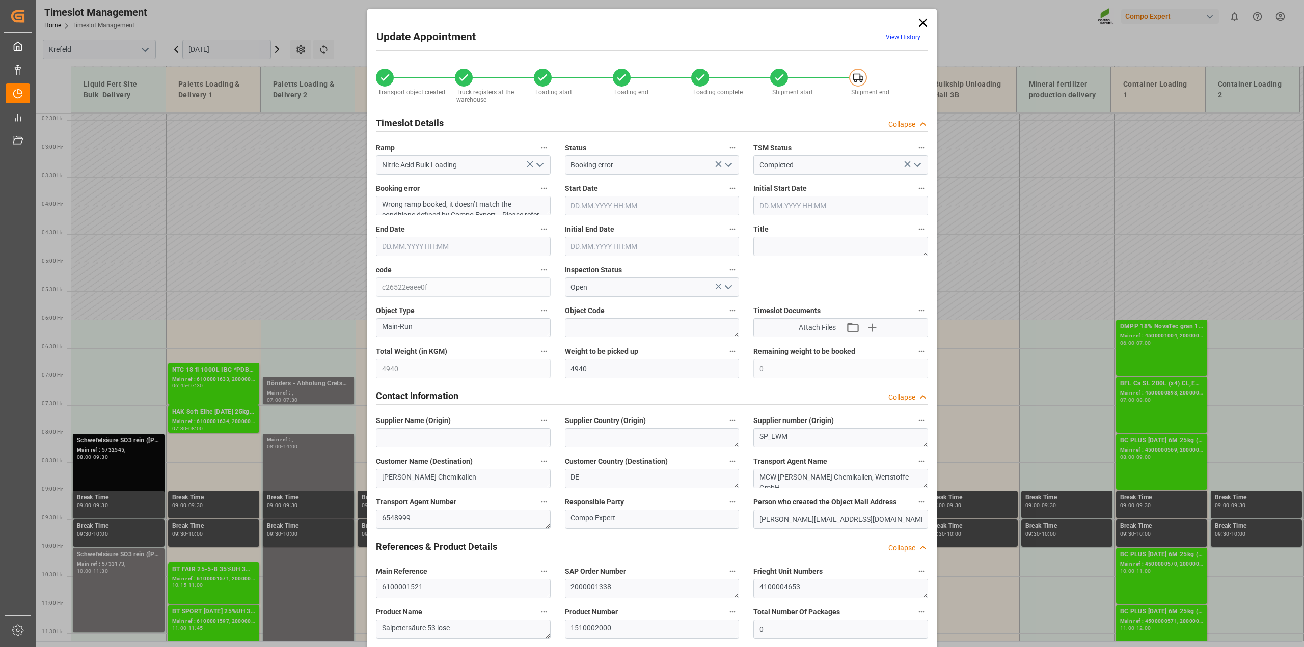
type input "[DATE] 12:16"
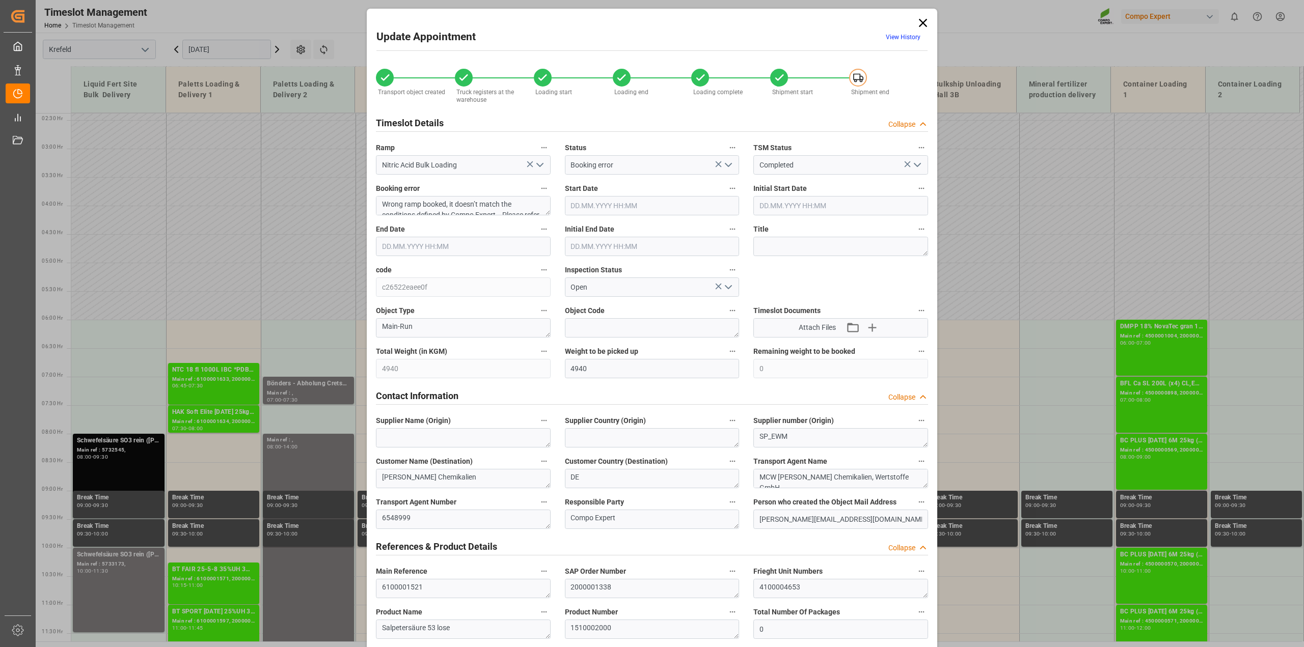
type input "[DATE] 10:10"
click at [713, 22] on icon at bounding box center [923, 23] width 14 height 14
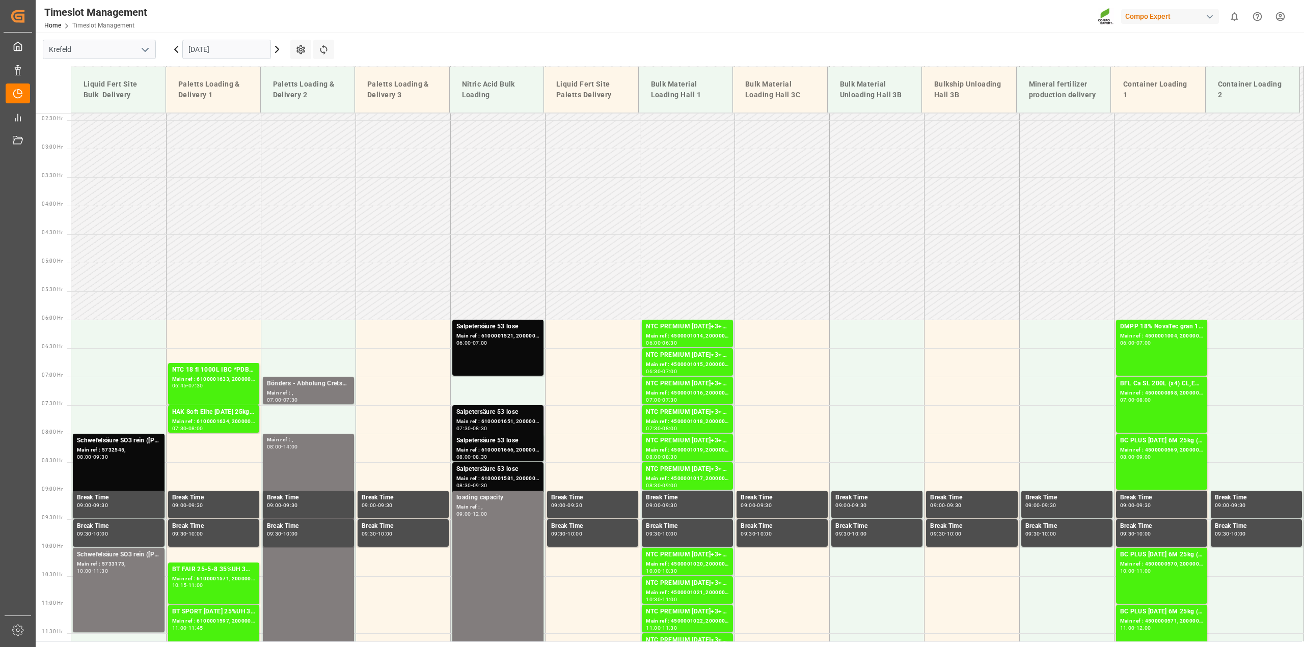
click at [515, 424] on div "Main ref : 6100001651, 2000001396" at bounding box center [497, 422] width 83 height 9
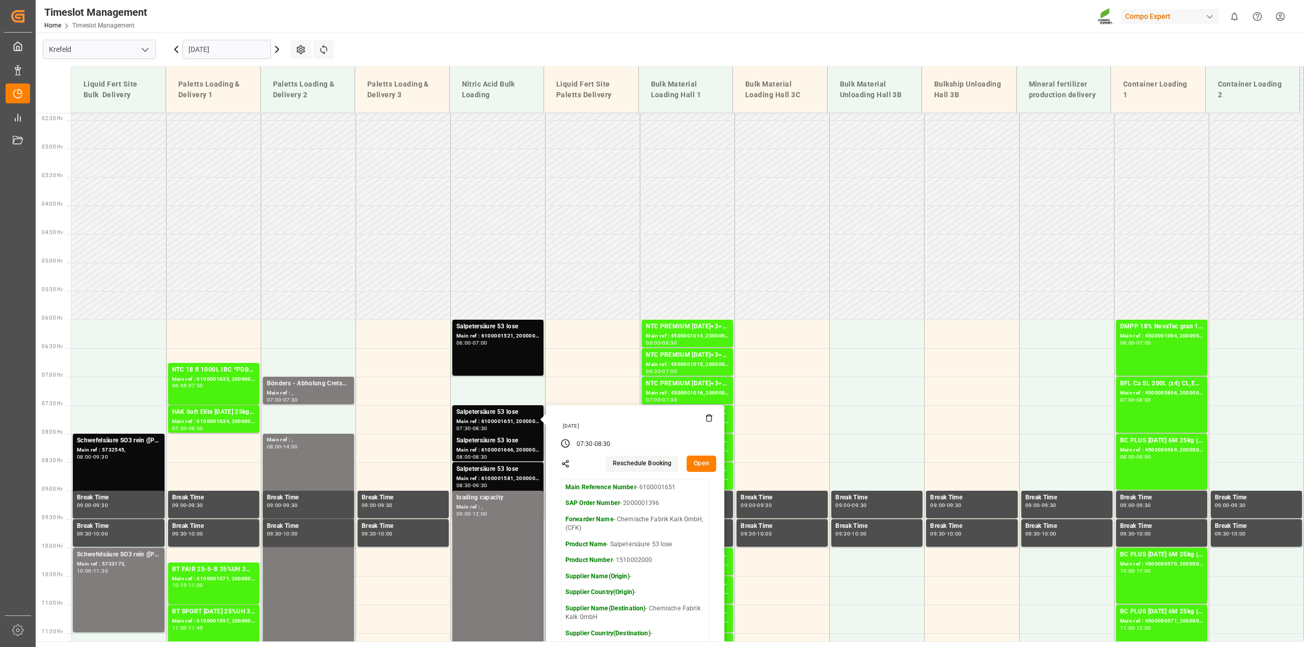
click at [694, 466] on button "Open" at bounding box center [701, 464] width 30 height 16
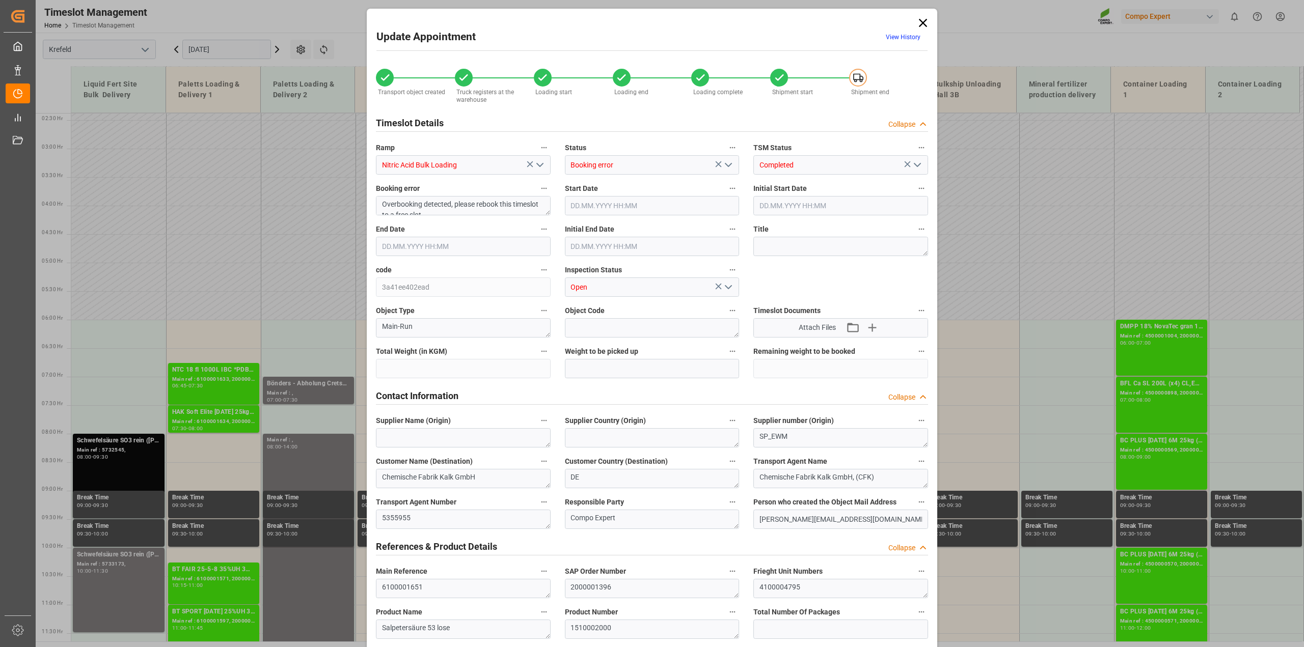
type input "24160"
type input "0"
type input "[DATE] 07:30"
type input "[DATE] 15:00"
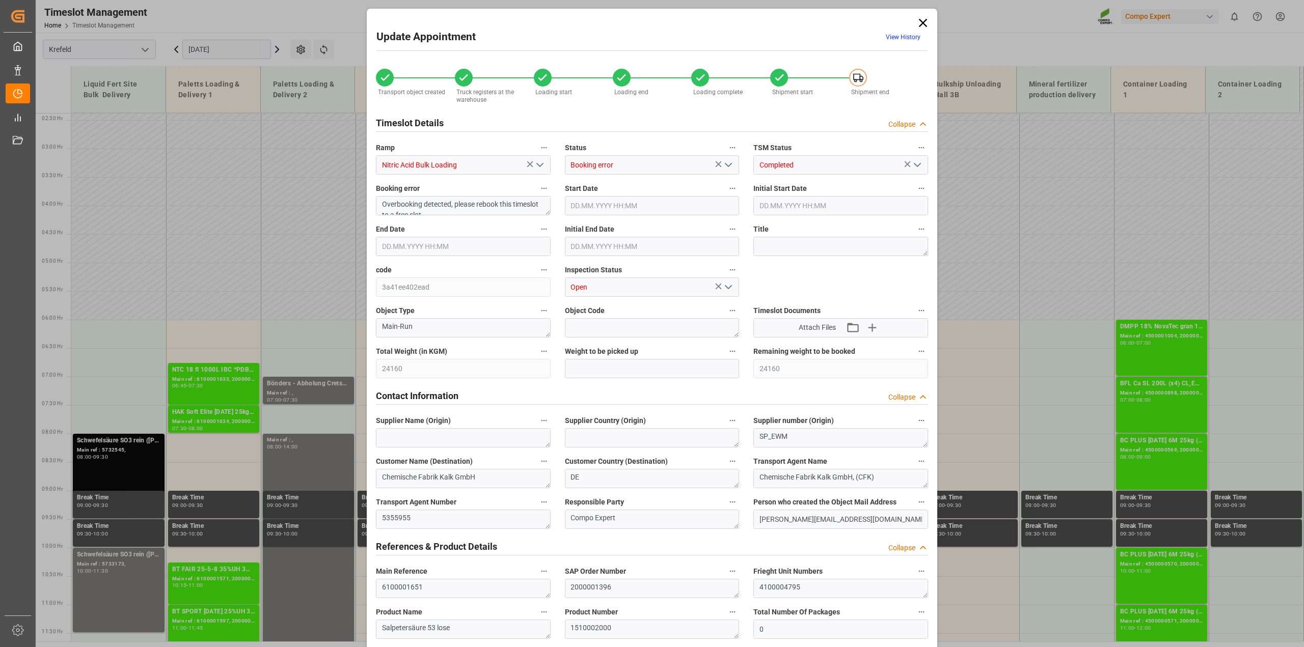
type input "[DATE] 08:30"
type input "[DATE] 15:30"
type input "[DATE] 15:10"
type input "[DATE] 13:52"
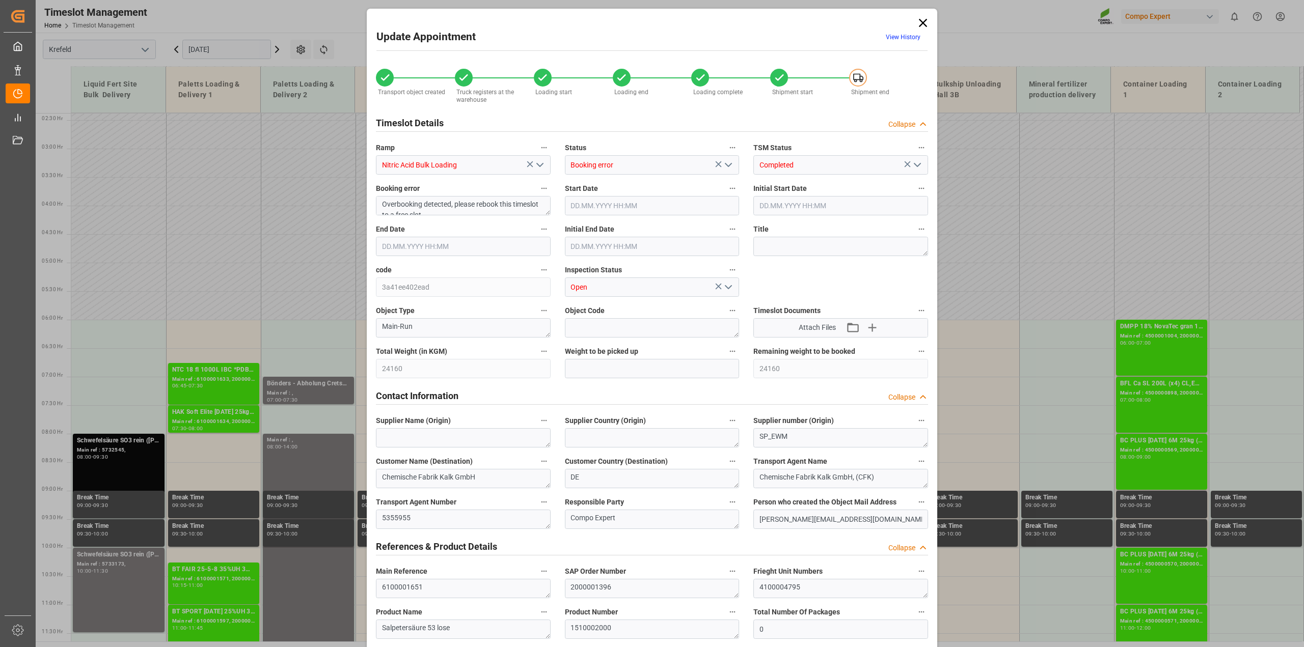
type input "[DATE] 13:52"
type input "[DATE] 06:35"
click at [713, 20] on icon at bounding box center [923, 23] width 14 height 14
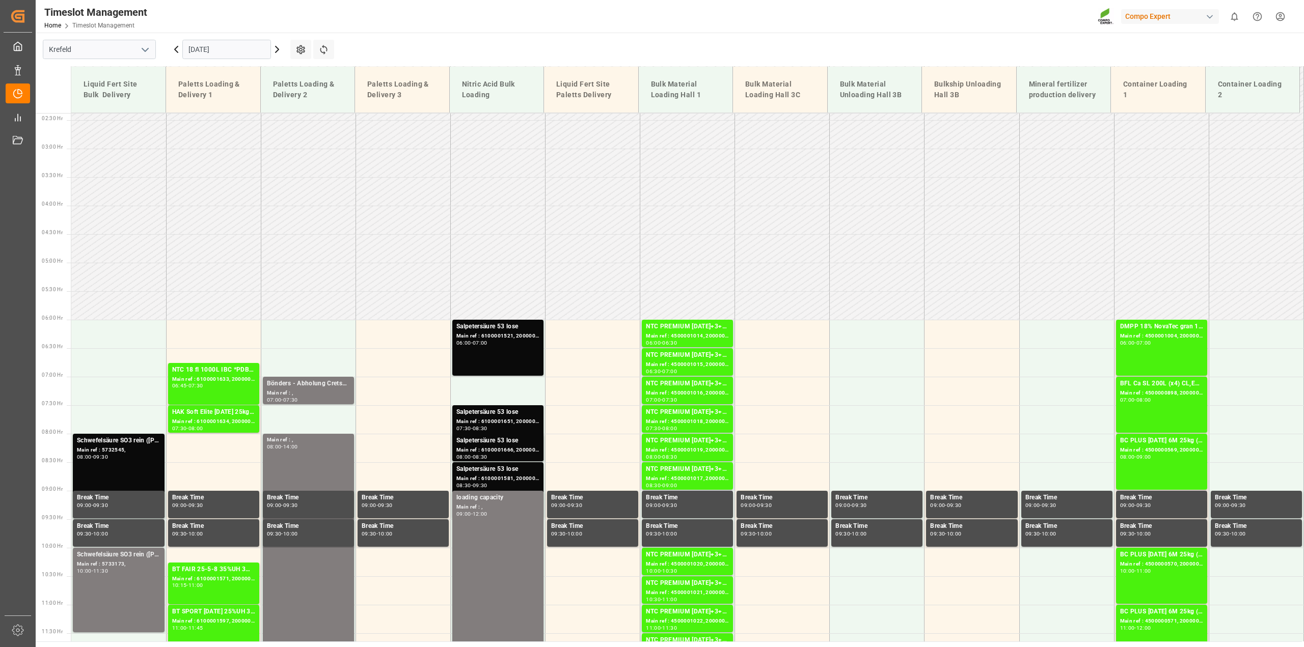
click at [176, 49] on icon at bounding box center [176, 49] width 3 height 6
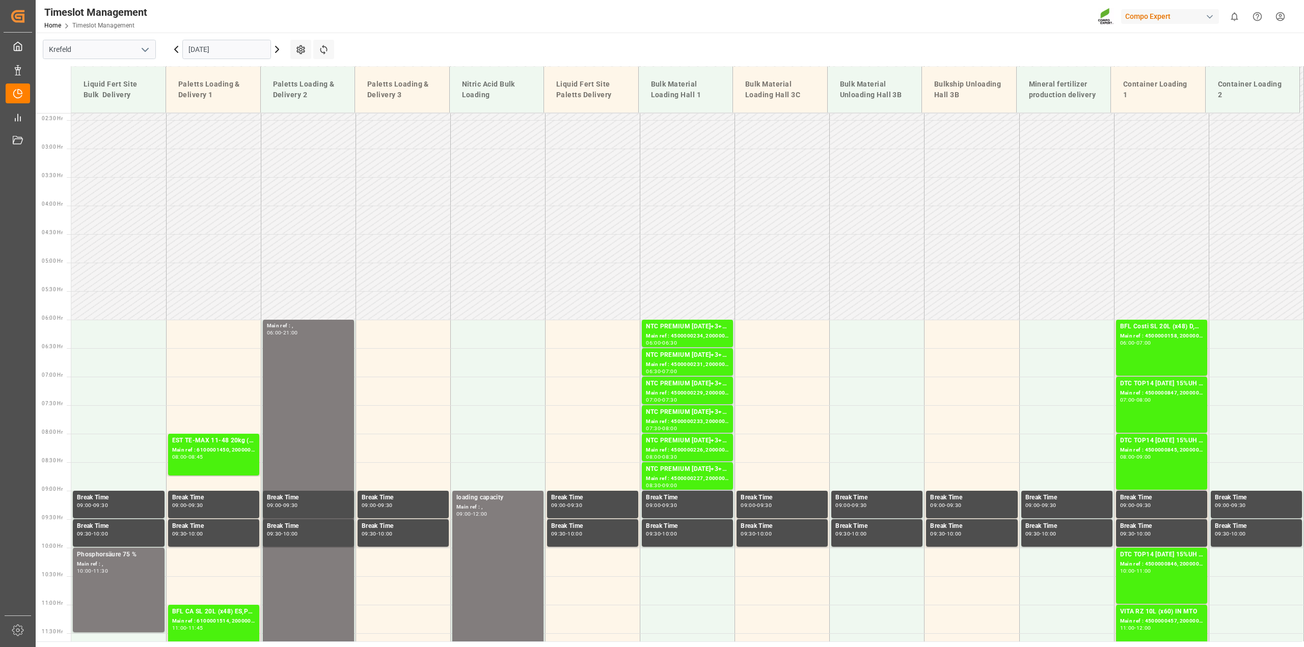
click at [228, 47] on input "[DATE]" at bounding box center [226, 49] width 89 height 19
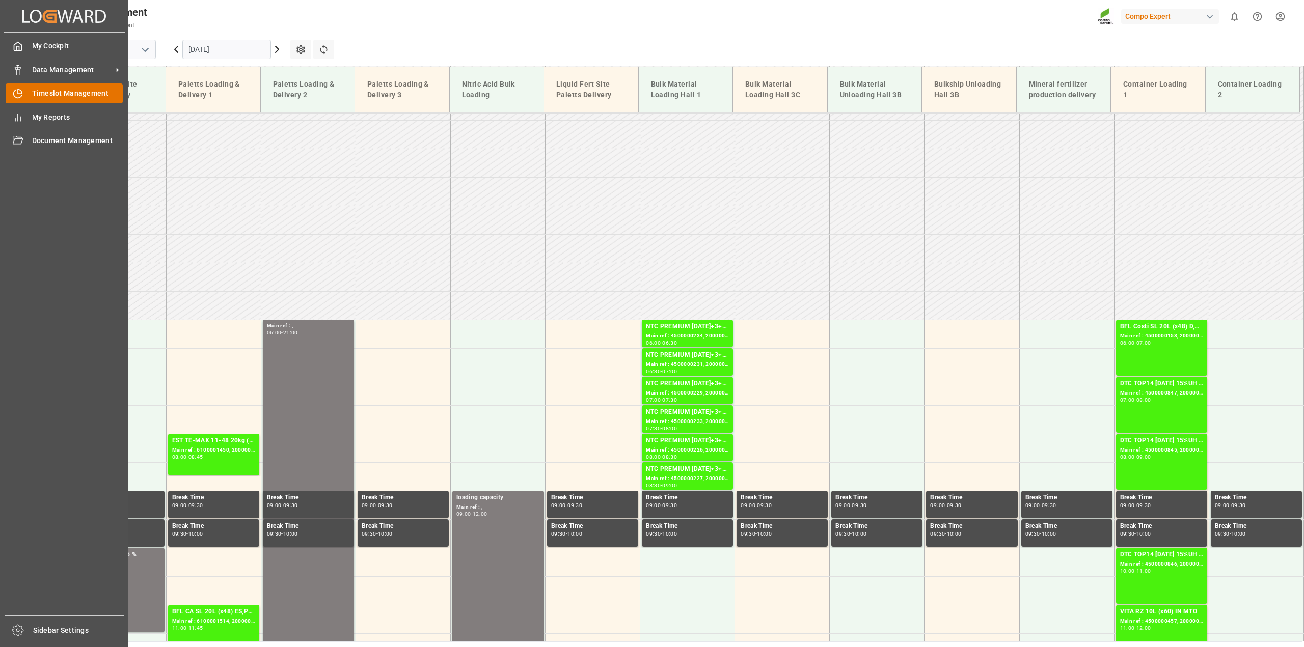
click at [46, 93] on span "Timeslot Management" at bounding box center [77, 93] width 91 height 11
click at [44, 70] on span "Data Management" at bounding box center [72, 70] width 80 height 11
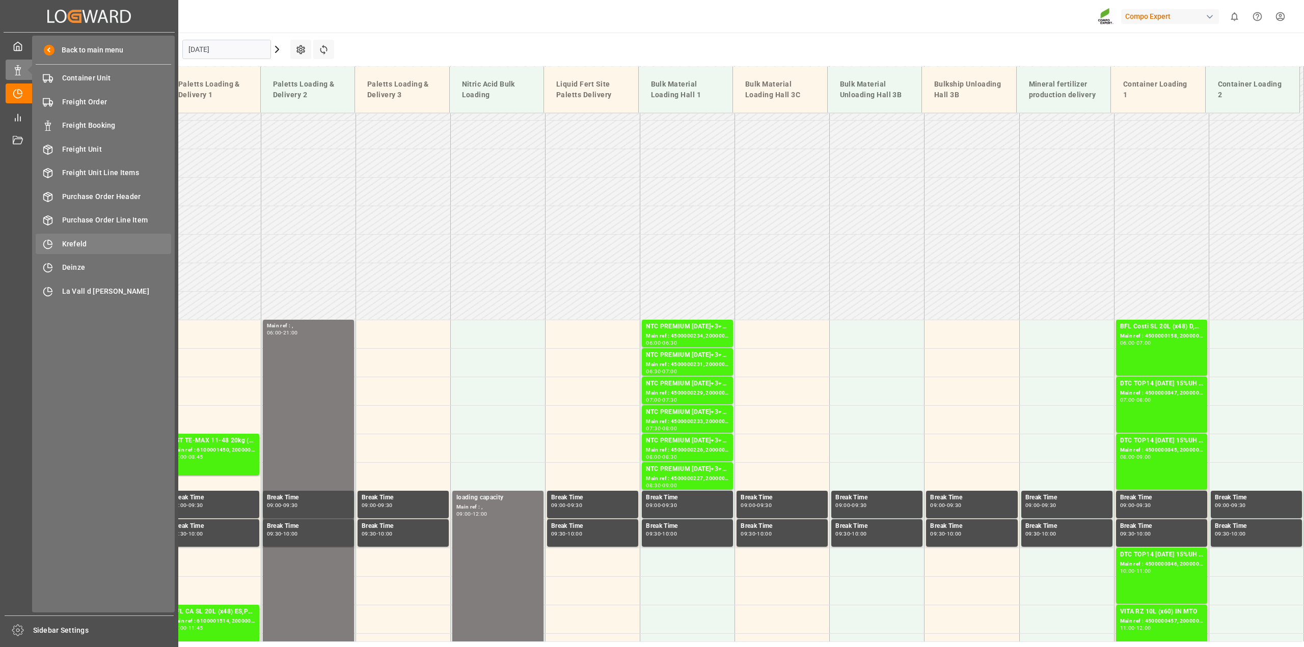
click at [92, 244] on span "Krefeld" at bounding box center [116, 244] width 109 height 11
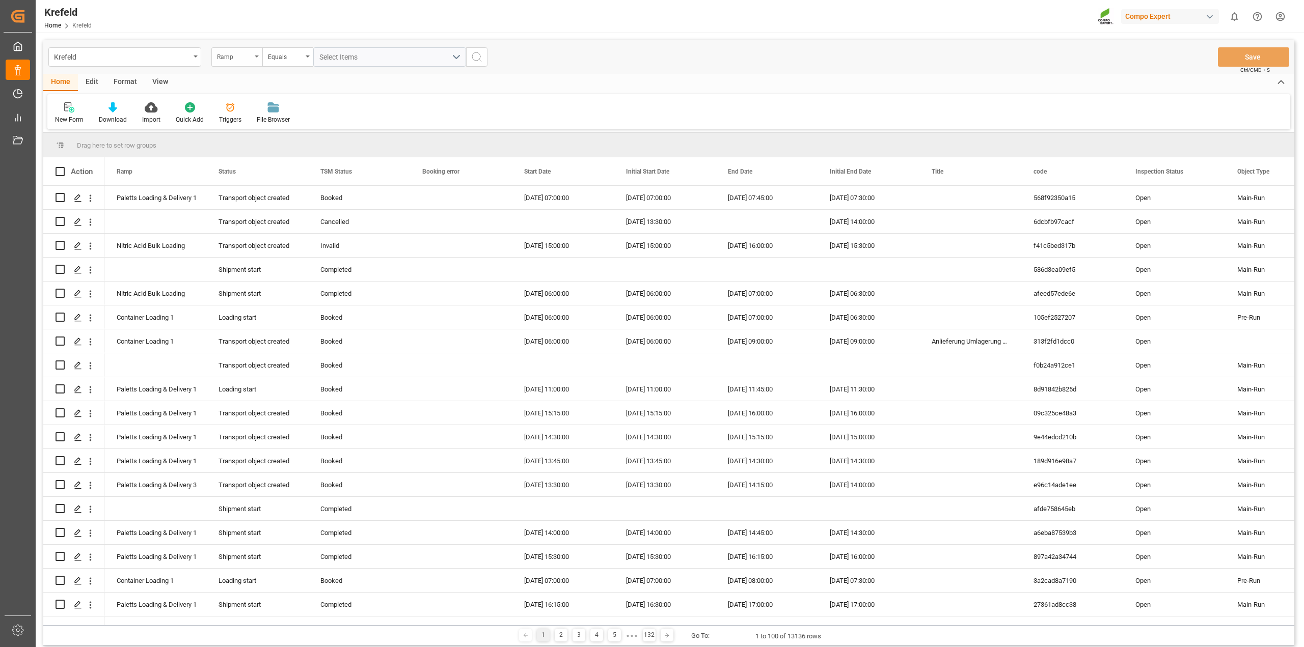
click at [254, 57] on div "Ramp" at bounding box center [236, 56] width 51 height 19
click at [253, 86] on input "text" at bounding box center [288, 80] width 144 height 16
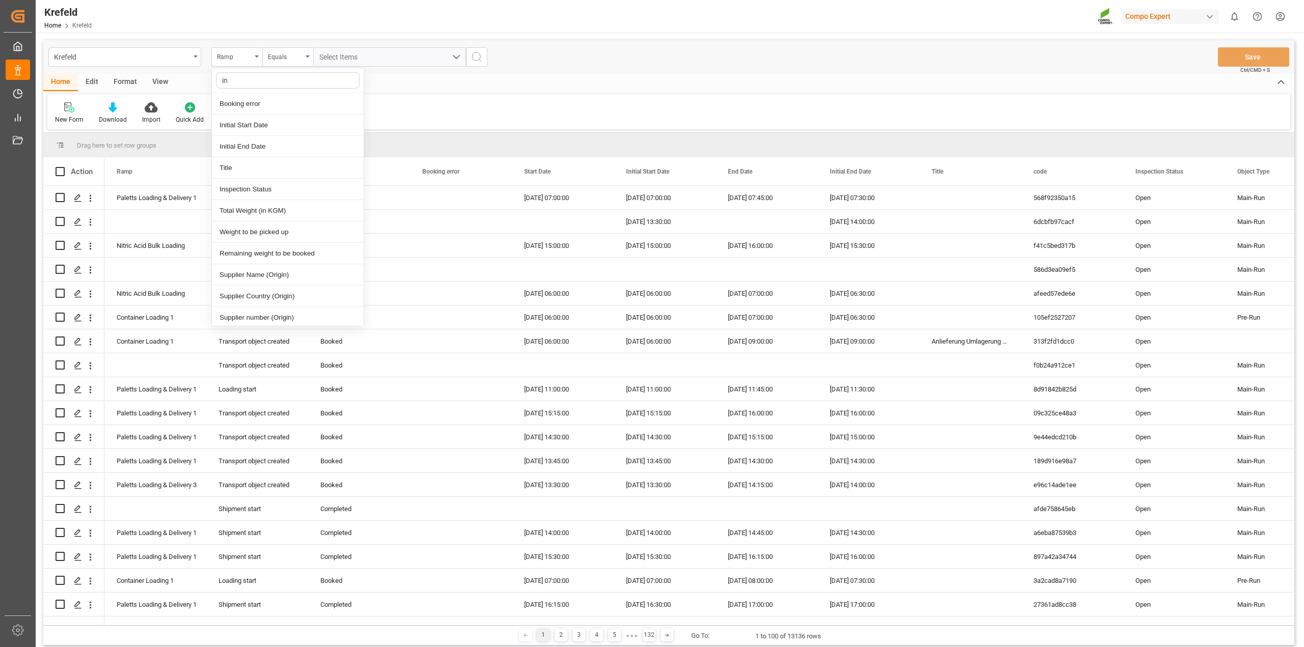
type input "ini"
click at [243, 106] on div "Initial Start Date" at bounding box center [288, 103] width 152 height 21
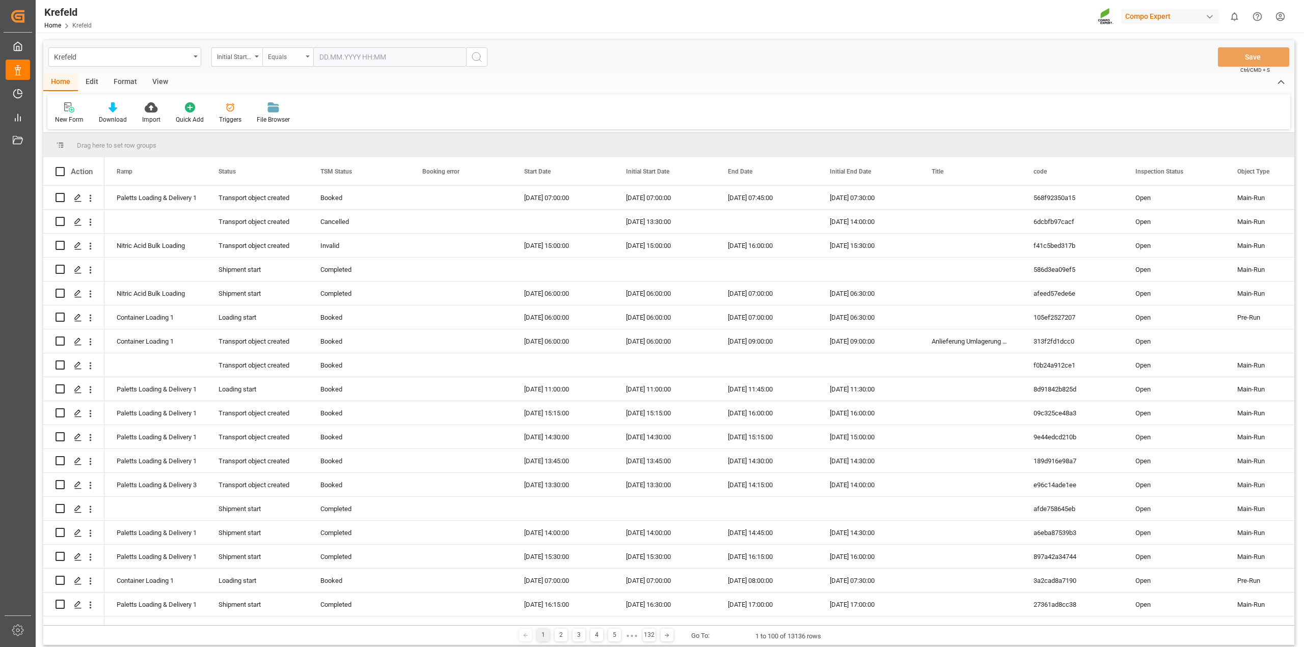
click at [304, 57] on div "Equals" at bounding box center [287, 56] width 51 height 19
click at [295, 102] on div "Equals" at bounding box center [339, 103] width 152 height 21
click at [347, 58] on input "text" at bounding box center [389, 56] width 153 height 19
click at [345, 159] on span "16" at bounding box center [346, 158] width 7 height 7
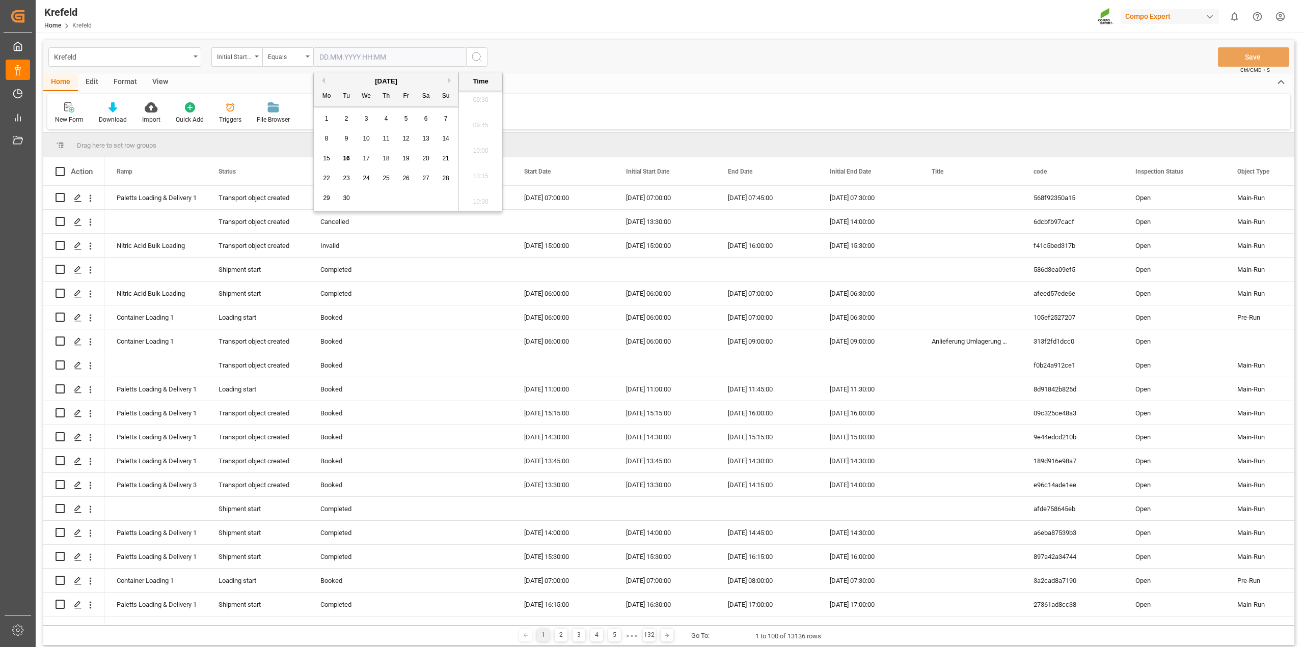
type input "[DATE] 00:00"
click at [480, 57] on circle "search button" at bounding box center [476, 56] width 8 height 8
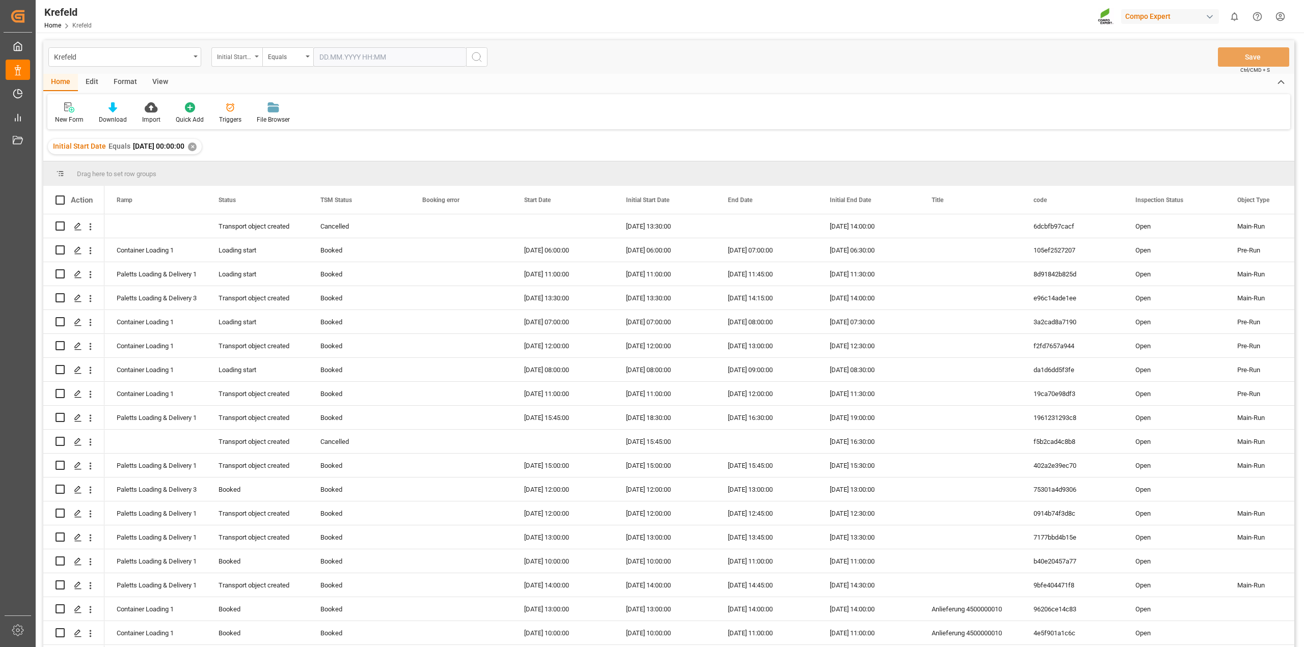
click at [253, 56] on div "Initial Start Date" at bounding box center [236, 56] width 51 height 19
click at [261, 105] on div "Ramp" at bounding box center [288, 103] width 152 height 21
click at [359, 57] on span "Select Items" at bounding box center [340, 57] width 43 height 8
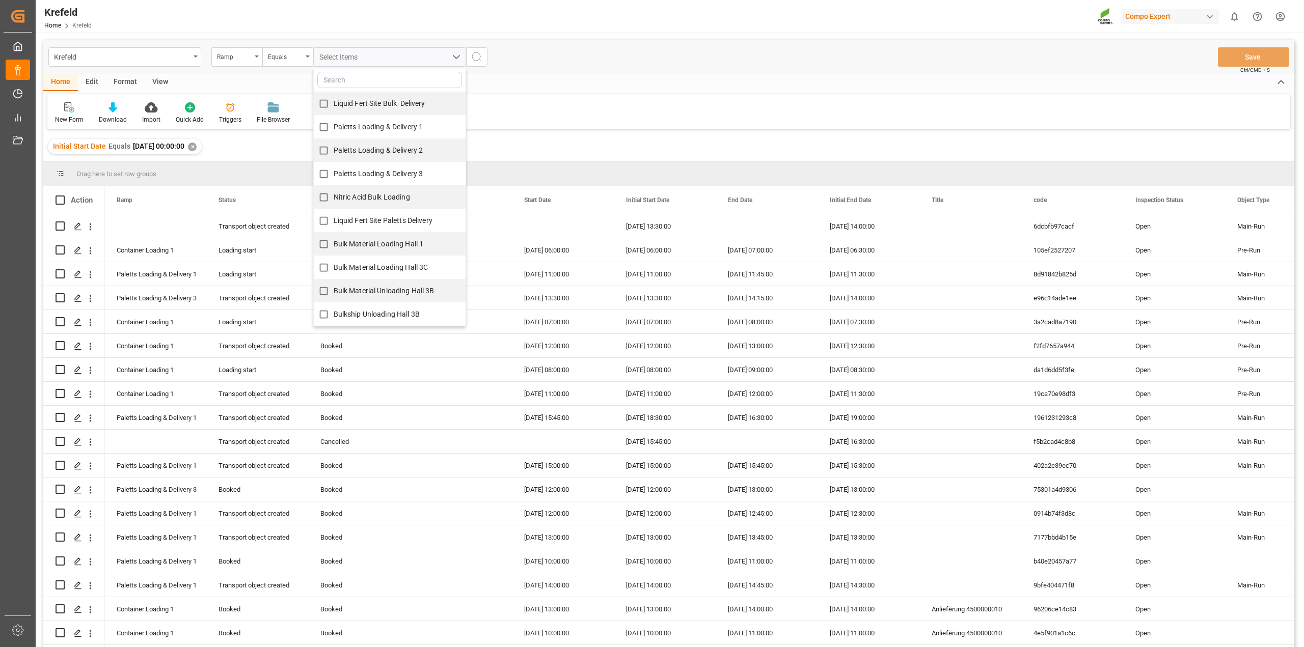
click at [319, 194] on input "Nitric Acid Bulk Loading" at bounding box center [324, 197] width 20 height 20
checkbox input "true"
click at [478, 57] on icon "search button" at bounding box center [477, 57] width 12 height 12
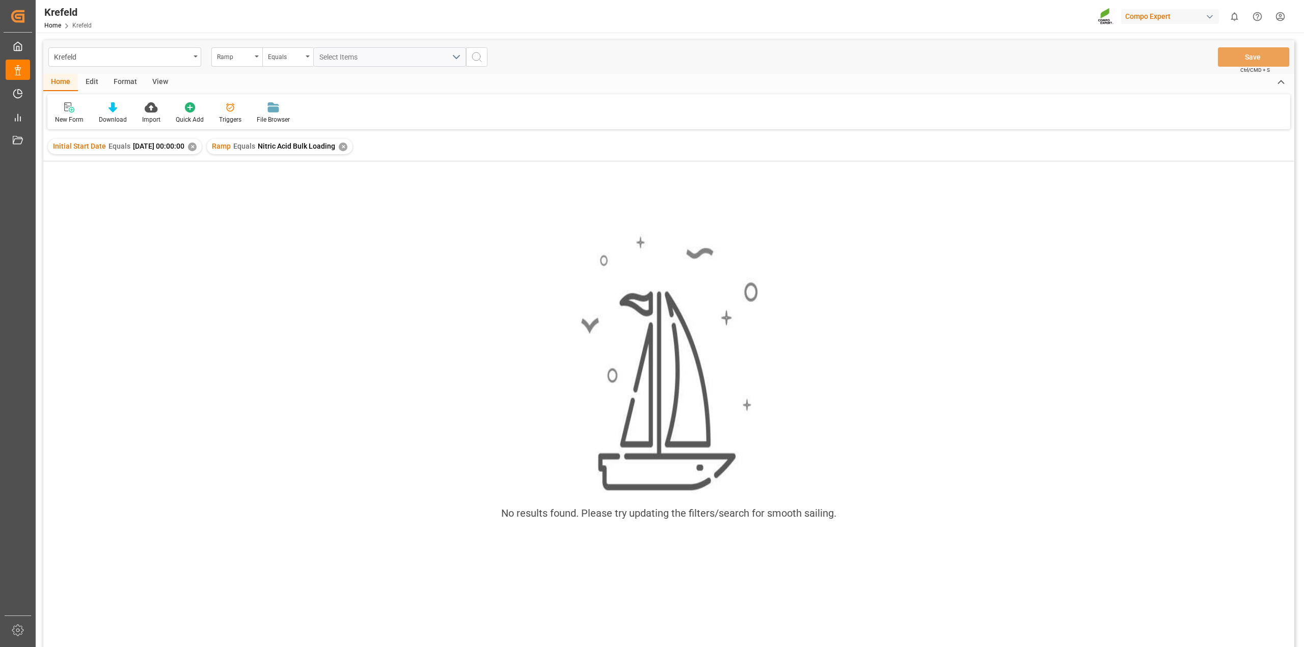
click at [197, 144] on div "✕" at bounding box center [192, 147] width 9 height 9
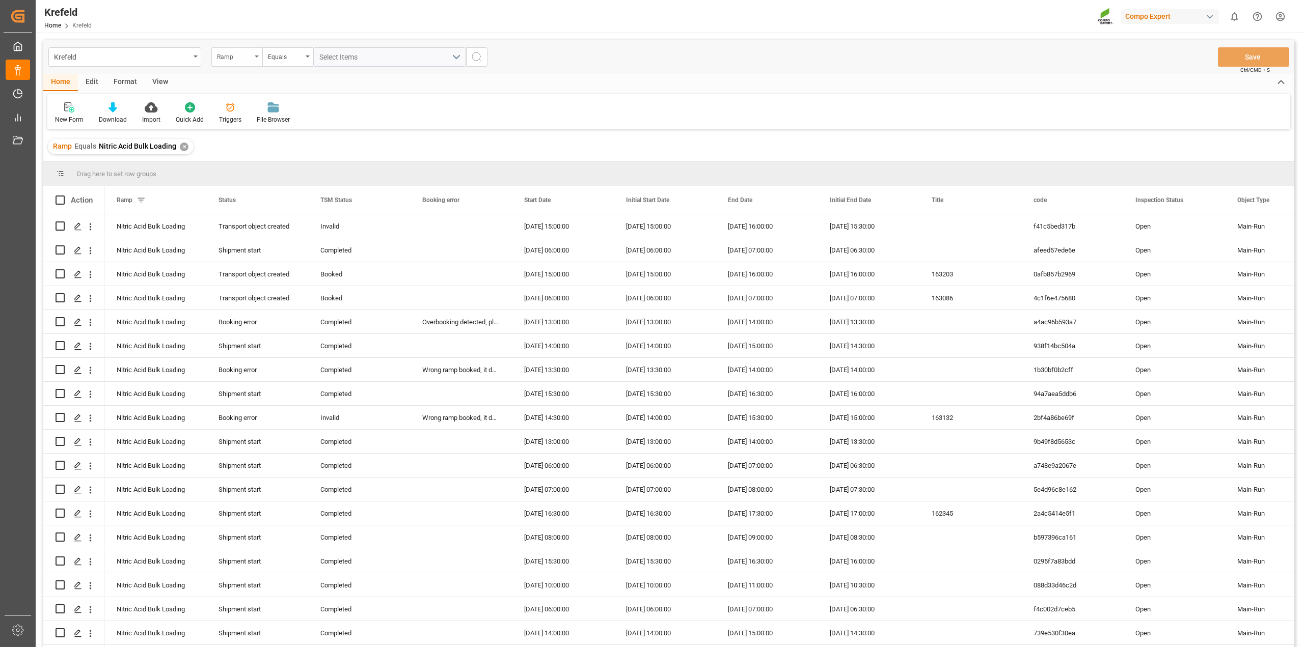
click at [259, 55] on div "Ramp" at bounding box center [236, 56] width 51 height 19
type input "sta"
drag, startPoint x: 261, startPoint y: 151, endPoint x: 269, endPoint y: 137, distance: 16.0
click at [261, 151] on div "Start Date" at bounding box center [288, 146] width 152 height 21
click at [389, 62] on input "text" at bounding box center [389, 56] width 153 height 19
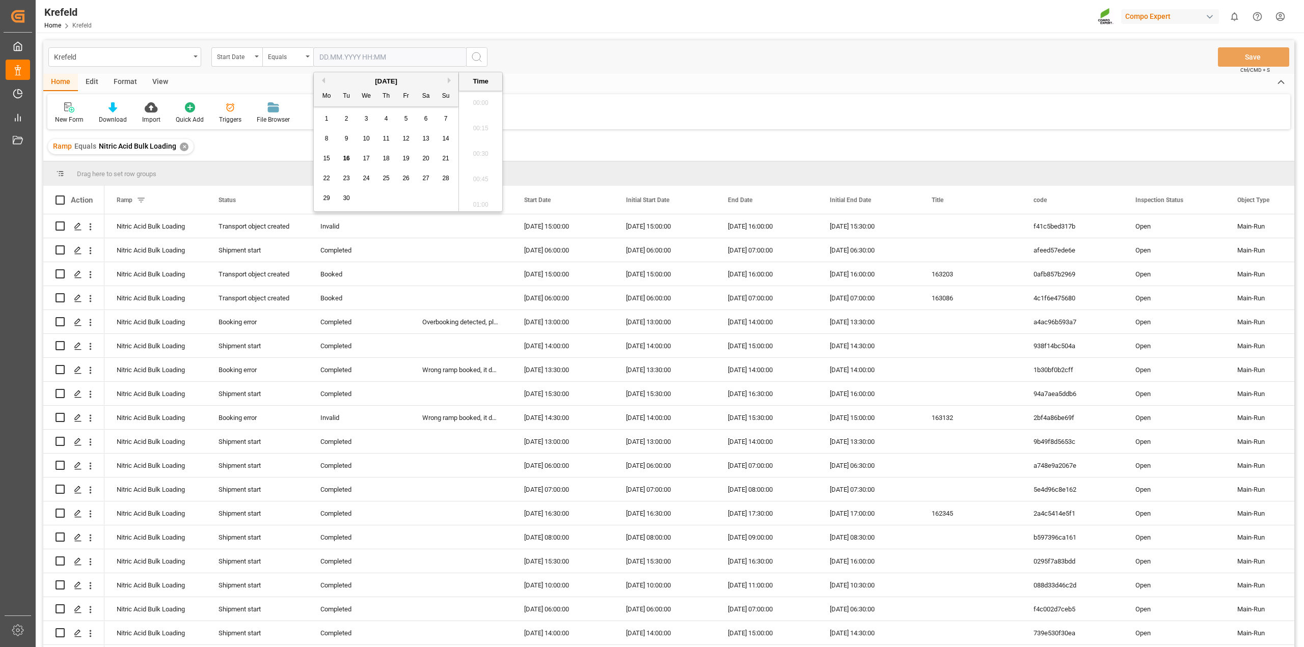
scroll to position [971, 0]
click at [344, 159] on span "16" at bounding box center [346, 158] width 7 height 7
type input "[DATE] 00:00"
click at [472, 55] on icon "search button" at bounding box center [477, 57] width 12 height 12
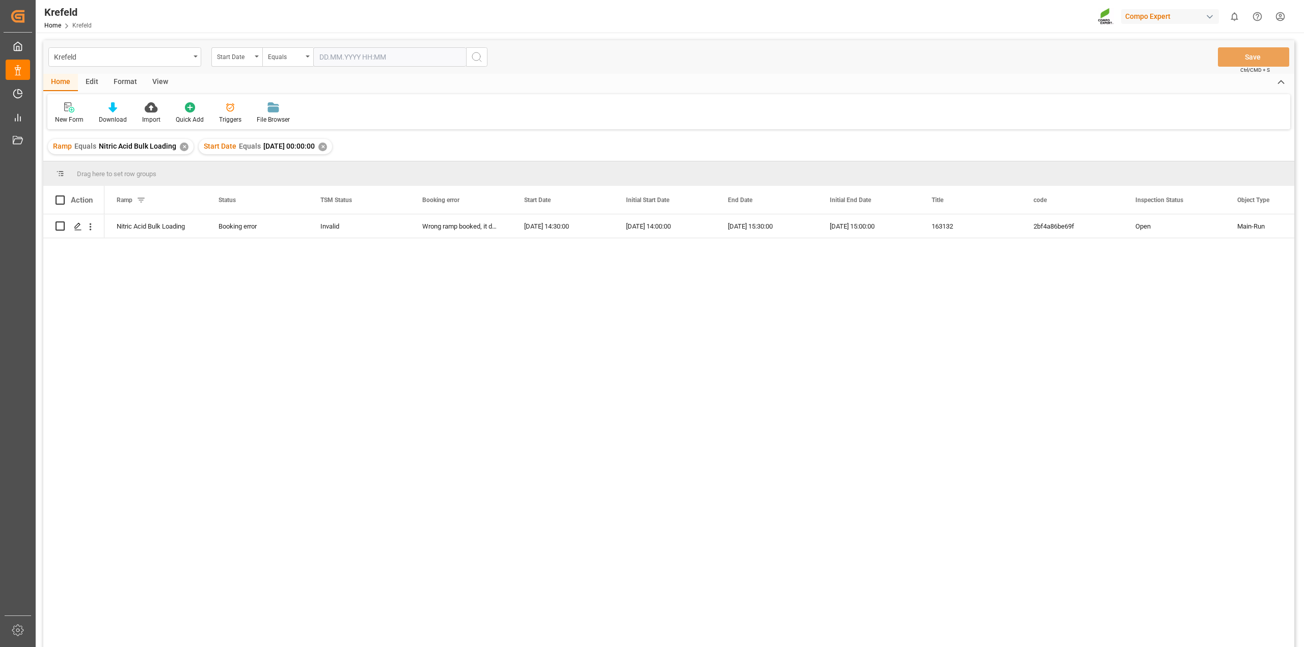
click at [327, 145] on div "✕" at bounding box center [322, 147] width 9 height 9
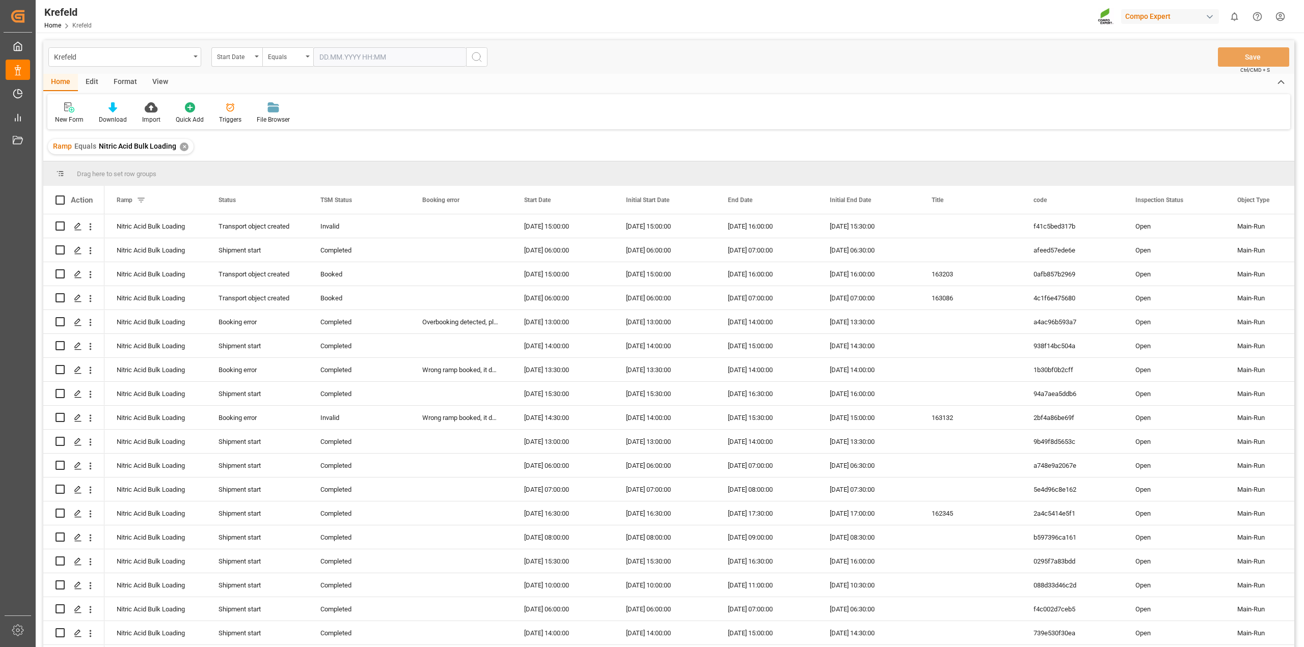
click at [185, 148] on div "✕" at bounding box center [184, 147] width 9 height 9
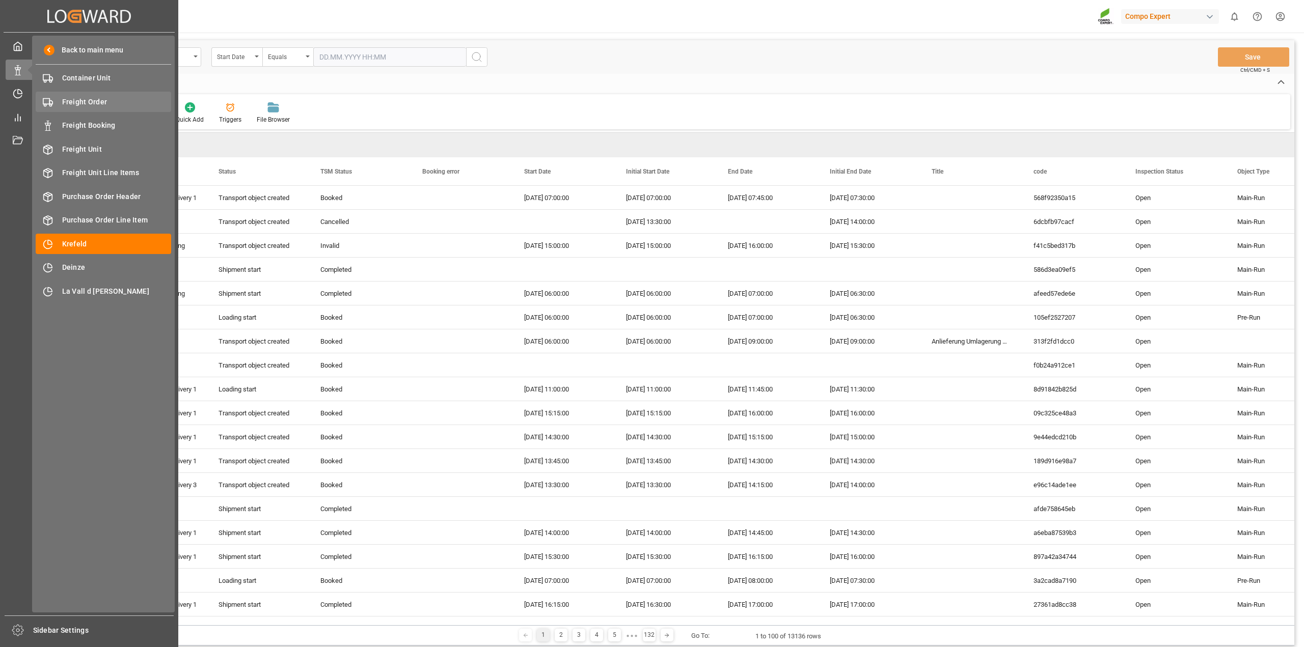
click at [104, 97] on span "Freight Order" at bounding box center [116, 102] width 109 height 11
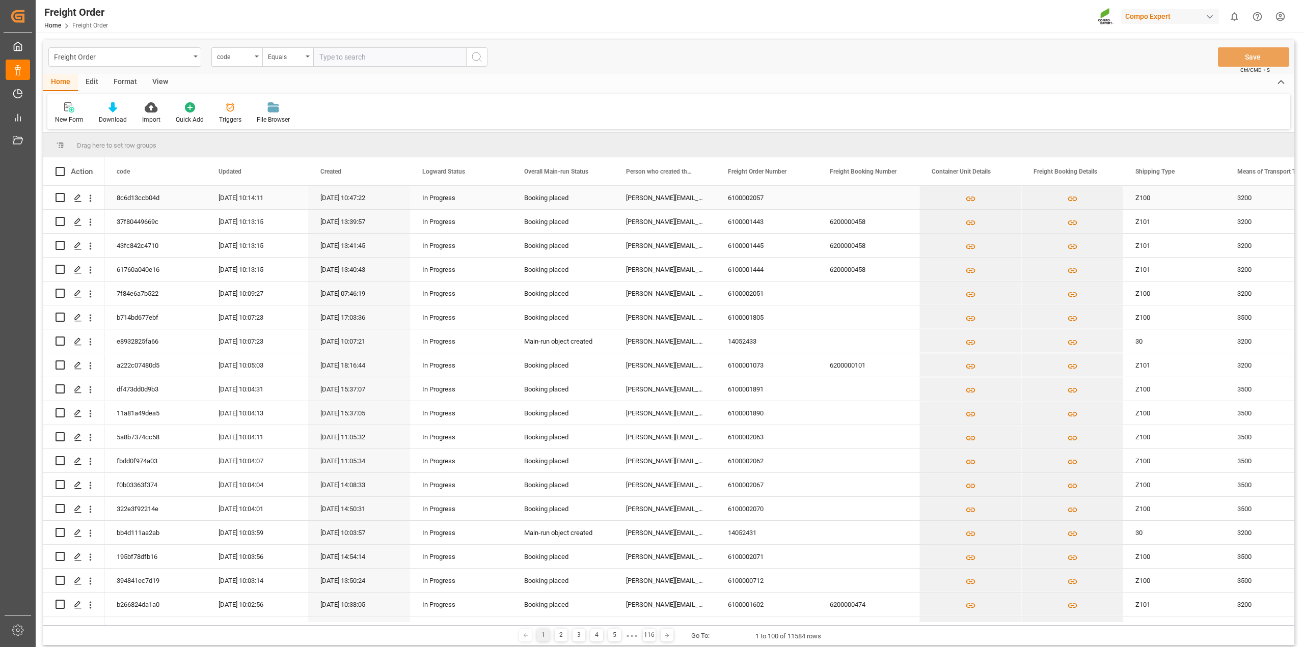
click at [271, 199] on div "[DATE] 10:14:11" at bounding box center [257, 197] width 102 height 23
click at [347, 195] on div "[DATE] 10:47:22" at bounding box center [359, 197] width 102 height 23
click at [167, 81] on div "View" at bounding box center [160, 82] width 31 height 17
click at [61, 108] on icon at bounding box center [65, 107] width 10 height 10
click at [127, 82] on div "Format" at bounding box center [125, 82] width 39 height 17
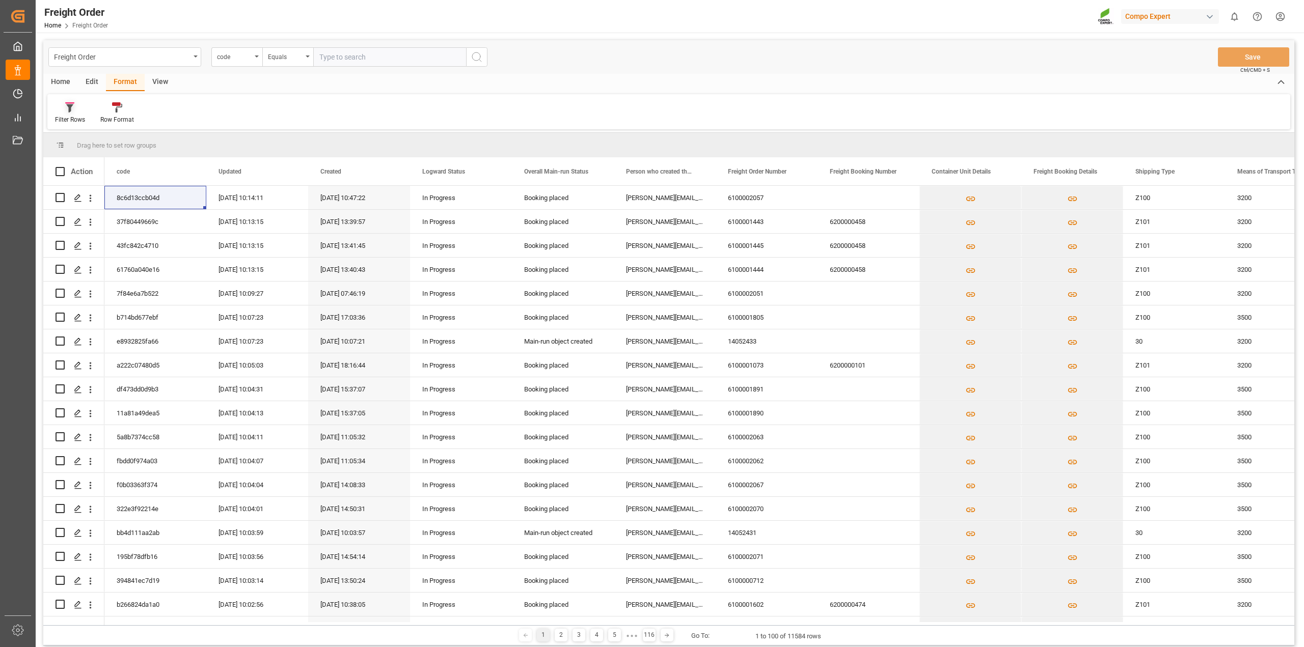
click at [69, 103] on icon at bounding box center [69, 103] width 9 height 2
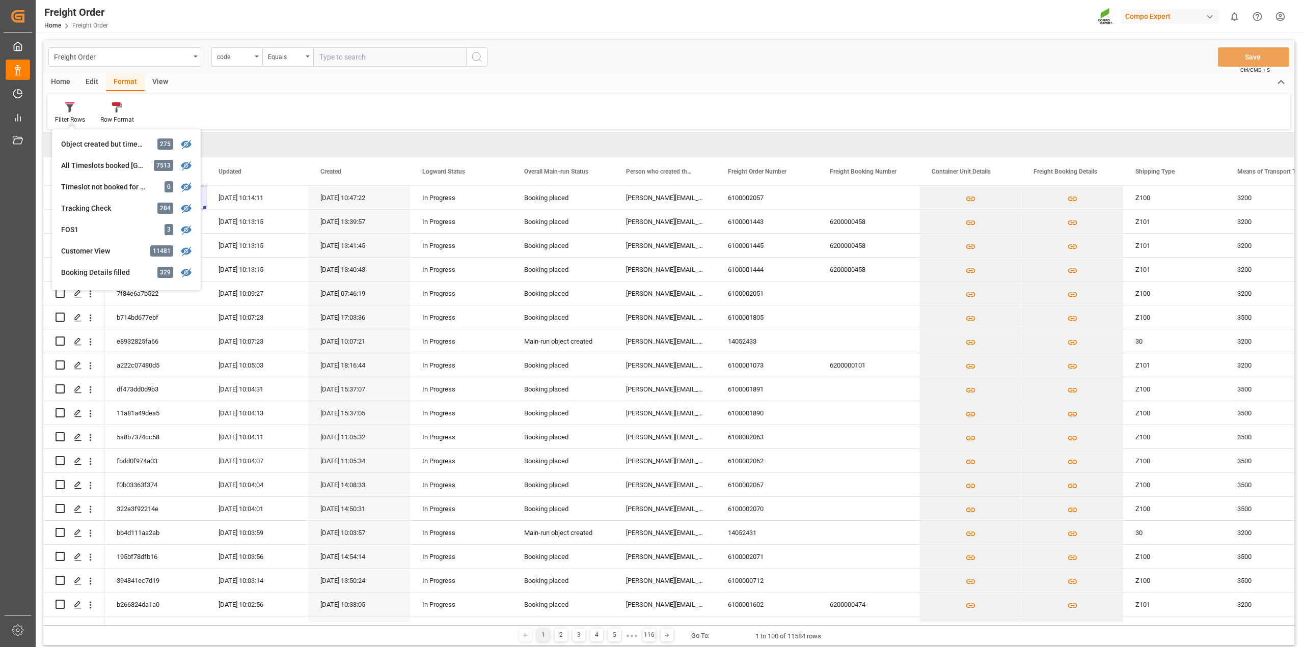
click at [301, 107] on div "Filter Rows Object created but timeslot not booked 275 All Timeslots booked Kre…" at bounding box center [668, 111] width 1242 height 35
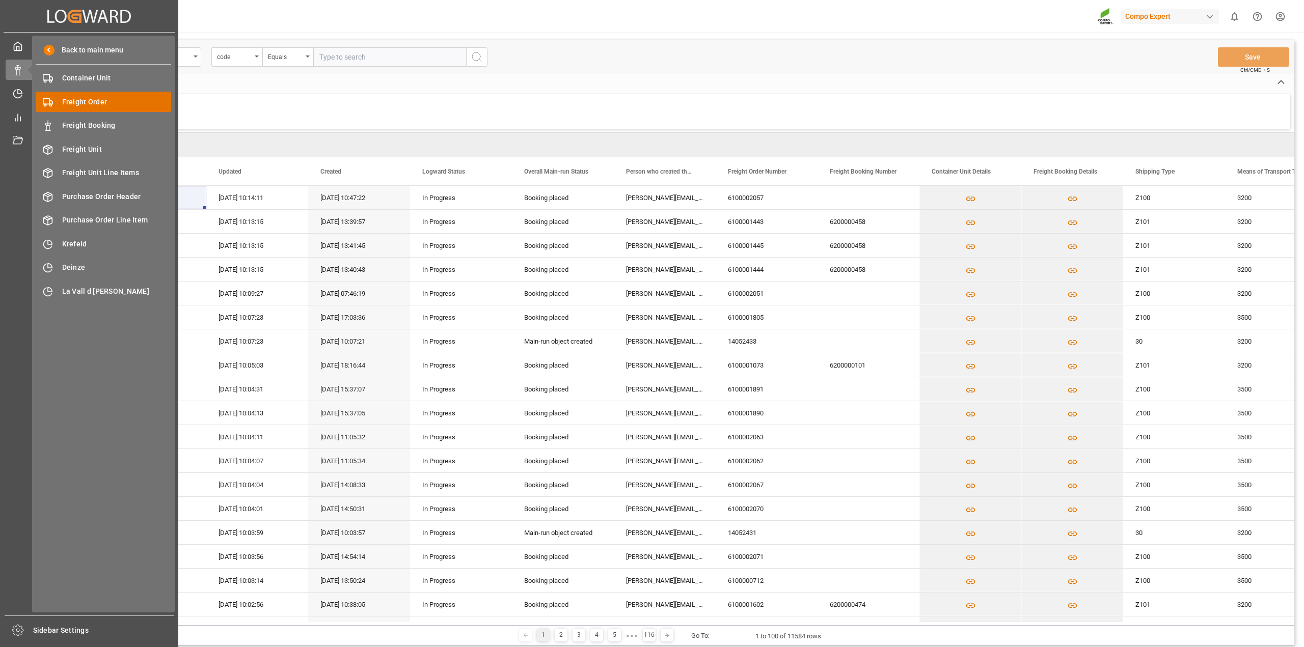
click at [100, 105] on span "Freight Order" at bounding box center [116, 102] width 109 height 11
click at [25, 93] on div "Timeslot Management Timeslot Management" at bounding box center [89, 94] width 167 height 20
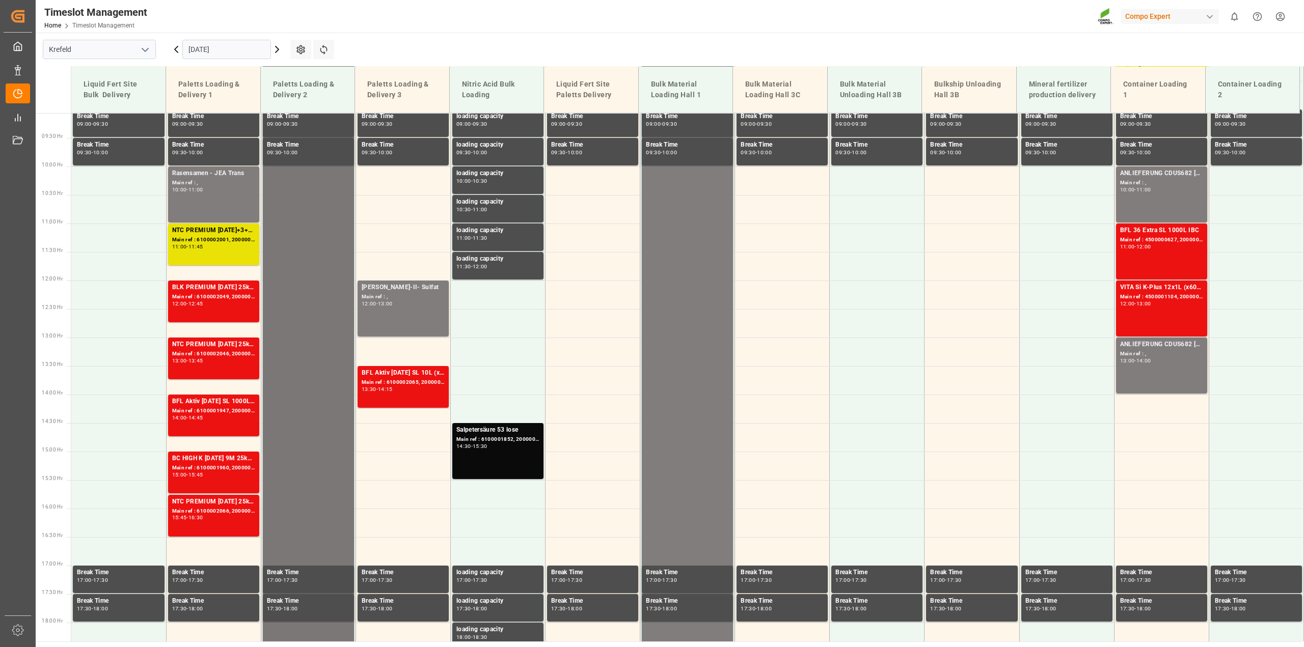
scroll to position [517, 0]
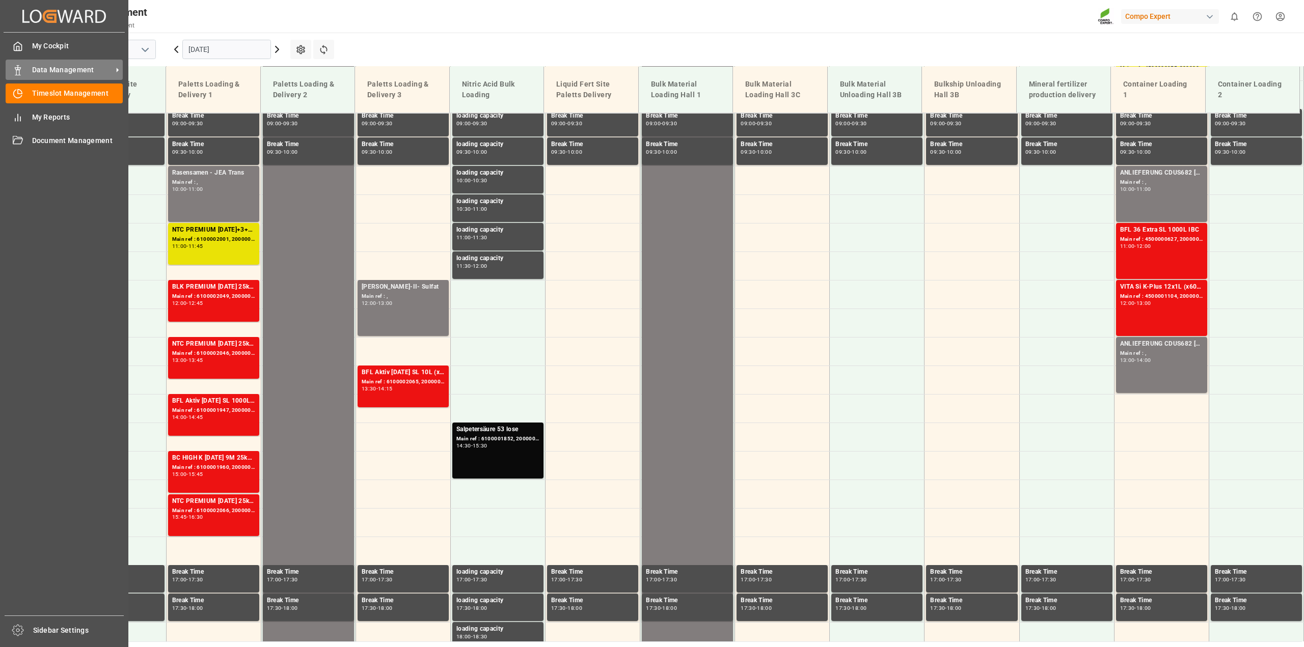
click at [61, 71] on span "Data Management" at bounding box center [72, 70] width 80 height 11
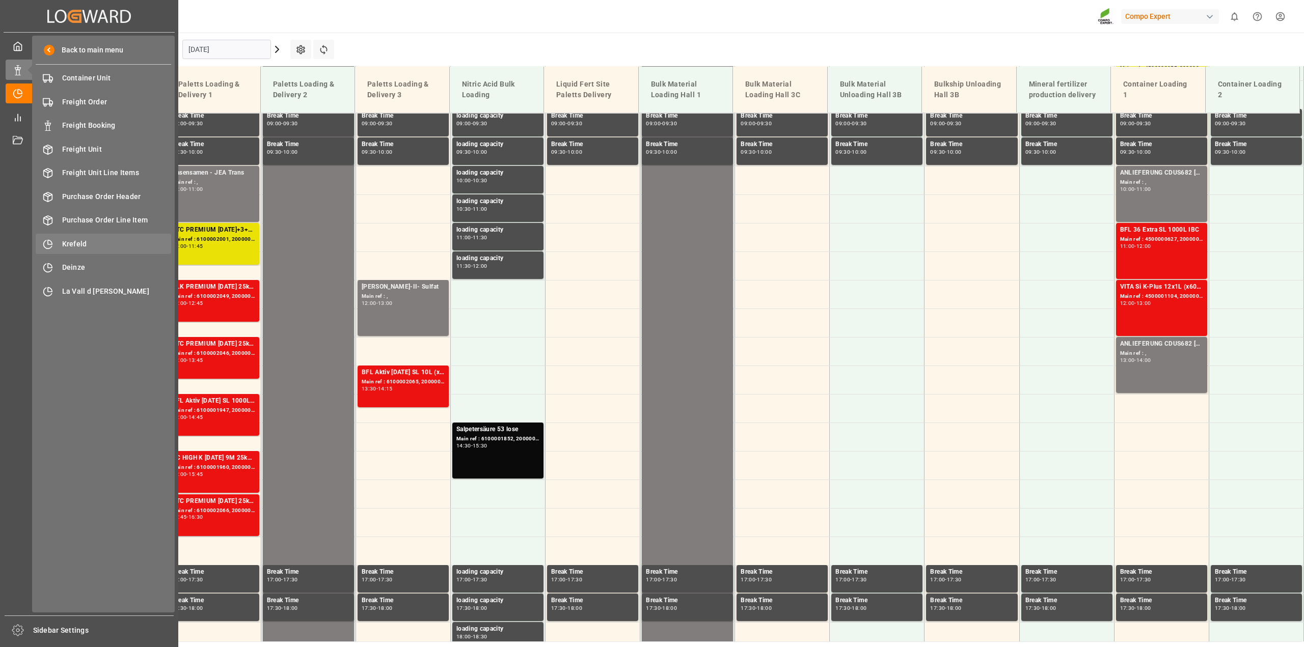
click at [72, 247] on span "Krefeld" at bounding box center [116, 244] width 109 height 11
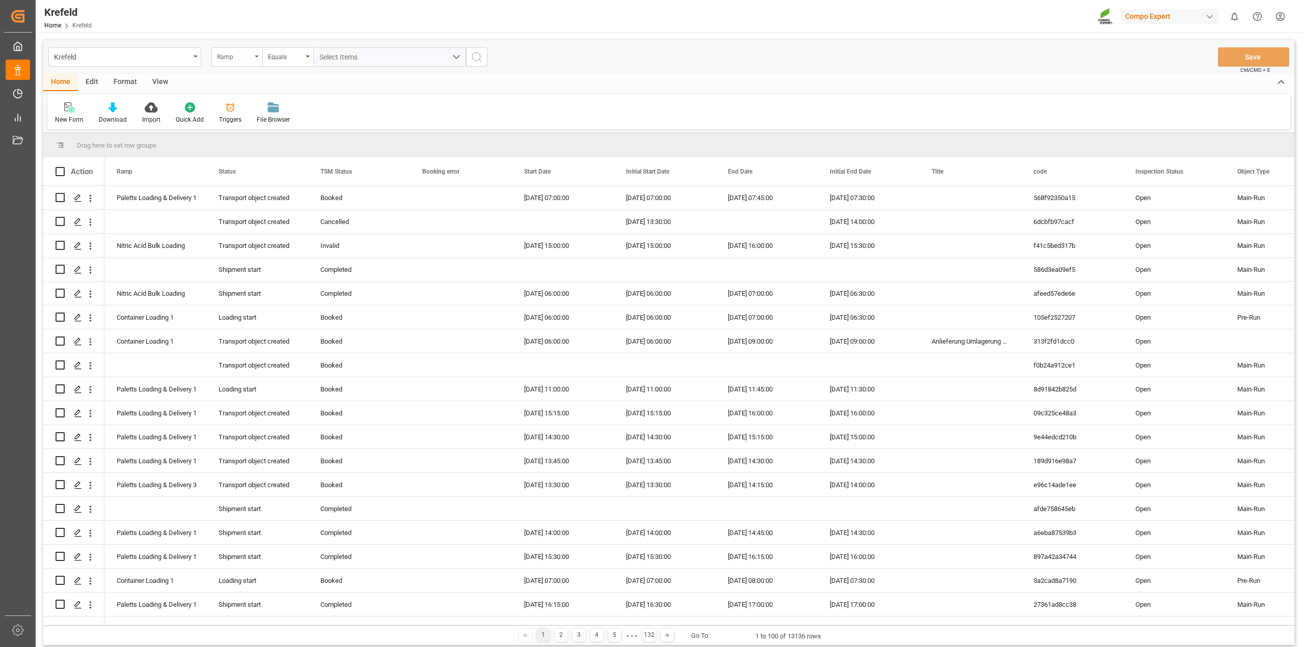
click at [256, 58] on div "Ramp" at bounding box center [236, 56] width 51 height 19
click at [521, 227] on div "Press SPACE to select this row." at bounding box center [563, 221] width 102 height 23
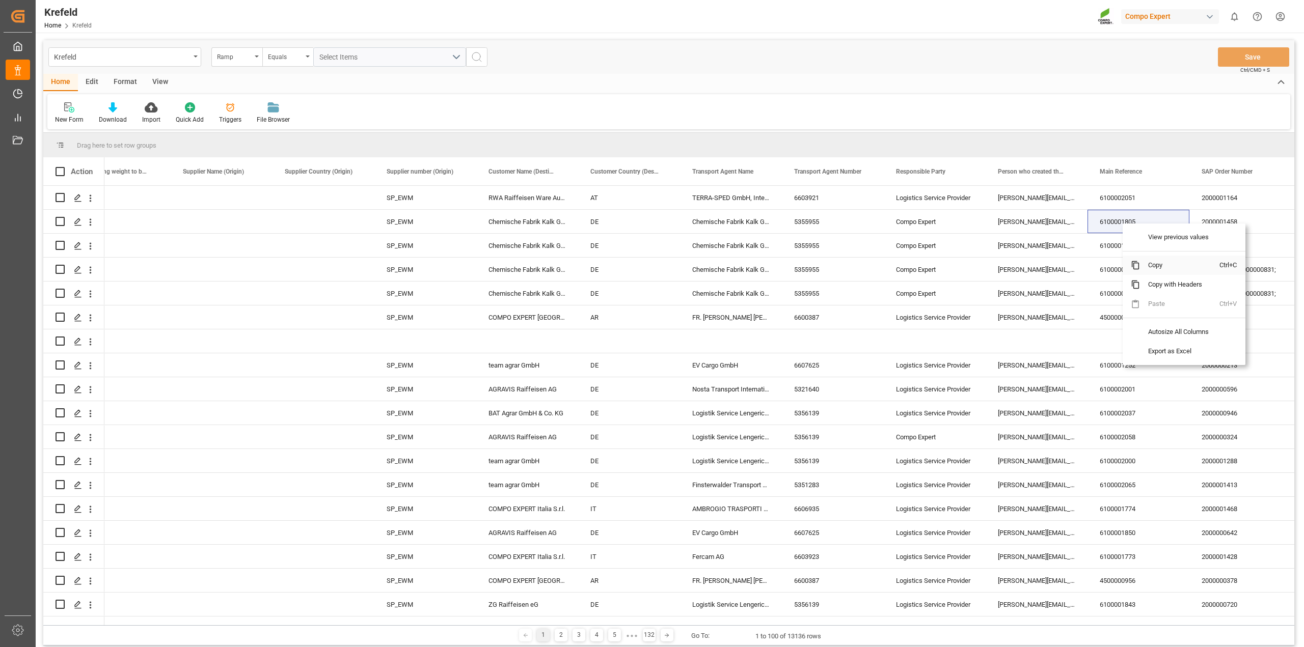
click at [713, 267] on span "Copy" at bounding box center [1179, 265] width 79 height 19
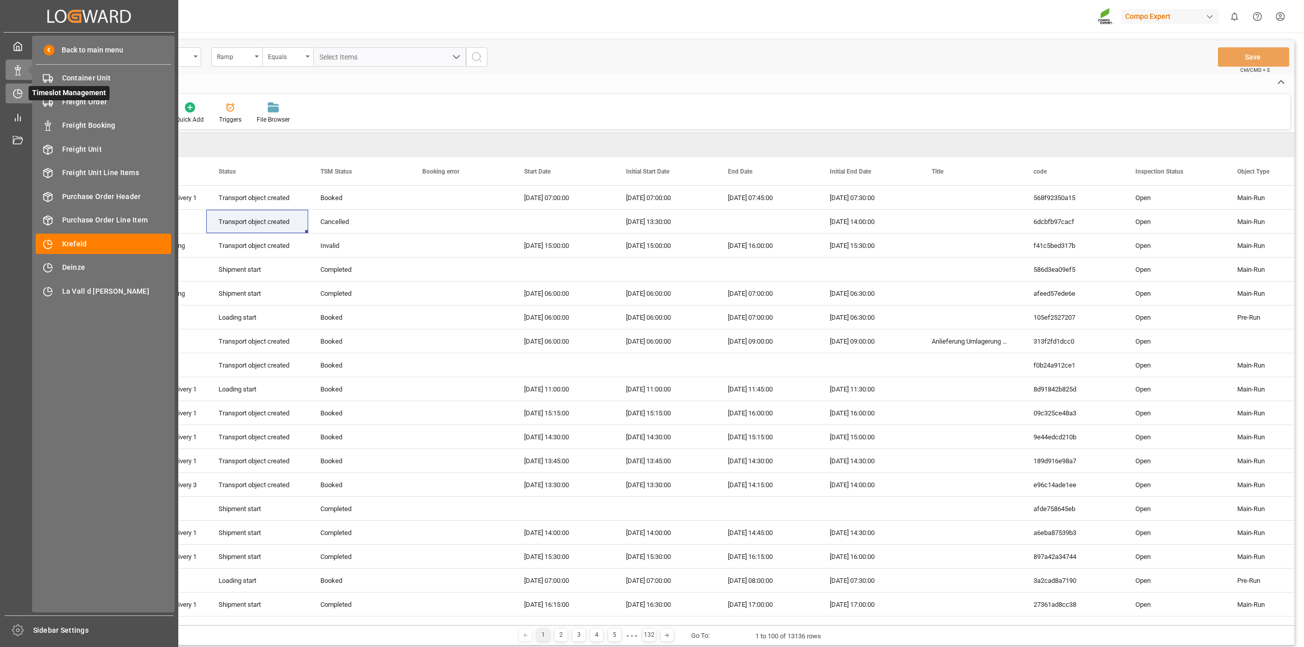
click at [18, 97] on icon at bounding box center [18, 94] width 10 height 10
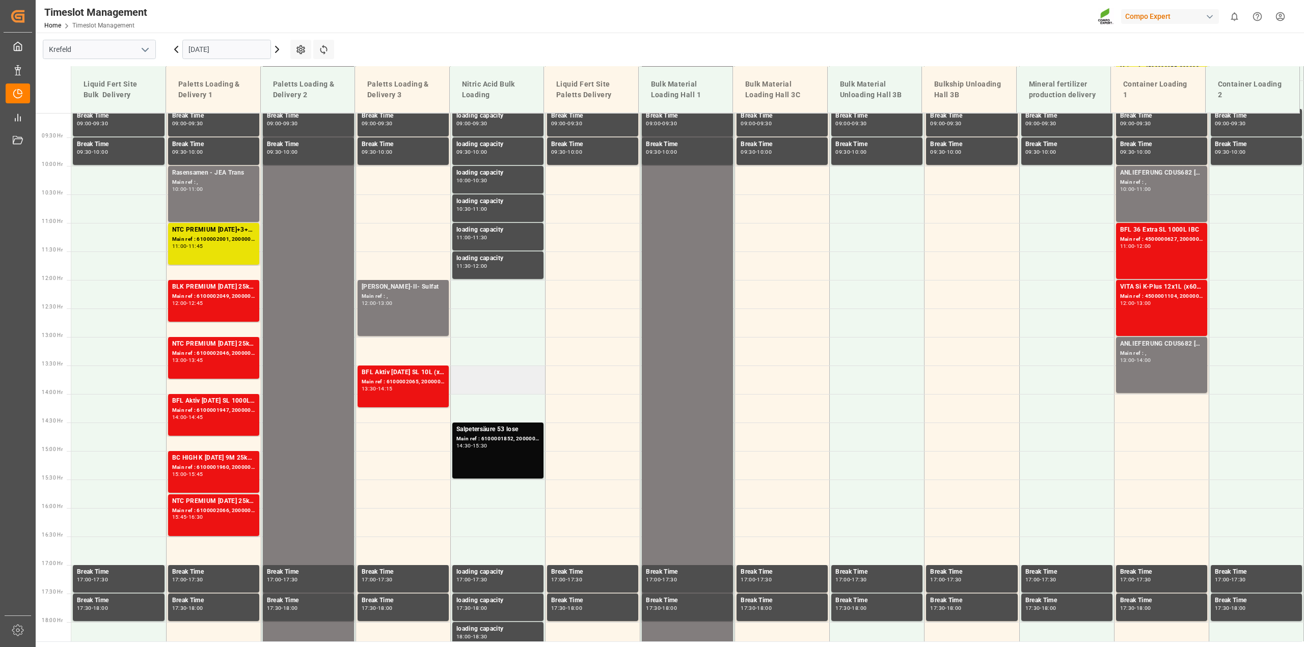
click at [480, 372] on td at bounding box center [497, 380] width 95 height 29
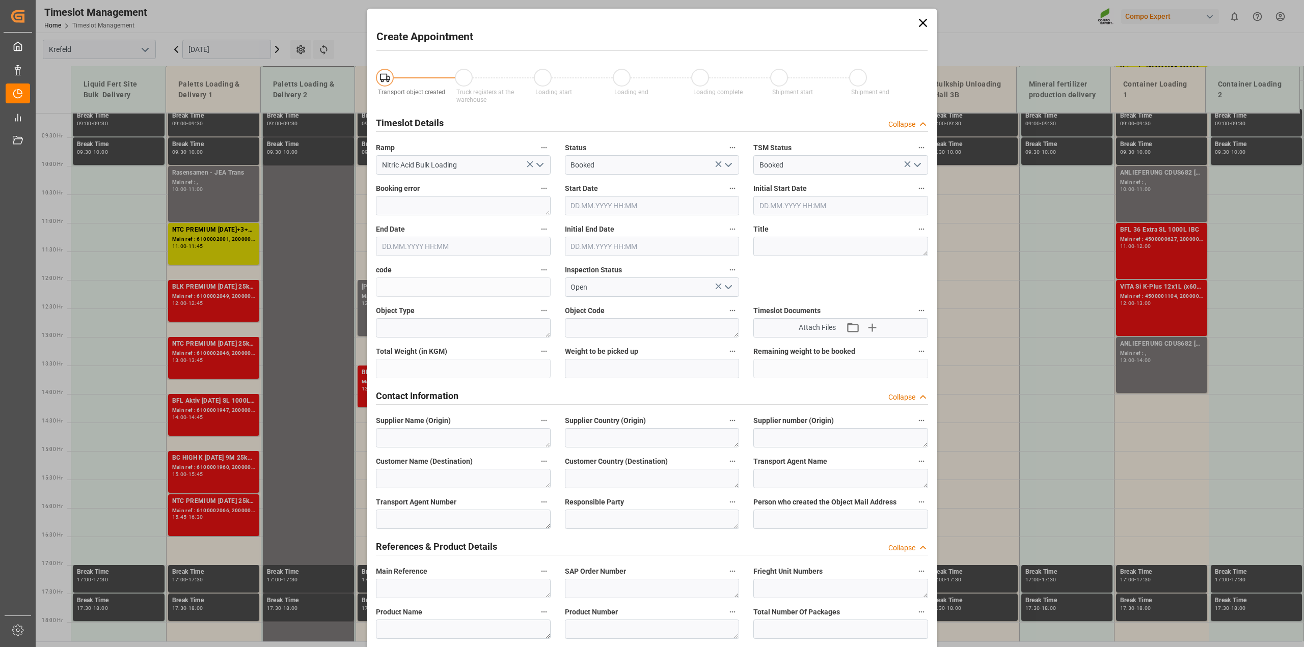
type input "[DATE] 13:30"
type input "[DATE] 14:00"
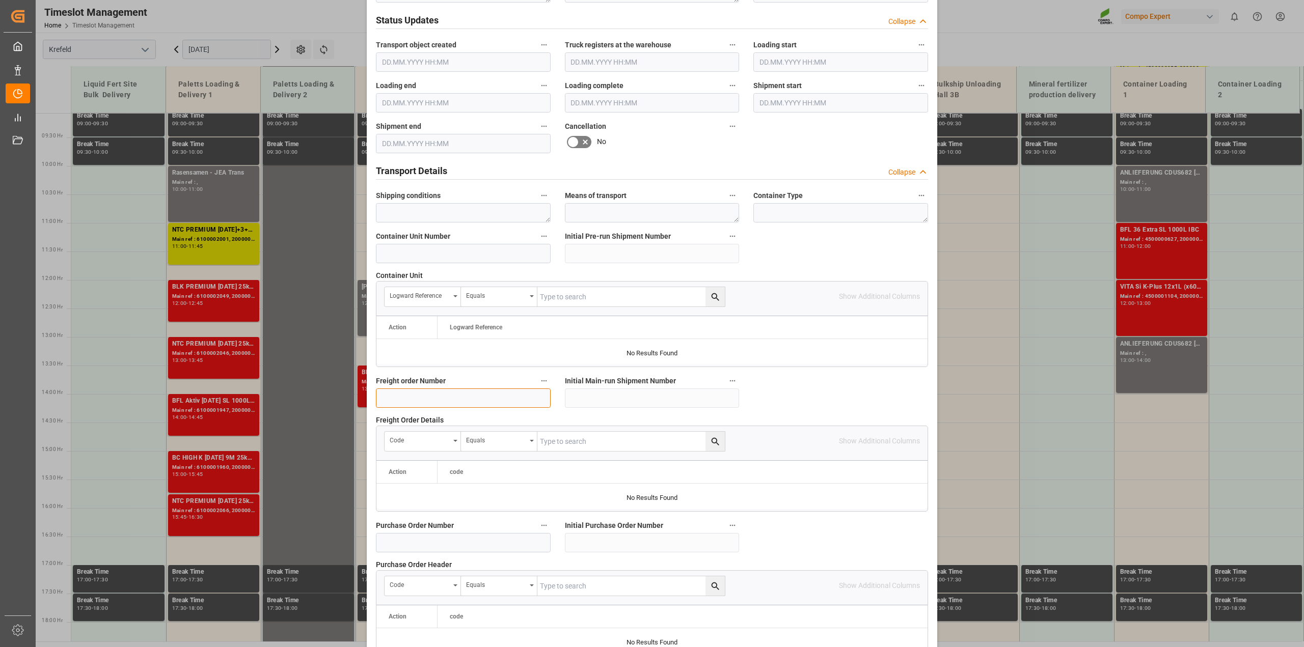
click at [410, 400] on input at bounding box center [463, 398] width 175 height 19
paste input "6100001805"
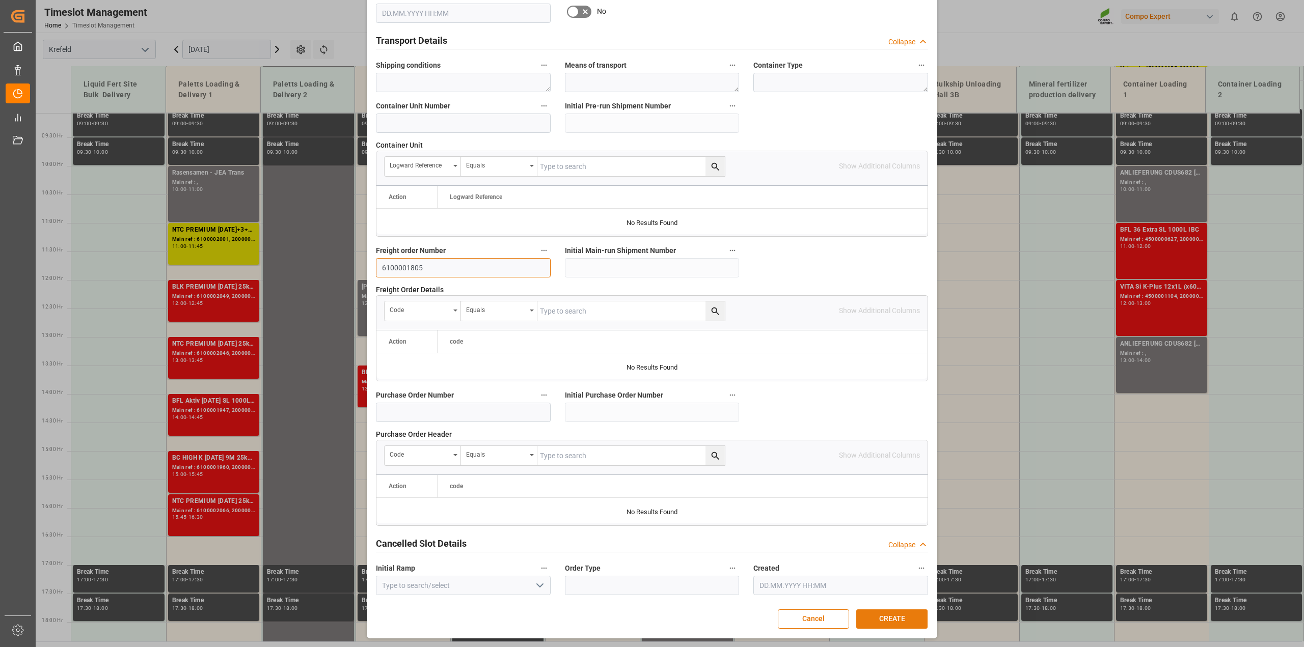
type input "6100001805"
click at [713, 466] on button "CREATE" at bounding box center [891, 619] width 71 height 19
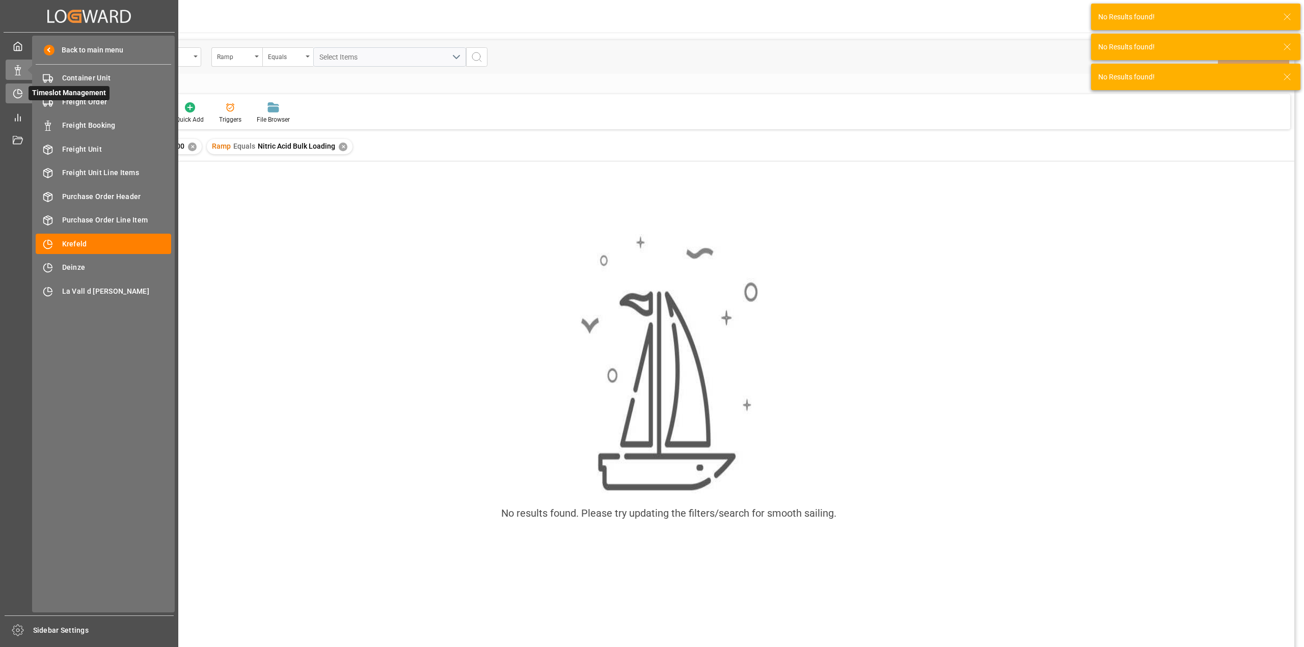
click at [14, 97] on icon at bounding box center [18, 94] width 10 height 10
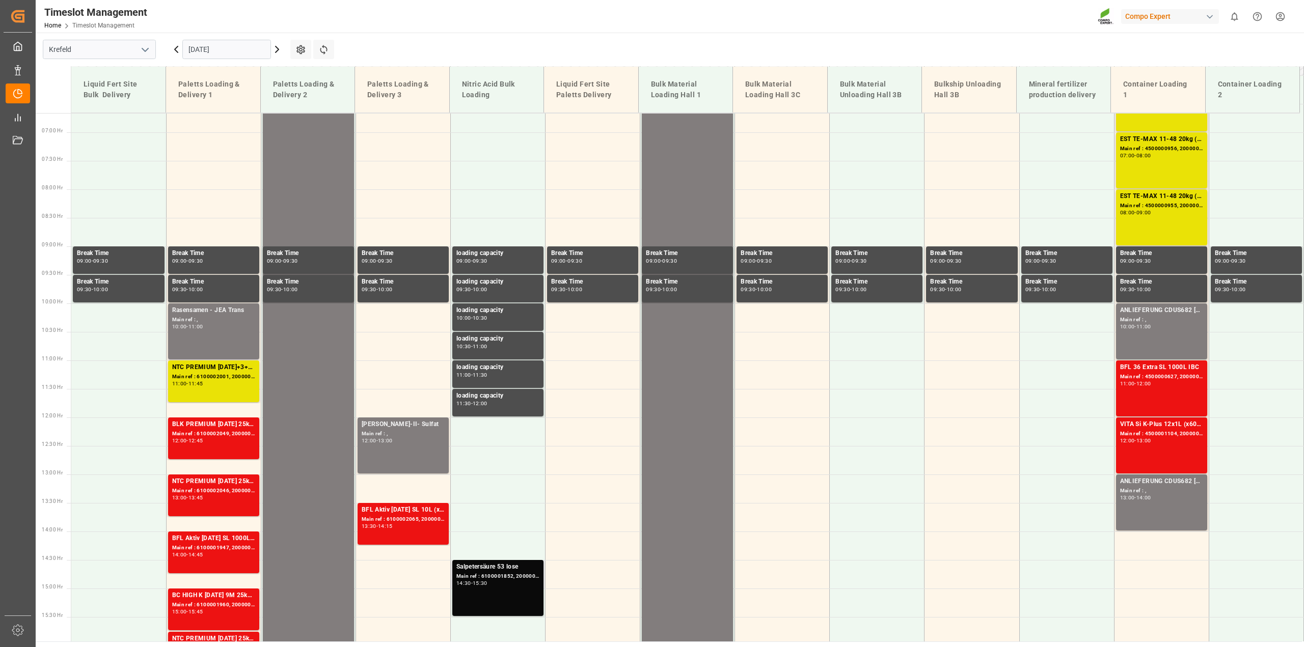
scroll to position [454, 0]
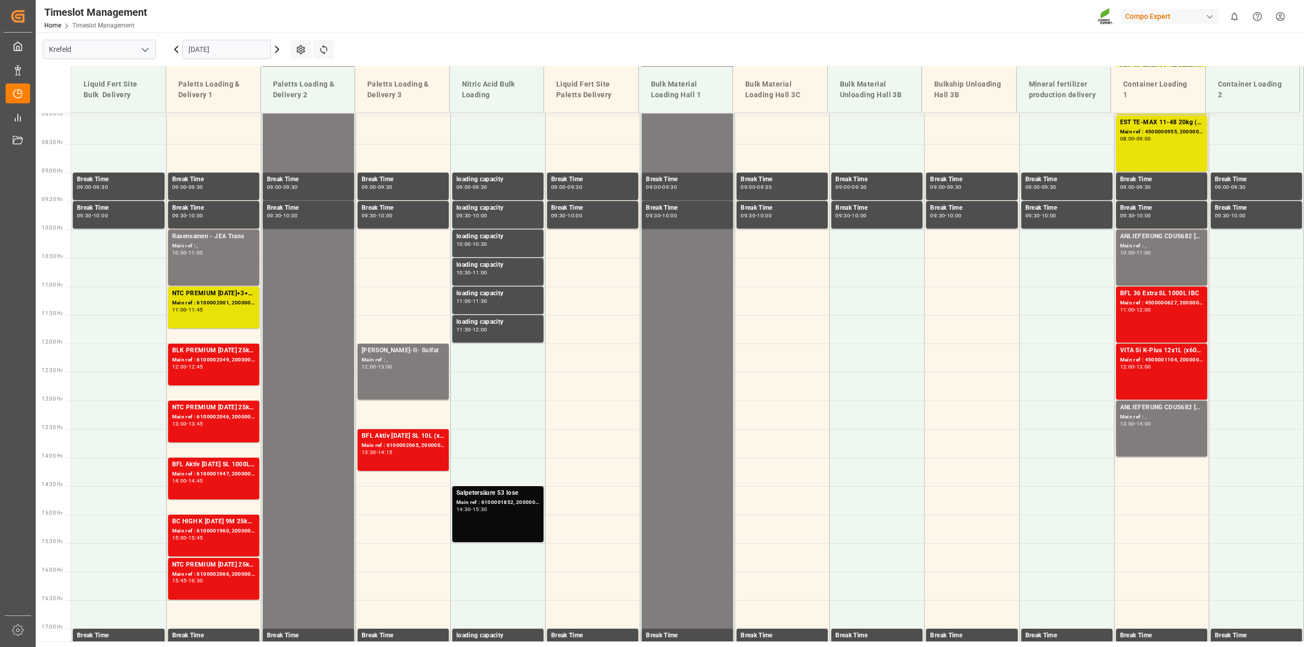
click at [490, 505] on div "Main ref : 6100001852, 2000001497" at bounding box center [497, 503] width 83 height 9
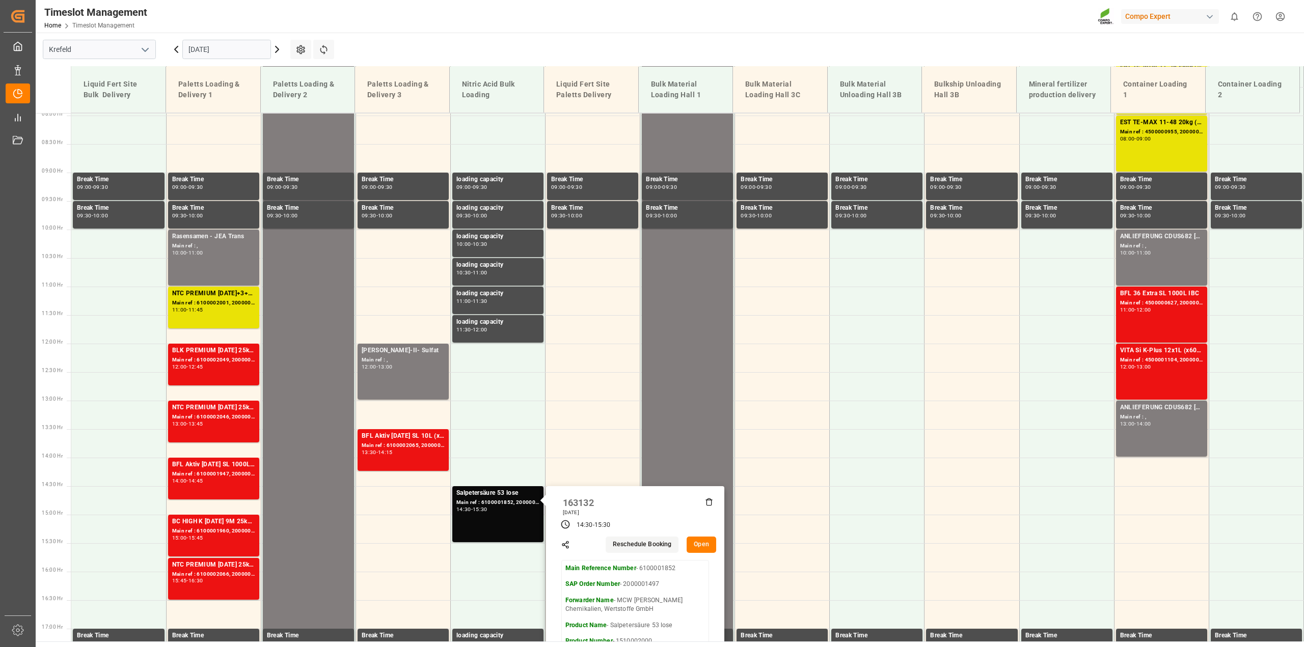
click at [703, 543] on button "Open" at bounding box center [701, 545] width 30 height 16
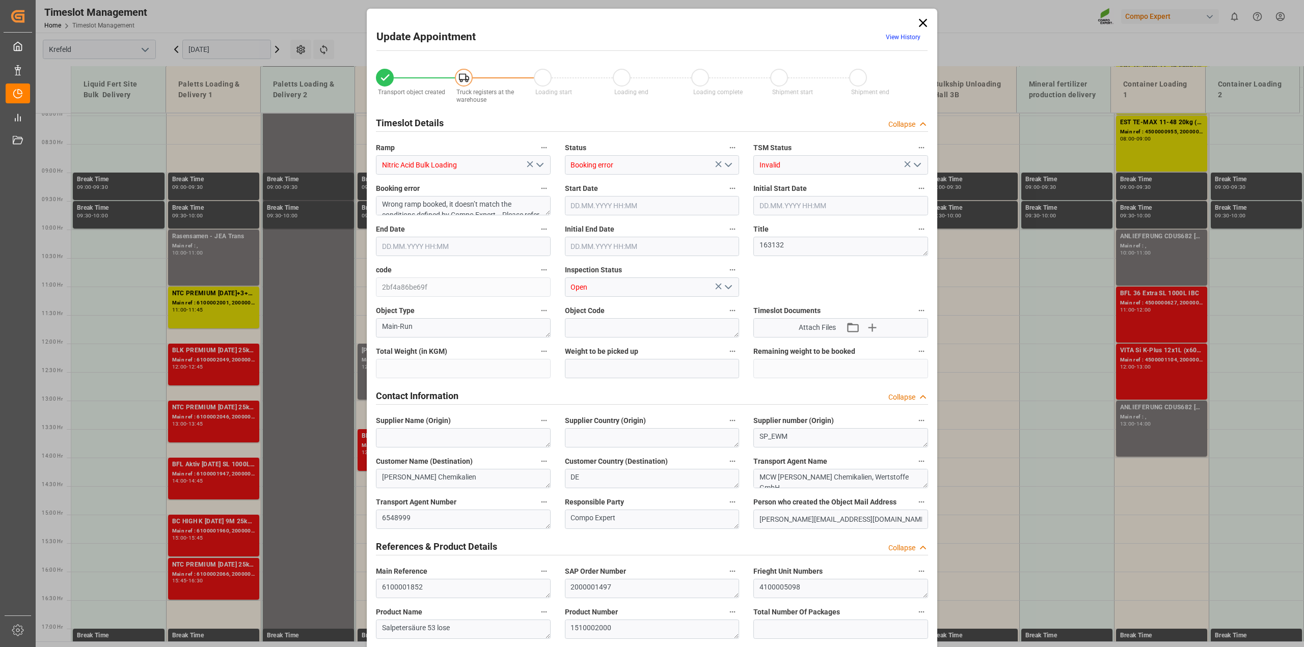
type input "23000"
type input "0"
type input "[DATE] 14:30"
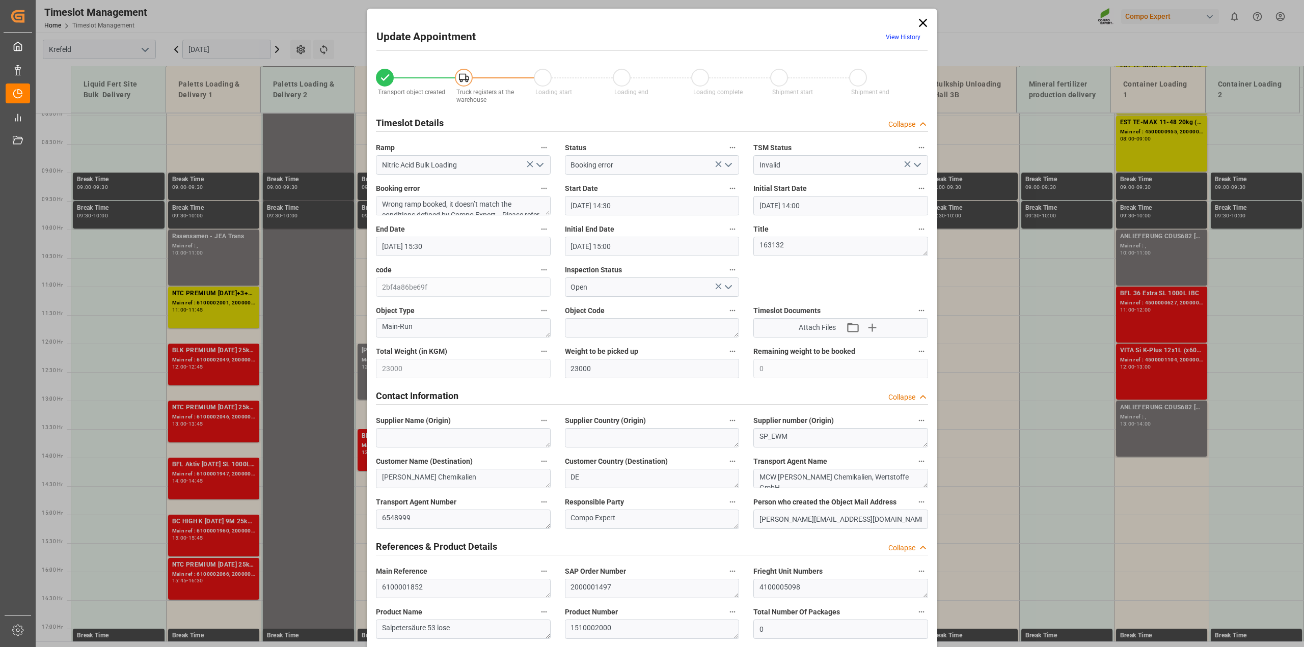
type input "[DATE] 14:00"
type input "[DATE] 15:30"
type input "[DATE] 15:00"
type input "[DATE] 10:57"
type input "[DATE] 09:25"
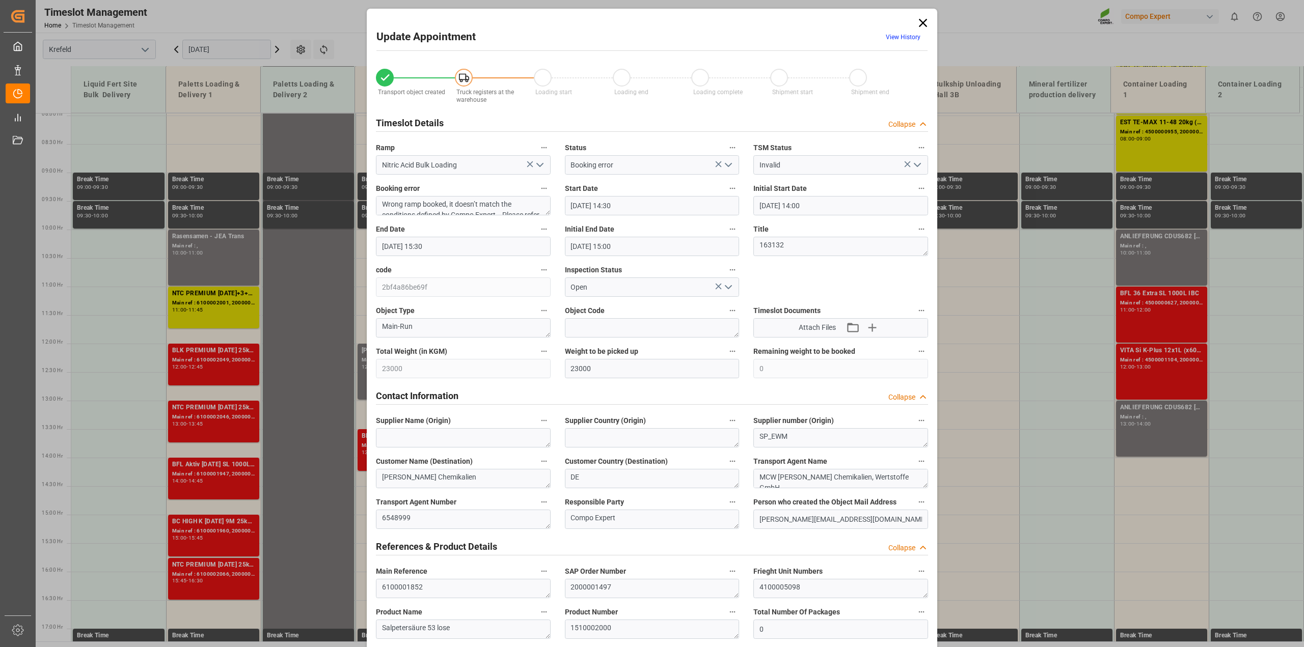
drag, startPoint x: 924, startPoint y: 19, endPoint x: 536, endPoint y: 0, distance: 389.0
click at [924, 19] on icon at bounding box center [923, 23] width 8 height 8
